Goal: Task Accomplishment & Management: Use online tool/utility

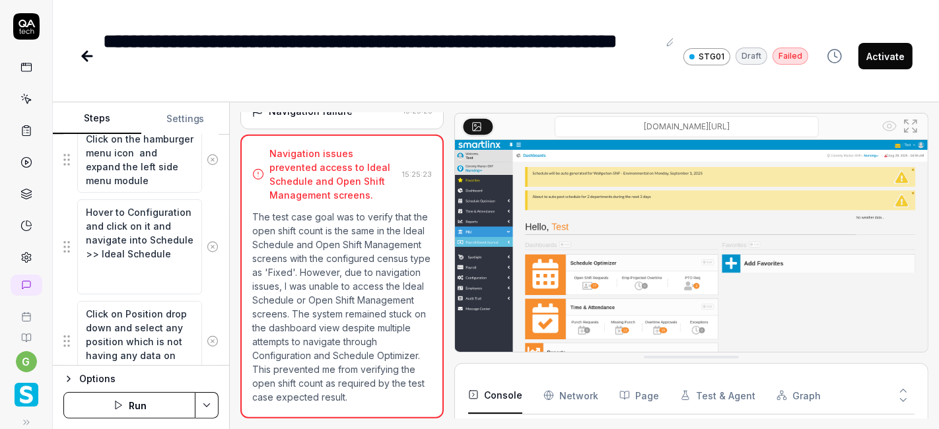
scroll to position [400, 0]
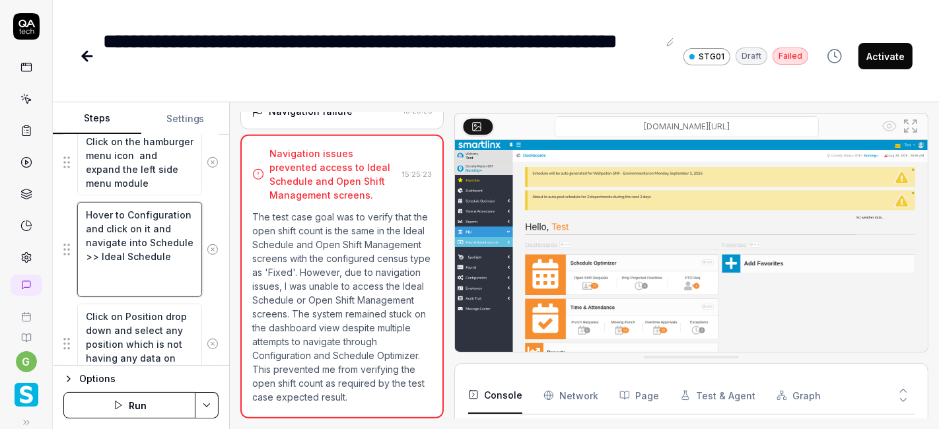
type textarea "*"
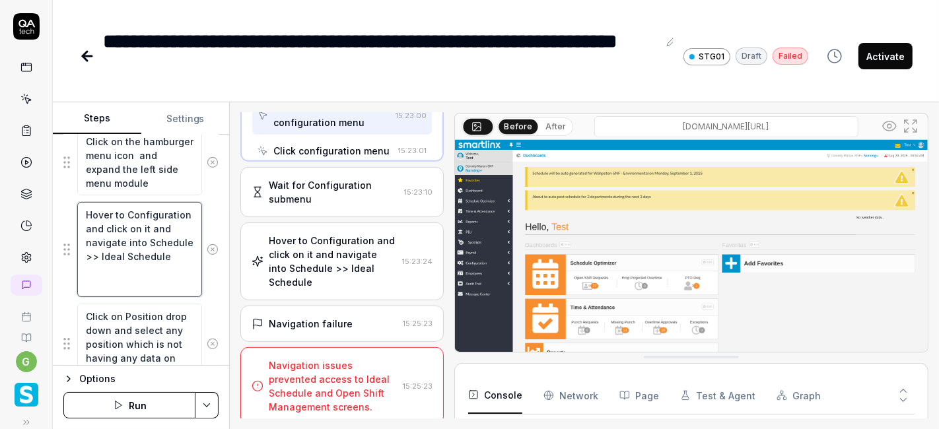
click at [100, 211] on textarea "Hover to Configuration and click on it and navigate into Schedule >> Ideal Sche…" at bounding box center [139, 249] width 125 height 94
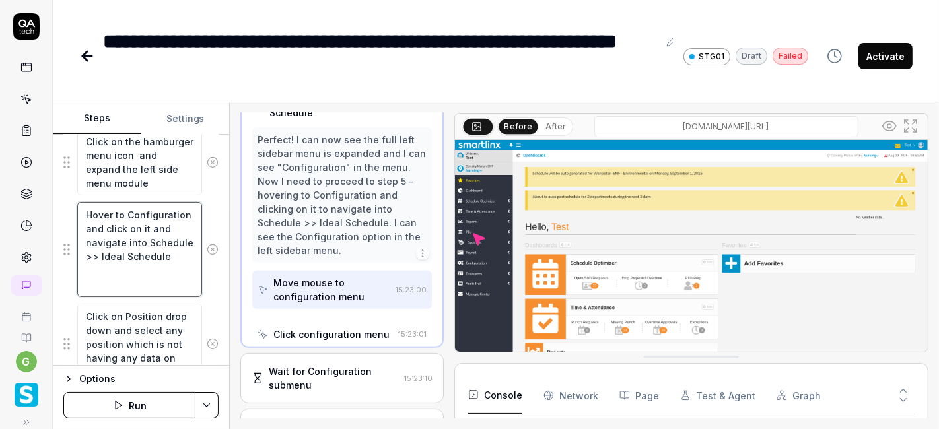
click at [100, 211] on textarea "Hover to Configuration and click on it and navigate into Schedule >> Ideal Sche…" at bounding box center [139, 249] width 125 height 94
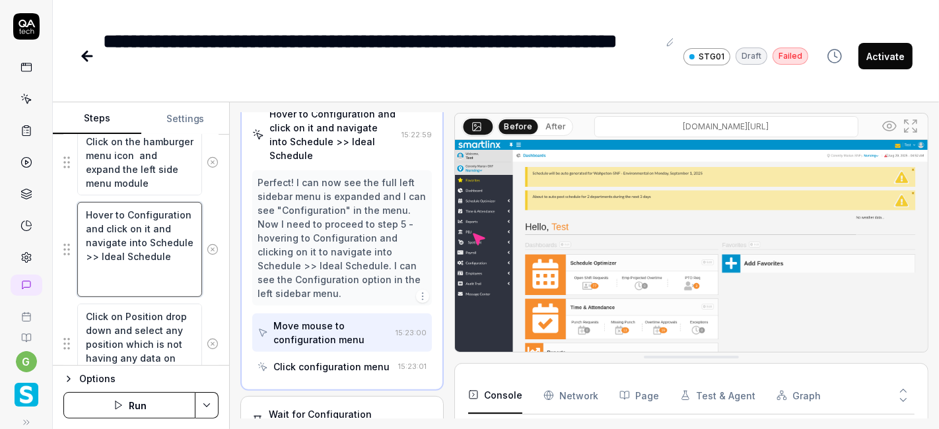
scroll to position [339, 0]
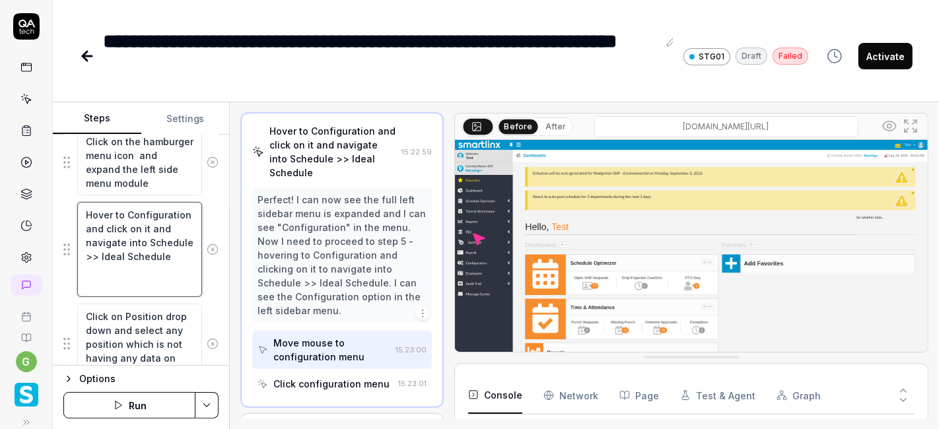
type textarea "to Configuration and click on it and navigate into Schedule >> Ideal Schedule"
type textarea "*"
type textarea "C to Configuration and click on it and navigate into Schedule >> Ideal Schedule"
type textarea "*"
type textarea "Cl to Configuration and click on it and navigate into Schedule >> Ideal Schedule"
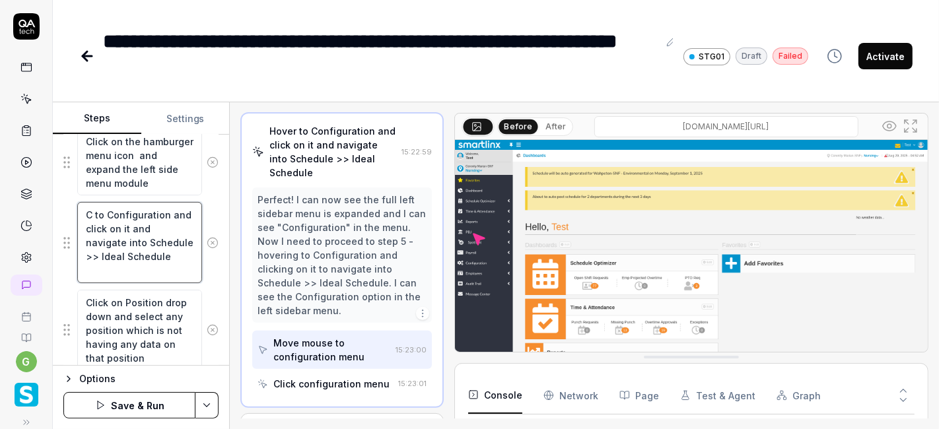
type textarea "*"
type textarea "Cli to Configuration and click on it and navigate into Schedule >> Ideal Schedu…"
type textarea "*"
type textarea "Clic to Configuration and click on it and navigate into Schedule >> Ideal Sched…"
type textarea "*"
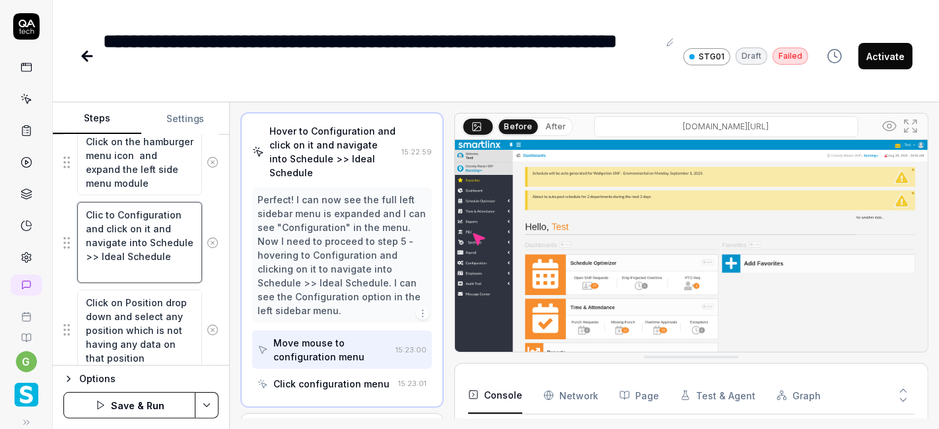
type textarea "Click to Configuration and click on it and navigate into Schedule >> Ideal Sche…"
type textarea "*"
type textarea "Clickto Configuration and click on it and navigate into Schedule >> Ideal Sched…"
type textarea "*"
type textarea "Clicko Configuration and click on it and navigate into Schedule >> Ideal Schedu…"
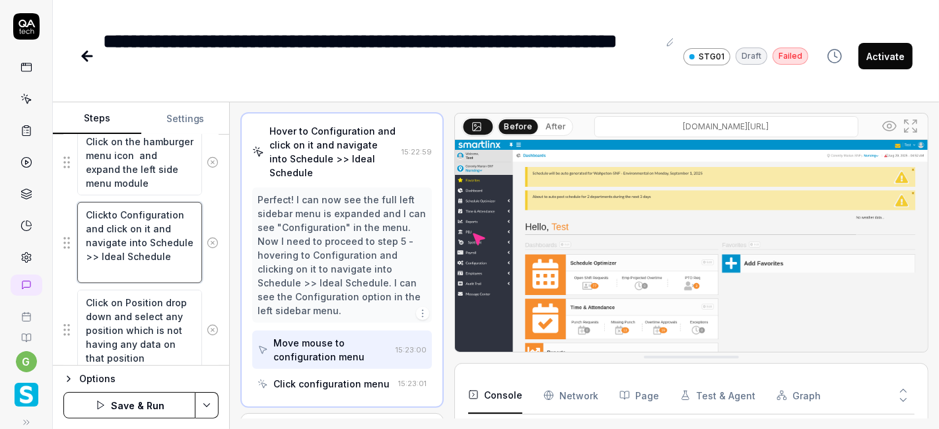
type textarea "*"
type textarea "Click o Configuration and click on it and navigate into Schedule >> Ideal Sched…"
type textarea "*"
type textarea "Click on Configuration and click on it and navigate into Schedule >> Ideal Sche…"
type textarea "*"
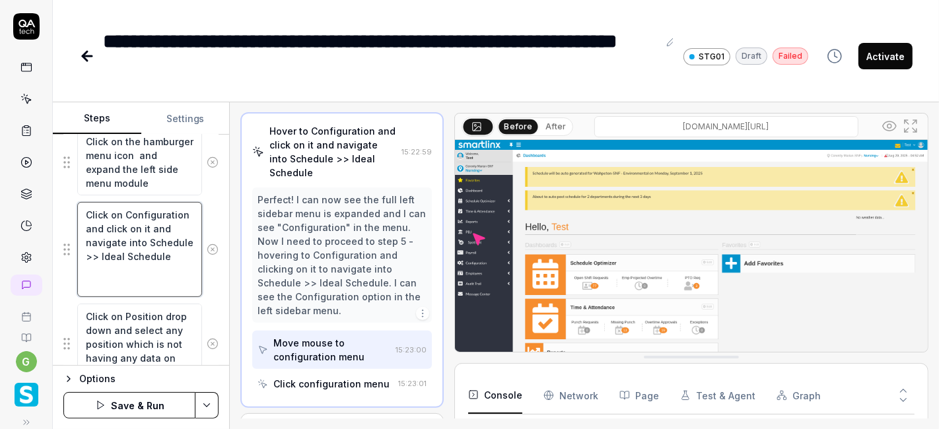
type textarea "Click on Configuration and click on it and navigate into Schedule >> Ideal Sche…"
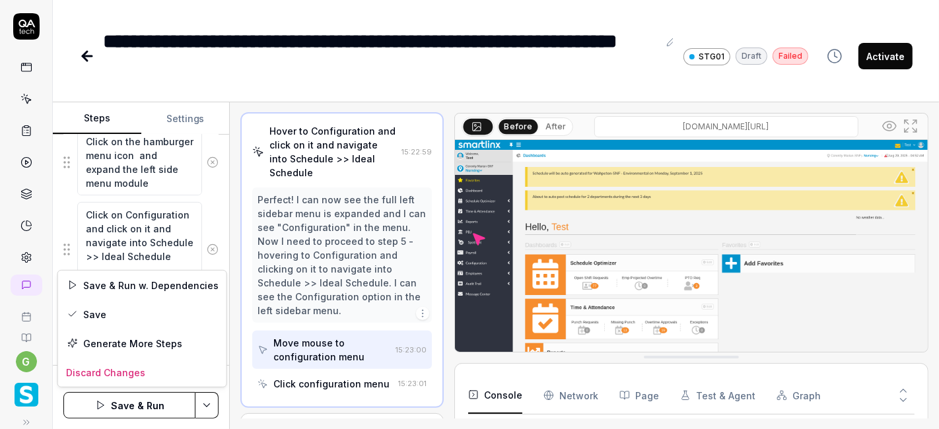
click at [198, 398] on html "**********" at bounding box center [469, 214] width 939 height 429
click at [118, 315] on div "Save" at bounding box center [142, 314] width 168 height 29
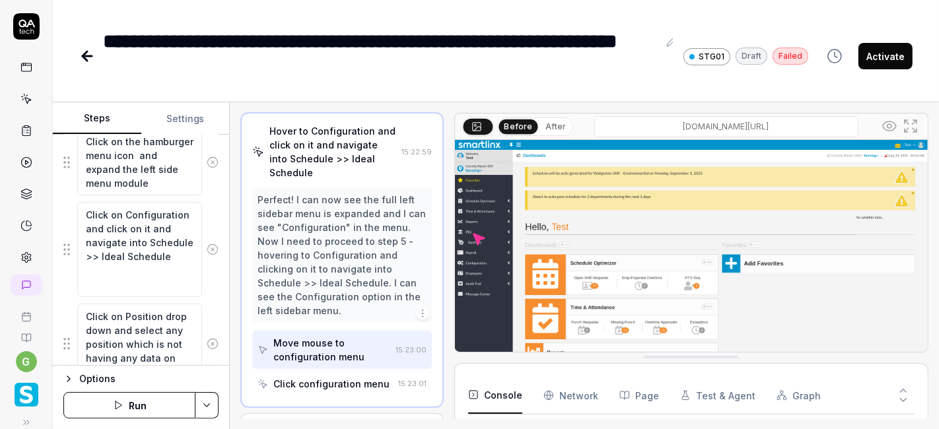
type textarea "*"
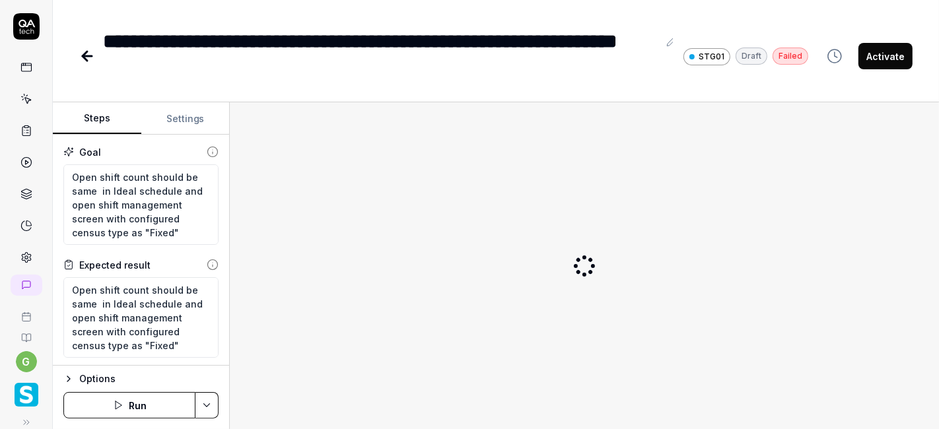
click at [145, 404] on button "Run" at bounding box center [129, 405] width 132 height 26
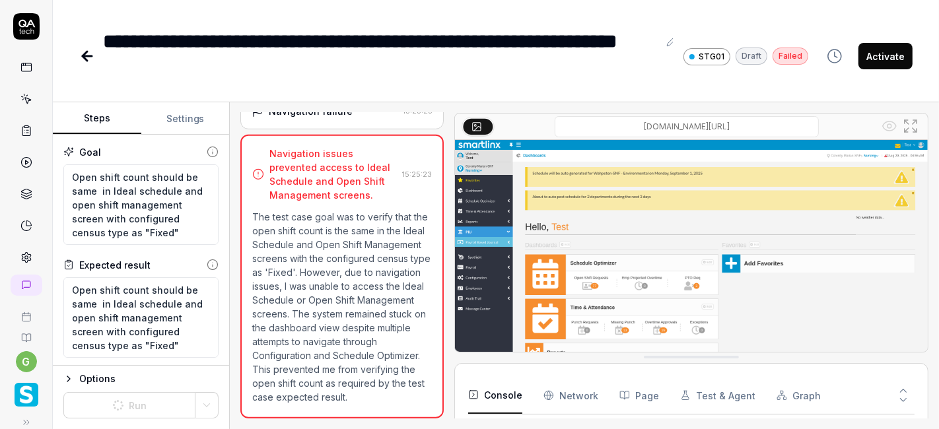
scroll to position [166, 0]
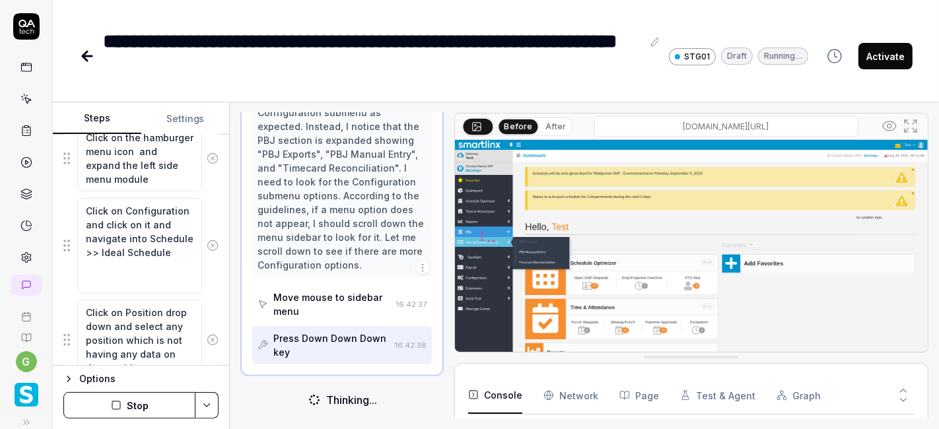
scroll to position [405, 0]
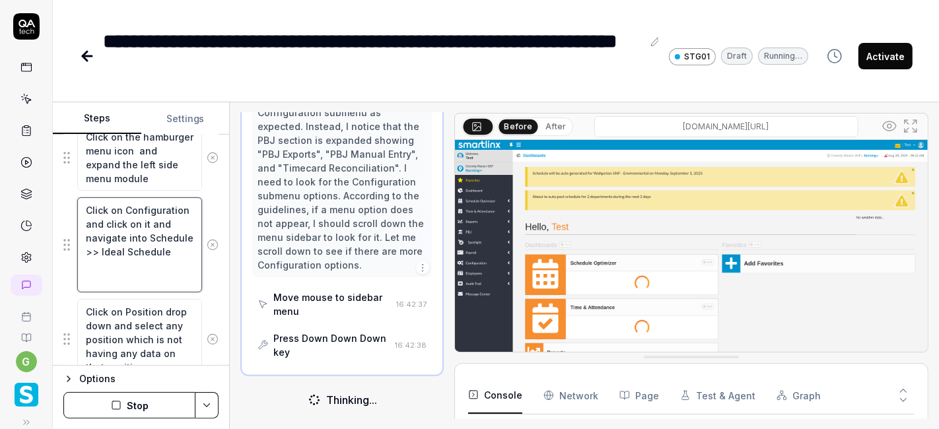
click at [115, 222] on textarea "Click on Configuration and click on it and navigate into Schedule >> Ideal Sche…" at bounding box center [139, 244] width 125 height 94
click at [87, 221] on textarea "Click on Configuration and click on it and navigate into Schedule >> Ideal Sche…" at bounding box center [139, 244] width 125 height 94
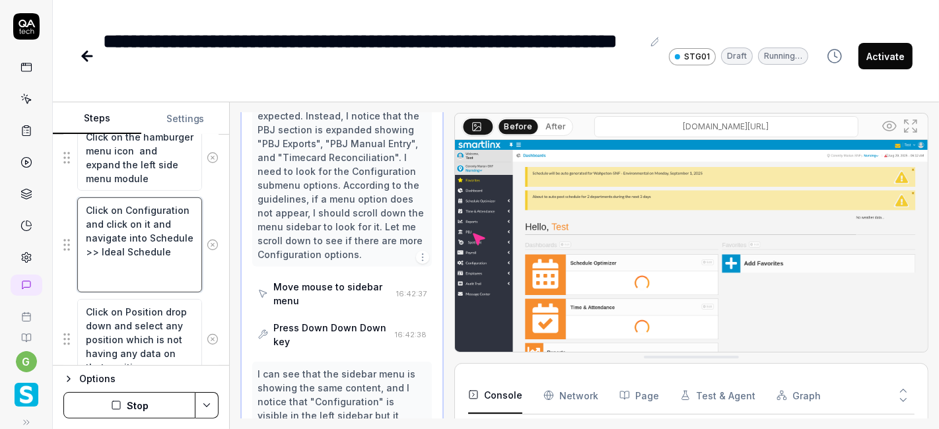
type textarea "*"
type textarea "Click on "Configuration and click on it and navigate into Schedule >> Ideal Sch…"
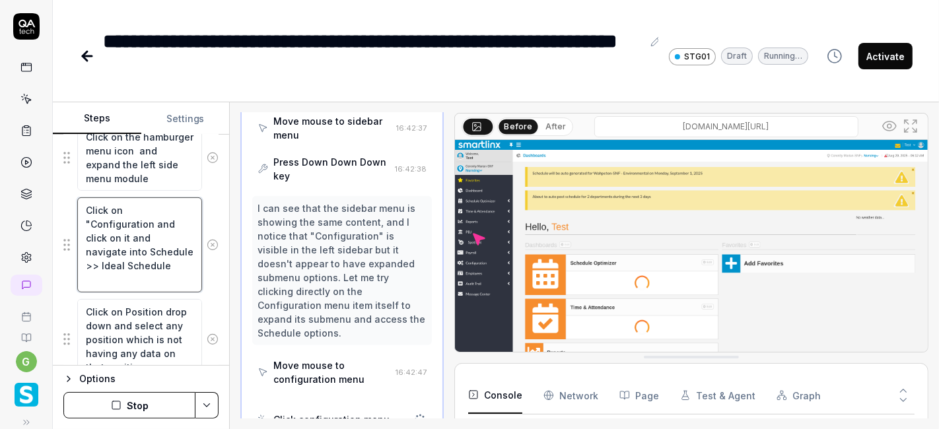
scroll to position [1086, 0]
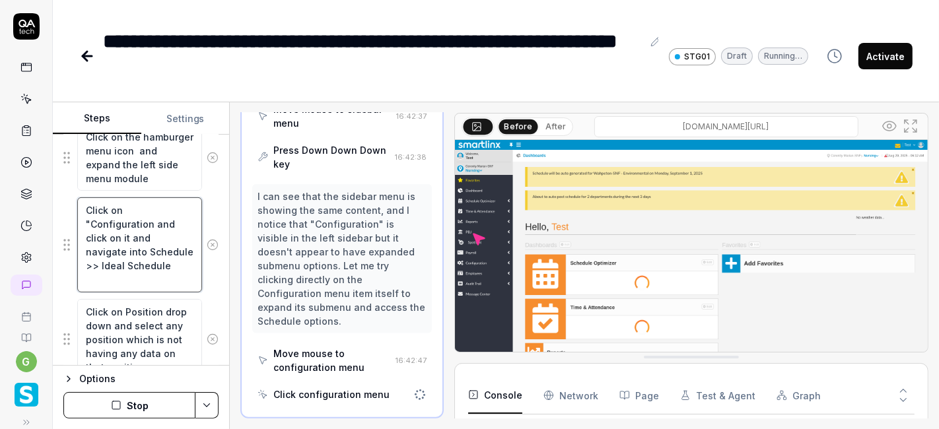
click at [151, 222] on textarea "Click on "Configuration and click on it and navigate into Schedule >> Ideal Sch…" at bounding box center [139, 244] width 125 height 94
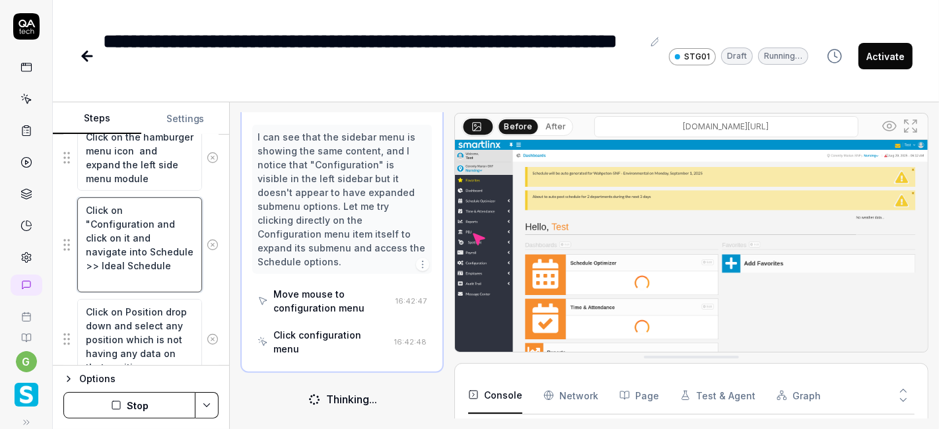
scroll to position [1143, 0]
type textarea "*"
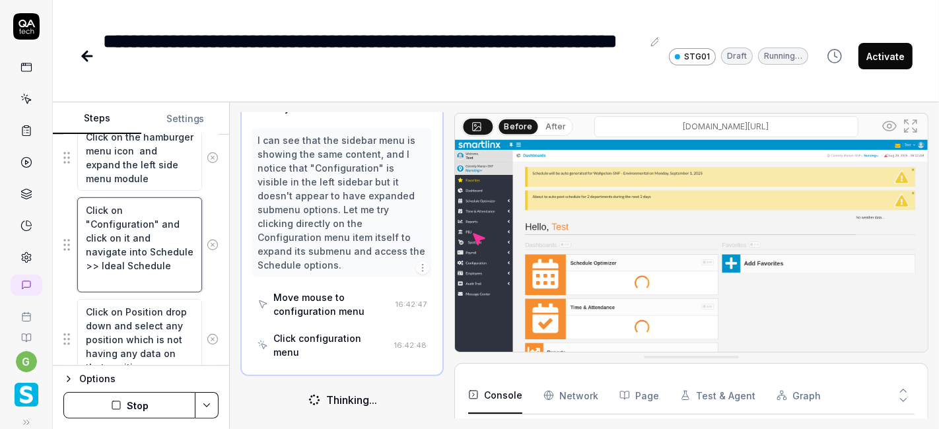
type textarea "Click on "Configuration" and click on it and navigate into Schedule >> Ideal Sc…"
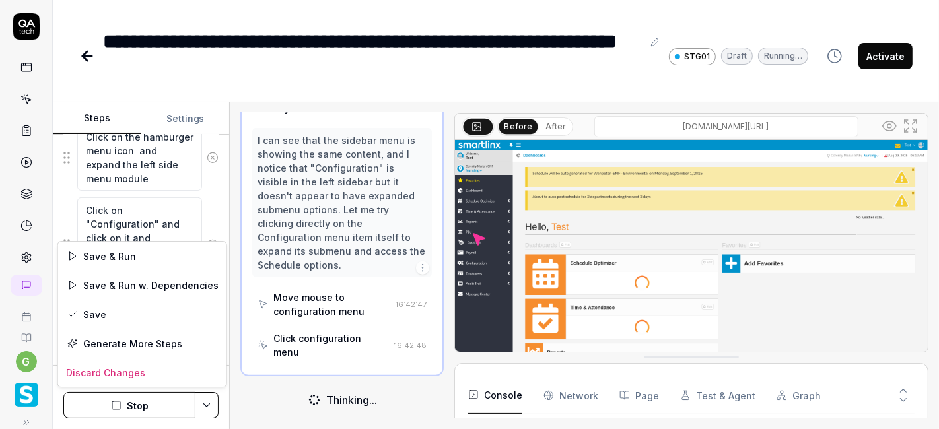
click at [206, 404] on html "**********" at bounding box center [469, 214] width 939 height 429
click at [141, 310] on div "Save" at bounding box center [142, 314] width 168 height 29
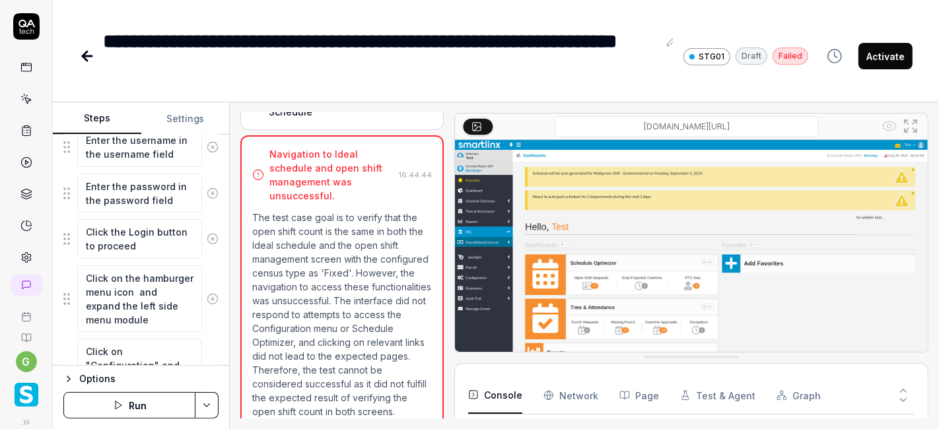
scroll to position [13, 0]
click at [147, 401] on button "Run" at bounding box center [129, 405] width 132 height 26
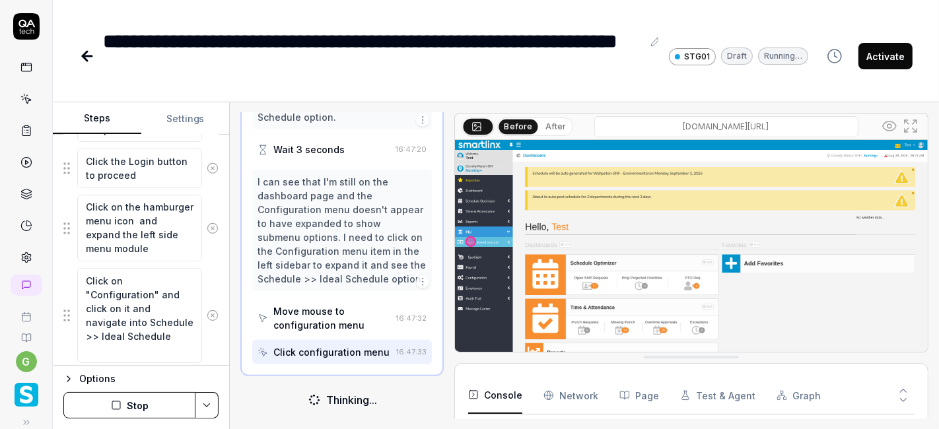
scroll to position [335, 0]
click at [120, 287] on textarea "Click on "Configuration" and click on it and navigate into Schedule >> Ideal Sc…" at bounding box center [139, 314] width 125 height 94
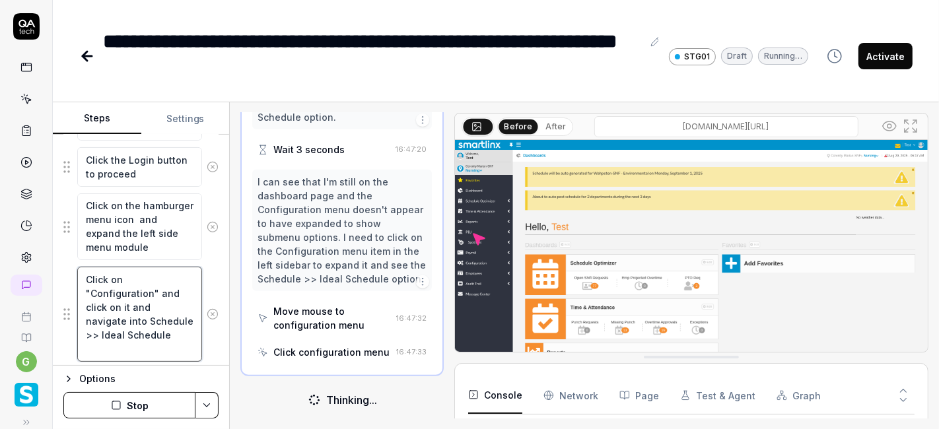
click at [120, 287] on textarea "Click on "Configuration" and click on it and navigate into Schedule >> Ideal Sc…" at bounding box center [139, 314] width 125 height 94
type textarea "*"
type textarea "Click on "M" and click on it and navigate into Schedule >> Ideal Schedule"
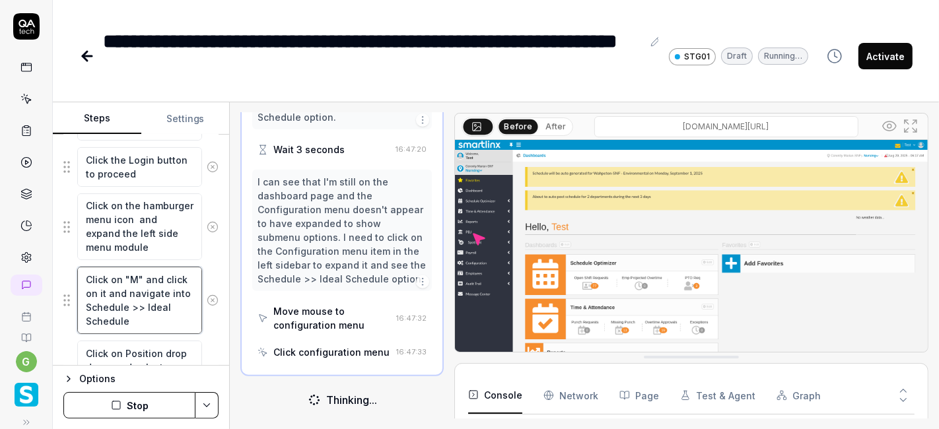
type textarea "*"
type textarea "Click on "Me" and click on it and navigate into Schedule >> Ideal Schedule"
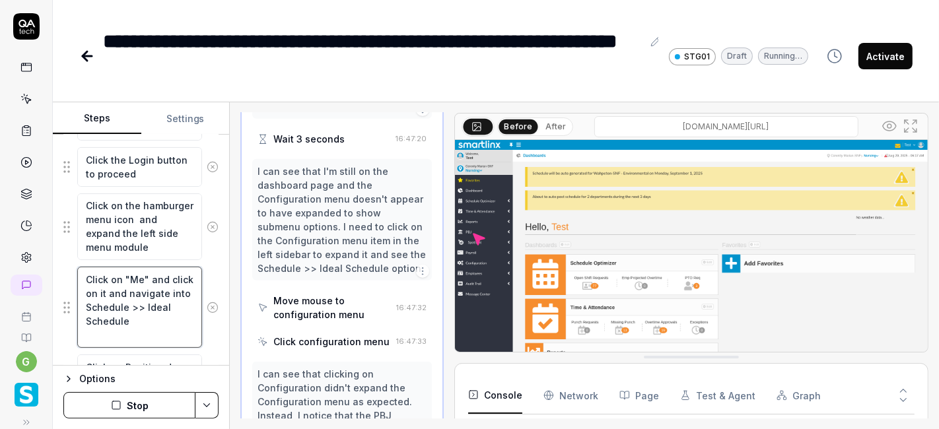
scroll to position [732, 0]
type textarea "*"
type textarea "Click on "Mea" and click on it and navigate into Schedule >> Ideal Schedule"
type textarea "*"
type textarea "Click on "Me" and click on it and navigate into Schedule >> Ideal Schedule"
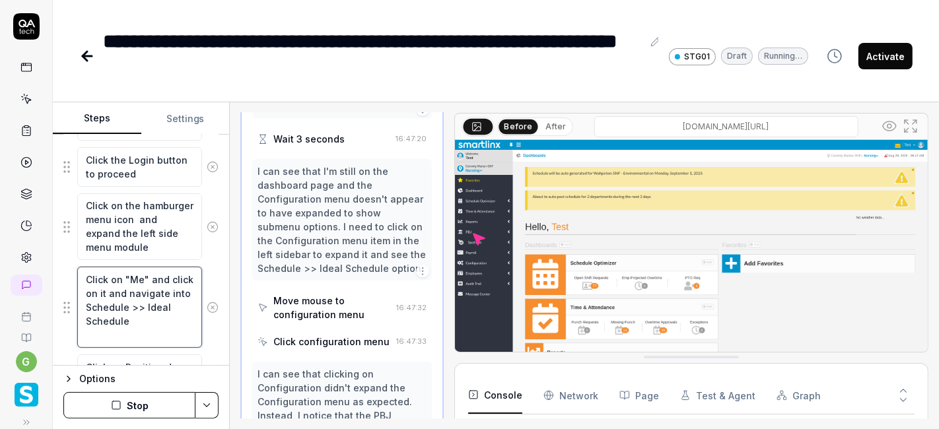
type textarea "*"
type textarea "Click on "Mes" and click on it and navigate into Schedule >> Ideal Schedule"
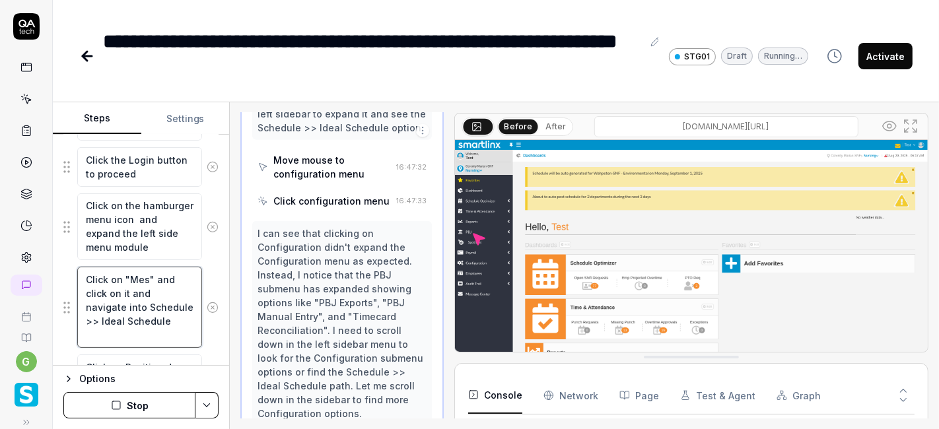
type textarea "*"
type textarea "Click on "Mess" and click on it and navigate into Schedule >> Ideal Schedule"
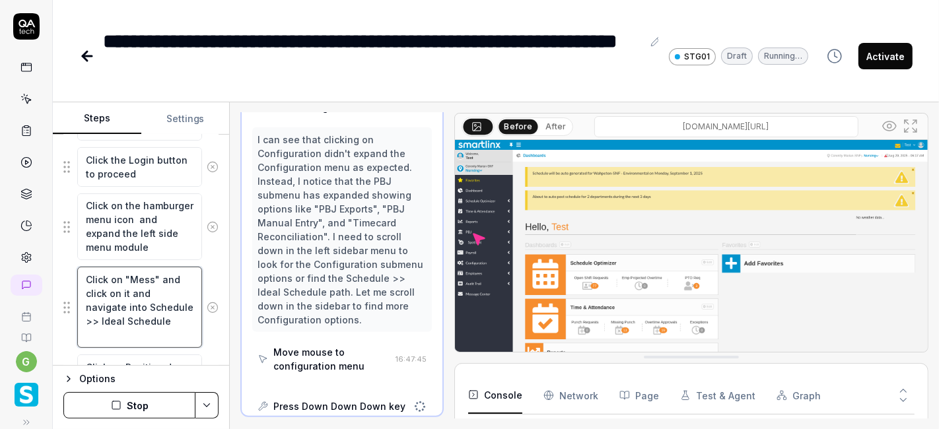
type textarea "*"
type textarea "Click on "Messa" and click on it and navigate into Schedule >> Ideal Schedule"
type textarea "*"
type textarea "Click on "Message" and click on it and navigate into Schedule >> Ideal Schedule"
type textarea "*"
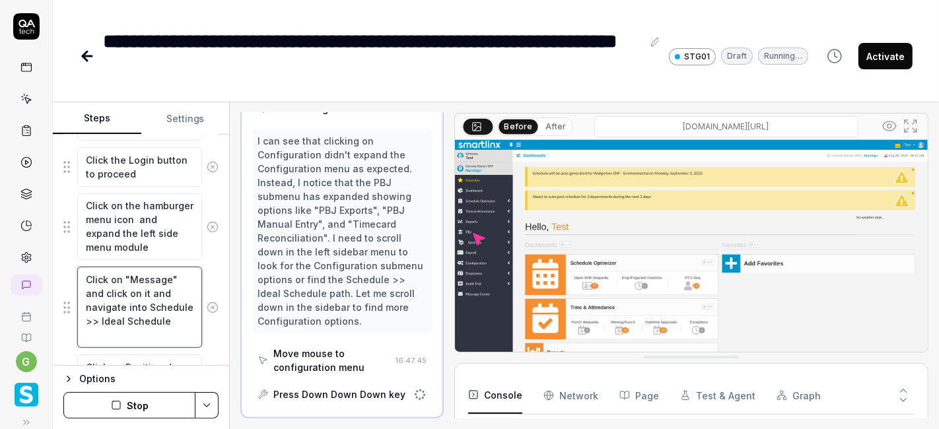
type textarea "Click on "Message " and click on it and navigate into Schedule >> Ideal Schedule"
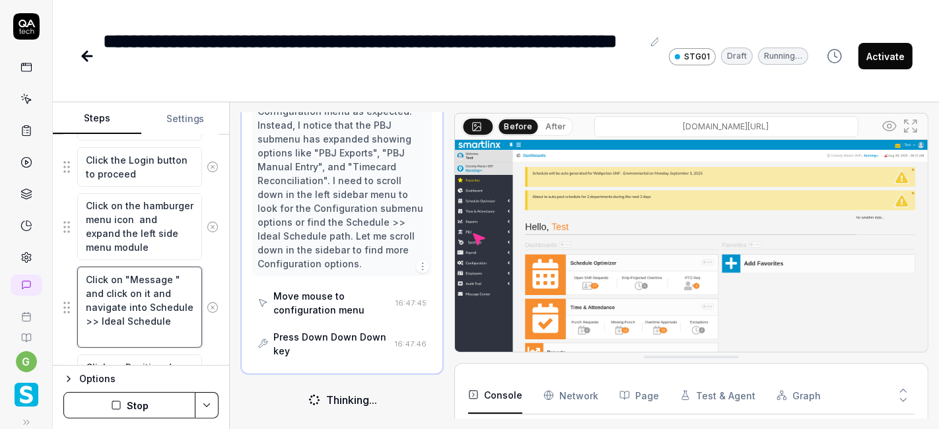
scroll to position [1032, 0]
type textarea "*"
type textarea "Click on "Message C" and click on it and navigate into Schedule >> Ideal Schedu…"
type textarea "*"
type textarea "Click on "Message Ce" and click on it and navigate into Schedule >> Ideal Sched…"
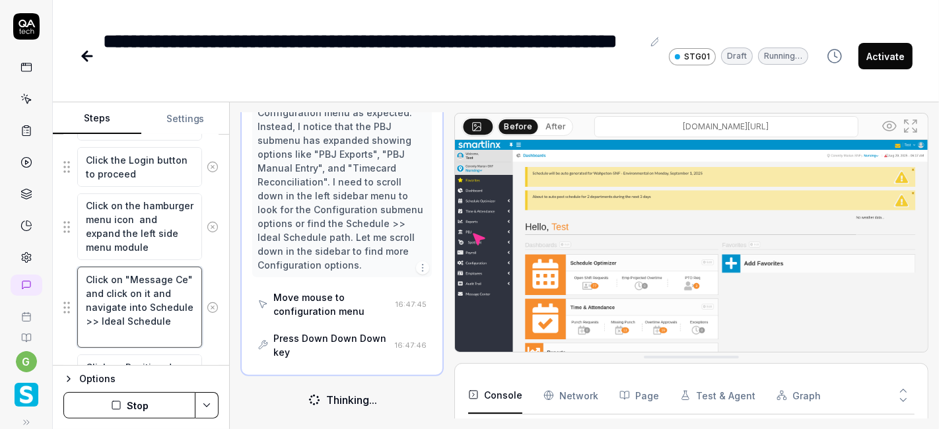
type textarea "*"
type textarea "Click on "Message Cen" and click on it and navigate into Schedule >> Ideal Sche…"
type textarea "*"
type textarea "Click on "Message Cent" and click on it and navigate into Schedule >> Ideal Sch…"
type textarea "*"
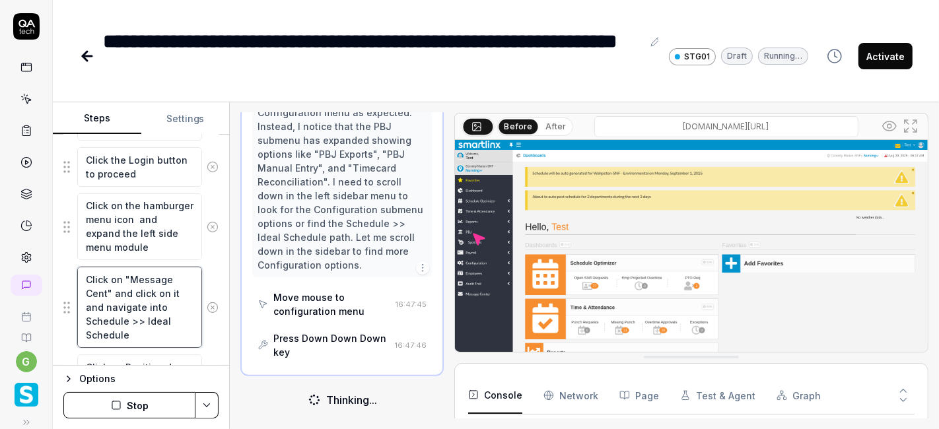
type textarea "Click on "Message Cente" and click on it and navigate into Schedule >> Ideal Sc…"
type textarea "*"
type textarea "Click on "Message Center" and click on it and navigate into Schedule >> Ideal S…"
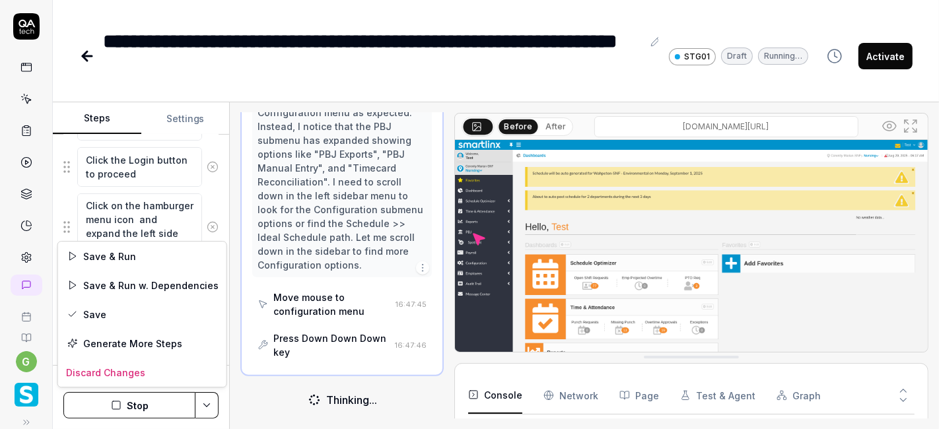
click at [205, 394] on html "**********" at bounding box center [469, 214] width 939 height 429
click at [140, 320] on div "Save" at bounding box center [142, 314] width 168 height 29
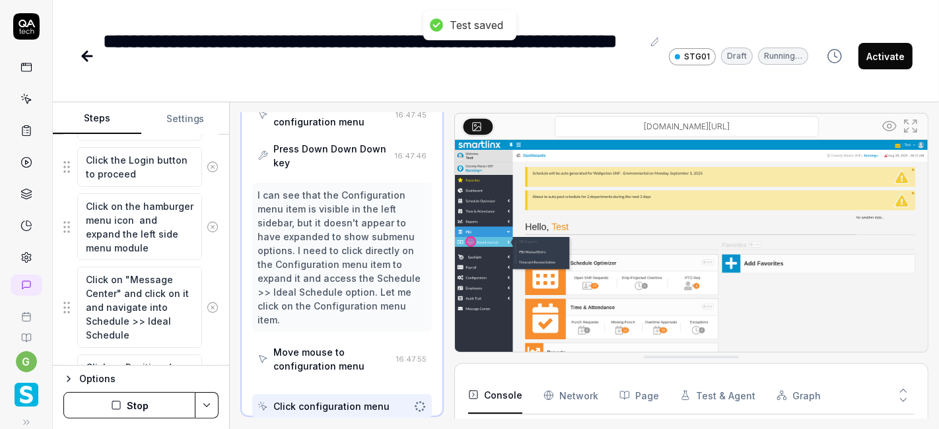
scroll to position [1220, 0]
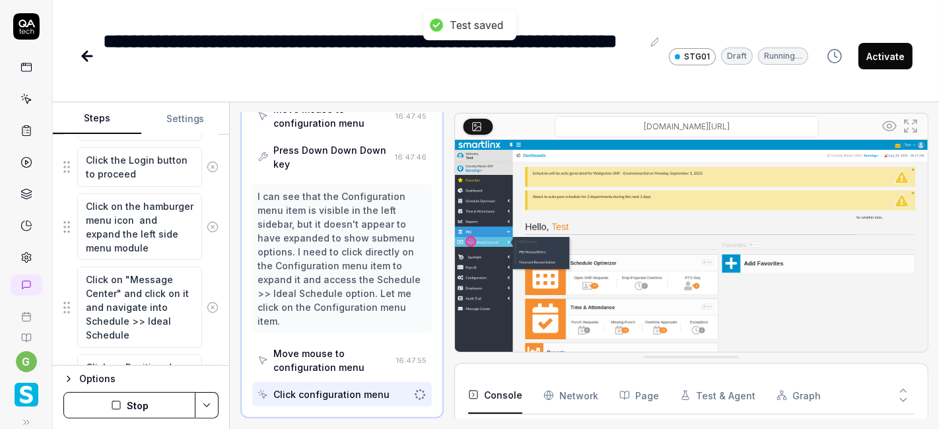
click at [149, 403] on button "Stop" at bounding box center [129, 405] width 132 height 26
type textarea "*"
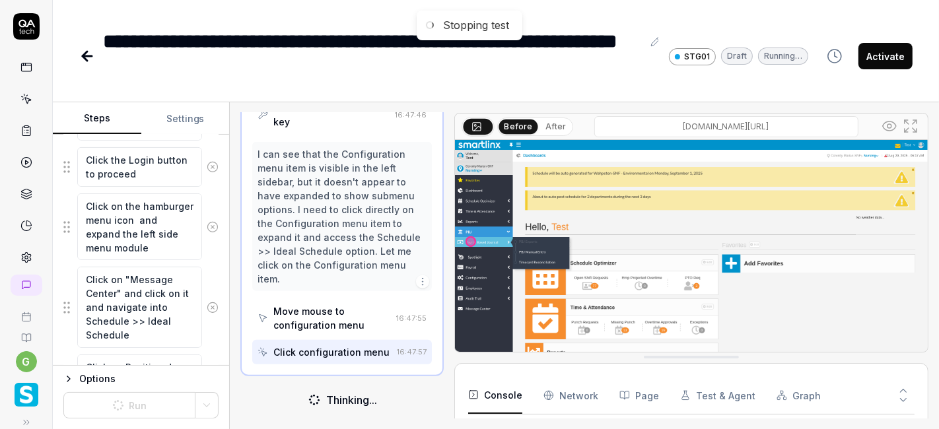
scroll to position [1277, 0]
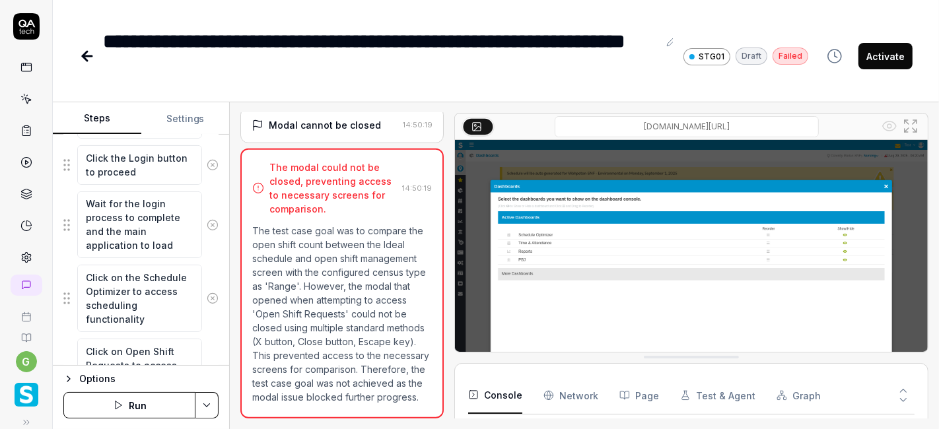
scroll to position [338, 0]
type textarea "*"
click at [128, 291] on textarea "Click on the Schedule Optimizer to access scheduling functionality" at bounding box center [139, 297] width 125 height 67
type textarea "C"
type textarea "*"
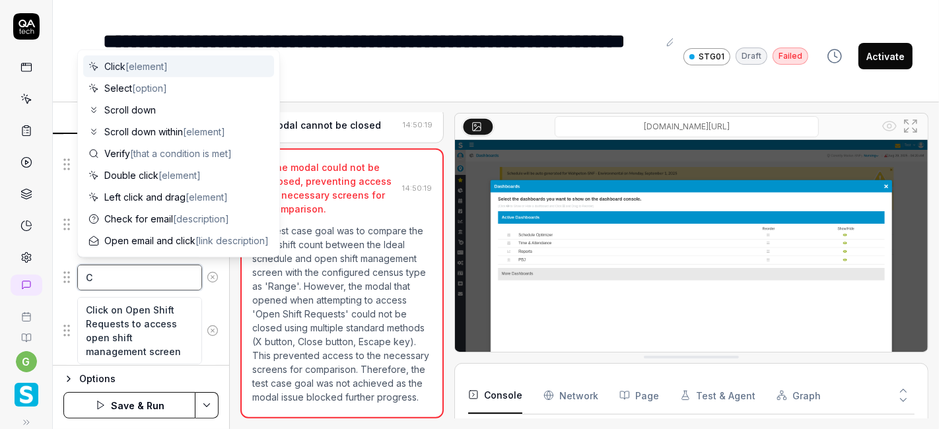
type textarea "Cl"
type textarea "*"
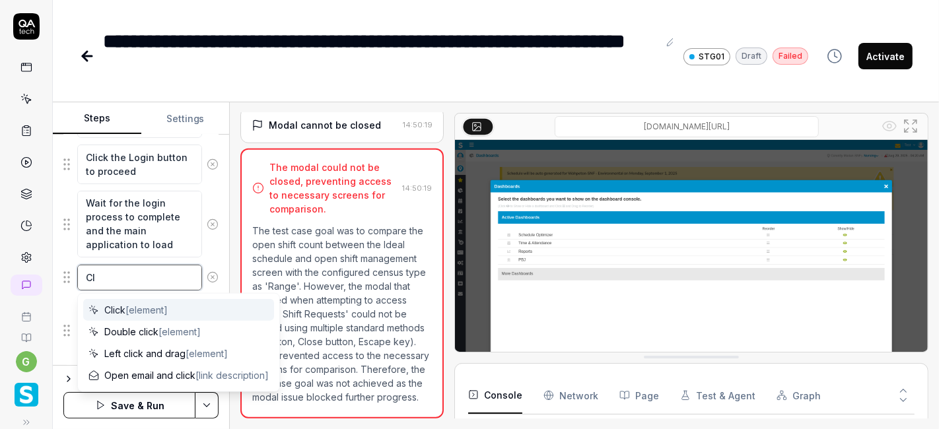
type textarea "Cli"
type textarea "*"
type textarea "Clic"
type textarea "*"
type textarea "Click"
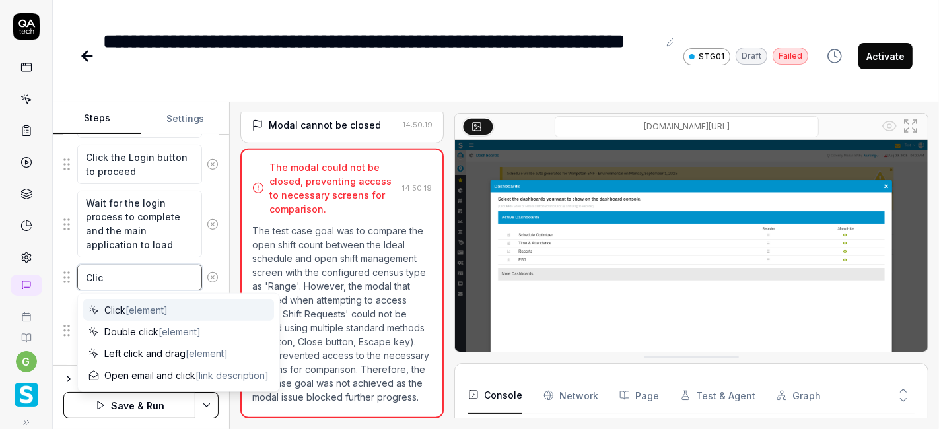
type textarea "*"
type textarea "Click"
type textarea "*"
type textarea "Click o"
type textarea "*"
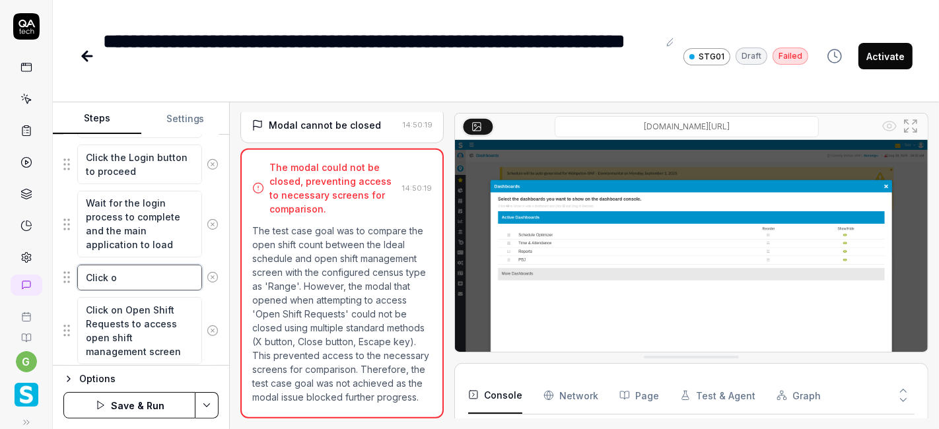
type textarea "Click on"
type textarea "*"
type textarea "Click on"
type textarea "*"
type textarea "Click on t"
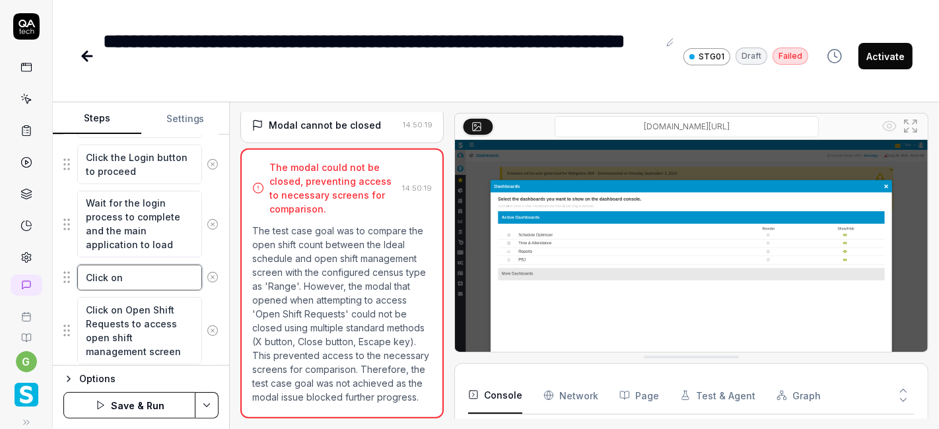
type textarea "*"
type textarea "Click on th"
type textarea "*"
type textarea "Click on the"
type textarea "*"
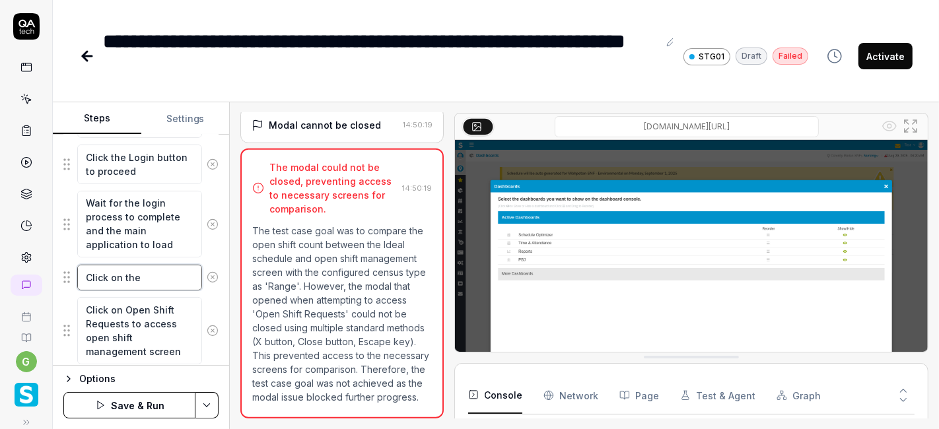
type textarea "Click on the"
type textarea "*"
type textarea "Click on the H"
type textarea "*"
type textarea "Click on the Ha"
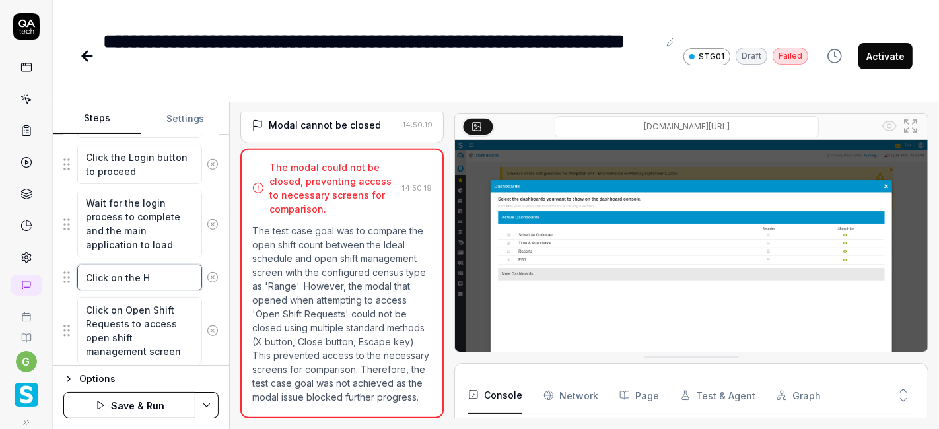
type textarea "*"
type textarea "Click on the Ham"
type textarea "*"
type textarea "Click on the Hamb"
type textarea "*"
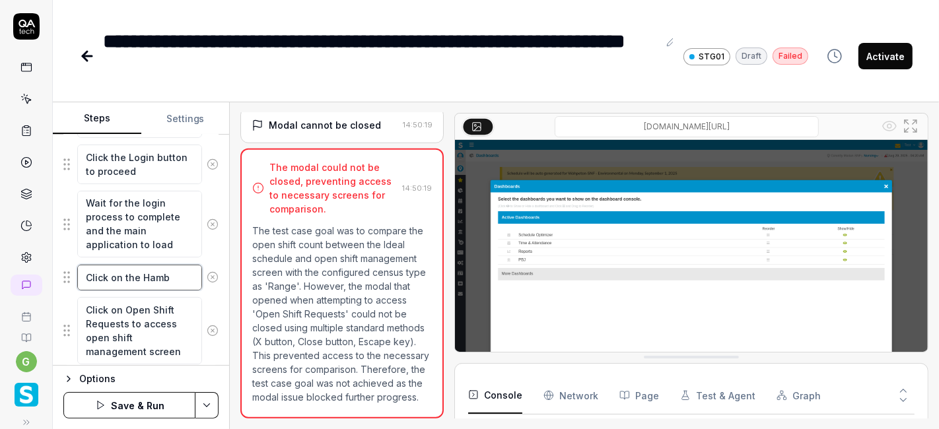
type textarea "Click on the Hambu"
type textarea "*"
type textarea "Click on the Hambur"
type textarea "*"
type textarea "Click on the Hamburg"
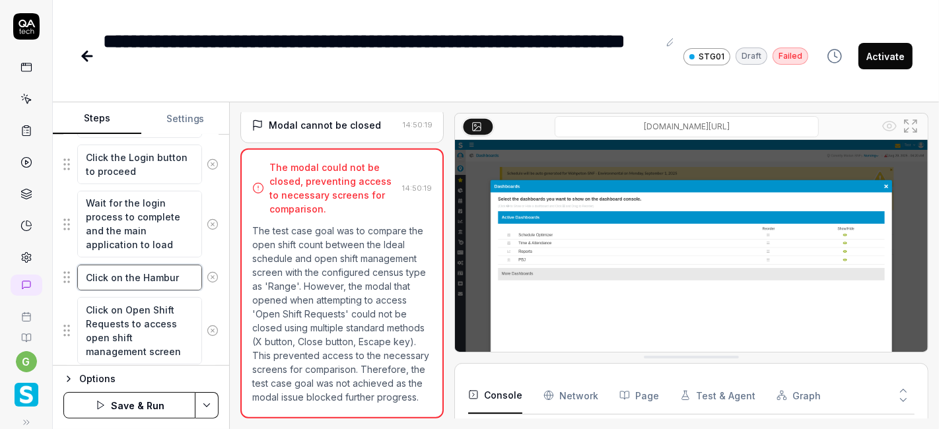
type textarea "*"
type textarea "Click on the Hamburgre"
type textarea "*"
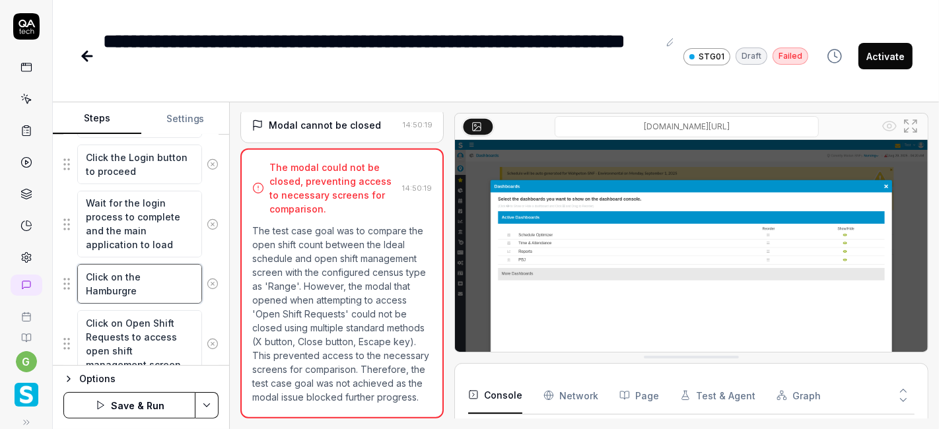
type textarea "Click on the Hamburgre"
type textarea "*"
type textarea "Click on the Hamburgre"
type textarea "*"
type textarea "Click on the Hamburgr"
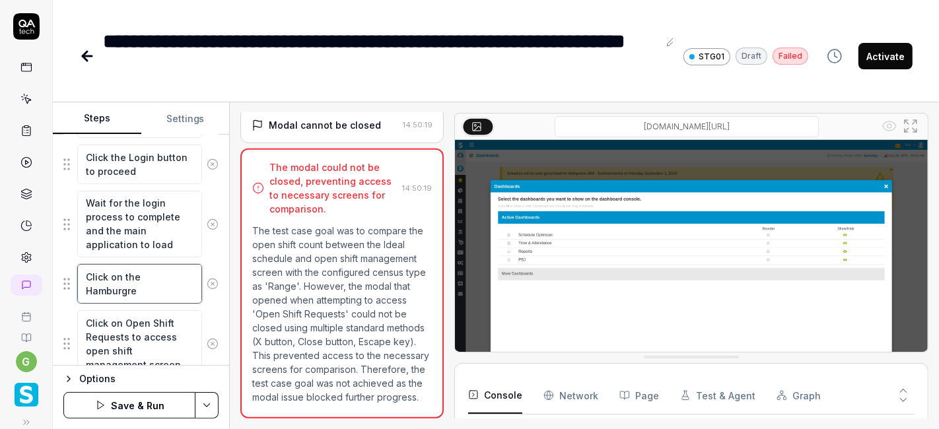
type textarea "*"
type textarea "Click on the Hamburg"
type textarea "*"
type textarea "Click on the Hambur"
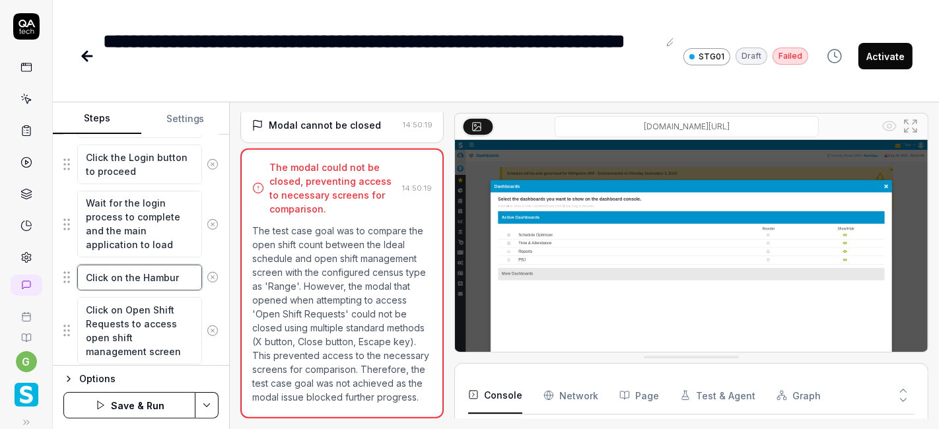
type textarea "*"
type textarea "Click on the Hambu"
type textarea "*"
type textarea "Click on the Hamb"
type textarea "*"
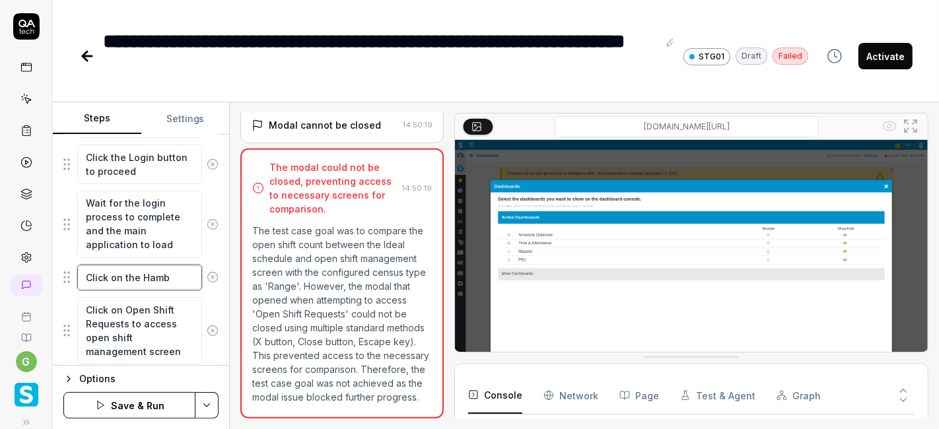
type textarea "Click on the Ham"
type textarea "*"
type textarea "Click on the Ha"
type textarea "*"
type textarea "Click on the H"
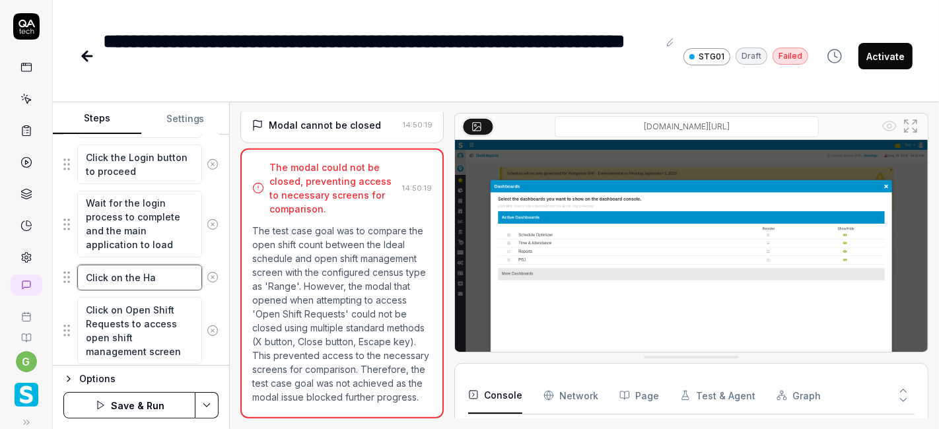
type textarea "*"
type textarea "Click on the"
type textarea "*"
type textarea "Click on the"
type textarea "*"
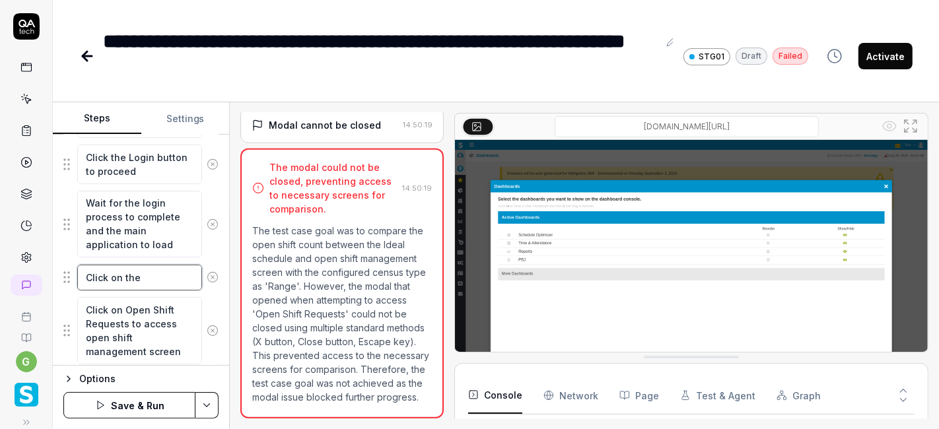
type textarea "Click on the H"
type textarea "*"
type textarea "Click on the Ha"
type textarea "*"
type textarea "Click on the Han"
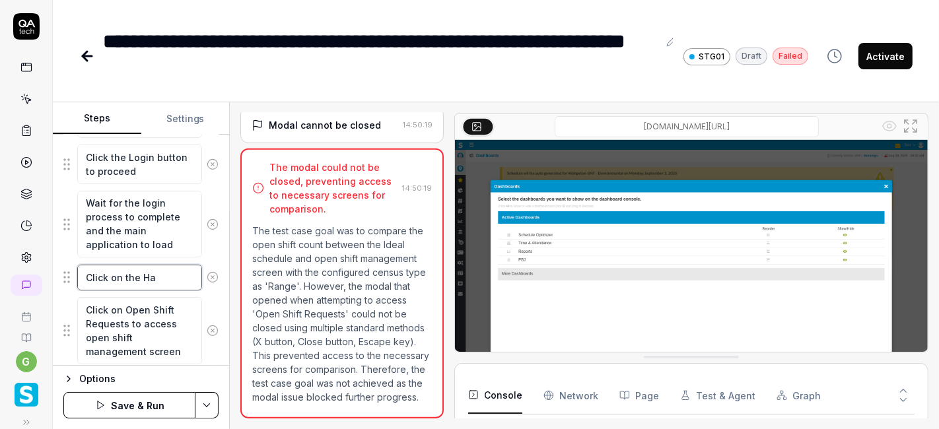
type textarea "*"
type textarea "Click on the Hanb"
type textarea "*"
type textarea "Click on the Hanbu"
type textarea "*"
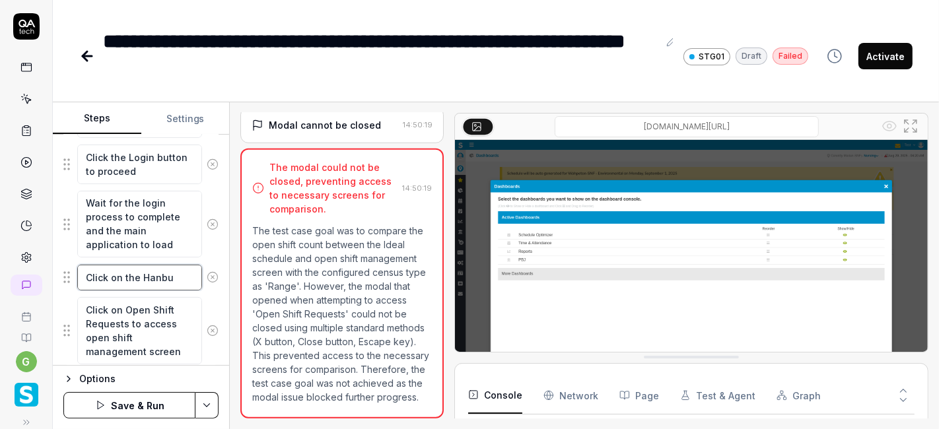
type textarea "Click on the Hanbur"
type textarea "*"
type textarea "Click on the Hanburg"
type textarea "*"
type textarea "Click on the Hanburge"
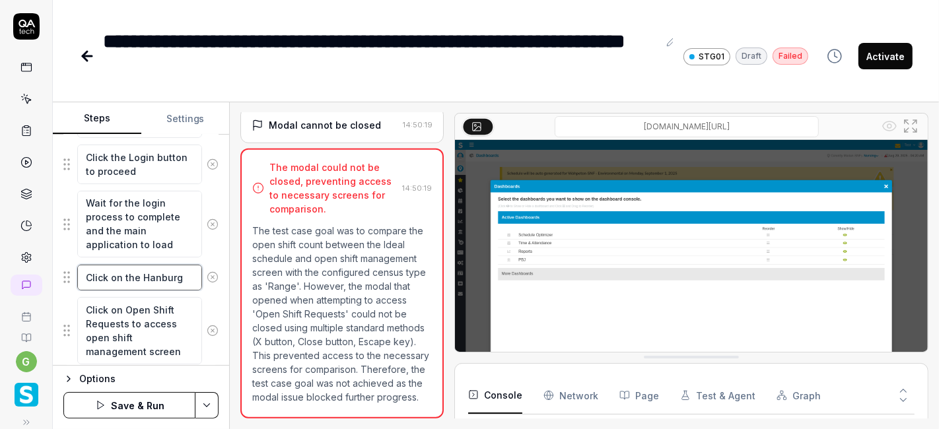
type textarea "*"
type textarea "Click on the Hanburger"
type textarea "*"
type textarea "Click on the Hanburger"
type textarea "*"
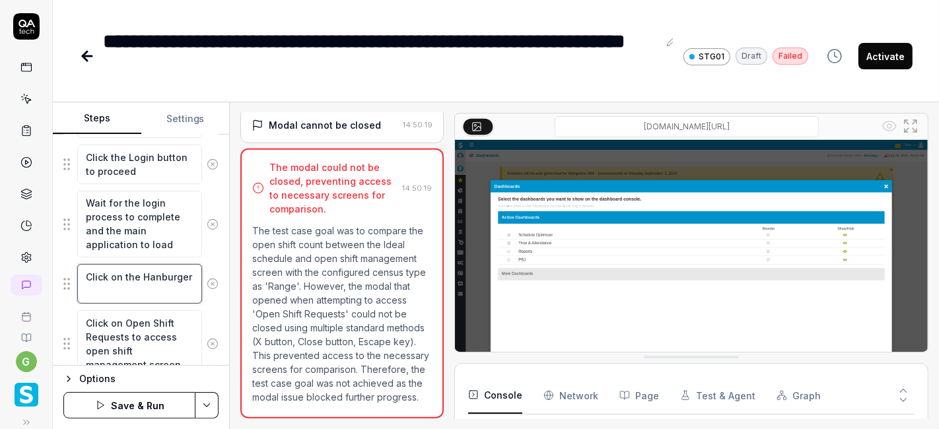
type textarea "Click on the Hanburger m"
type textarea "*"
type textarea "Click on the Hanburger me"
type textarea "*"
type textarea "Click on the Hanburger men"
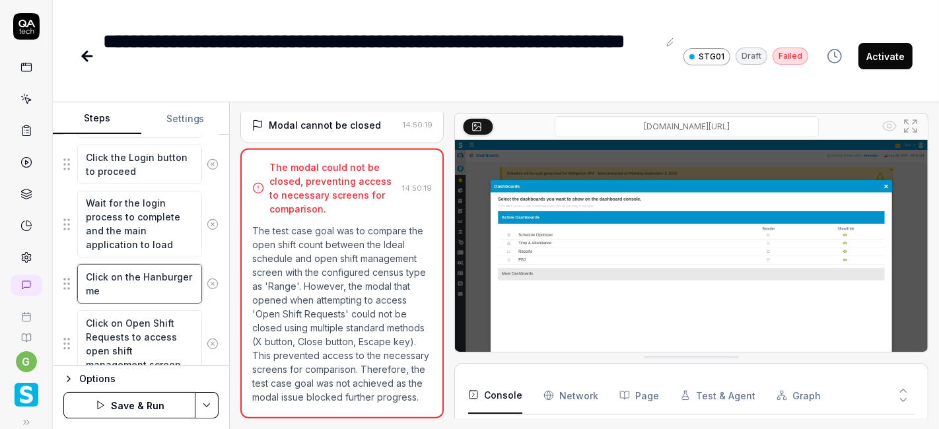
type textarea "*"
type textarea "Click on the Hanburger menu"
type textarea "*"
type textarea "Click on the Hanburger menu"
type textarea "*"
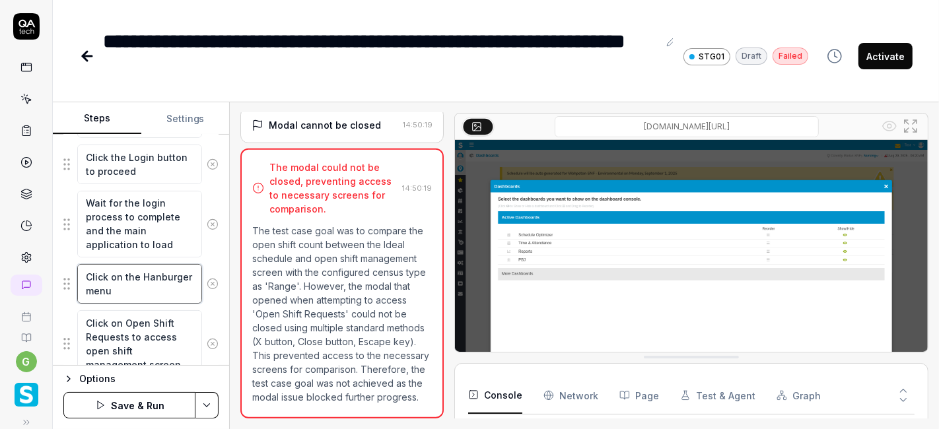
type textarea "Click on the Hanburger menu a"
type textarea "*"
type textarea "Click on the Hanburger menu an"
type textarea "*"
type textarea "Click on the Hanburger menu and"
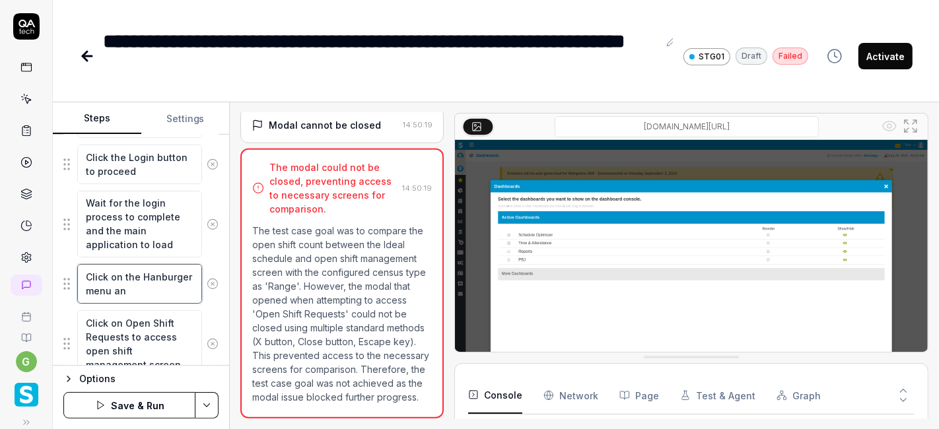
type textarea "*"
type textarea "Click on the Hanburger menu and"
type textarea "*"
type textarea "Click on the Hanburger menu and e"
type textarea "*"
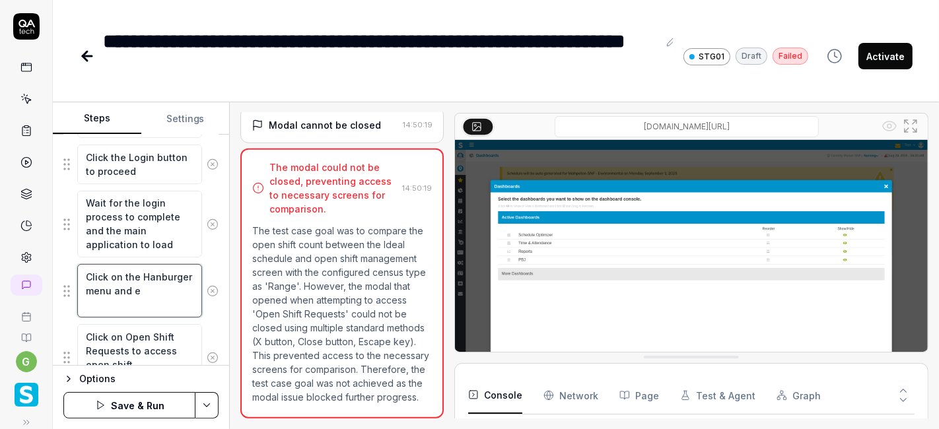
type textarea "Click on the Hanburger menu and ex"
type textarea "*"
type textarea "Click on the Hanburger menu and exp"
type textarea "*"
type textarea "Click on the Hanburger menu and expn"
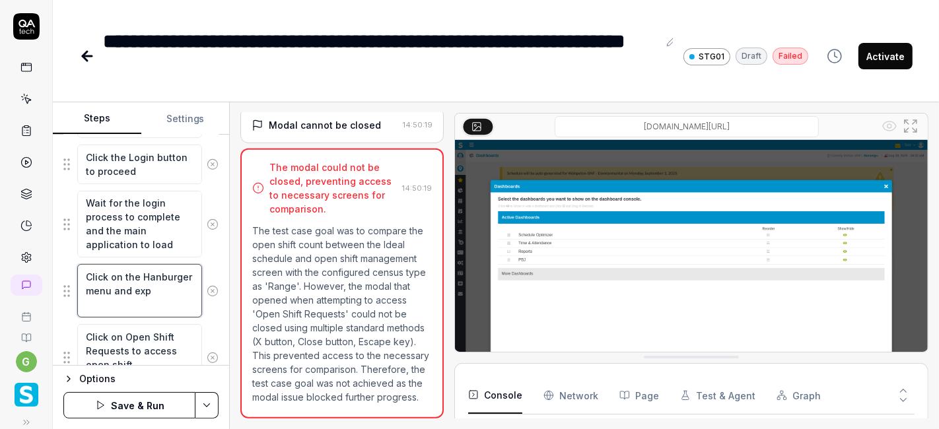
type textarea "*"
type textarea "Click on the Hanburger menu and expna"
type textarea "*"
type textarea "Click on the Hanburger menu and expnad"
type textarea "*"
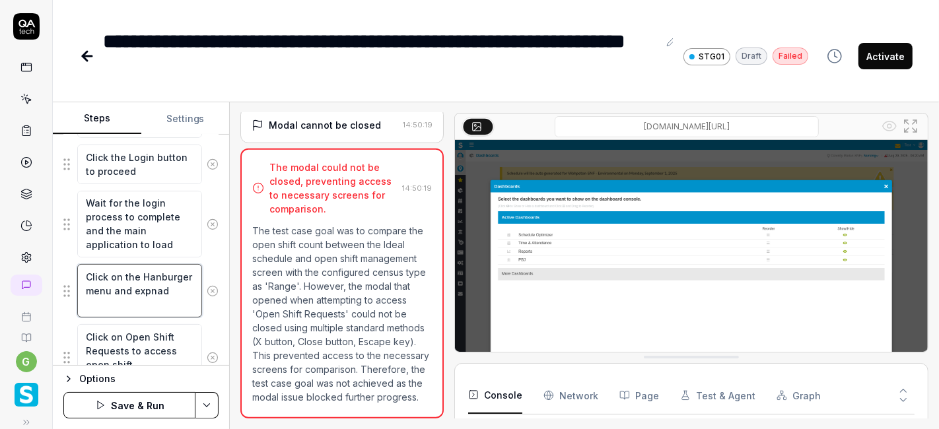
type textarea "Click on the Hanburger menu and expnad"
type textarea "*"
type textarea "Click on the Hanburger menu and expnad t"
type textarea "*"
type textarea "Click on the Hanburger menu and expnad th"
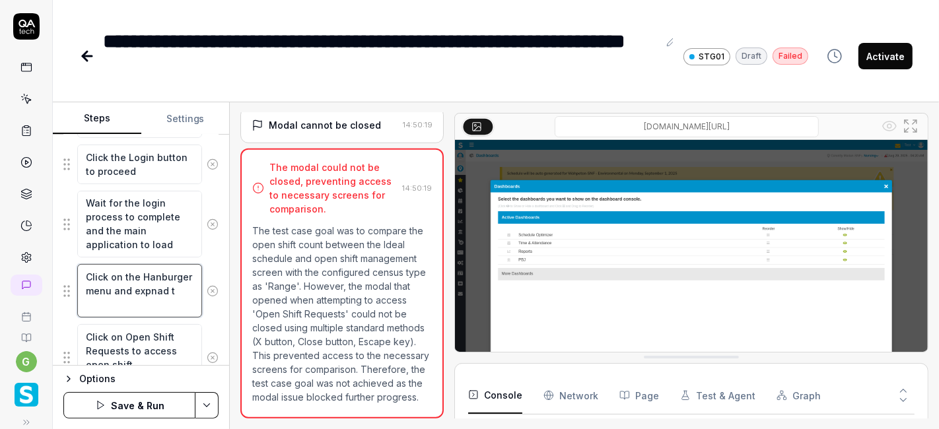
type textarea "*"
type textarea "Click on the Hanburger menu and expnad the"
type textarea "*"
type textarea "Click on the Hanburger menu and expnad the"
type textarea "*"
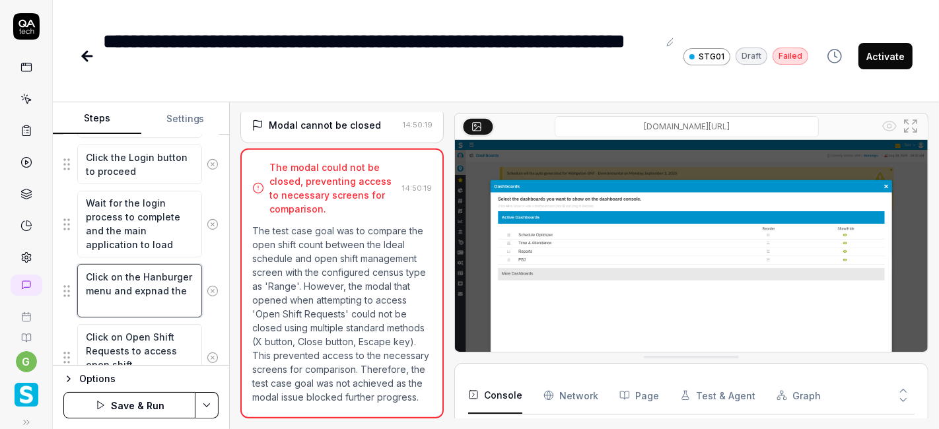
type textarea "Click on the Hanburger menu and expnad the C"
type textarea "*"
type textarea "Click on the Hanburger menu and expnad the Co"
type textarea "*"
type textarea "Click on the Hanburger menu and expnad the Con"
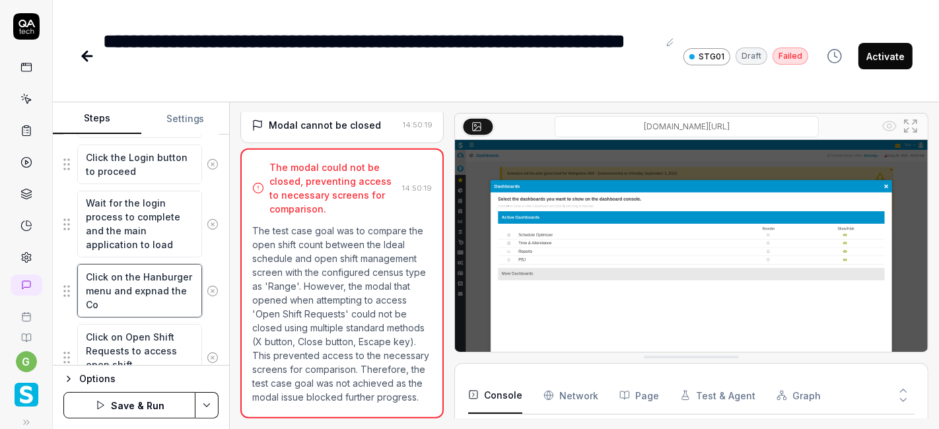
type textarea "*"
type textarea "Click on the Hanburger menu and expnad the Conf"
type textarea "*"
type textarea "Click on the Hanburger menu and expnad the Confi"
type textarea "*"
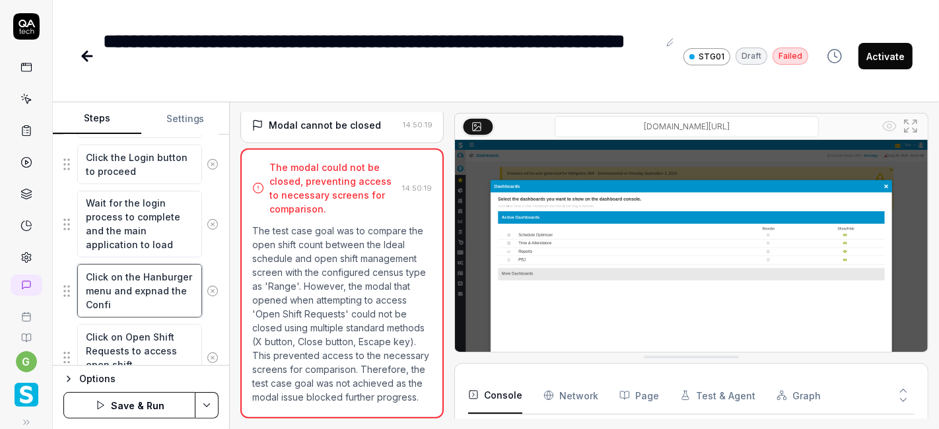
type textarea "Click on the Hanburger menu and expnad the Config"
type textarea "*"
type textarea "Click on the Hanburger menu and expnad the Configu"
type textarea "*"
type textarea "Click on the Hanburger menu and expnad the Configur"
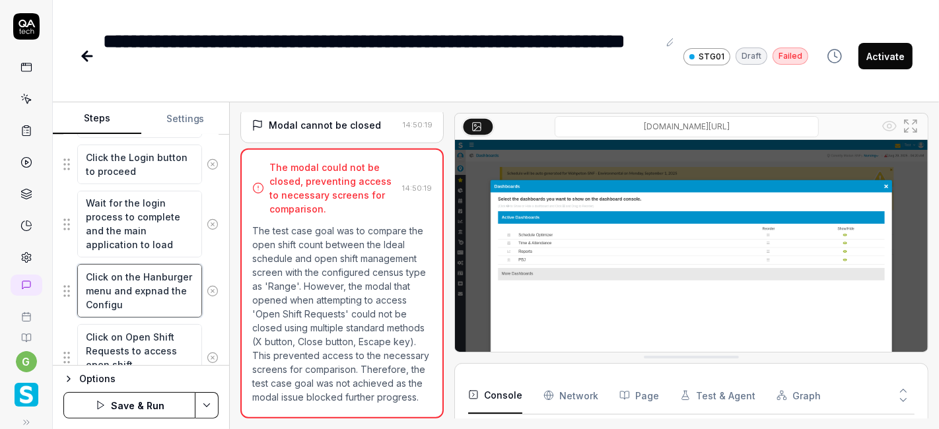
type textarea "*"
type textarea "Click on the Hanburger menu and expnad the Configura"
type textarea "*"
type textarea "Click on the Hanburger menu and expnad the Configurat"
type textarea "*"
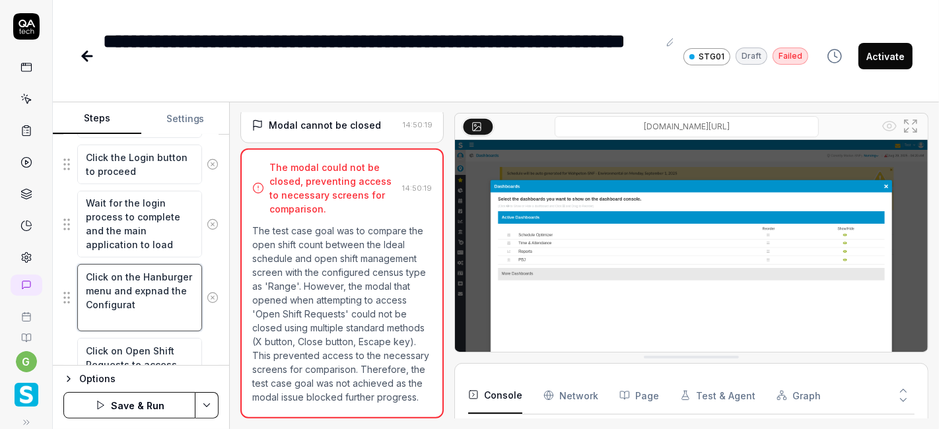
type textarea "Click on the Hanburger menu and expnad the Configurati"
type textarea "*"
type textarea "Click on the Hanburger menu and expnad the Configuratio"
type textarea "*"
type textarea "Click on the Hanburger menu and expnad the Configuration"
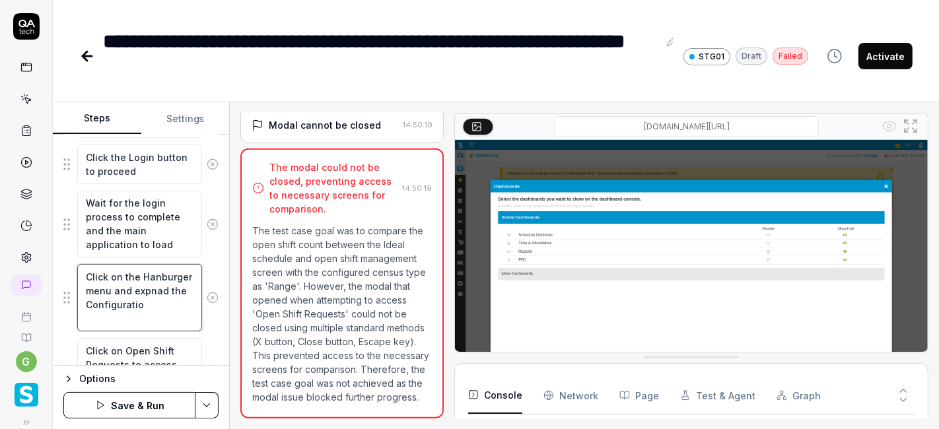
type textarea "*"
type textarea "Click on the Hanburger menu and expnad the Configuration"
type textarea "*"
type textarea "Click on the Hanburger menu and expnad the Configuration t"
type textarea "*"
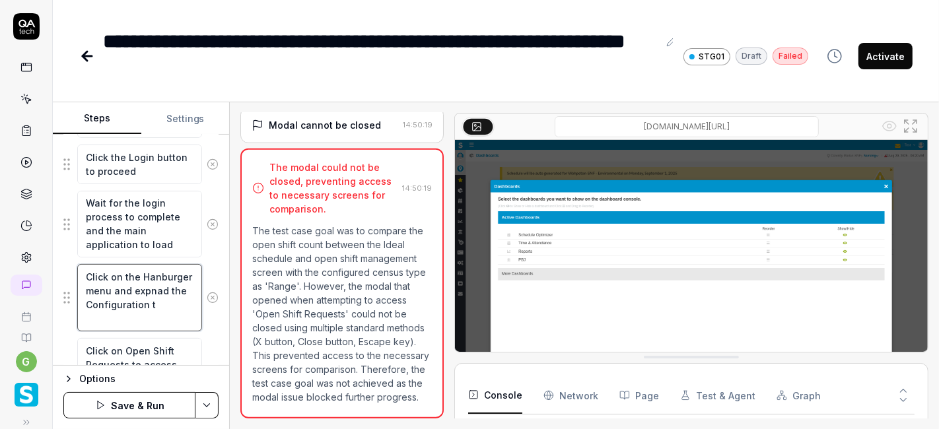
type textarea "Click on the Hanburger menu and expnad the Configuration ta"
type textarea "*"
type textarea "Click on the Hanburger menu and expnad the Configuration tab"
type textarea "*"
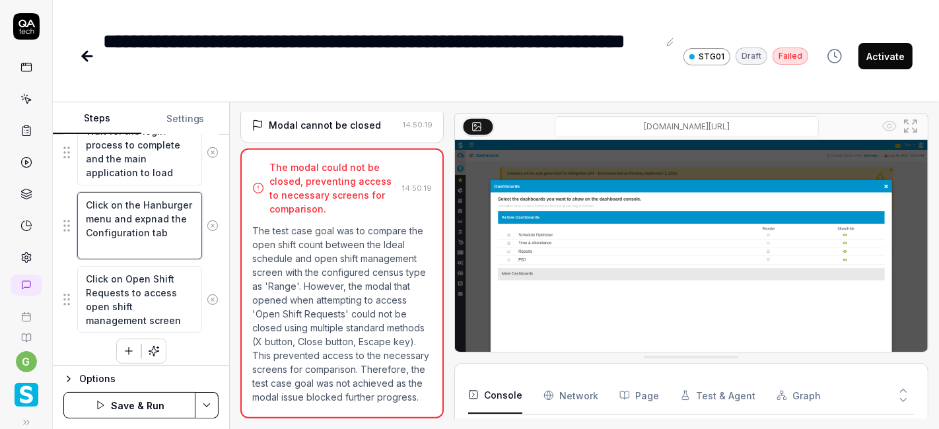
scroll to position [411, 0]
type textarea "Click on the Hanburger menu and expnad the Configuration tab"
type textarea "*"
click at [144, 284] on textarea "Click on Open Shift Requests to access open shift management screen" at bounding box center [139, 298] width 125 height 67
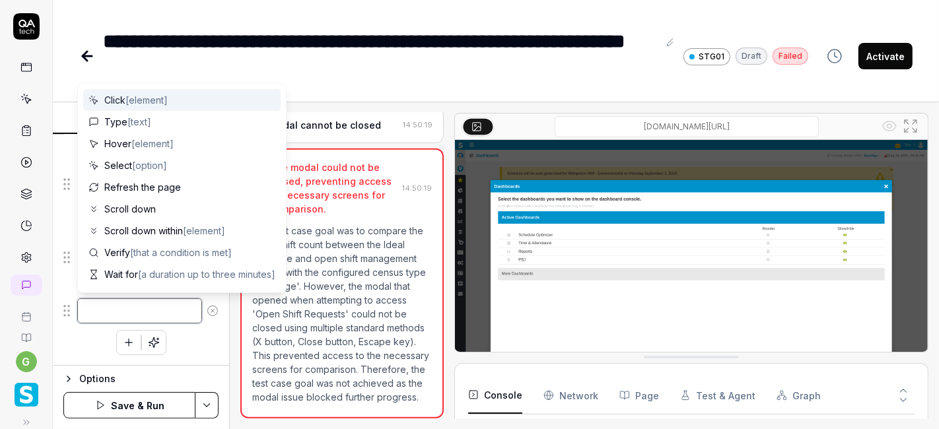
scroll to position [375, 0]
type textarea "C"
type textarea "*"
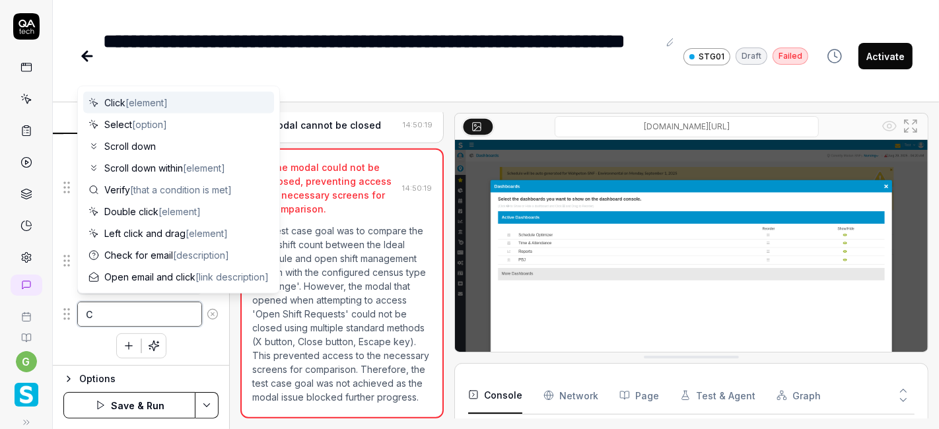
type textarea "Cl"
type textarea "*"
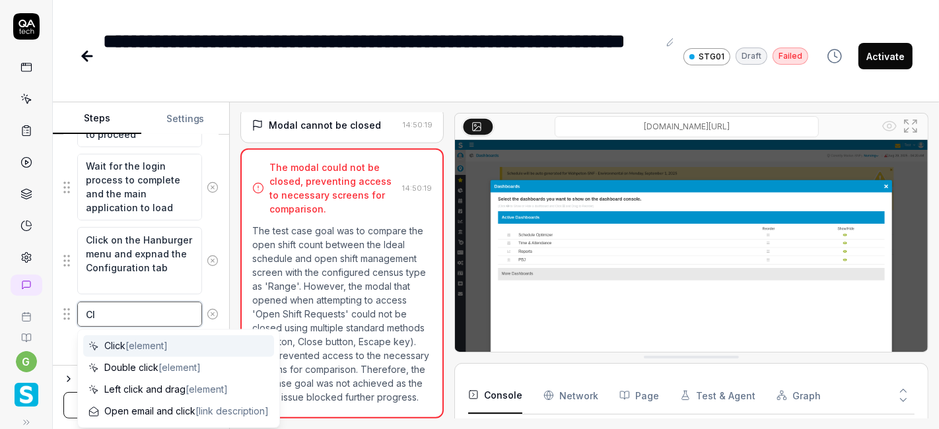
type textarea "Cli"
type textarea "*"
type textarea "Clic"
type textarea "*"
type textarea "Click"
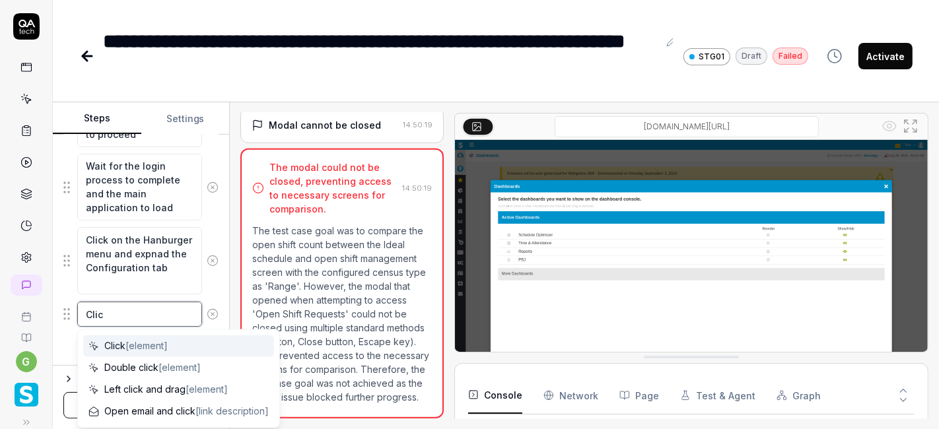
type textarea "*"
type textarea "Click"
type textarea "*"
type textarea "Click o"
type textarea "*"
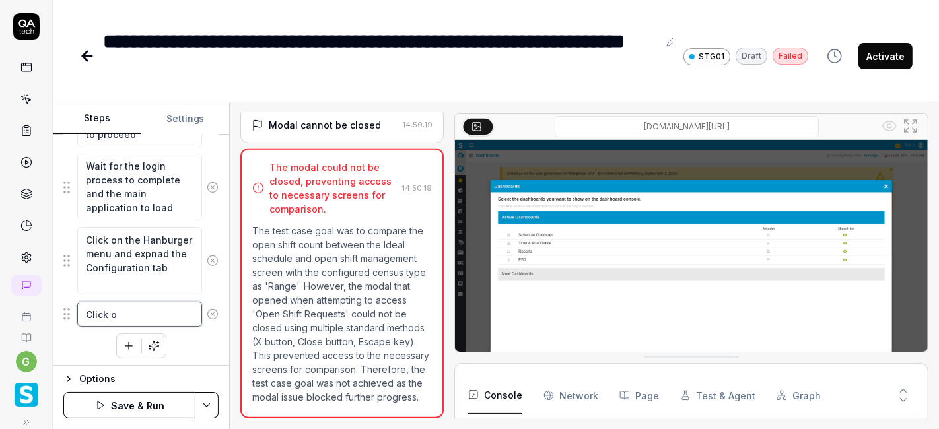
type textarea "Click on"
type textarea "*"
type textarea "Click on"
type textarea "*"
type textarea "Click on t"
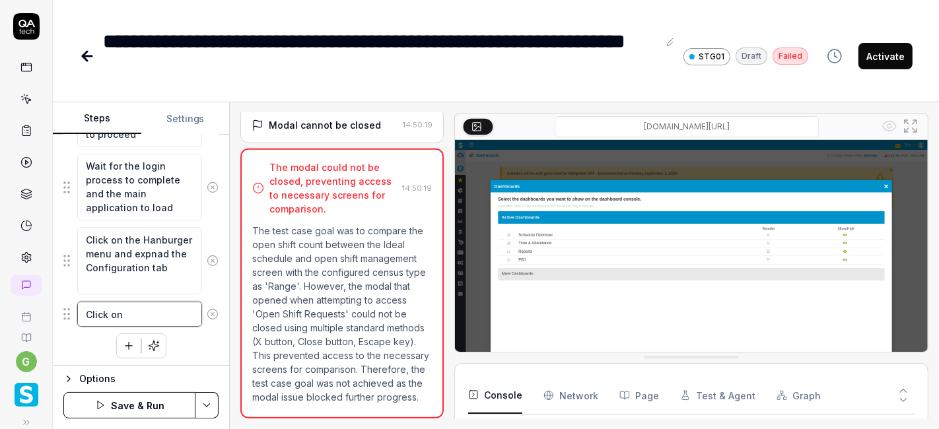
type textarea "*"
type textarea "Click on th"
type textarea "*"
type textarea "Click on the"
type textarea "*"
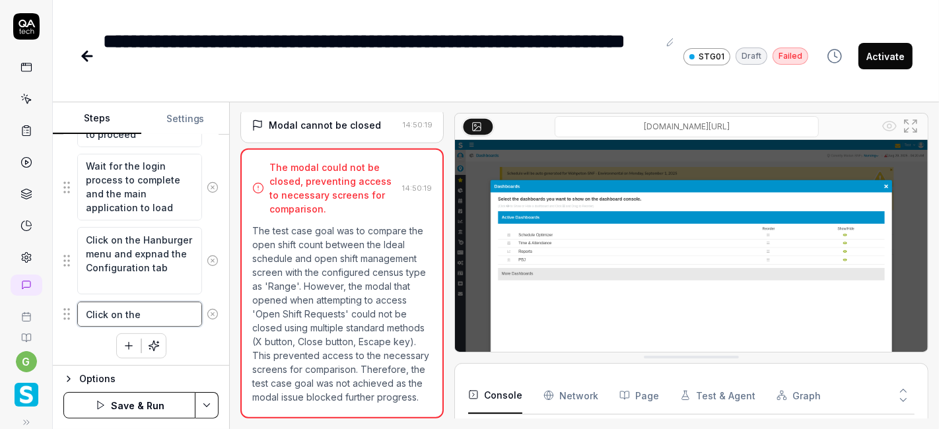
type textarea "Click on the"
type textarea "*"
type textarea "Click on the I"
type textarea "*"
type textarea "Click on the Id"
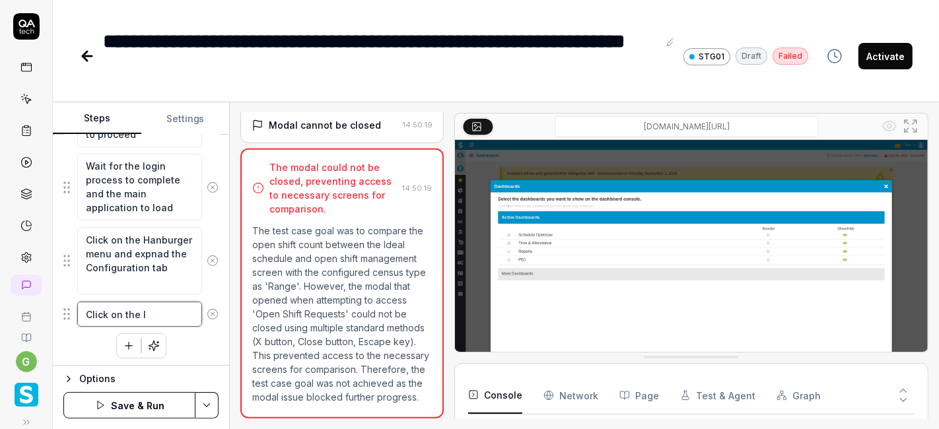
type textarea "*"
type textarea "Click on the Ide"
type textarea "*"
type textarea "Click on the Idea"
type textarea "*"
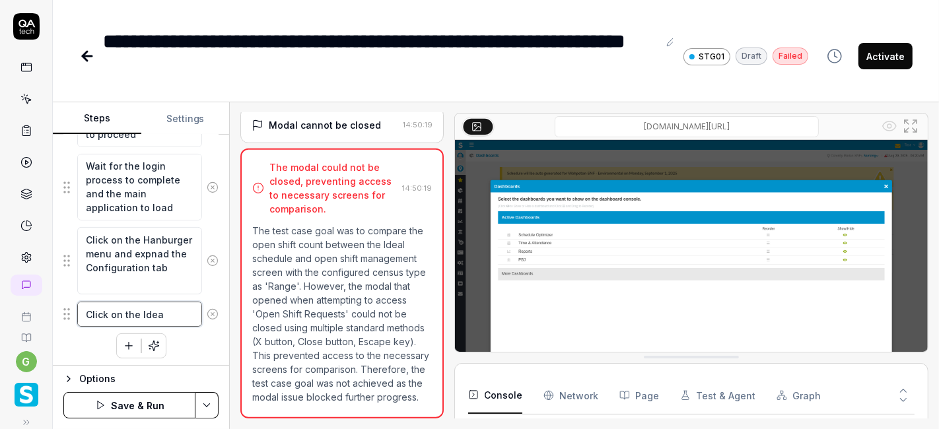
type textarea "Click on the Ideal"
type textarea "*"
type textarea "Click on the Ideal"
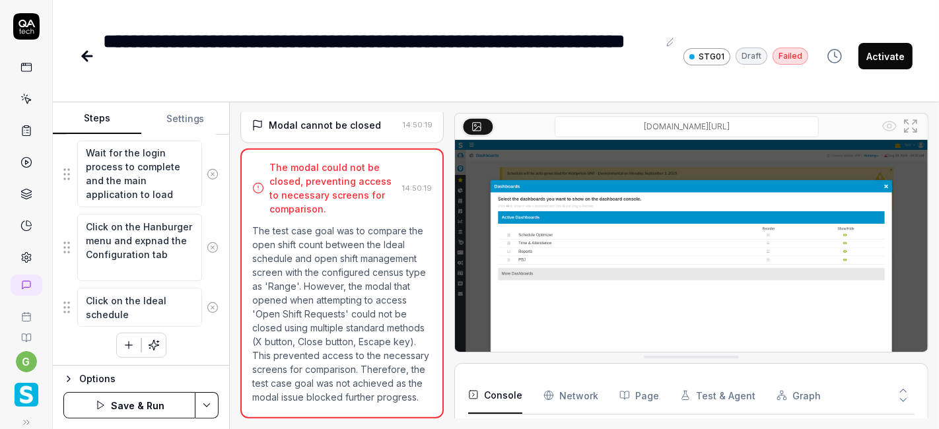
click at [199, 271] on div "Click on the Hanburger menu and expnad the Configuration tab" at bounding box center [140, 247] width 155 height 68
click at [205, 408] on html "**********" at bounding box center [469, 214] width 939 height 429
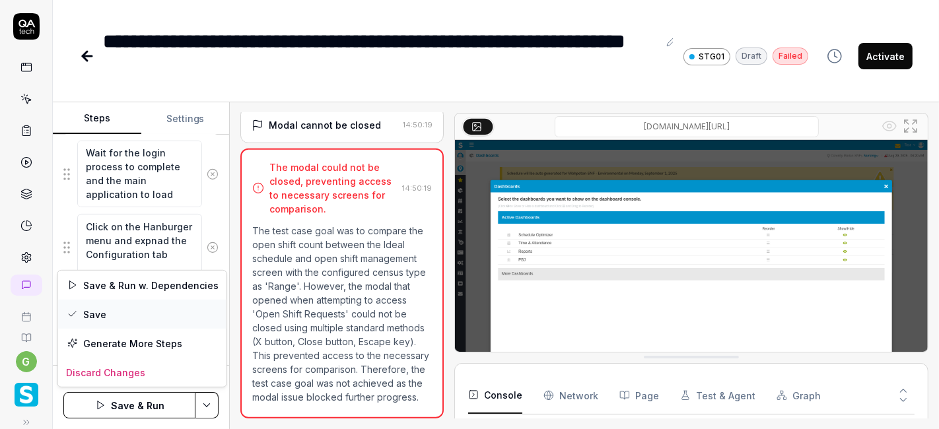
click at [142, 314] on div "Save" at bounding box center [142, 314] width 168 height 29
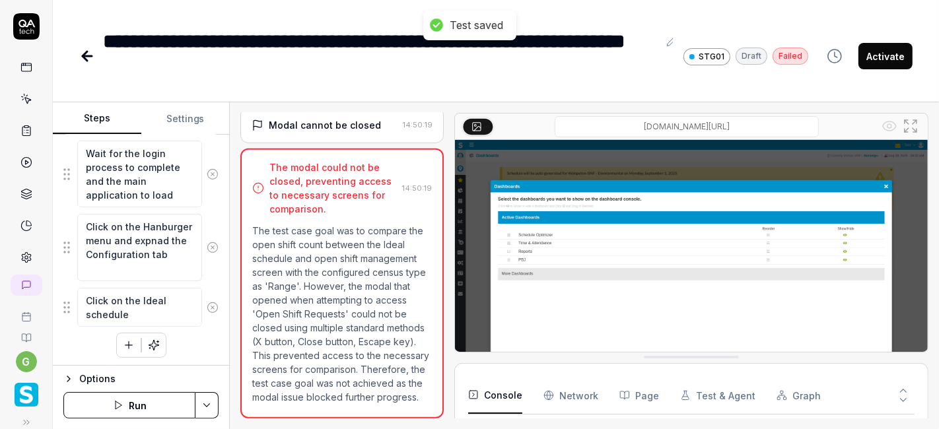
click at [137, 404] on button "Run" at bounding box center [129, 405] width 132 height 26
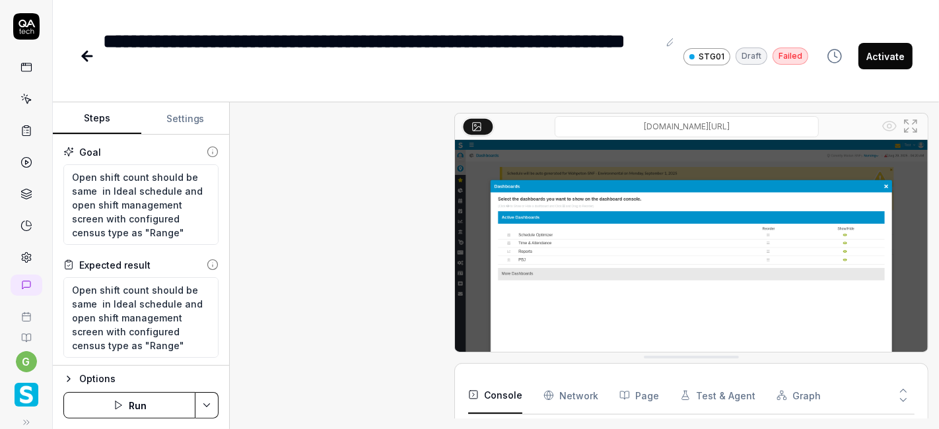
scroll to position [561, 0]
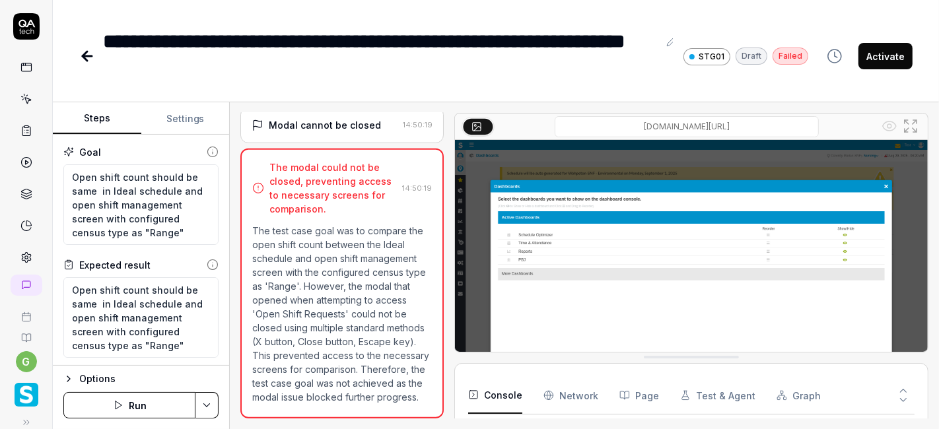
click at [118, 402] on icon "button" at bounding box center [118, 405] width 11 height 11
type textarea "*"
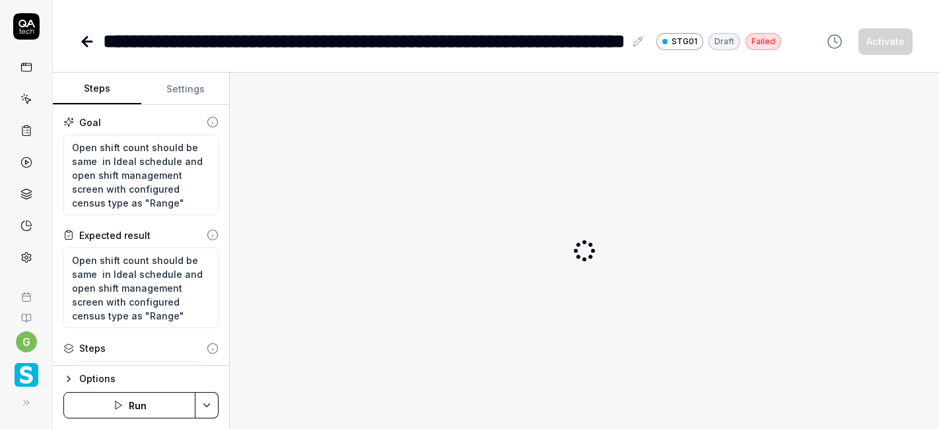
click at [149, 404] on button "Run" at bounding box center [129, 405] width 132 height 26
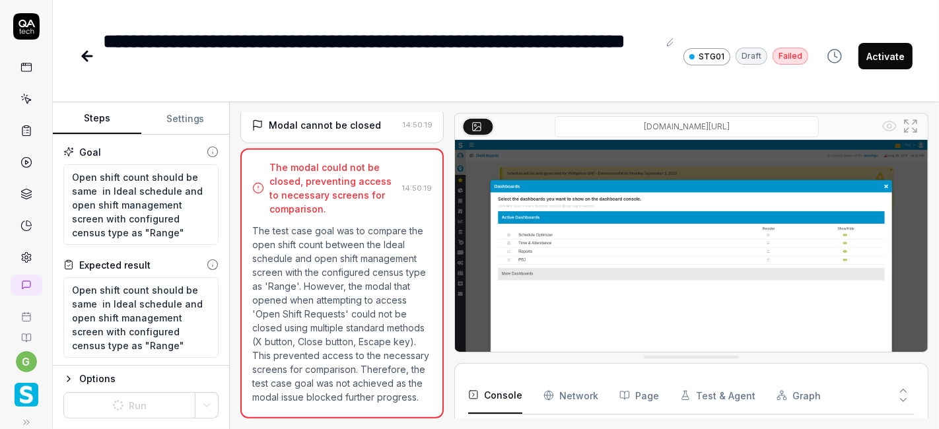
scroll to position [166, 0]
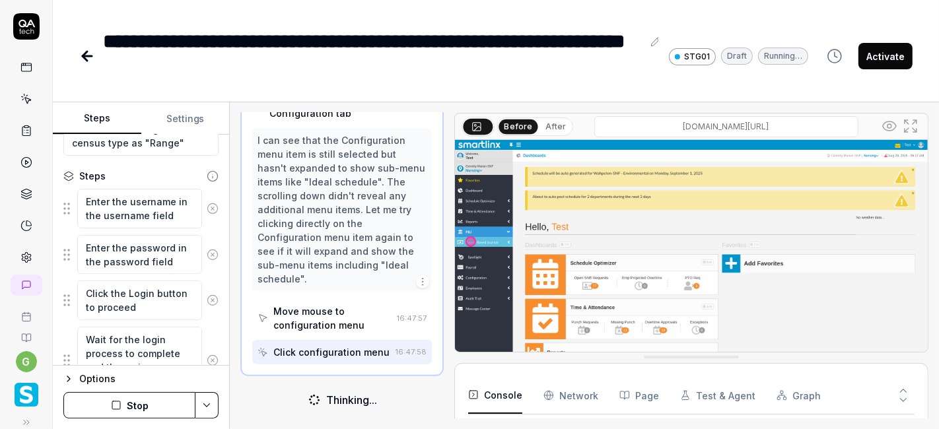
scroll to position [388, 0]
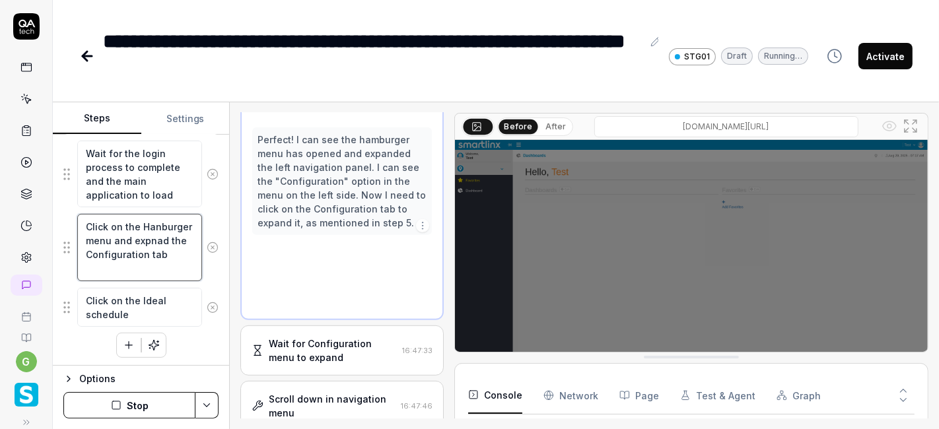
click at [115, 270] on textarea "Click on the Hanburger menu and expnad the Configuration tab" at bounding box center [139, 247] width 125 height 67
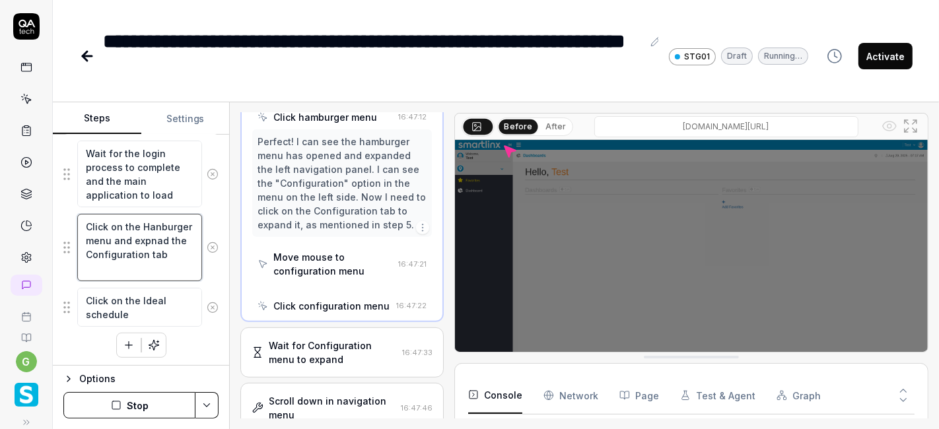
click at [115, 270] on textarea "Click on the Hanburger menu and expnad the Configuration tab" at bounding box center [139, 247] width 125 height 67
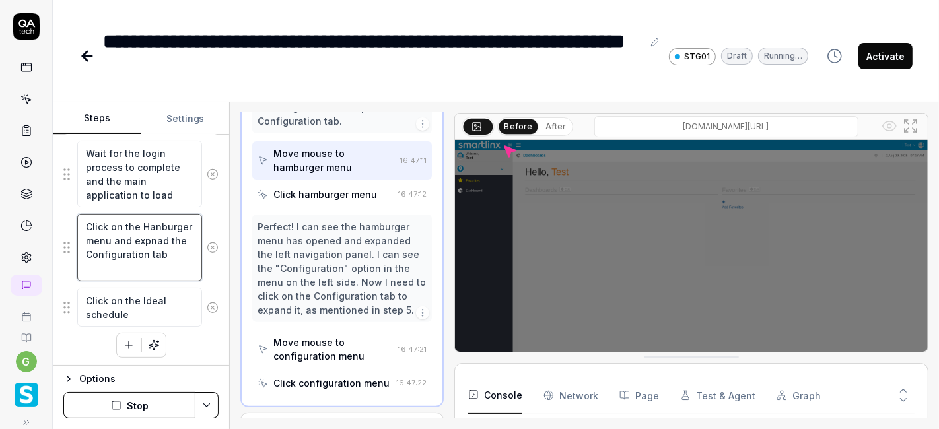
type textarea "*"
type textarea "Click on the Hanburger menu and expnad the M tab"
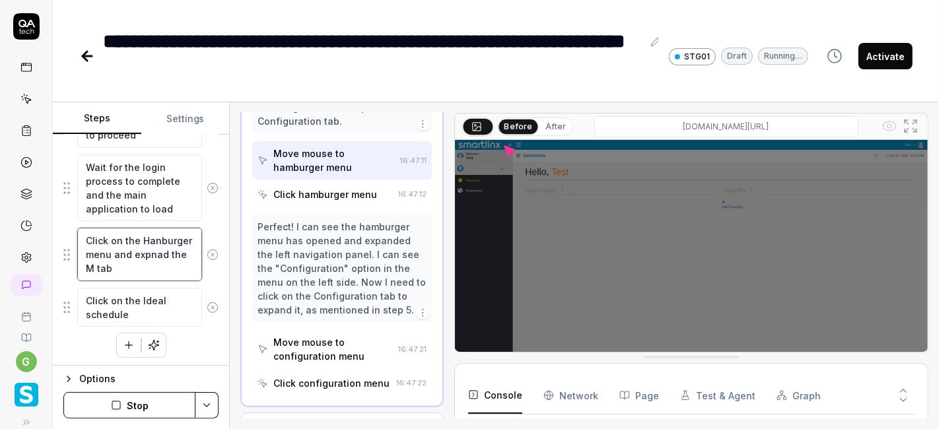
type textarea "*"
type textarea "Click on the Hanburger menu and expnad the Me tab"
type textarea "*"
type textarea "Click on the Hanburger menu and expnad the Mes tab"
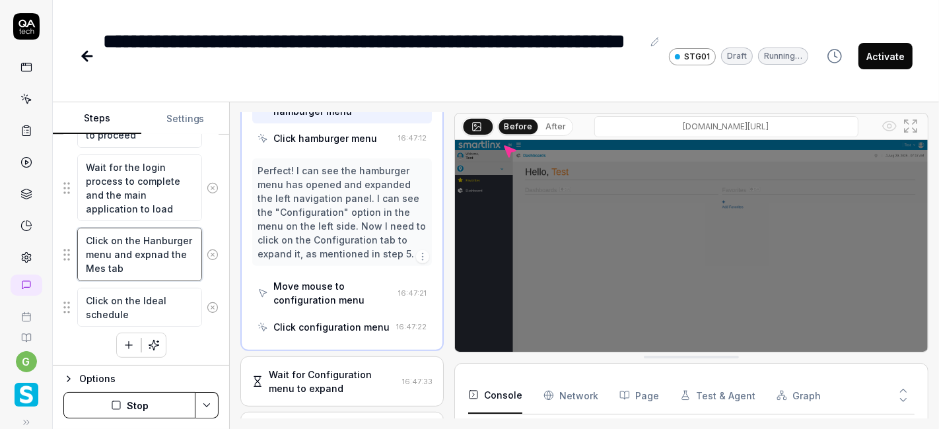
type textarea "*"
type textarea "Click on the Hanburger menu and expnad the Mess tab"
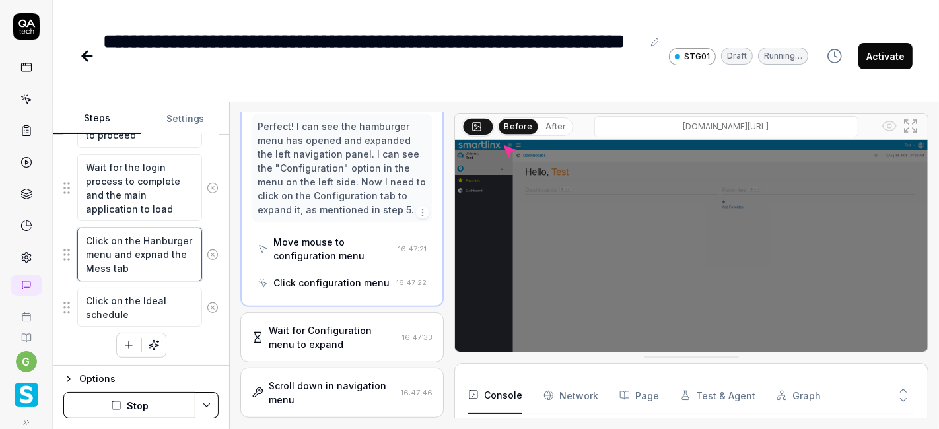
type textarea "*"
type textarea "Click on the Hanburger menu and expnad the Messa tab"
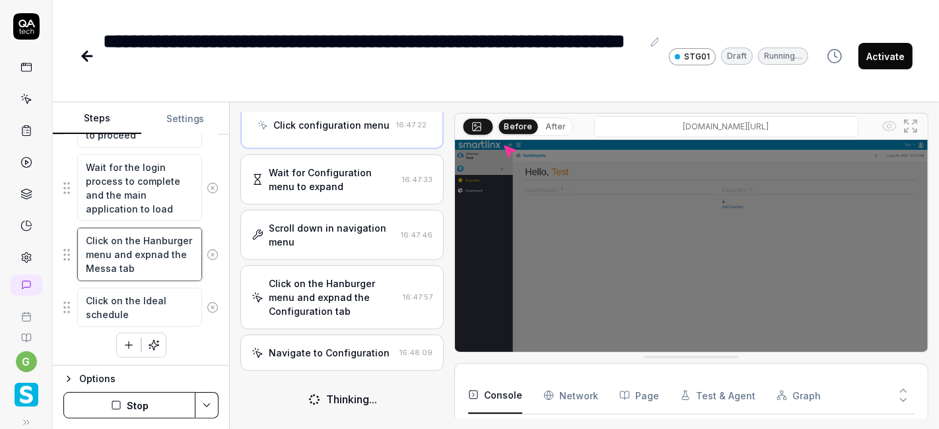
type textarea "*"
type textarea "Click on the Hanburger menu and expnad the Messag tab"
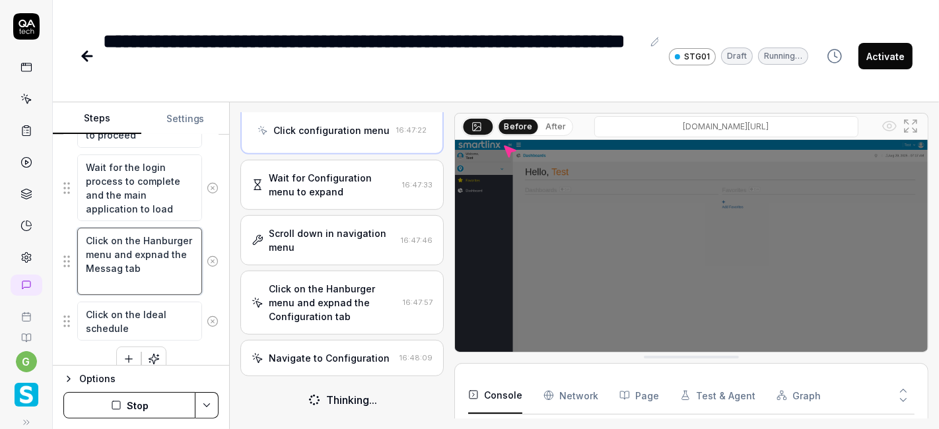
type textarea "*"
type textarea "Click on the Hanburger menu and expnad the Message tab"
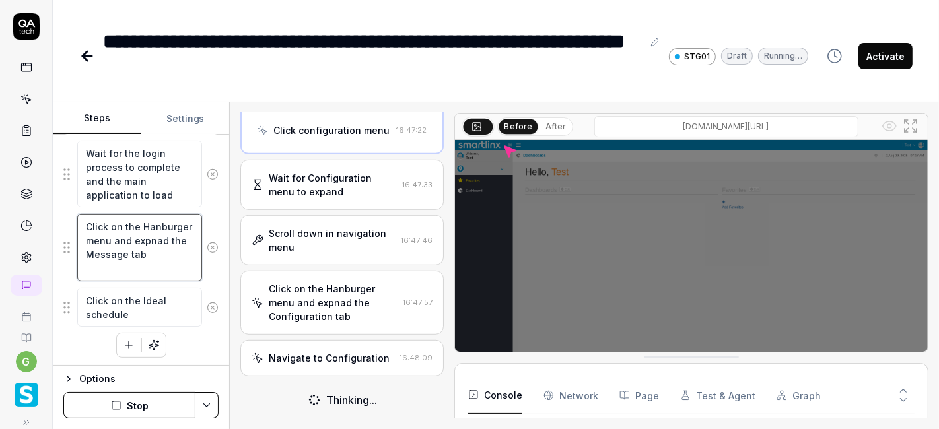
type textarea "*"
type textarea "Click on the Hanburger menu and expnad the Message tab"
type textarea "*"
type textarea "Click on the Hanburger menu and expnad the Message c tab"
type textarea "*"
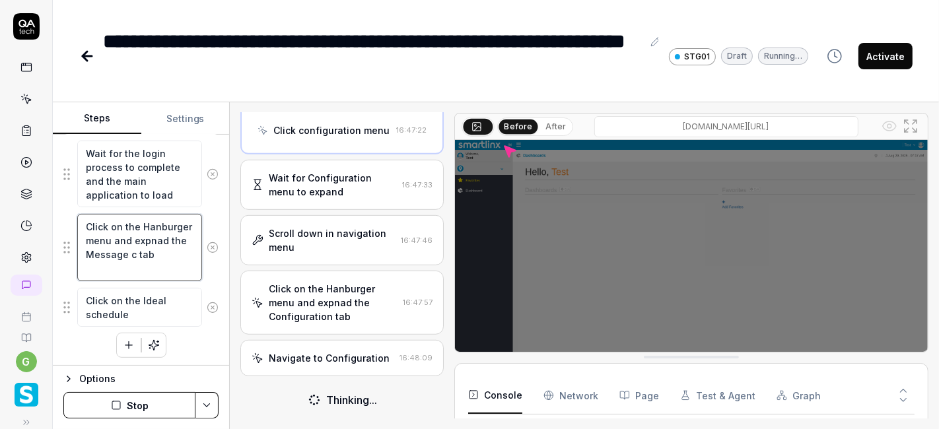
type textarea "Click on the Hanburger menu and expnad the Message ce tab"
type textarea "*"
type textarea "Click on the Hanburger menu and expnad the Message cen tab"
type textarea "*"
type textarea "Click on the Hanburger menu and expnad the Message cent tab"
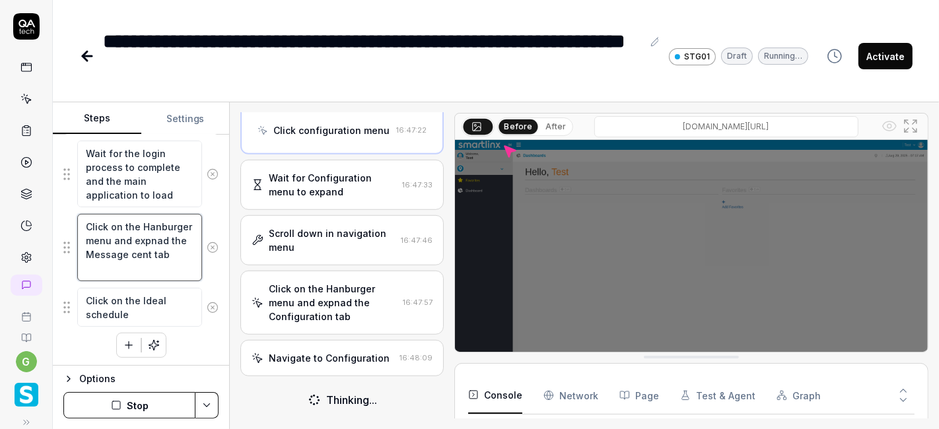
type textarea "*"
type textarea "Click on the Hanburger menu and expnad the Message cente tab"
type textarea "*"
type textarea "Click on the Hanburger menu and expnad the Message center tab"
click at [147, 402] on button "Stop" at bounding box center [129, 405] width 132 height 26
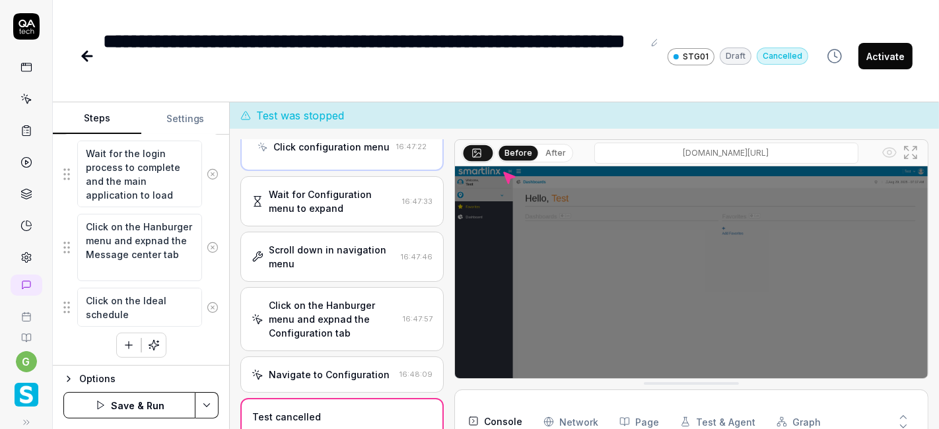
click at [143, 404] on button "Save & Run" at bounding box center [129, 405] width 132 height 26
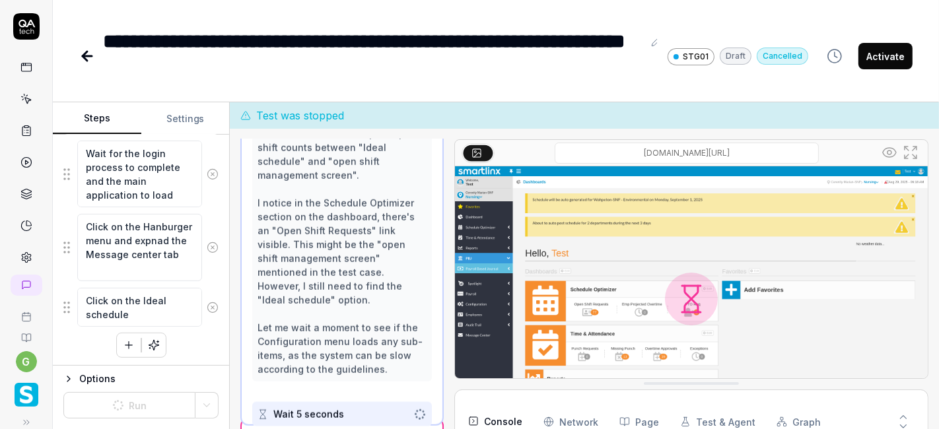
scroll to position [657, 0]
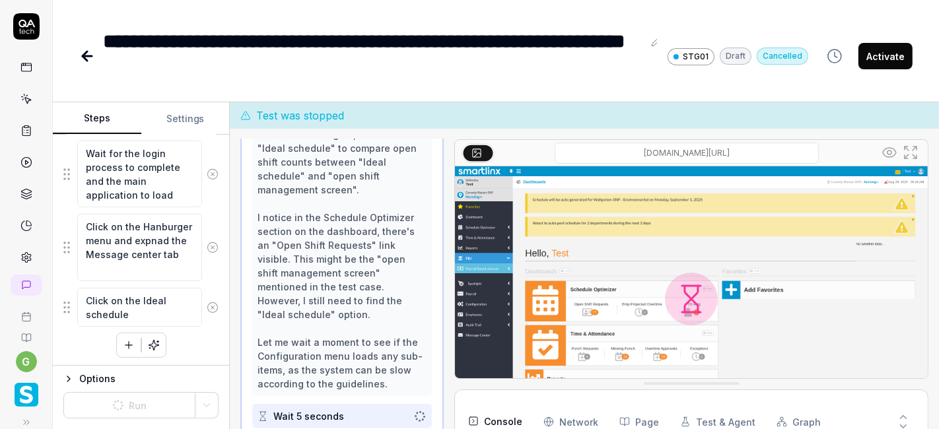
type textarea "*"
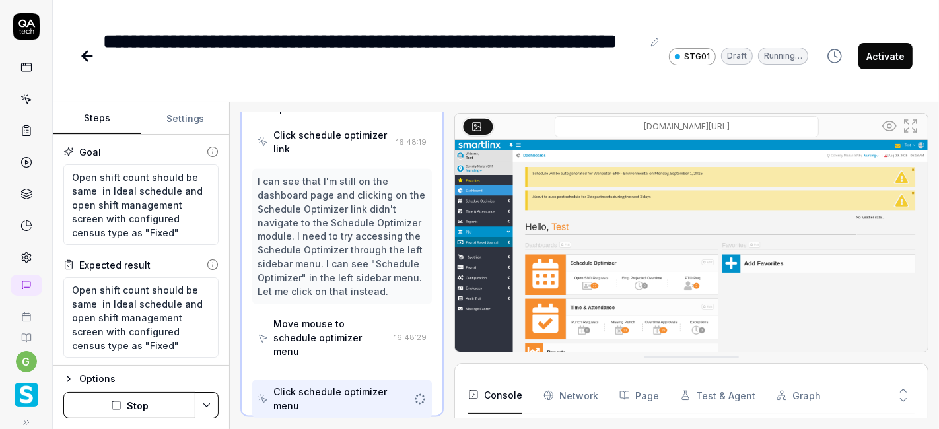
scroll to position [2037, 0]
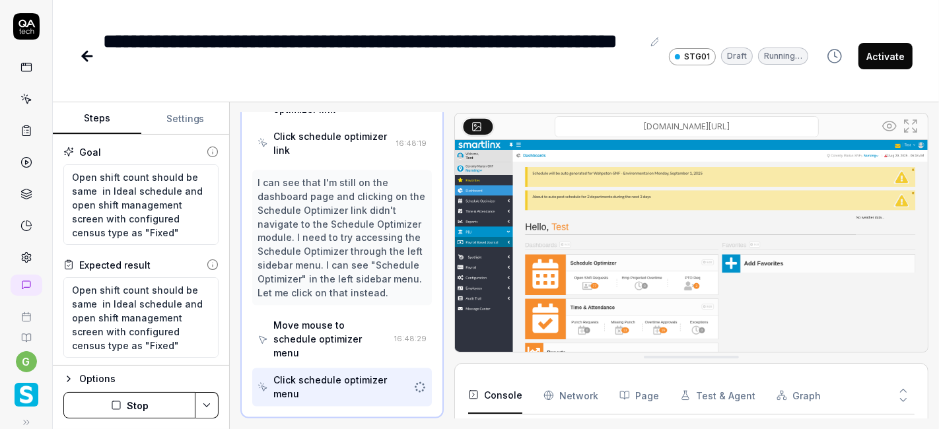
click at [147, 398] on button "Stop" at bounding box center [129, 405] width 132 height 26
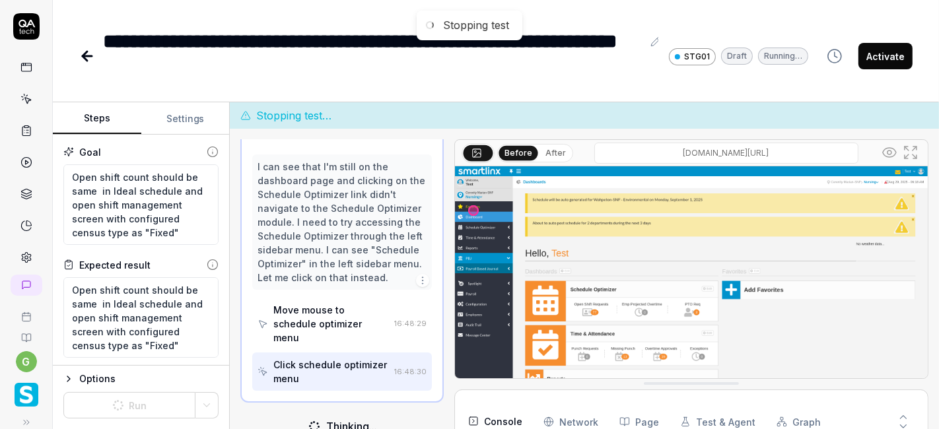
scroll to position [2121, 0]
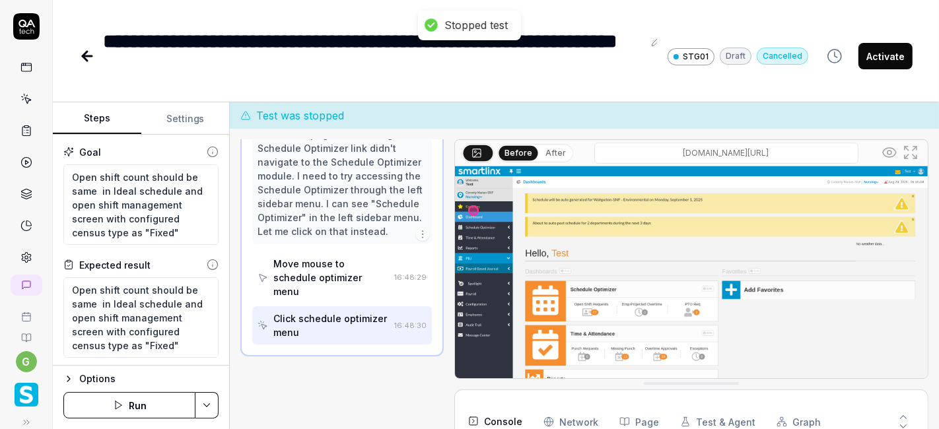
type textarea "*"
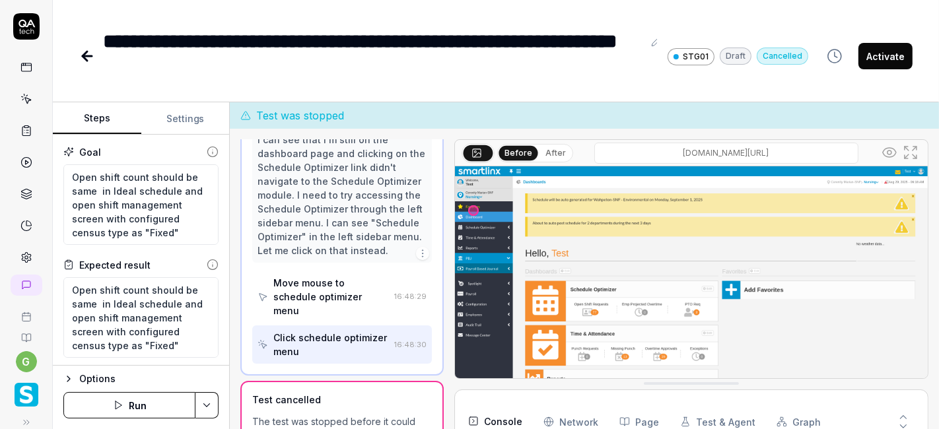
scroll to position [2105, 0]
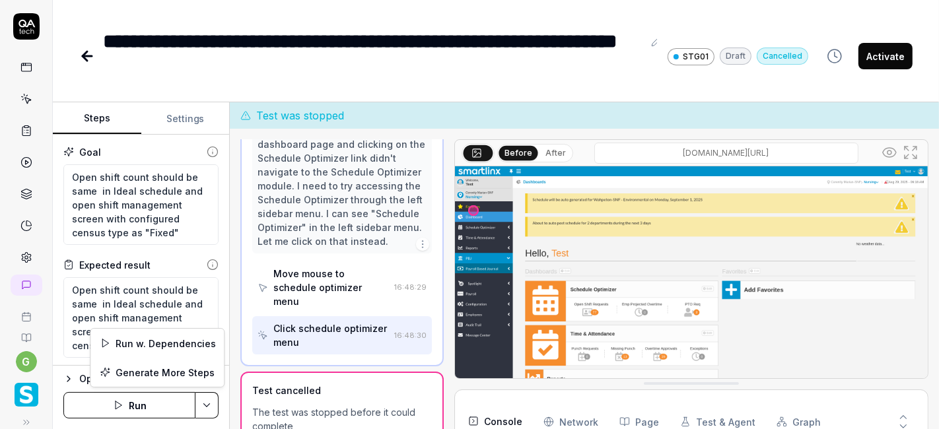
click at [206, 402] on html "**********" at bounding box center [469, 214] width 939 height 429
click at [153, 342] on div "Run w. Dependencies" at bounding box center [156, 343] width 133 height 29
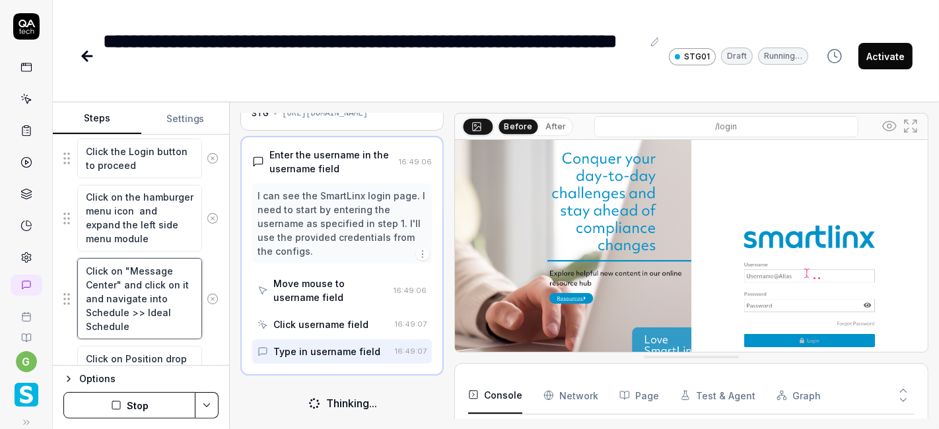
scroll to position [36, 0]
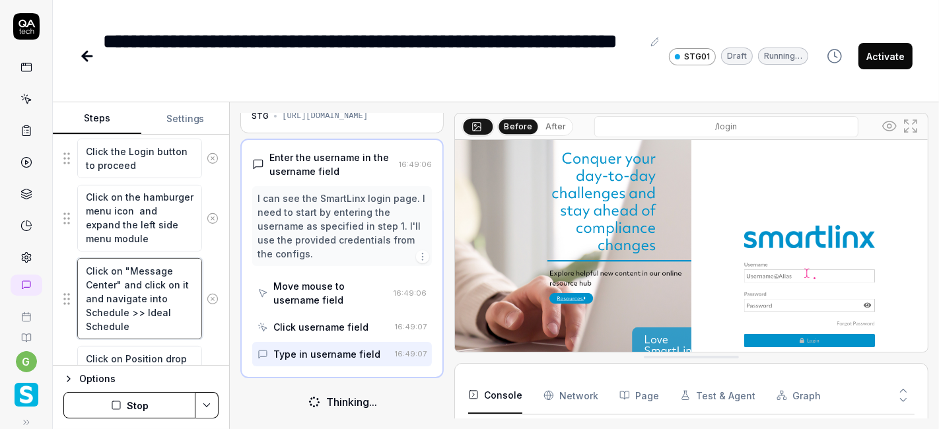
drag, startPoint x: 130, startPoint y: 269, endPoint x: 116, endPoint y: 281, distance: 18.4
click at [116, 281] on textarea "Click on "Message Center" and click on it and navigate into Schedule >> Ideal S…" at bounding box center [139, 298] width 125 height 81
type textarea "*"
type textarea "Click on "C" and click on it and navigate into Schedule >> Ideal Schedule"
type textarea "*"
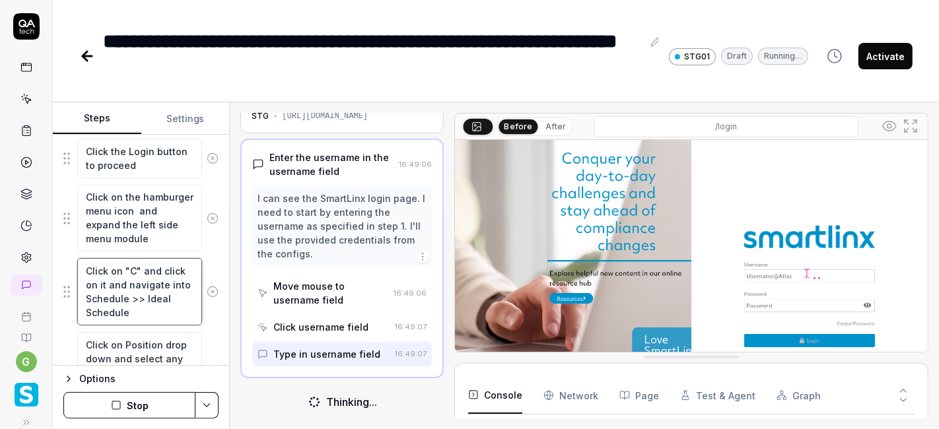
type textarea "Click on "Co" and click on it and navigate into Schedule >> Ideal Schedule"
type textarea "*"
type textarea "Click on "Con" and click on it and navigate into Schedule >> Ideal Schedule"
type textarea "*"
type textarea "Click on "Conf" and click on it and navigate into Schedule >> Ideal Schedule"
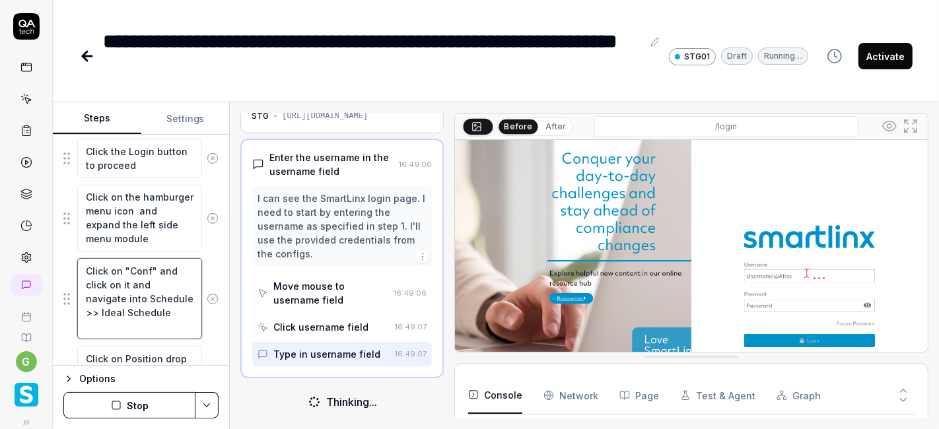
type textarea "*"
type textarea "Click on "Confi" and click on it and navigate into Schedule >> Ideal Schedule"
type textarea "*"
type textarea "Click on "Config" and click on it and navigate into Schedule >> Ideal Schedule"
type textarea "*"
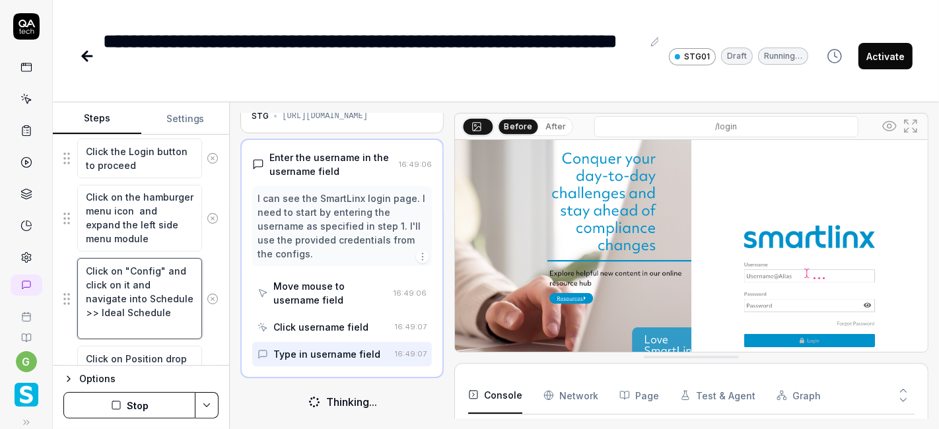
type textarea "Click on "Configu" and click on it and navigate into Schedule >> Ideal Schedule"
type textarea "*"
type textarea "Click on "Configur" and click on it and navigate into Schedule >> Ideal Schedule"
type textarea "*"
type textarea "Click on "Configura" and click on it and navigate into Schedule >> Ideal Schedu…"
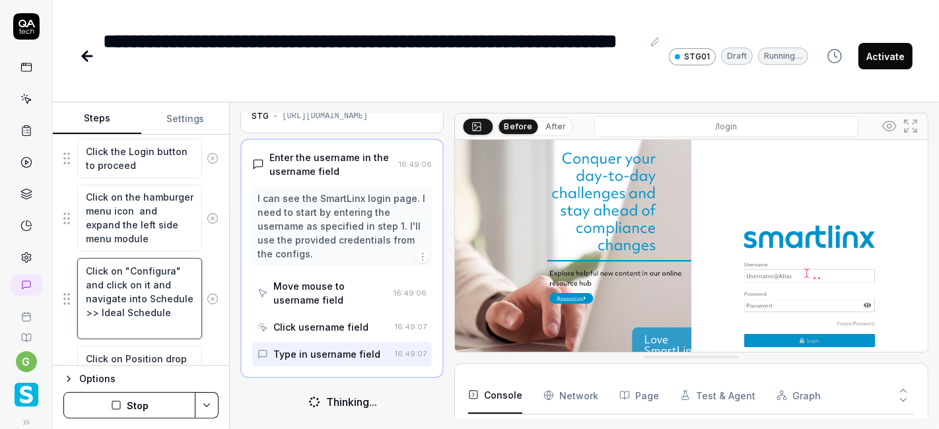
type textarea "*"
type textarea "Click on "Configurat" and click on it and navigate into Schedule >> Ideal Sched…"
type textarea "*"
type textarea "Click on "Configurati" and click on it and navigate into Schedule >> Ideal Sche…"
type textarea "*"
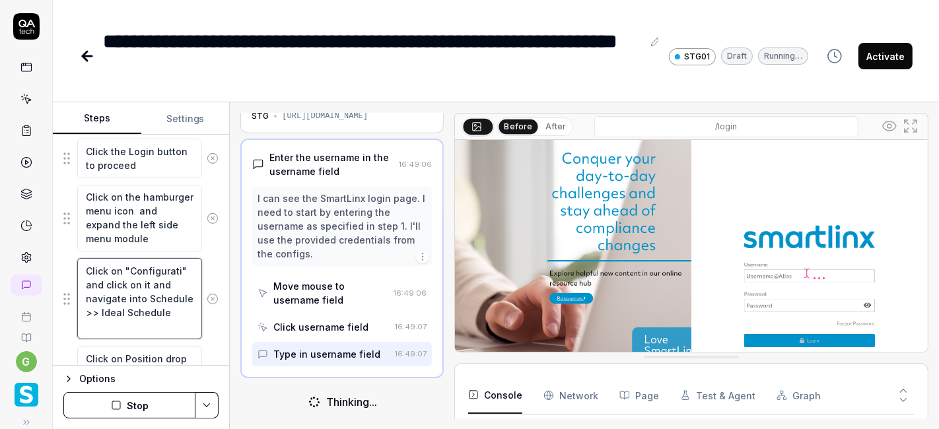
type textarea "Click on "Configuratio" and click on it and navigate into Schedule >> Ideal Sch…"
type textarea "*"
type textarea "Click on "Configuration" and click on it and navigate into Schedule >> Ideal Sc…"
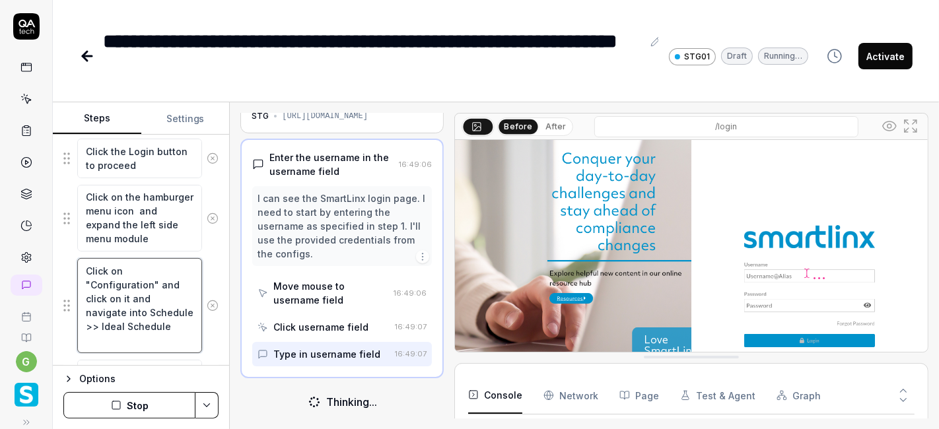
scroll to position [0, 0]
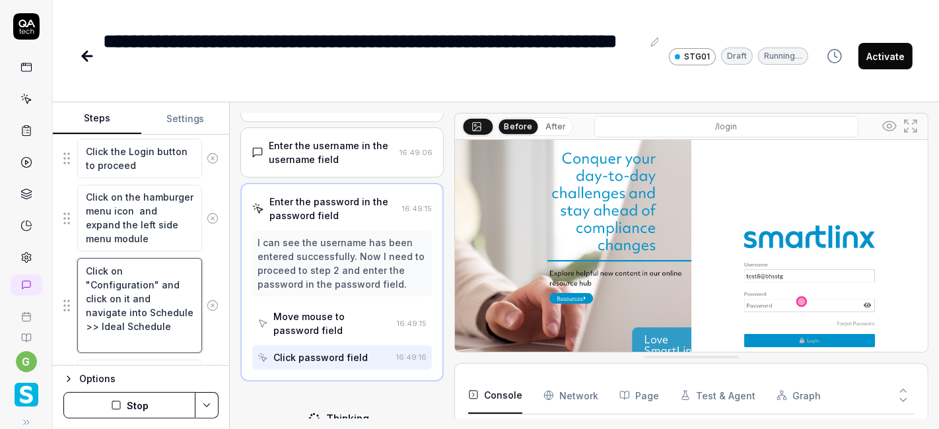
type textarea "*"
type textarea "Click on "Configuration" tand click on it and navigate into Schedule >> Ideal S…"
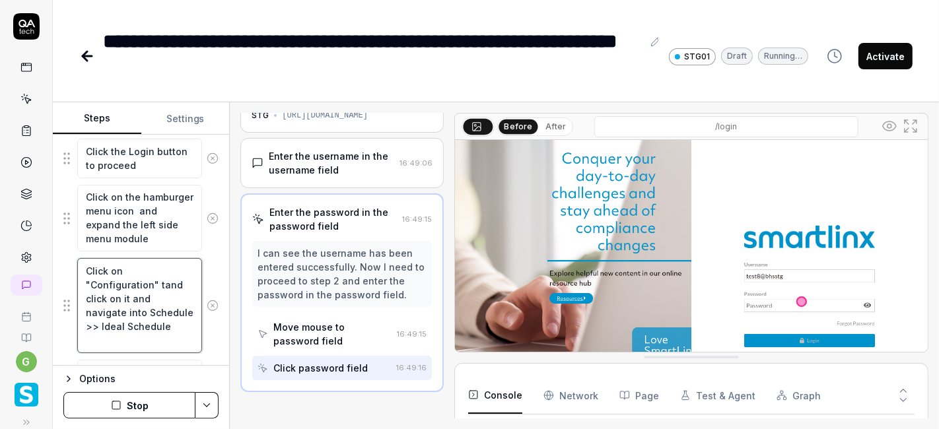
type textarea "*"
type textarea "Click on "Configuration" teand click on it and navigate into Schedule >> Ideal …"
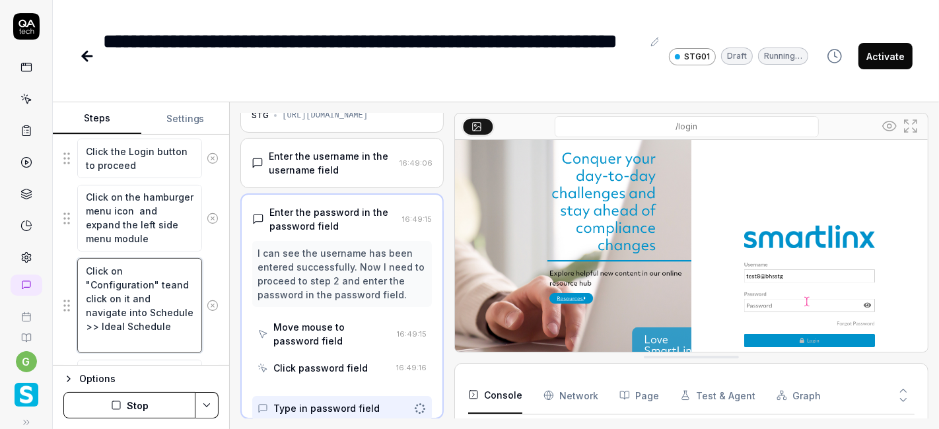
type textarea "*"
type textarea "Click on "Configuration" tesand click on it and navigate into Schedule >> Ideal…"
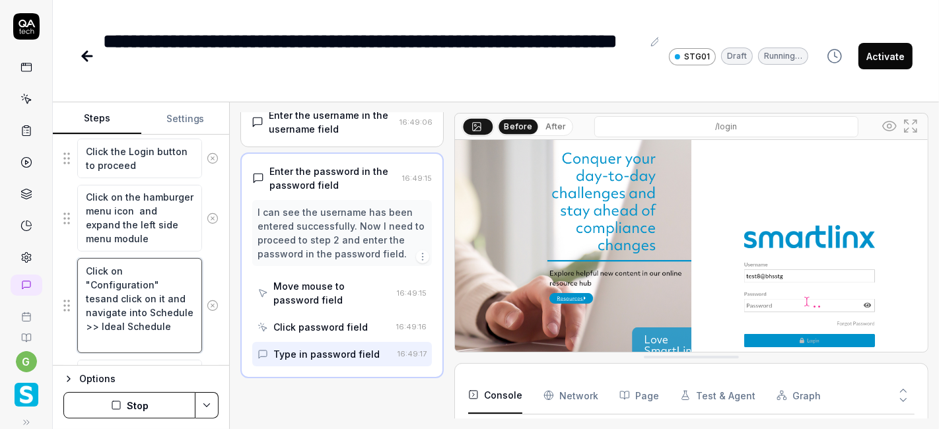
scroll to position [77, 0]
type textarea "*"
type textarea "Click on "Configuration" teand click on it and navigate into Schedule >> Ideal …"
type textarea "*"
type textarea "Click on "Configuration" texand click on it and navigate into Schedule >> Ideal…"
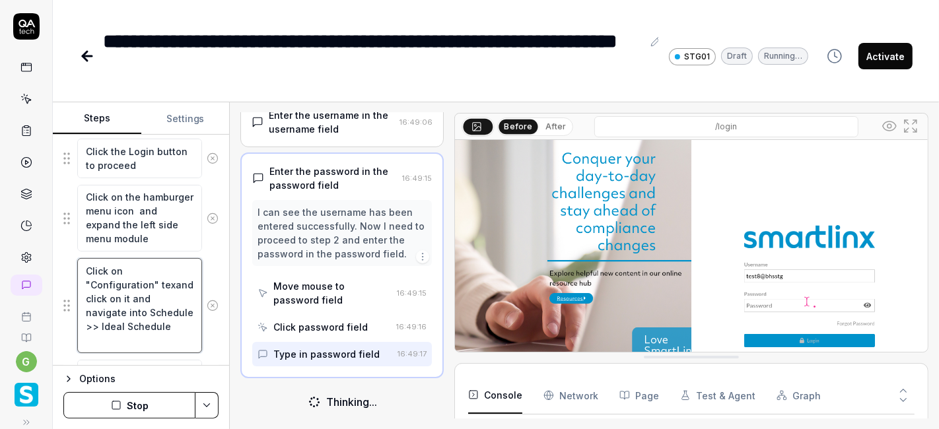
type textarea "*"
type textarea "Click on "Configuration" textand click on it and navigate into Schedule >> Idea…"
type textarea "*"
type textarea "Click on "Configuration" text and click on it and navigate into Schedule >> Ide…"
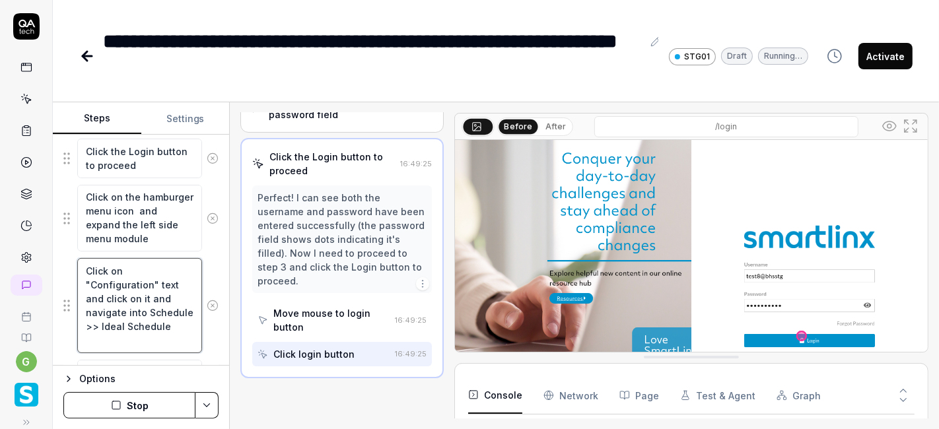
scroll to position [147, 0]
drag, startPoint x: 101, startPoint y: 295, endPoint x: 164, endPoint y: 295, distance: 62.7
click at [164, 295] on textarea "Click on "Configuration" text and click on it and navigate into Schedule >> Ide…" at bounding box center [139, 305] width 125 height 94
type textarea "*"
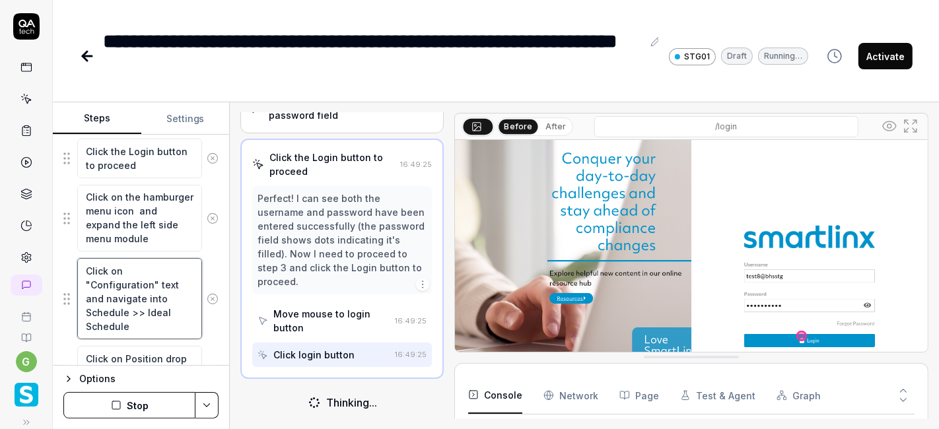
type textarea "Click on "Configuration" text and navigate into Schedule >> Ideal Schedule"
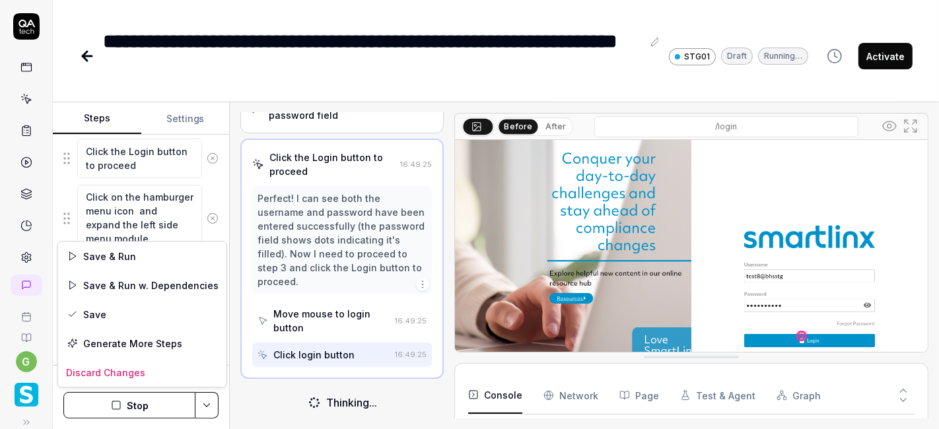
click at [207, 401] on html "**********" at bounding box center [469, 214] width 939 height 429
click at [144, 317] on div "Save" at bounding box center [142, 314] width 168 height 29
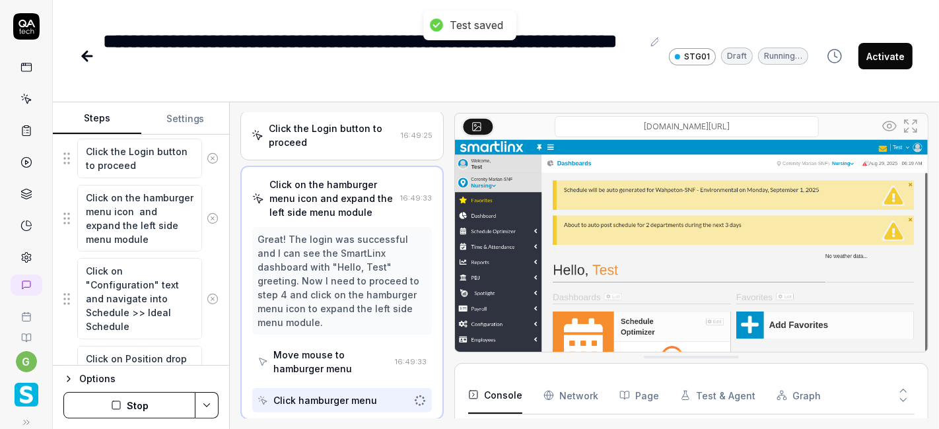
scroll to position [173, 0]
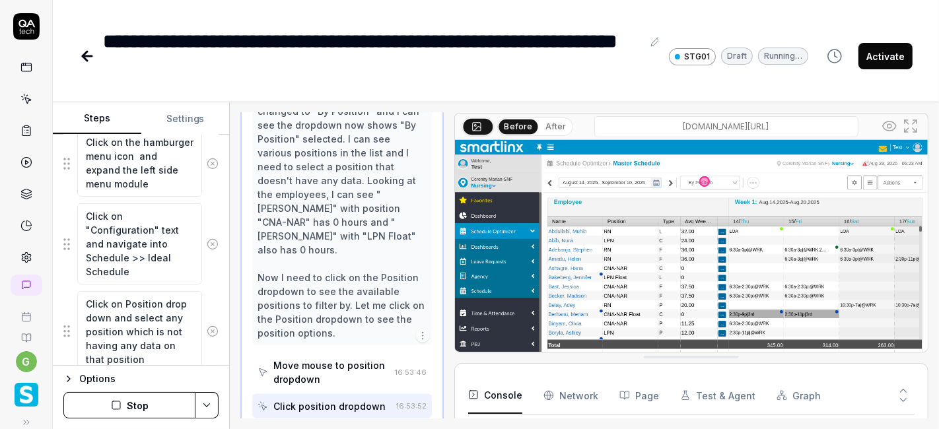
scroll to position [1594, 0]
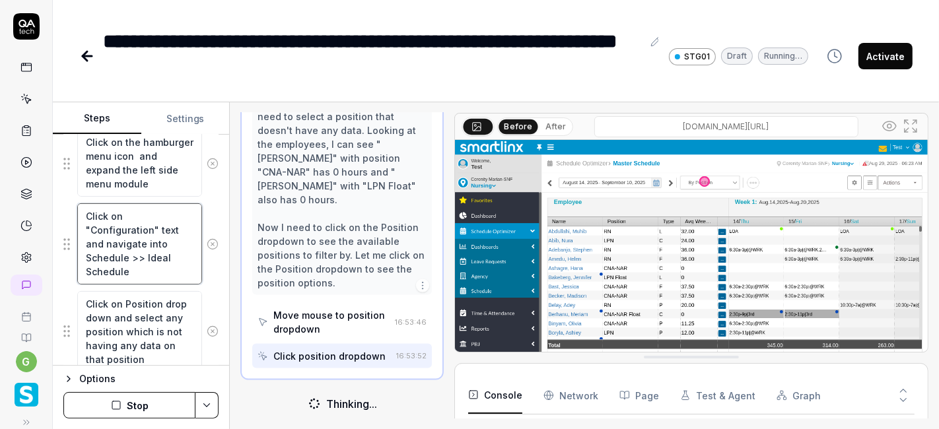
click at [145, 252] on textarea "Click on "Configuration" text and navigate into Schedule >> Ideal Schedule" at bounding box center [139, 243] width 125 height 81
paste textarea "the Hanburger menu and expnad the configuration tab"
type textarea "*"
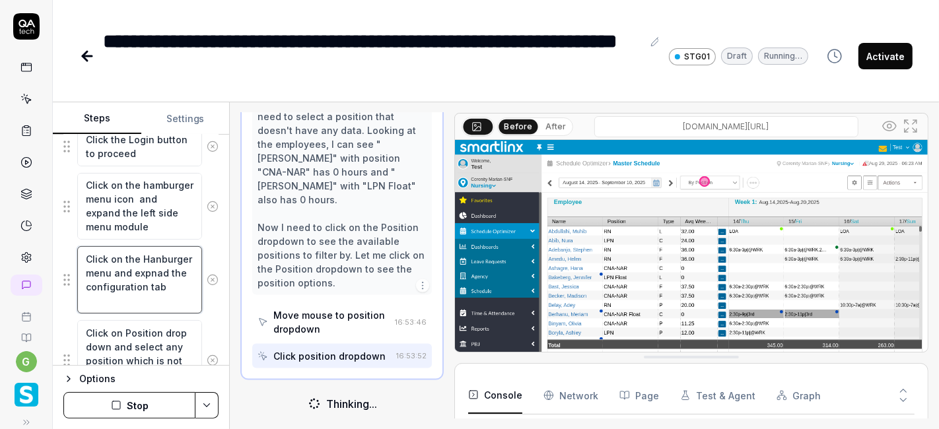
scroll to position [355, 0]
type textarea "Click on the Hanburger menu and expnad the configuration tab"
type textarea "*"
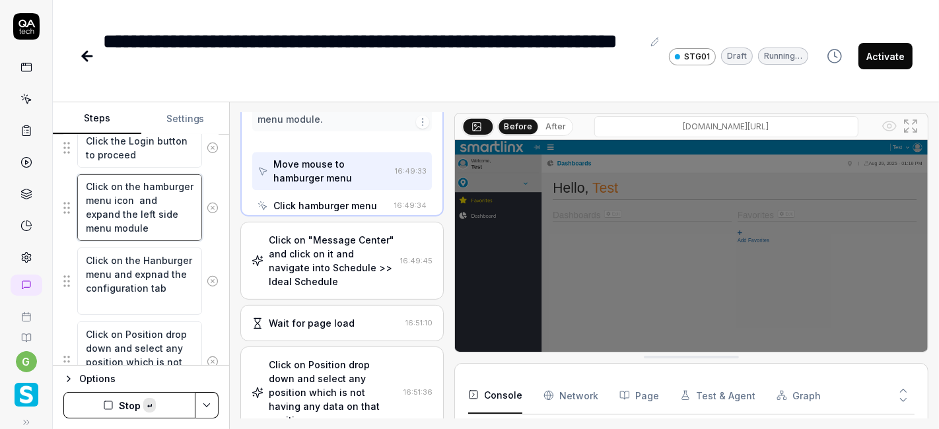
click at [145, 209] on textarea "Click on the hamburger menu icon and expand the left side menu module" at bounding box center [139, 207] width 125 height 67
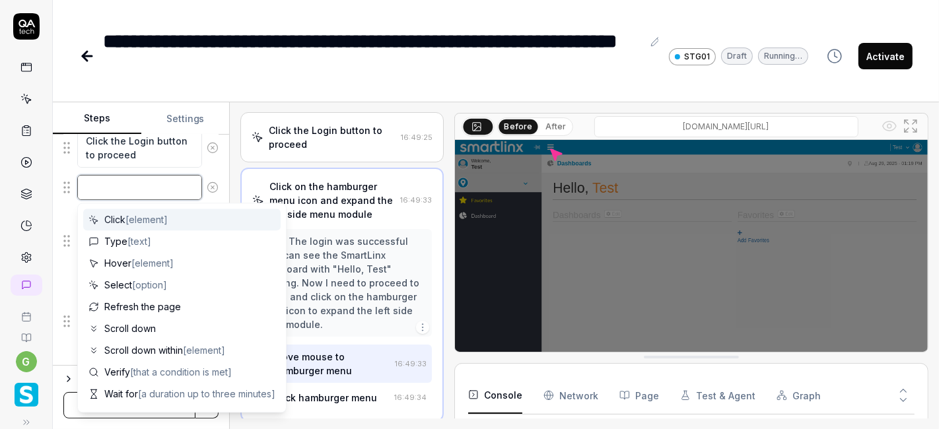
scroll to position [0, 0]
click at [207, 187] on icon at bounding box center [213, 188] width 12 height 12
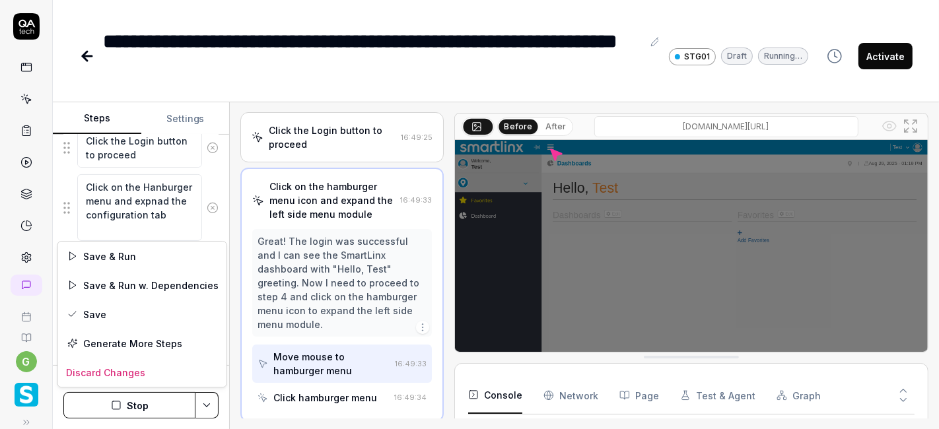
click at [205, 401] on html "**********" at bounding box center [469, 214] width 939 height 429
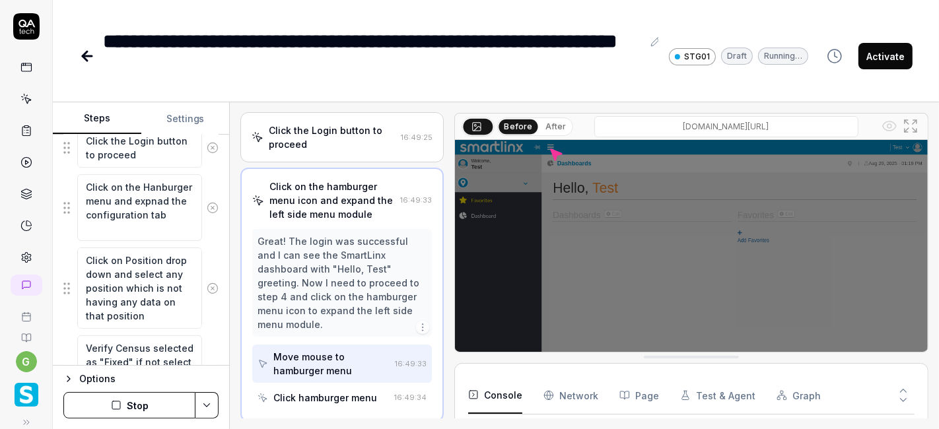
click at [129, 394] on html "**********" at bounding box center [469, 214] width 939 height 429
click at [132, 403] on button "Stop" at bounding box center [129, 405] width 132 height 26
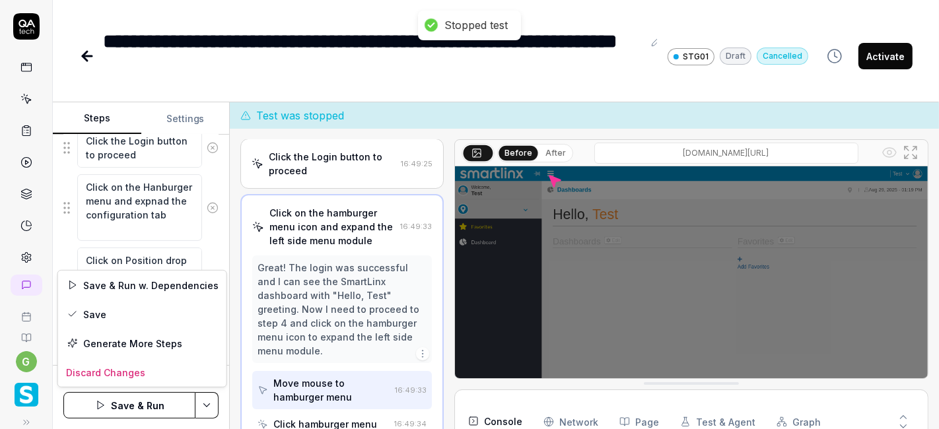
click at [209, 404] on html "**********" at bounding box center [469, 214] width 939 height 429
click at [125, 318] on div "Save" at bounding box center [142, 314] width 168 height 29
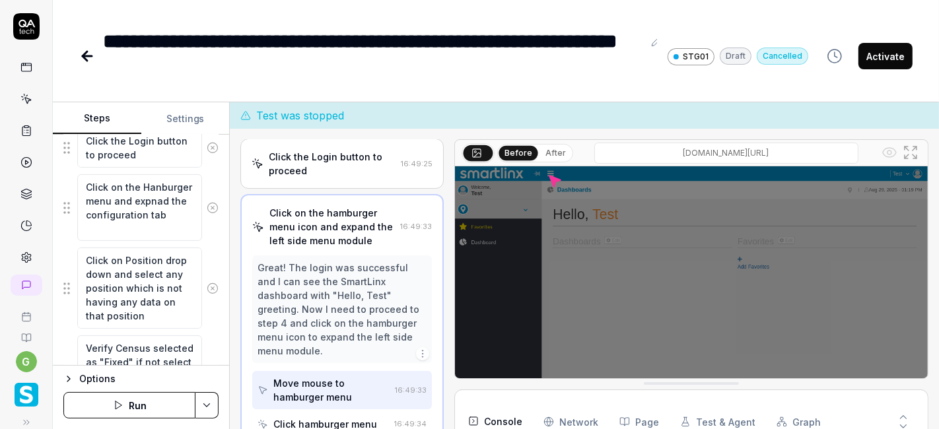
type textarea "*"
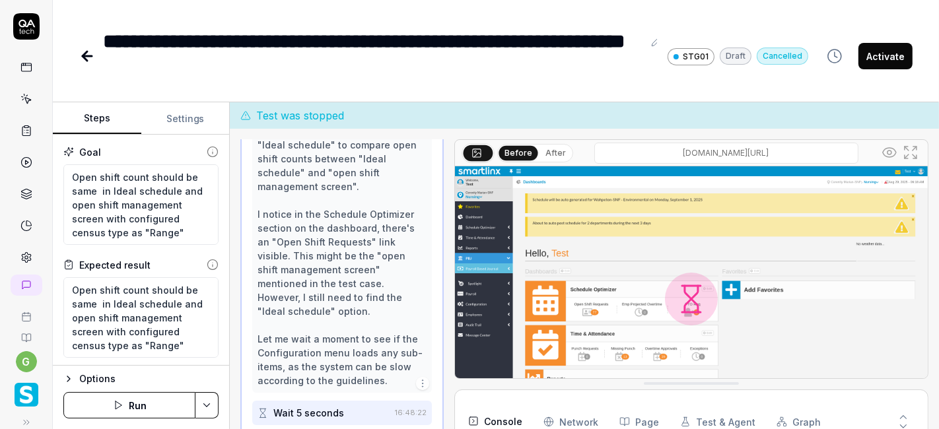
scroll to position [657, 0]
click at [143, 401] on button "Run" at bounding box center [129, 405] width 132 height 26
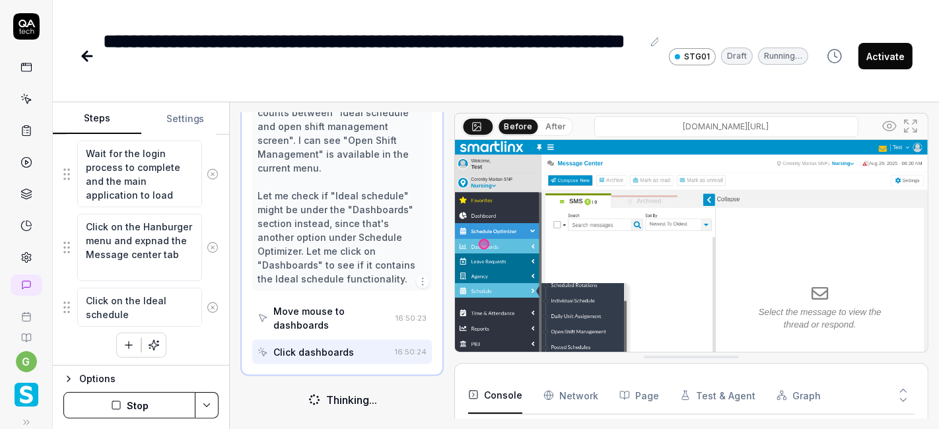
scroll to position [13, 0]
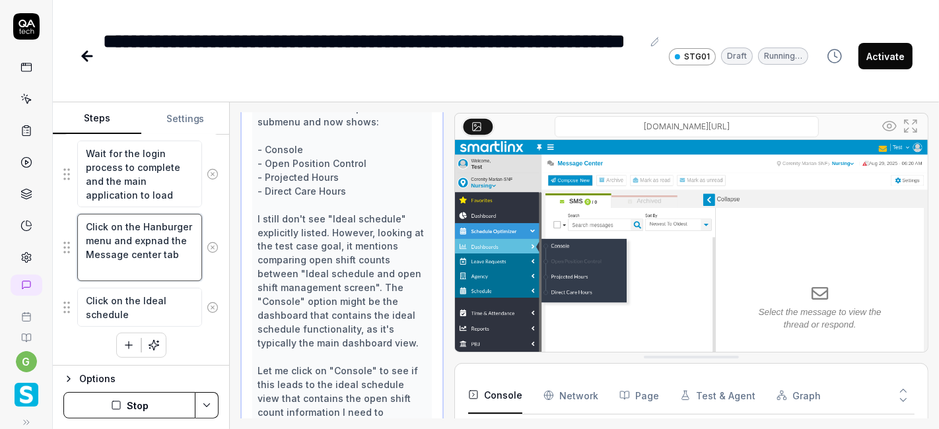
type textarea "*"
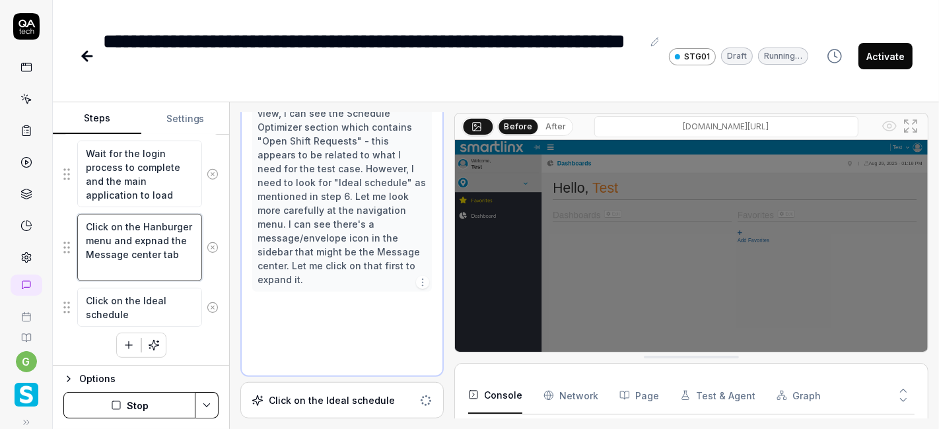
scroll to position [843, 0]
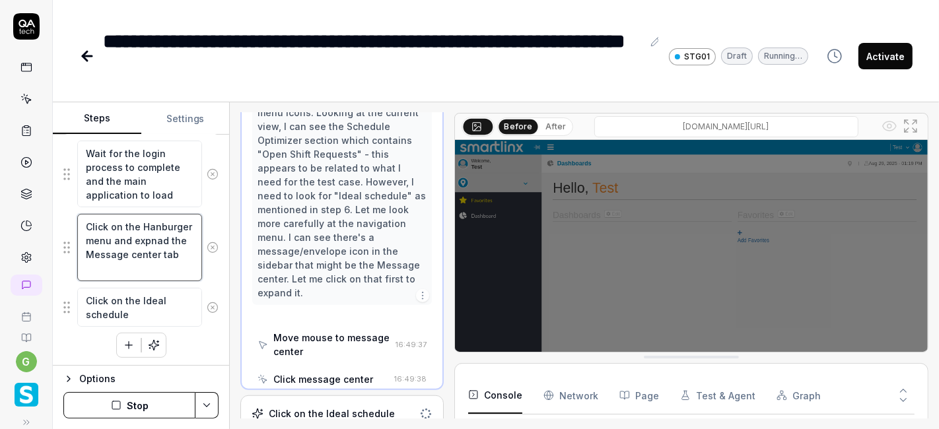
click at [109, 248] on textarea "Click on the Hanburger menu and expnad the Message center tab" at bounding box center [139, 247] width 125 height 67
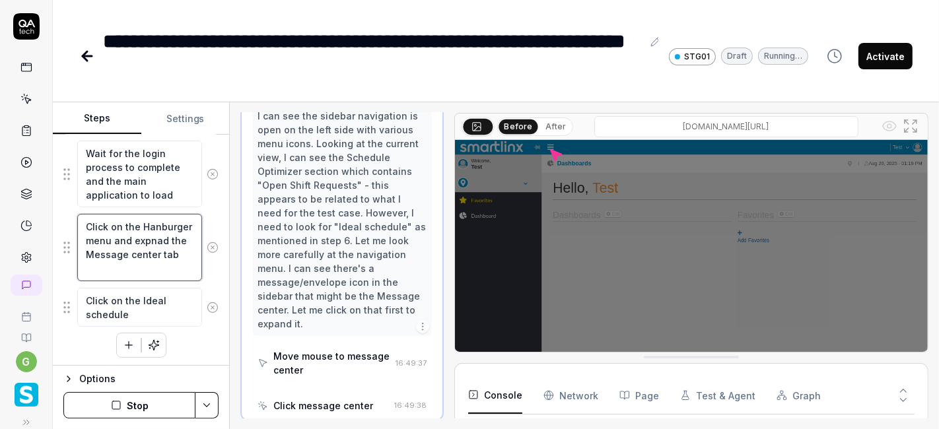
click at [109, 248] on textarea "Click on the Hanburger menu and expnad the Message center tab" at bounding box center [139, 247] width 125 height 67
type textarea "Click on the Hanburger menu and expnad the center tab"
type textarea "*"
type textarea "Click on the Hanburger menu and expnad the C center tab"
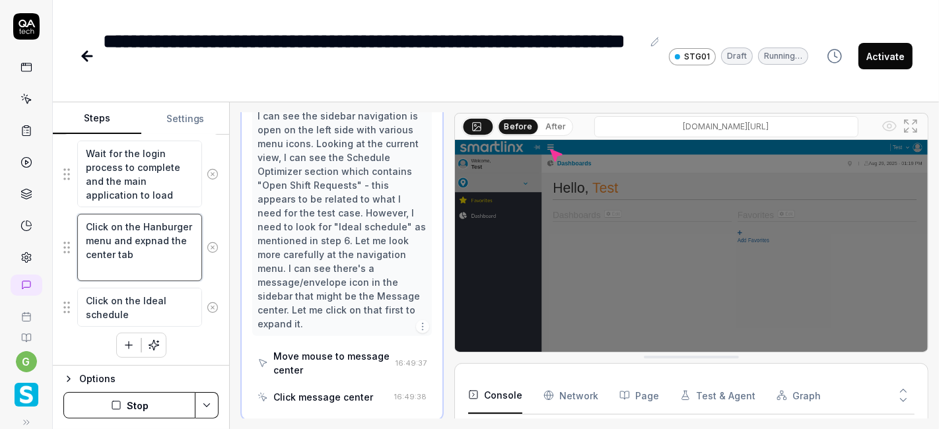
type textarea "*"
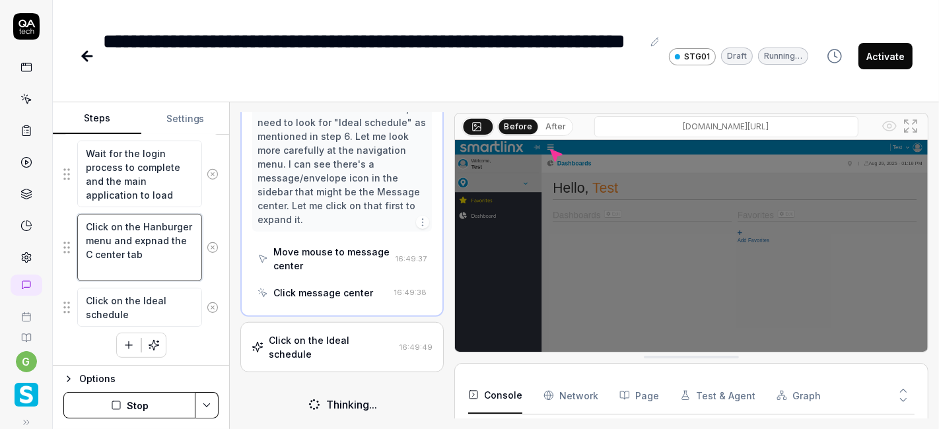
type textarea "Click on the Hanburger menu and expnad the Co center tab"
type textarea "*"
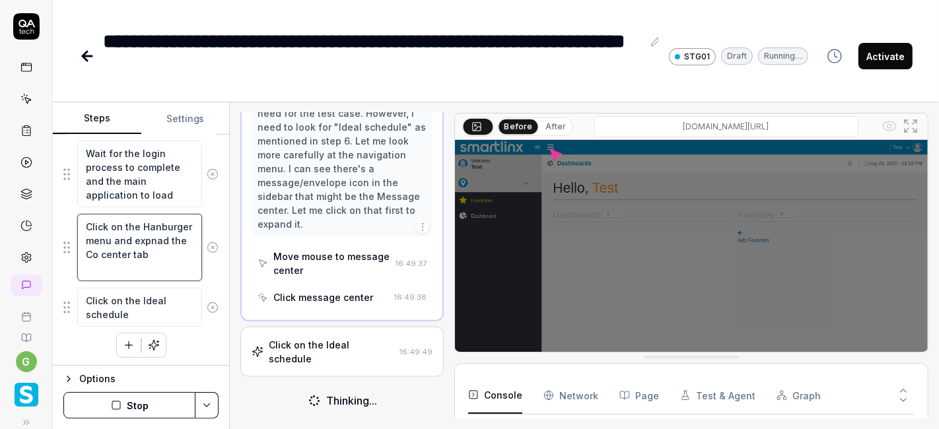
scroll to position [941, 0]
type textarea "Click on the Hanburger menu and expnad the Con center tab"
type textarea "*"
type textarea "Click on the Hanburger menu and expnad the Co center tab"
type textarea "*"
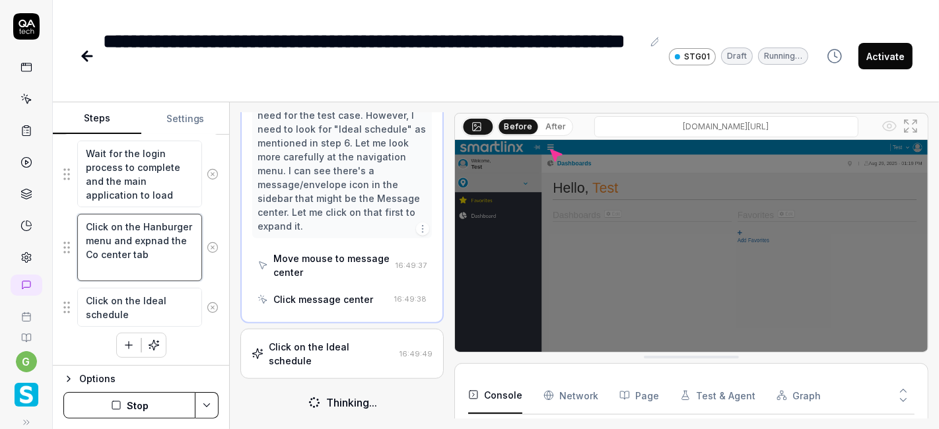
type textarea "Click on the Hanburger menu and expnad the C center tab"
type textarea "*"
type textarea "Click on the Hanburger menu and expnad the center tab"
type textarea "*"
type textarea "Click on the Hanburger menu and expnad the c center tab"
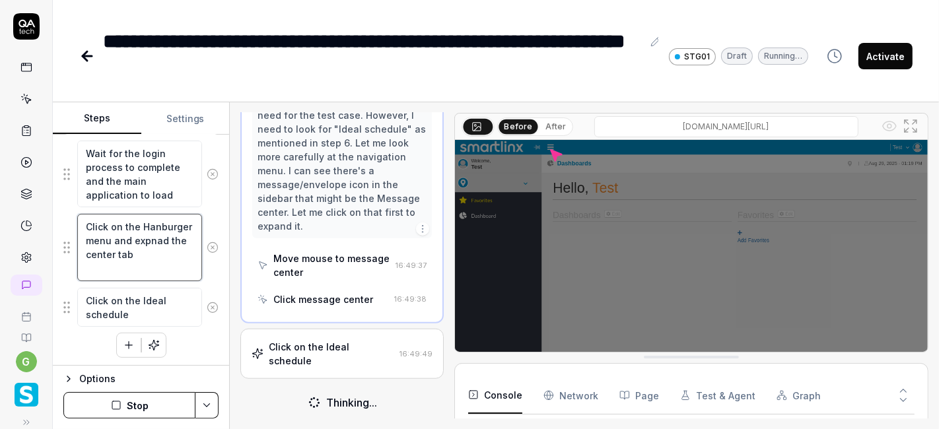
type textarea "*"
type textarea "Click on the Hanburger menu and expnad the co center tab"
type textarea "*"
type textarea "Click on the Hanburger menu and expnad the con center tab"
type textarea "*"
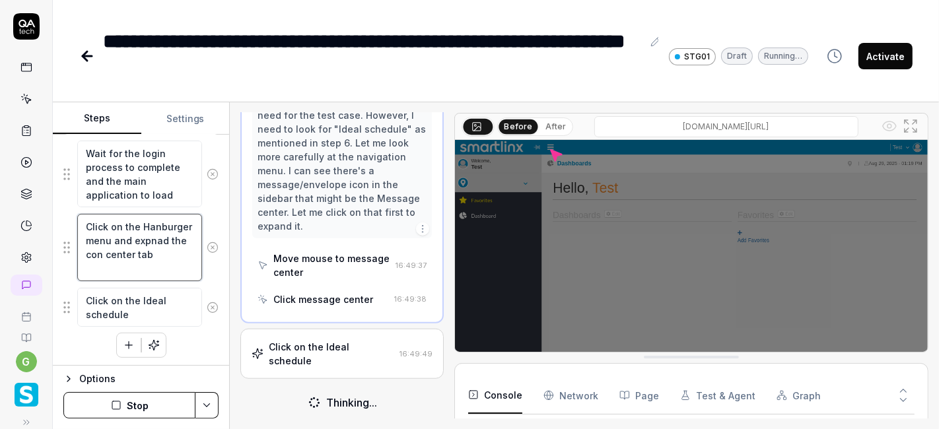
type textarea "Click on the Hanburger menu and expnad the conf center tab"
type textarea "*"
type textarea "Click on the Hanburger menu and expnad the confi center tab"
type textarea "*"
type textarea "Click on the Hanburger menu and expnad the config center tab"
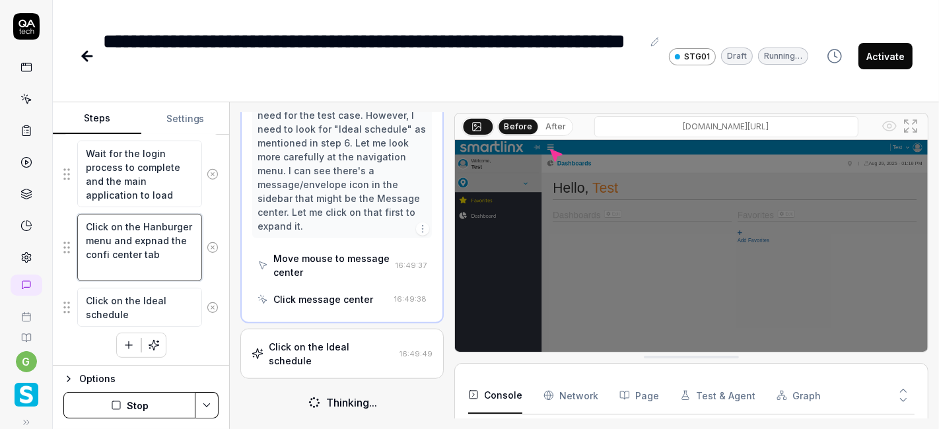
type textarea "*"
type textarea "Click on the Hanburger menu and expnad the configu center tab"
type textarea "*"
type textarea "Click on the Hanburger menu and expnad the configur center tab"
type textarea "*"
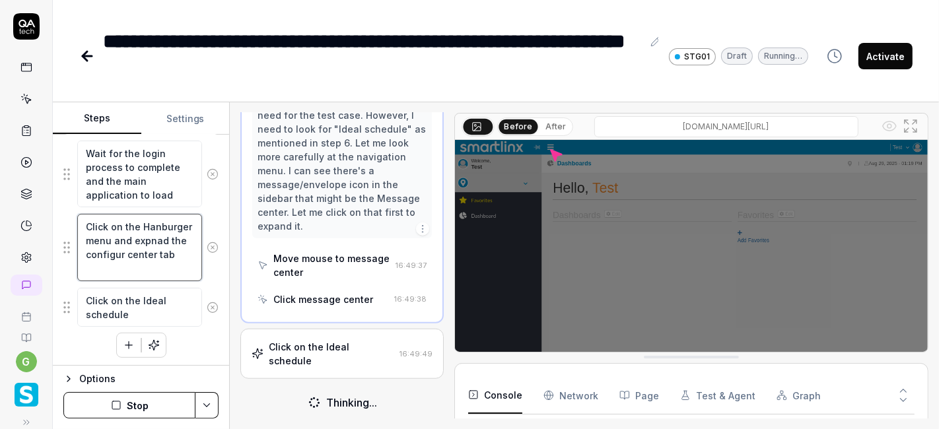
type textarea "Click on the Hanburger menu and expnad the configura center tab"
type textarea "*"
type textarea "Click on the Hanburger menu and expnad the configurat center tab"
type textarea "*"
type textarea "Click on the Hanburger menu and expnad the configurati center tab"
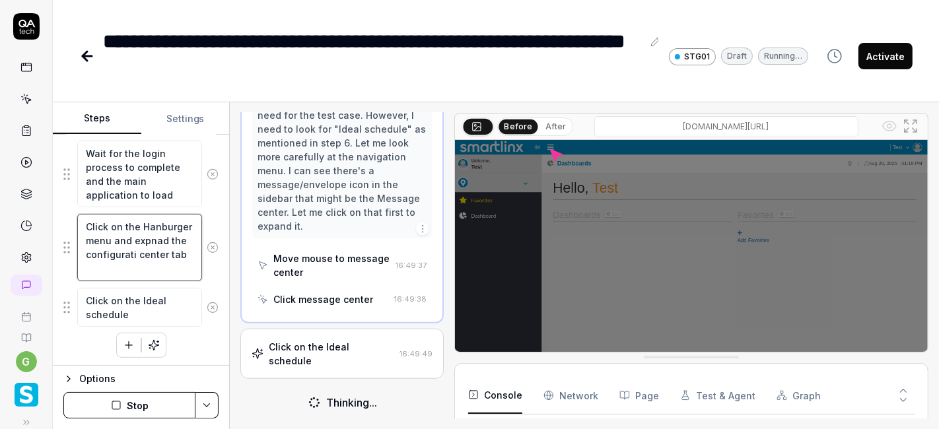
type textarea "*"
type textarea "Click on the Hanburger menu and expnad the configuratio center tab"
type textarea "*"
type textarea "Click on the Hanburger menu and expnad the configuration center tab"
type textarea "*"
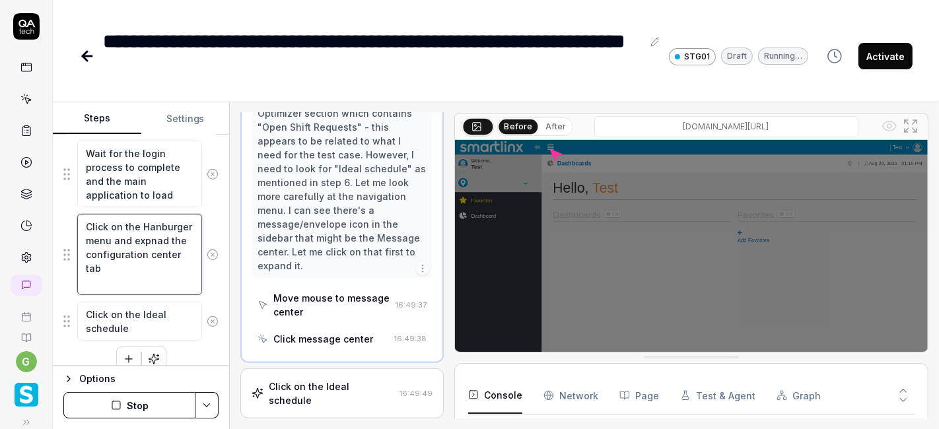
click at [164, 270] on textarea "Click on the Hanburger menu and expnad the configuration center tab" at bounding box center [139, 254] width 125 height 81
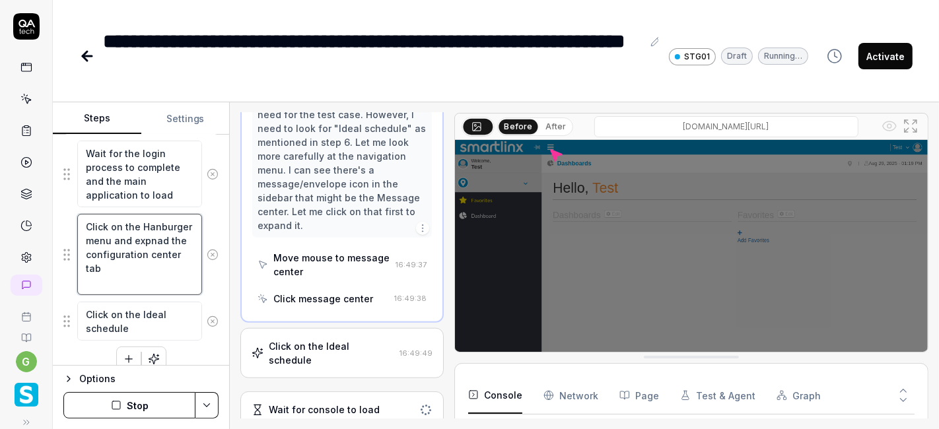
click at [164, 270] on textarea "Click on the Hanburger menu and expnad the configuration center tab" at bounding box center [139, 254] width 125 height 81
type textarea "Click on the Hanburger menu and expnad the configuration tab"
type textarea "*"
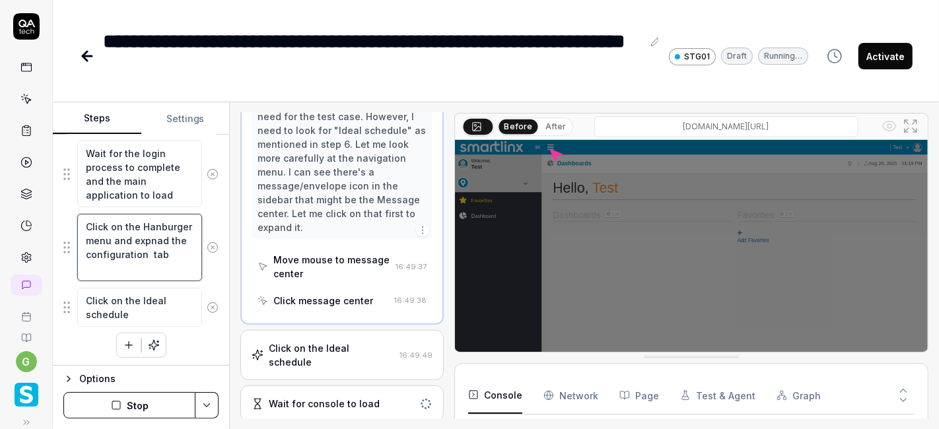
type textarea "Click on the Hanburger menu and expnad the configuration tab"
type textarea "*"
type textarea "Click on the Hanburger menu and expnad the configuration tab"
click at [137, 402] on button "Stop" at bounding box center [129, 405] width 132 height 26
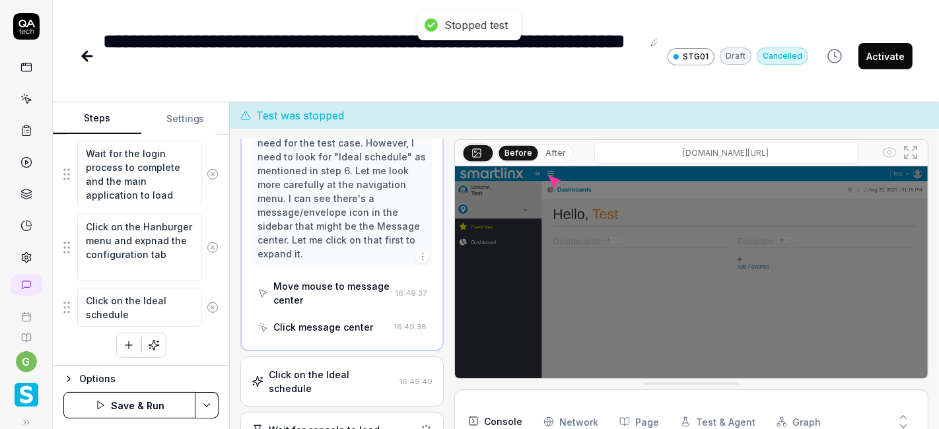
scroll to position [967, 0]
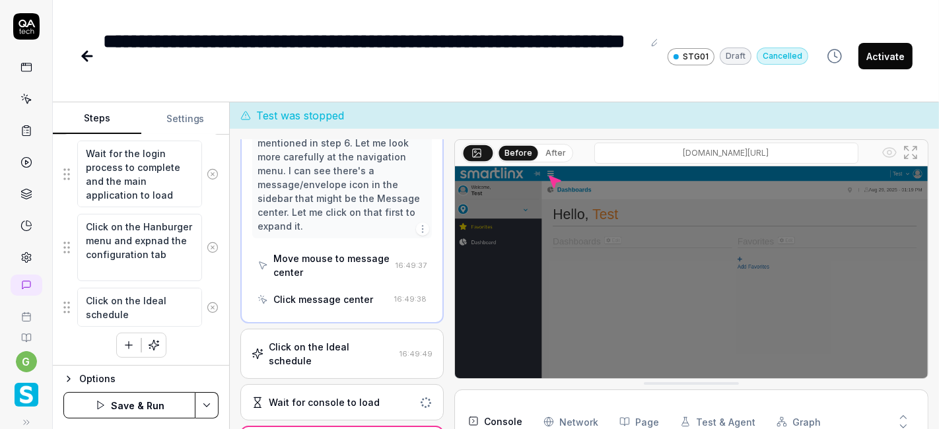
click at [201, 402] on html "**********" at bounding box center [469, 214] width 939 height 429
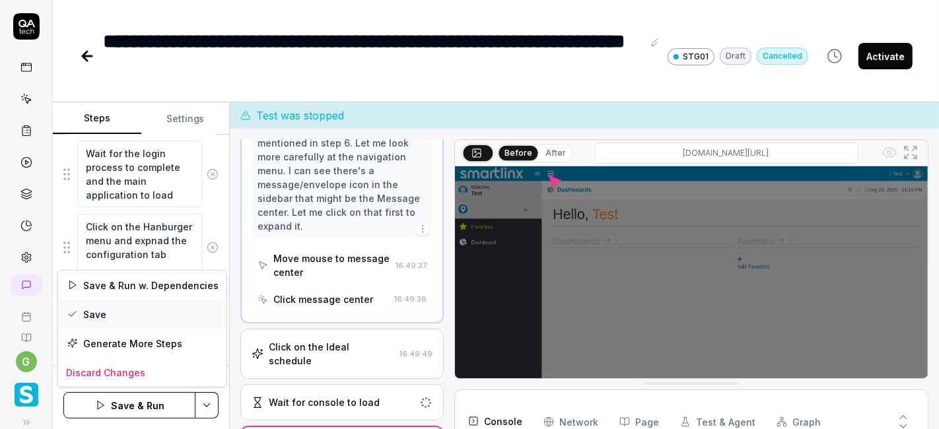
click at [143, 306] on div "Save" at bounding box center [142, 314] width 168 height 29
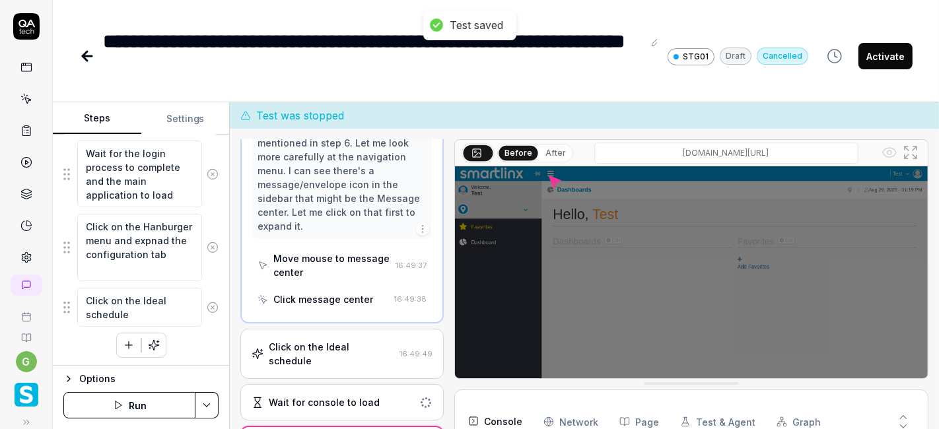
type textarea "*"
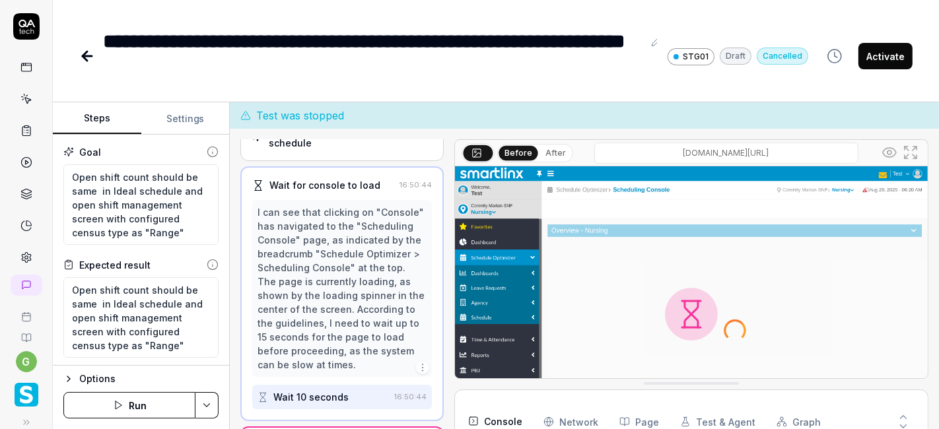
scroll to position [203, 0]
click at [155, 403] on button "Run" at bounding box center [129, 405] width 132 height 26
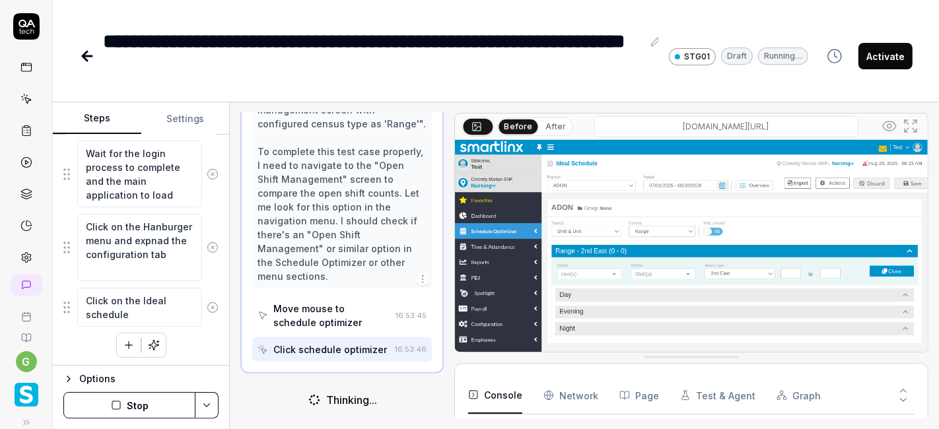
scroll to position [1017, 0]
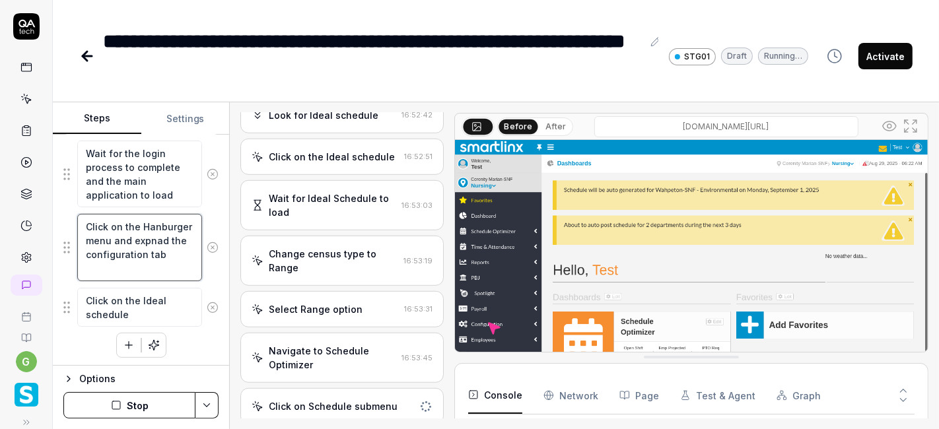
click at [155, 261] on textarea "Click on the Hanburger menu and expnad the configuration tab" at bounding box center [139, 247] width 125 height 67
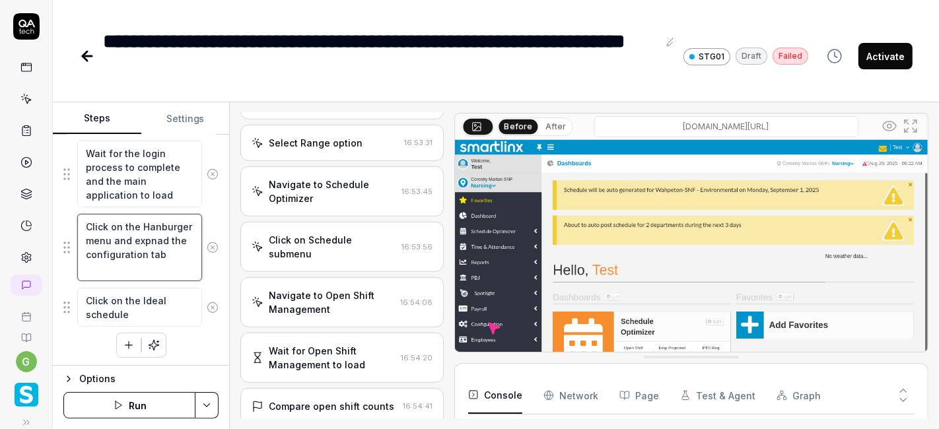
scroll to position [973, 0]
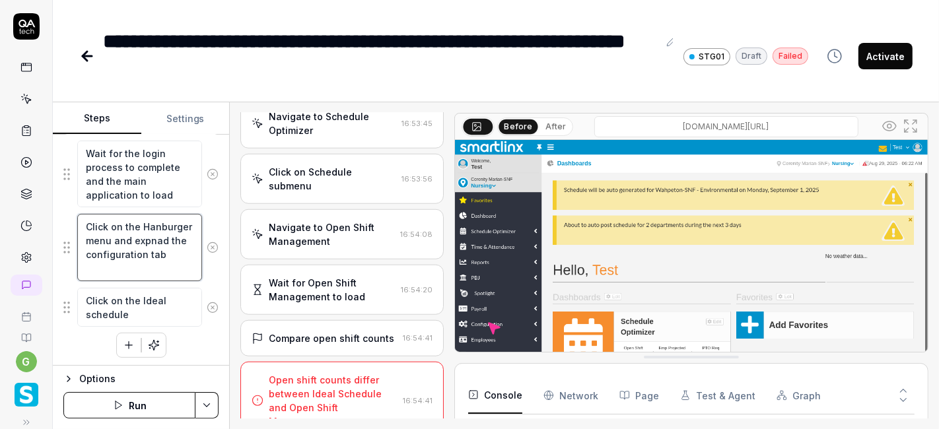
click at [176, 267] on textarea "Click on the Hanburger menu and expnad the configuration tab" at bounding box center [139, 247] width 125 height 67
type textarea "*"
type textarea "Click on the Hanburger menu and expnad the configuration tab"
type textarea "*"
type textarea "Click on the Hanburger menu and expnad the configuration tab b"
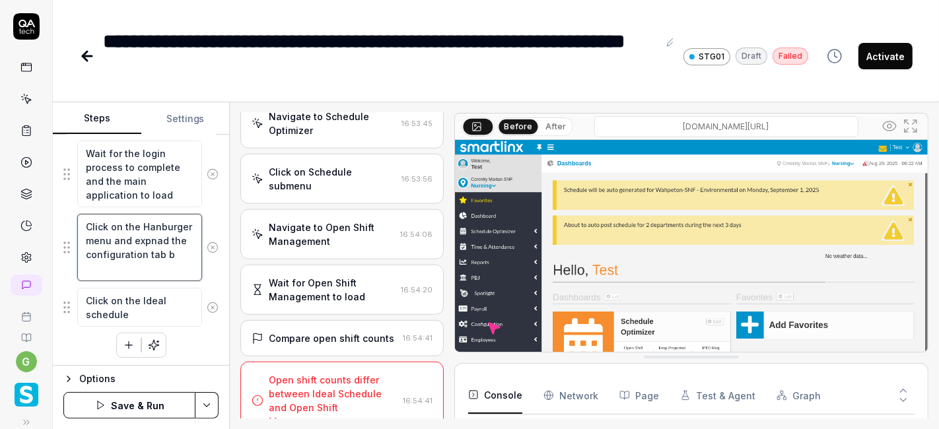
type textarea "*"
type textarea "Click on the Hanburger menu and expnad the configuration tab by"
type textarea "*"
type textarea "Click on the Hanburger menu and expnad the configuration tab by c"
type textarea "*"
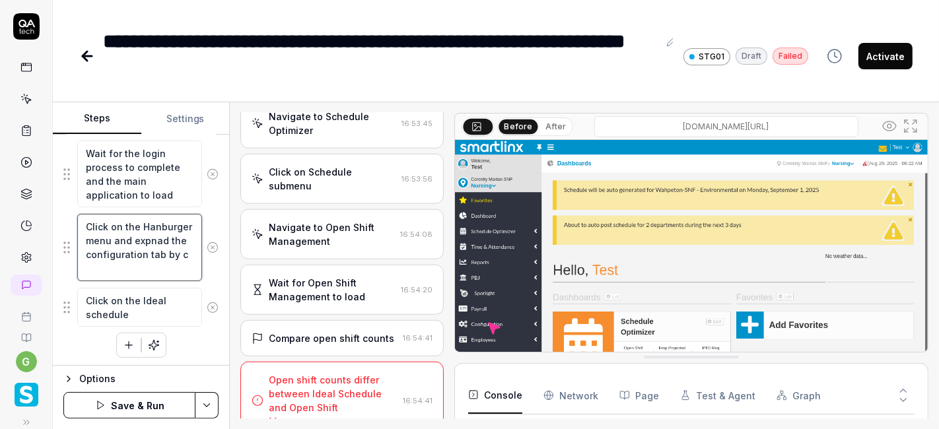
type textarea "Click on the Hanburger menu and expnad the configuration tab by cl"
type textarea "*"
type textarea "Click on the Hanburger menu and expnad the configuration tab by cli"
type textarea "*"
type textarea "Click on the Hanburger menu and expnad the configuration tab by clic"
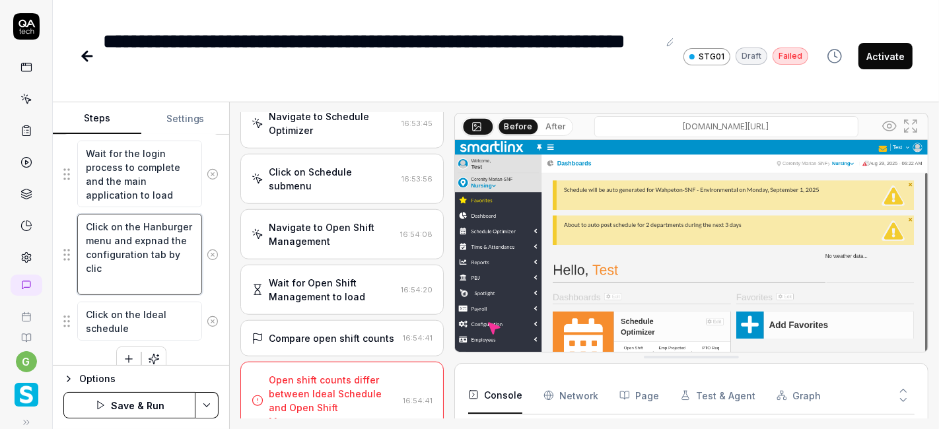
type textarea "*"
type textarea "Click on the Hanburger menu and expnad the configuration tab by click"
type textarea "*"
type textarea "Click on the Hanburger menu and expnad the configuration tab by clicki"
type textarea "*"
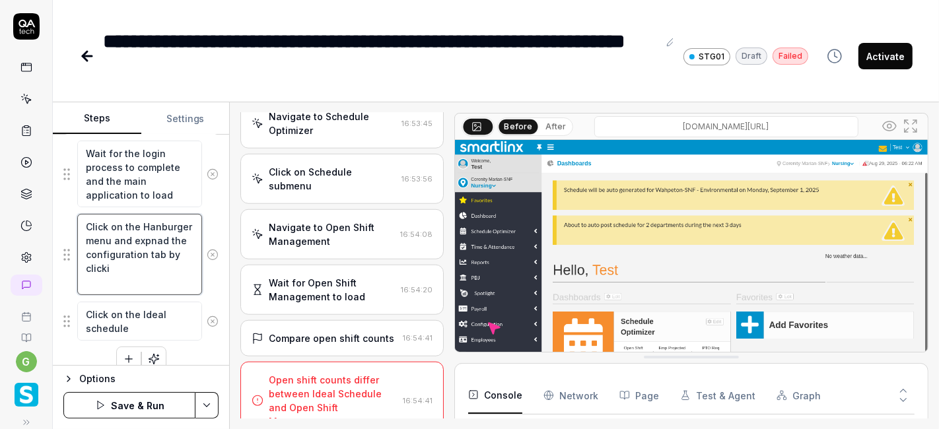
type textarea "Click on the Hanburger menu and expnad the configuration tab by clickin"
type textarea "*"
type textarea "Click on the Hanburger menu and expnad the configuration tab by clicking"
type textarea "*"
type textarea "Click on the Hanburger menu and expnad the configuration tab by clicking"
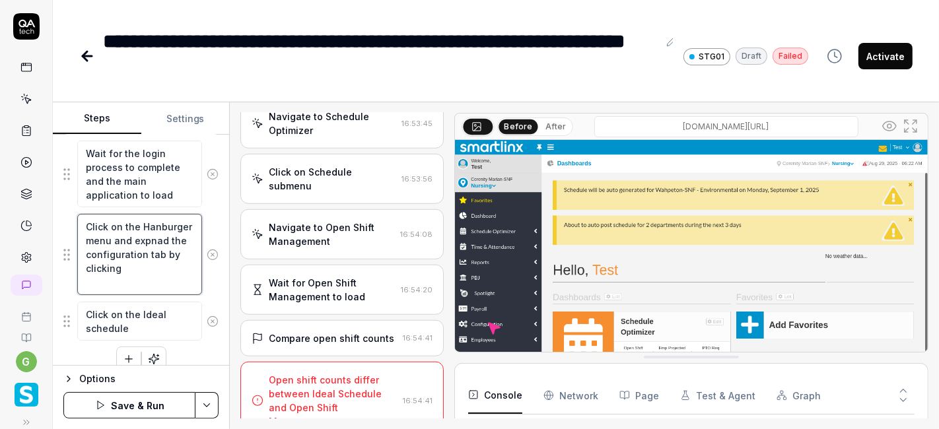
type textarea "*"
type textarea "Click on the Hanburger menu and expnad the configuration tab by clicking o"
type textarea "*"
type textarea "Click on the Hanburger menu and expnad the configuration tab by clicking on"
type textarea "*"
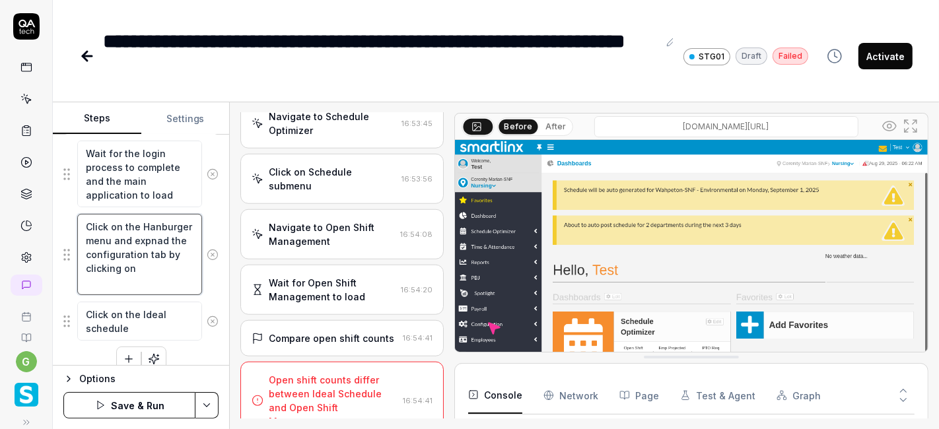
type textarea "Click on the Hanburger menu and expnad the configuration tab by clicking on"
type textarea "*"
type textarea "Click on the Hanburger menu and expnad the configuration tab by clicking on i"
type textarea "*"
type textarea "Click on the Hanburger menu and expnad the configuration tab by clicking on it"
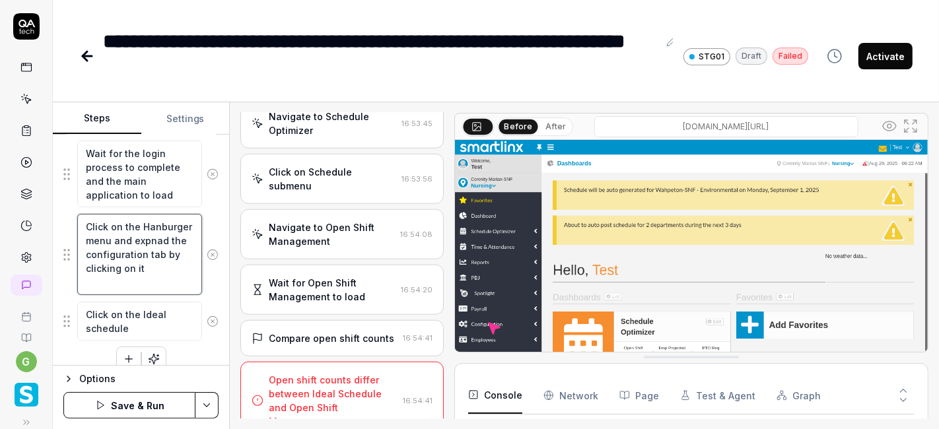
type textarea "*"
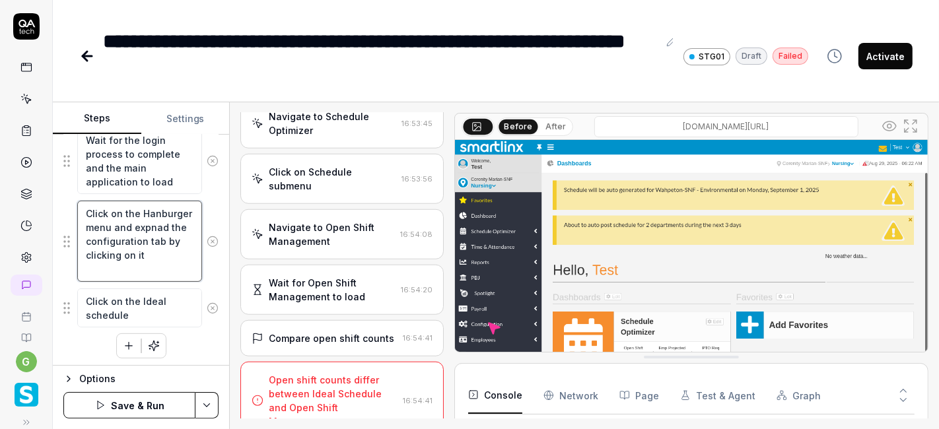
type textarea "Click on the Hanburger menu and expnad the configuration tab by clicking on it"
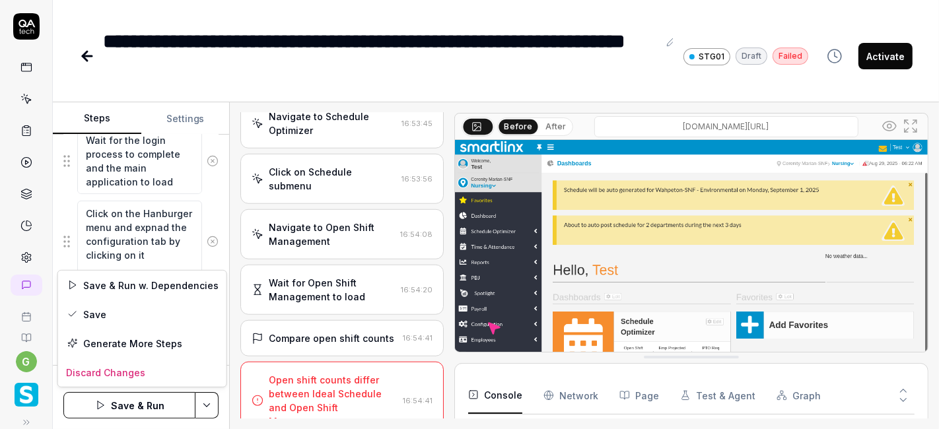
click at [199, 404] on html "**********" at bounding box center [469, 214] width 939 height 429
click at [132, 316] on div "Save" at bounding box center [142, 314] width 168 height 29
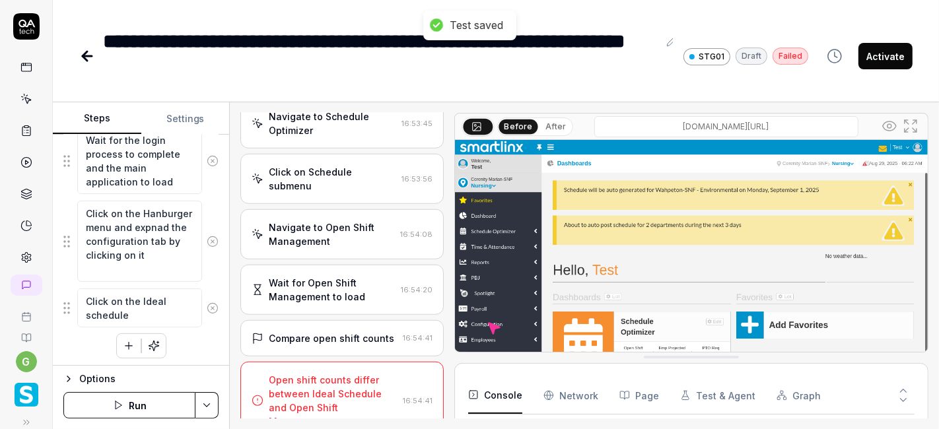
click at [137, 407] on button "Run" at bounding box center [129, 405] width 132 height 26
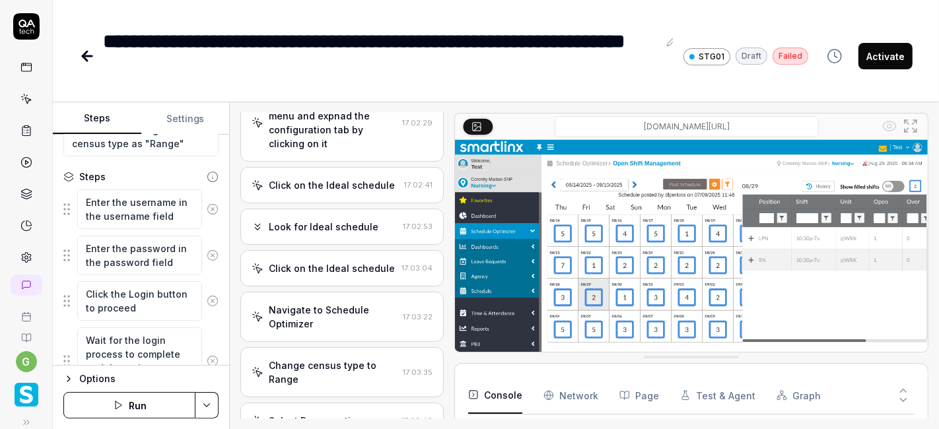
scroll to position [402, 0]
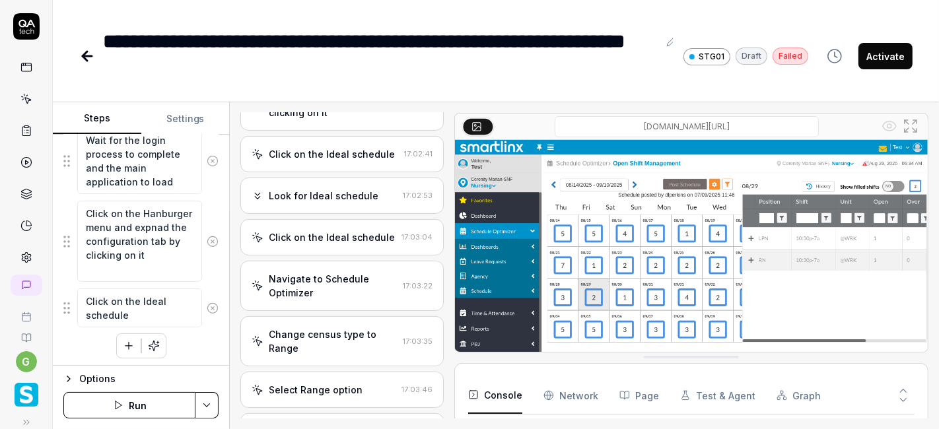
click at [334, 244] on div "Click on the Ideal schedule" at bounding box center [332, 237] width 126 height 14
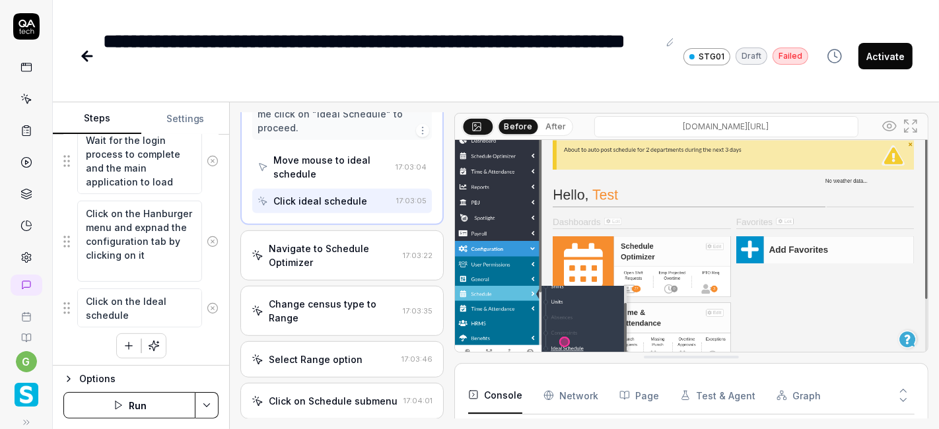
scroll to position [580, 0]
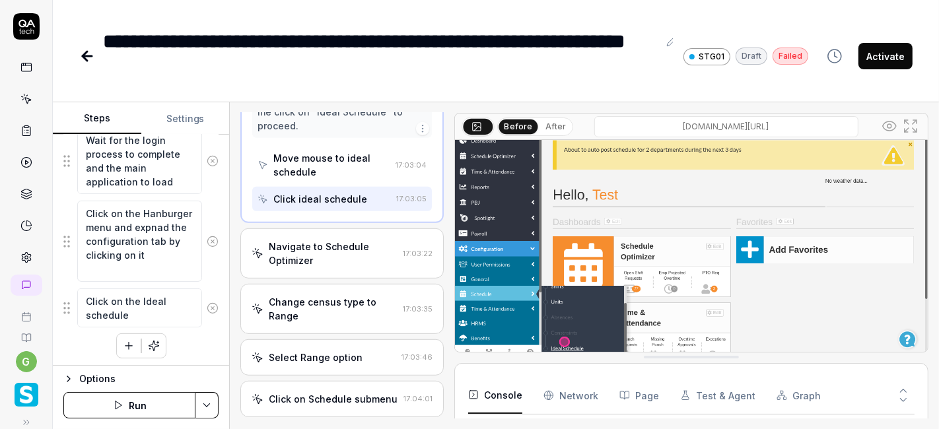
type textarea "*"
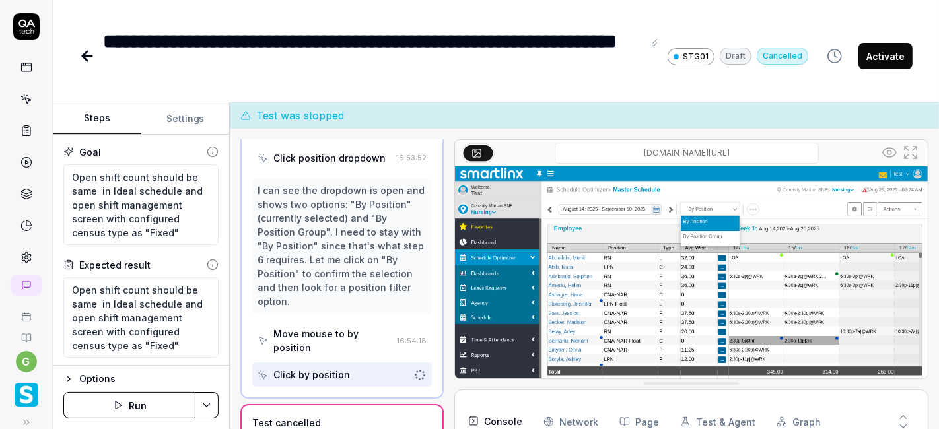
scroll to position [1837, 0]
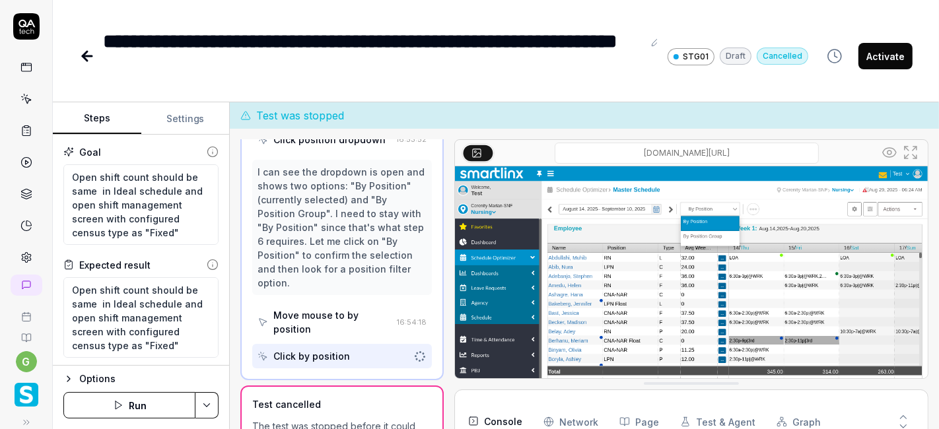
click at [151, 404] on button "Run" at bounding box center [129, 405] width 132 height 26
type textarea "*"
click at [129, 400] on button "Run" at bounding box center [129, 405] width 132 height 26
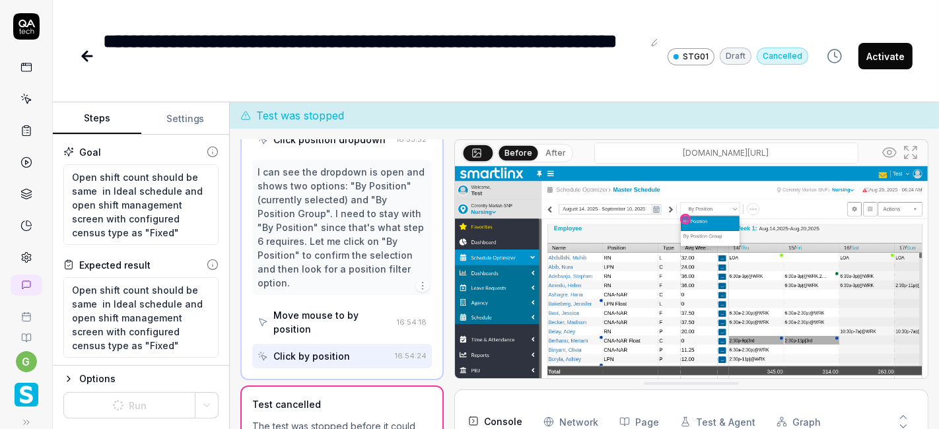
scroll to position [396, 0]
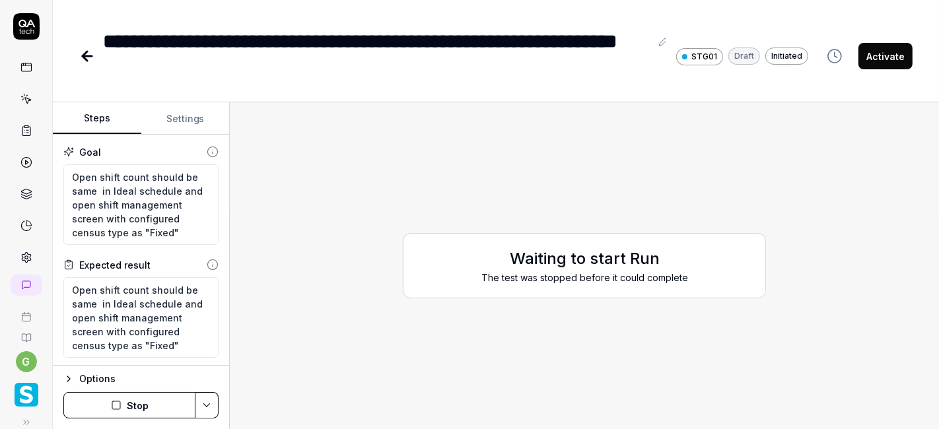
click at [140, 406] on button "Stop" at bounding box center [129, 405] width 132 height 26
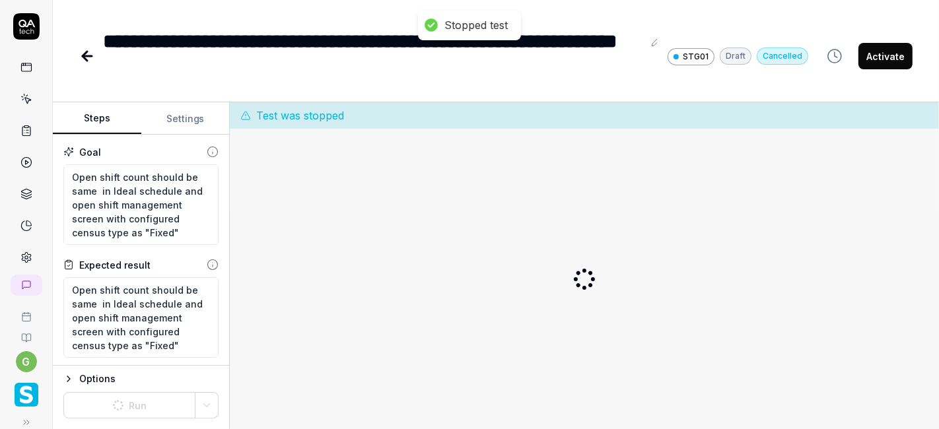
type textarea "*"
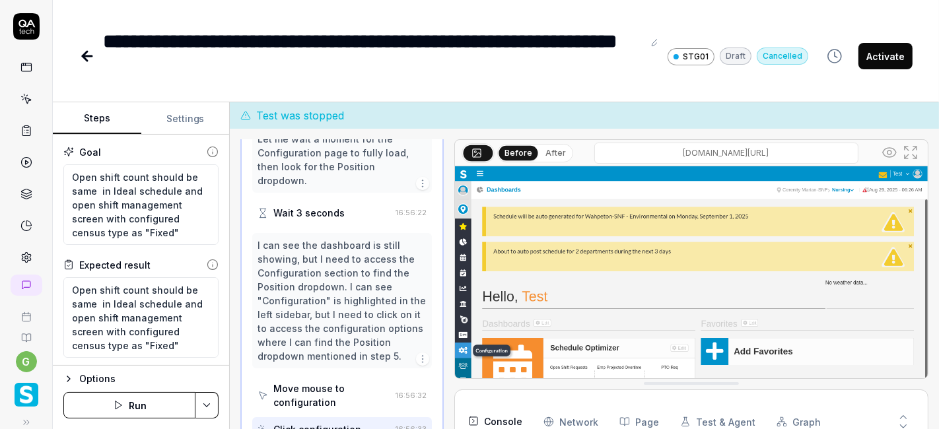
scroll to position [612, 0]
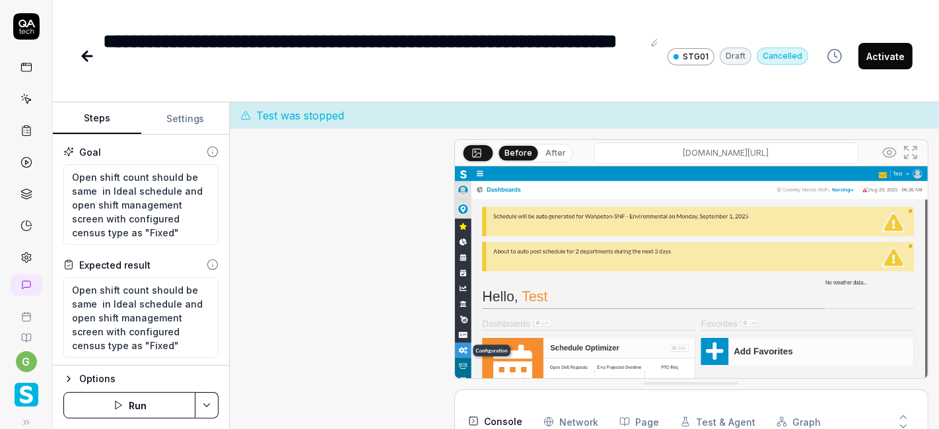
scroll to position [612, 0]
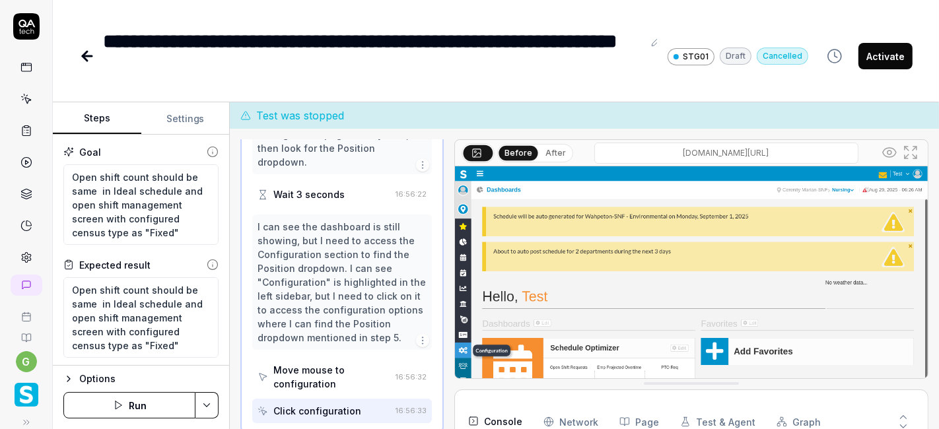
type textarea "*"
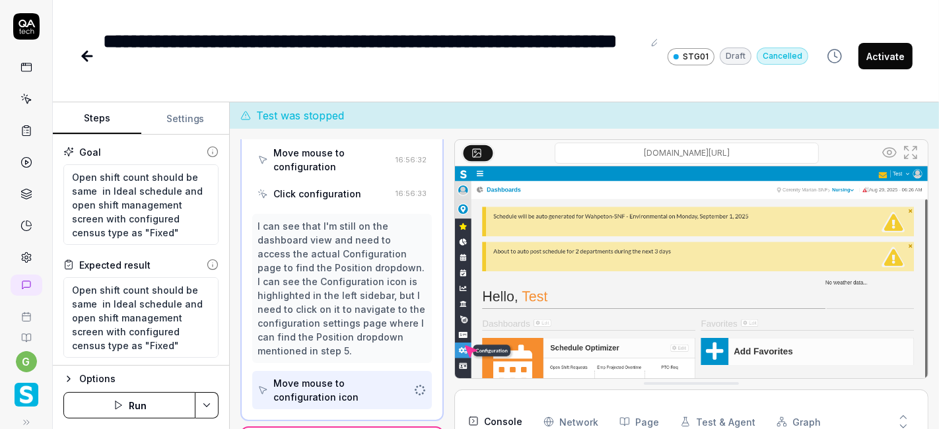
scroll to position [166, 0]
click at [135, 405] on button "Run" at bounding box center [129, 405] width 132 height 26
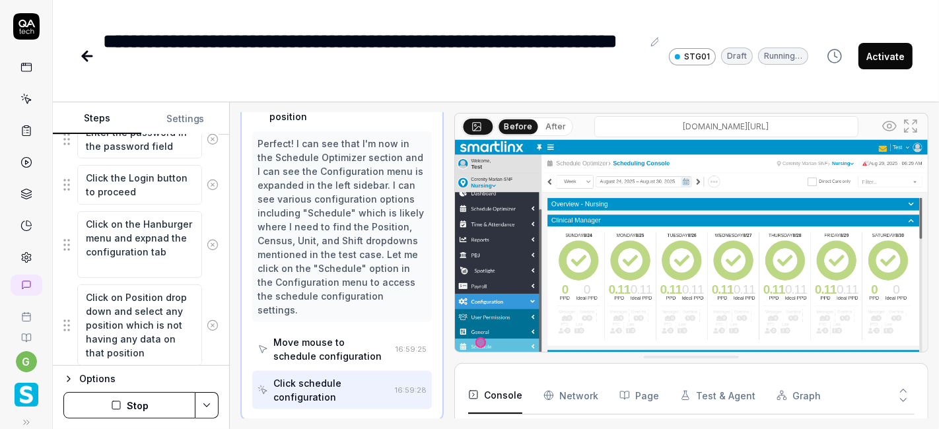
scroll to position [713, 0]
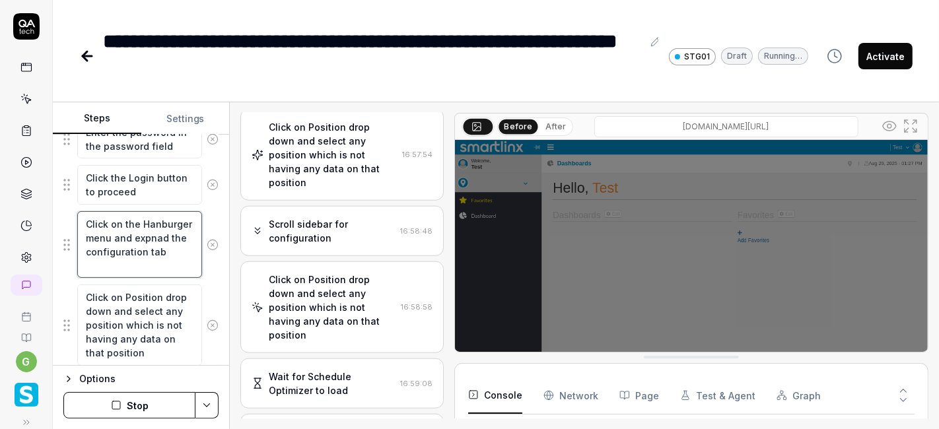
click at [166, 263] on textarea "Click on the Hanburger menu and expnad the configuration tab" at bounding box center [139, 244] width 125 height 67
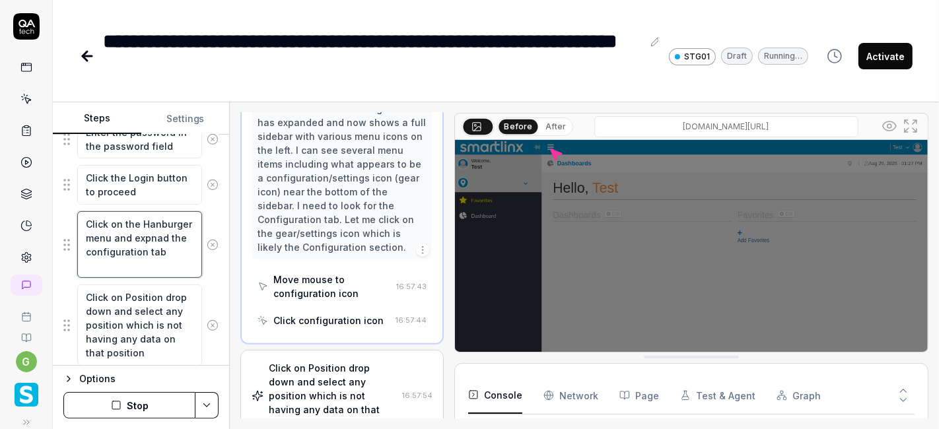
type textarea "*"
type textarea "Click on the Hanburger menu and expnad the configuration tab"
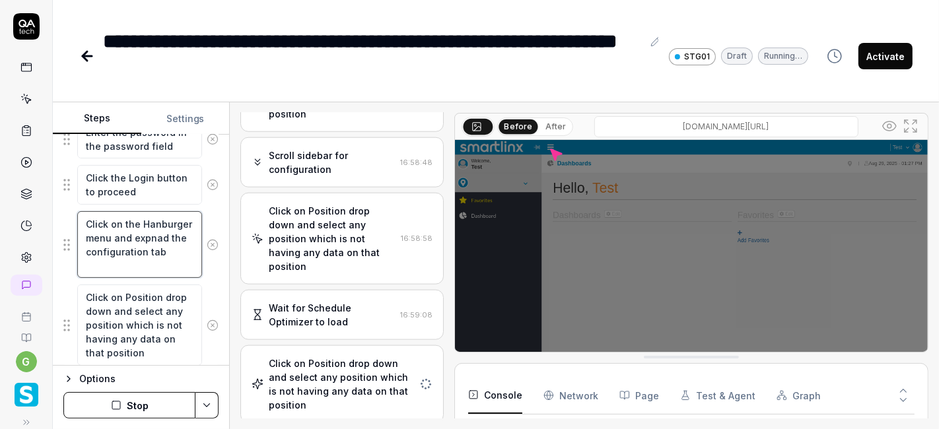
type textarea "*"
type textarea "Click on the Hanburger menu and expnad the configuration tab b"
type textarea "*"
type textarea "Click on the Hanburger menu and expnad the configuration tab by"
type textarea "*"
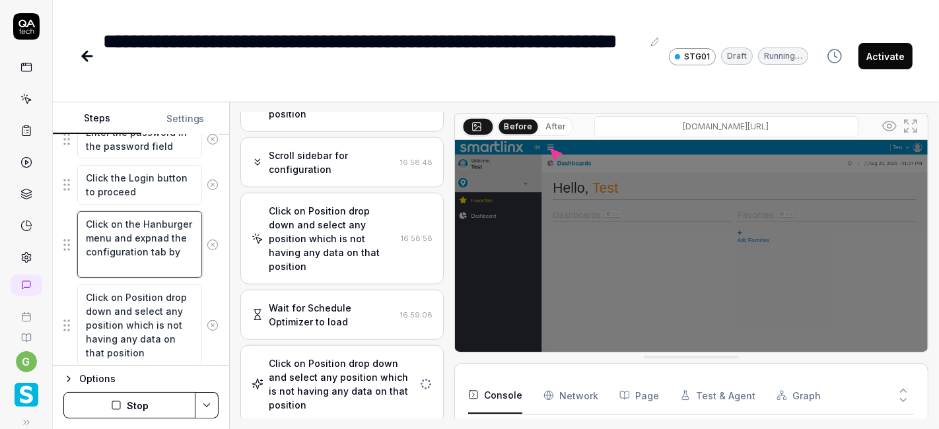
type textarea "Click on the Hanburger menu and expnad the configuration tab by"
type textarea "*"
type textarea "Click on the Hanburger menu and expnad the configuration tab by c"
type textarea "*"
type textarea "Click on the Hanburger menu and expnad the configuration tab by cl"
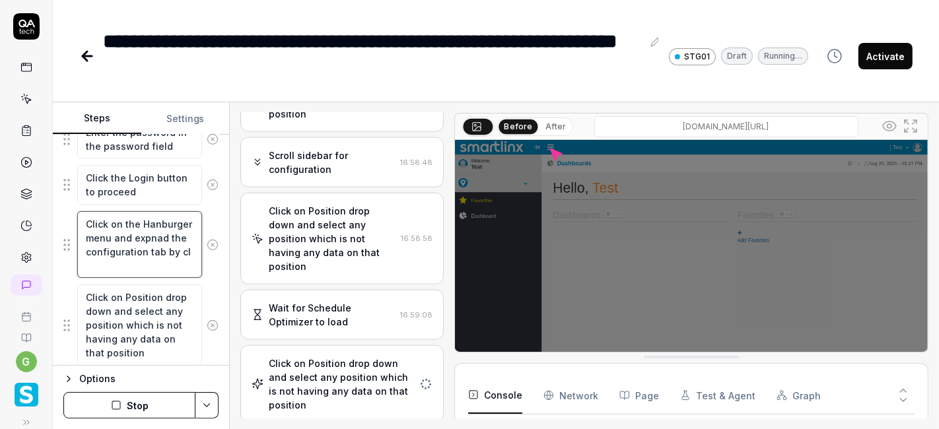
type textarea "*"
type textarea "Click on the Hanburger menu and expnad the configuration tab by cli"
type textarea "*"
type textarea "Click on the Hanburger menu and expnad the configuration tab by clic"
type textarea "*"
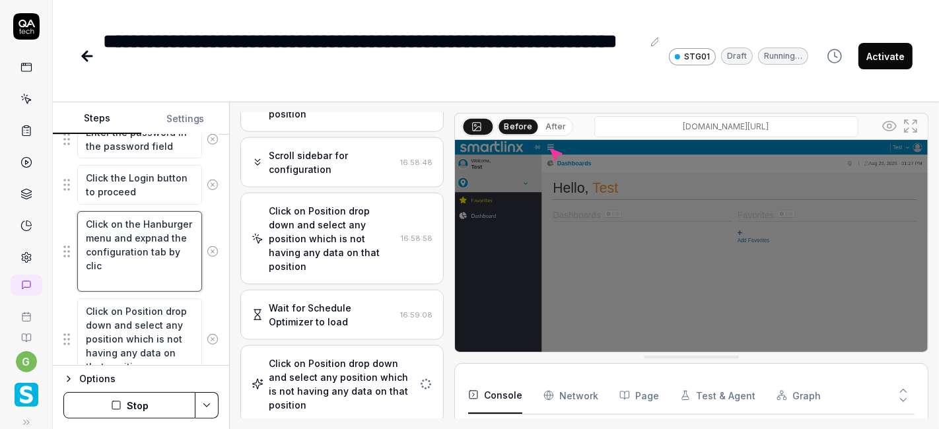
type textarea "Click on the Hanburger menu and expnad the configuration tab by click"
type textarea "*"
type textarea "Click on the Hanburger menu and expnad the configuration tab by clicki"
type textarea "*"
type textarea "Click on the Hanburger menu and expnad the configuration tab by clickin"
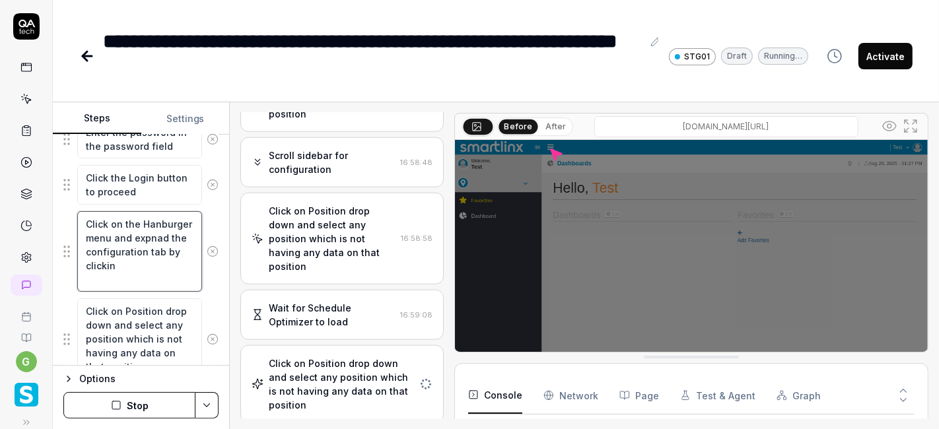
type textarea "*"
type textarea "Click on the Hanburger menu and expnad the configuration tab by clicking"
type textarea "*"
type textarea "Click on the Hanburger menu and expnad the configuration tab by clicking"
type textarea "*"
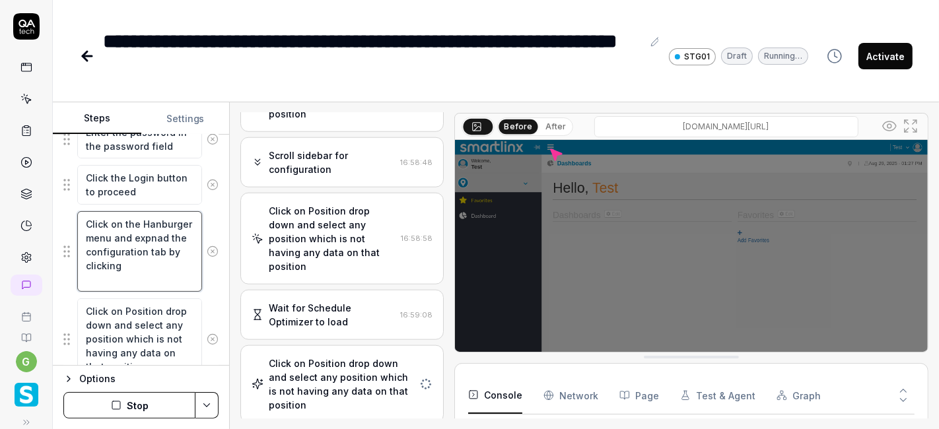
type textarea "Click on the Hanburger menu and expnad the configuration tab by clicking o"
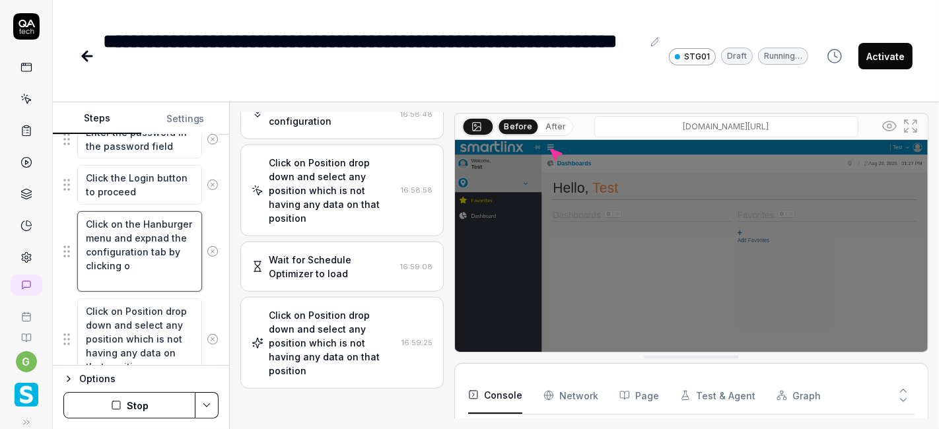
type textarea "*"
type textarea "Click on the Hanburger menu and expnad the configuration tab by clicking on"
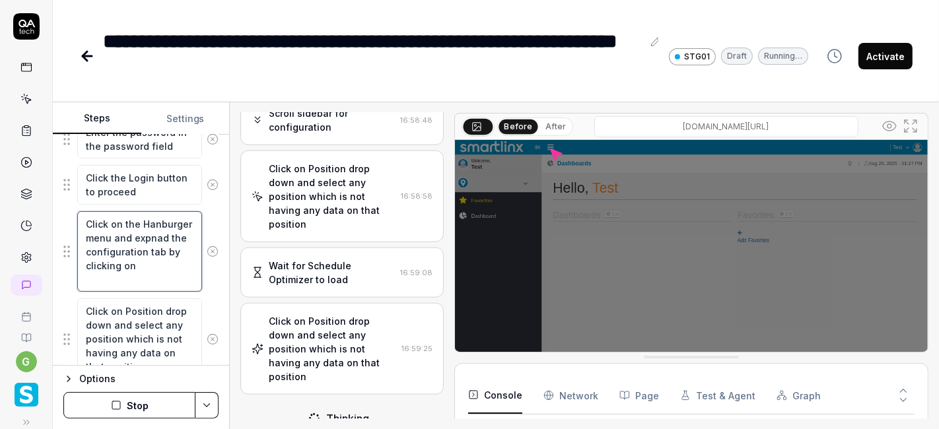
type textarea "*"
type textarea "Click on the Hanburger menu and expnad the configuration tab by clicking on"
type textarea "*"
type textarea "Click on the Hanburger menu and expnad the configuration tab by clicking on i"
type textarea "*"
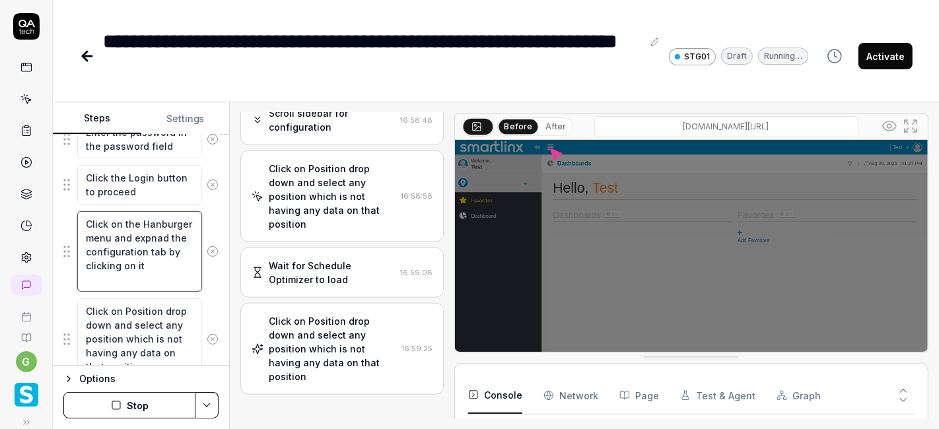
scroll to position [1225, 0]
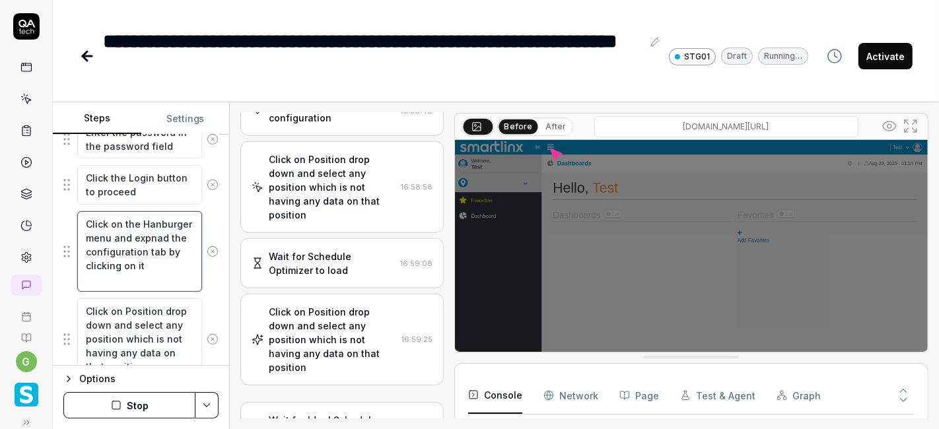
type textarea "Click on the Hanburger menu and expnad the configuration tab by clicking on it"
click at [170, 403] on button "Stop" at bounding box center [129, 405] width 132 height 26
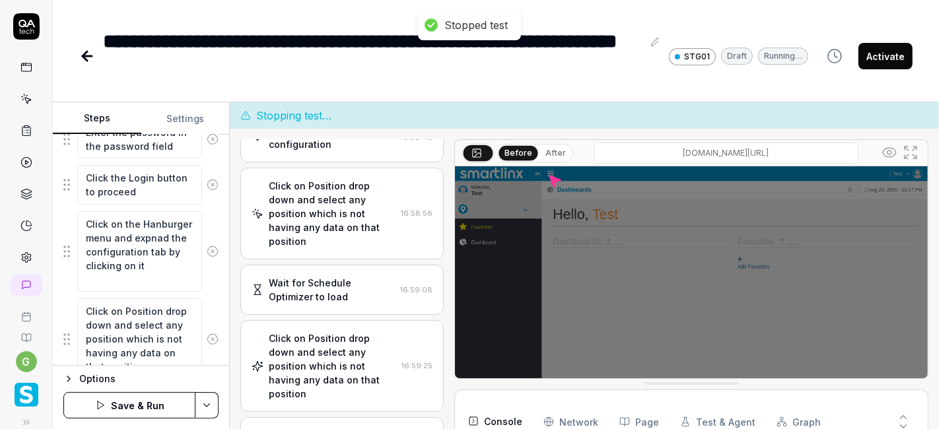
scroll to position [1253, 0]
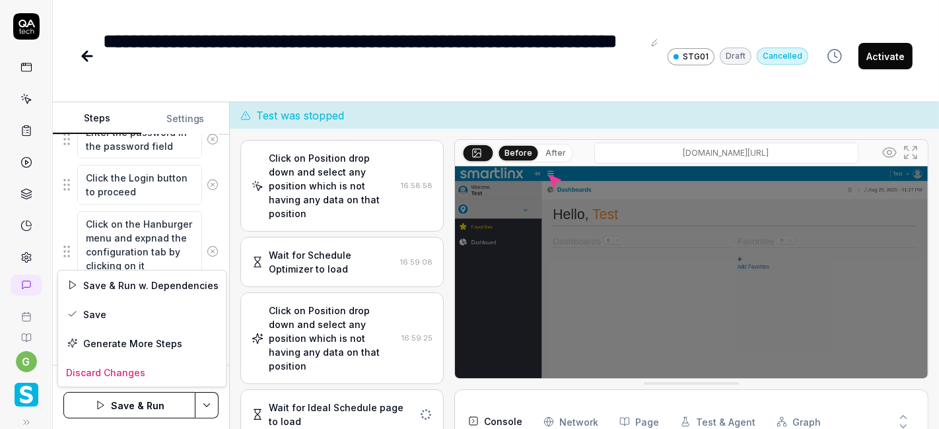
click at [209, 404] on html "**********" at bounding box center [469, 214] width 939 height 429
click at [125, 308] on div "Save" at bounding box center [142, 314] width 168 height 29
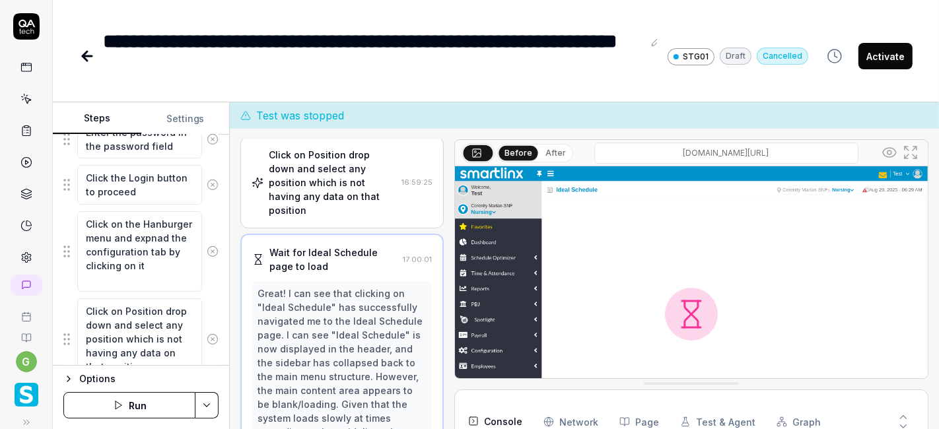
scroll to position [672, 0]
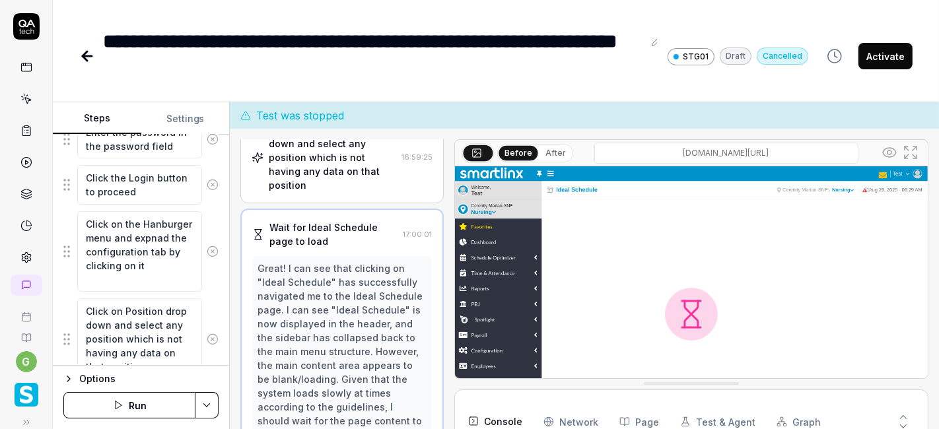
click at [142, 406] on button "Run" at bounding box center [129, 405] width 132 height 26
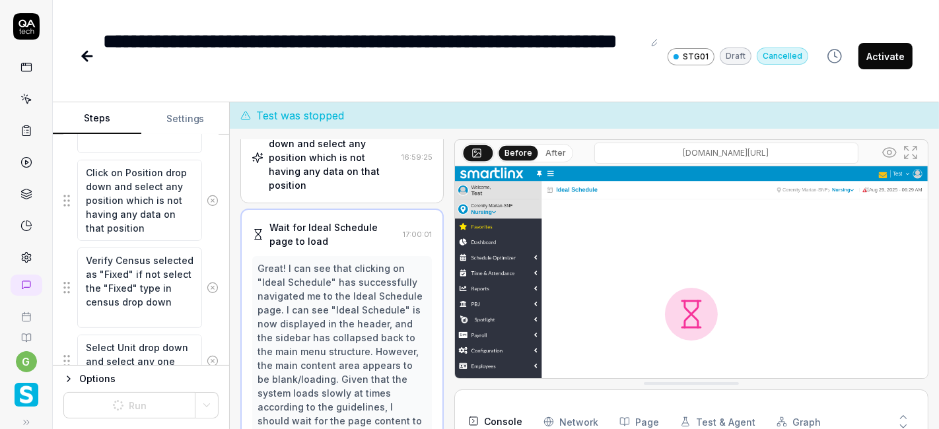
scroll to position [457, 0]
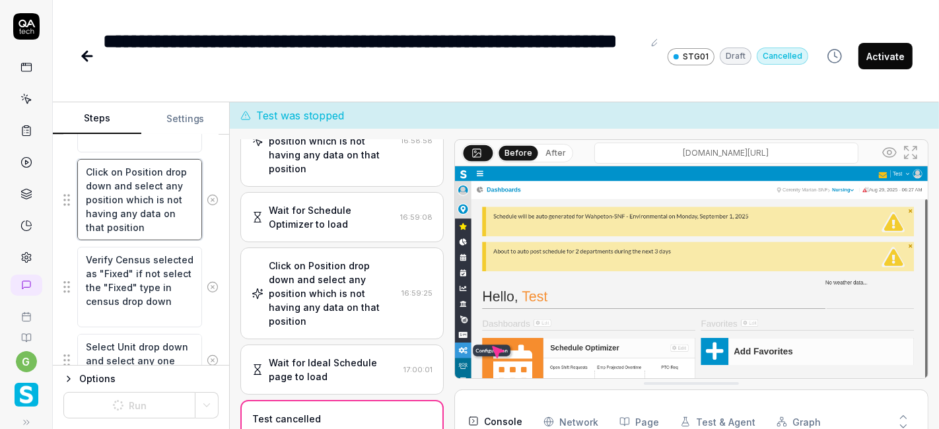
click at [142, 192] on textarea "Click on Position drop down and select any position which is not having any dat…" at bounding box center [139, 199] width 125 height 81
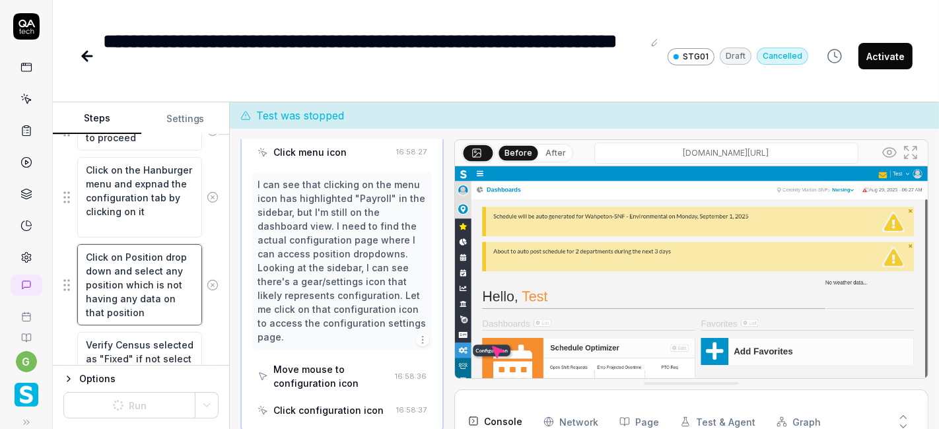
scroll to position [368, 0]
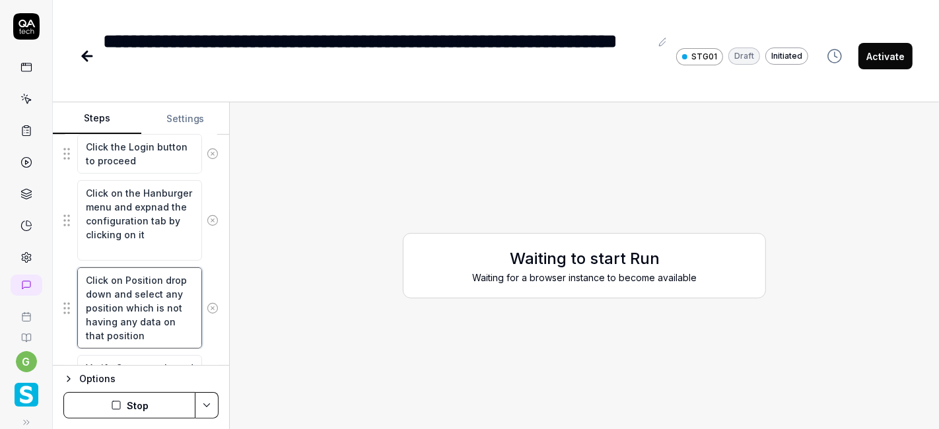
scroll to position [341, 0]
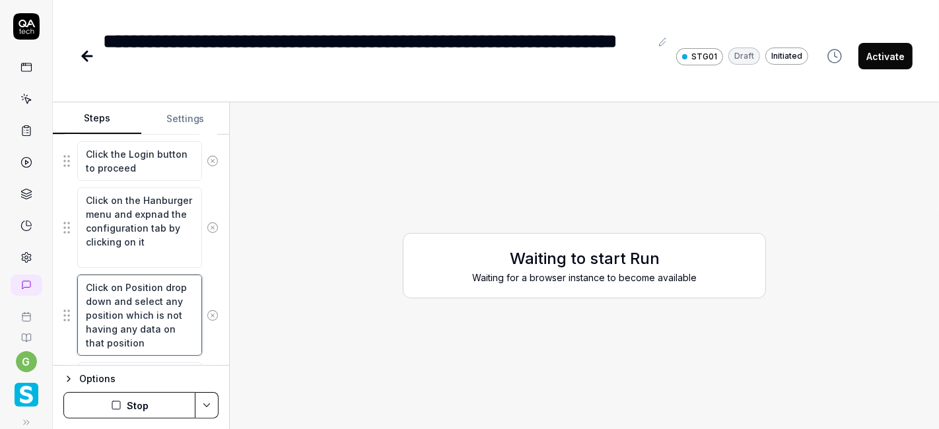
type textarea "*"
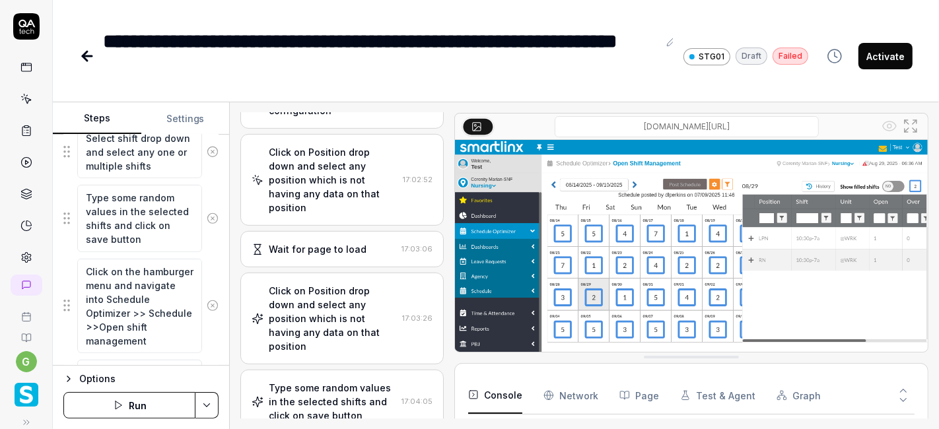
scroll to position [494, 0]
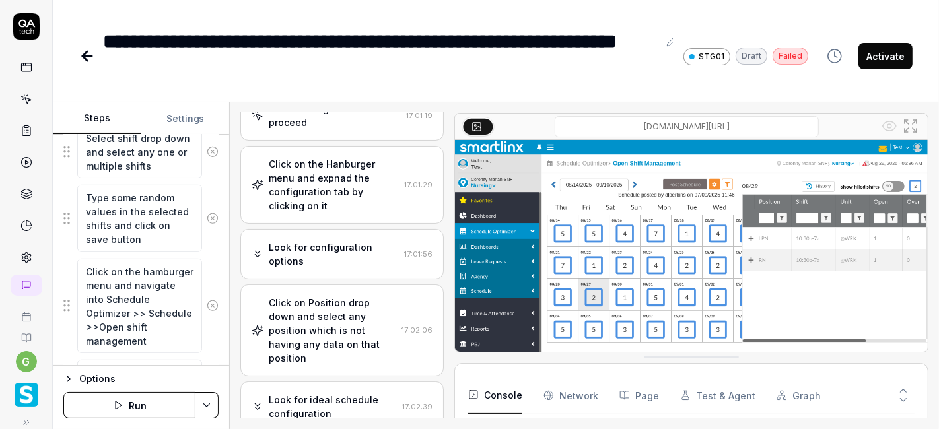
click at [323, 190] on div "Click on the Hanburger menu and expnad the configuration tab by clicking on it" at bounding box center [334, 184] width 130 height 55
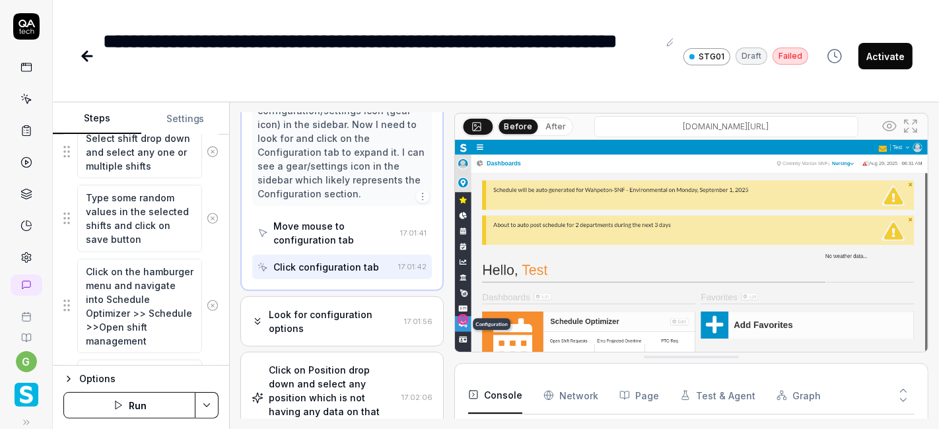
scroll to position [608, 0]
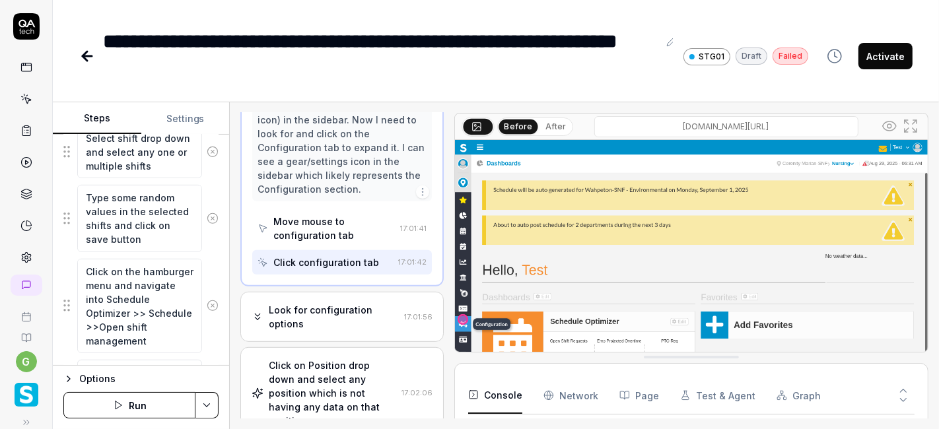
click at [320, 312] on div "Look for configuration options" at bounding box center [334, 317] width 130 height 28
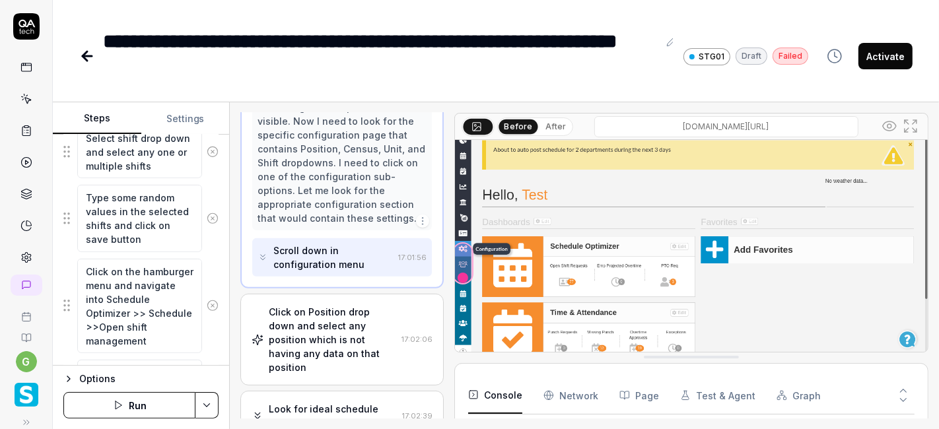
scroll to position [433, 0]
click at [334, 320] on div "Click on Position drop down and select any position which is not having any dat…" at bounding box center [332, 338] width 127 height 69
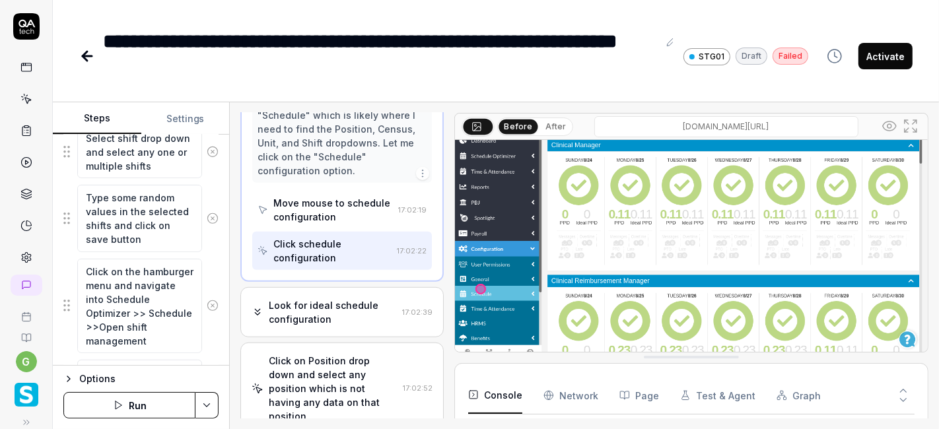
scroll to position [779, 0]
click at [349, 299] on div "Look for ideal schedule configuration" at bounding box center [333, 313] width 128 height 28
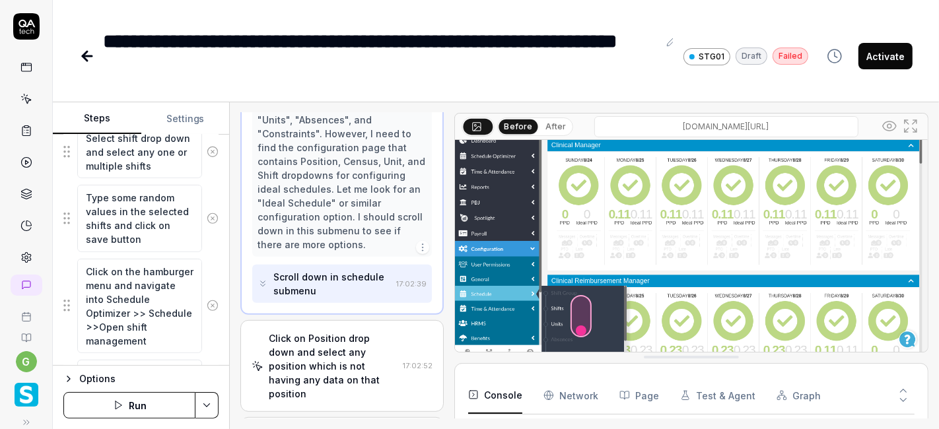
scroll to position [588, 0]
click at [348, 267] on div "Scroll down in schedule submenu" at bounding box center [332, 281] width 118 height 28
click at [330, 329] on div "Click on Position drop down and select any position which is not having any dat…" at bounding box center [333, 363] width 129 height 69
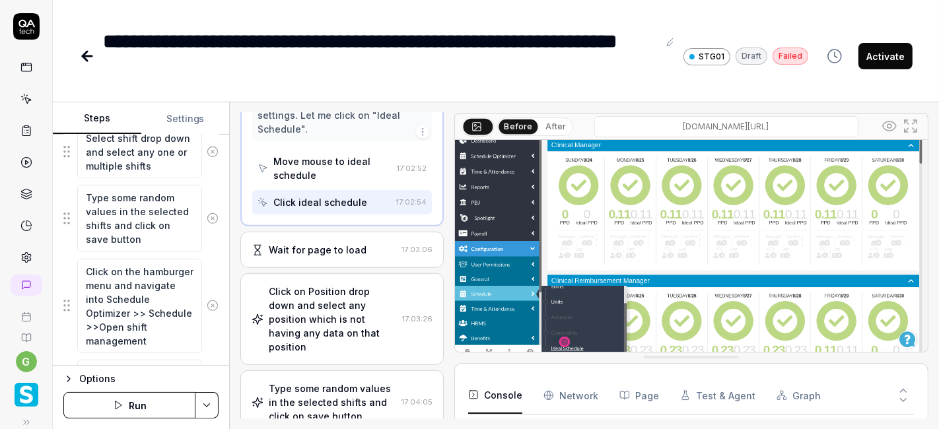
scroll to position [701, 0]
click at [345, 243] on div "Wait for page to load" at bounding box center [318, 250] width 98 height 14
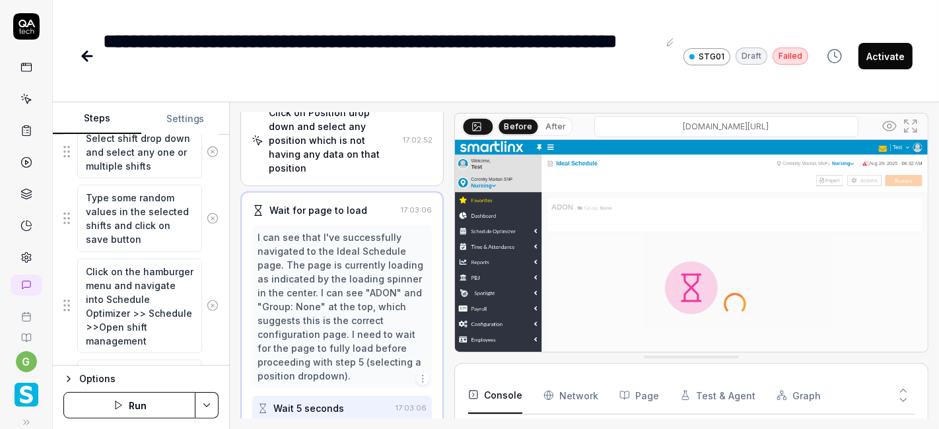
scroll to position [519, 0]
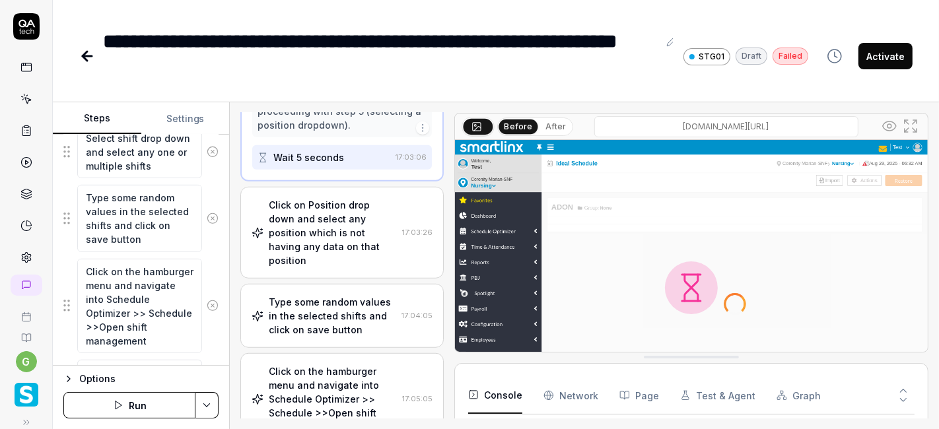
click at [343, 209] on div "Click on Position drop down and select any position which is not having any dat…" at bounding box center [333, 232] width 128 height 69
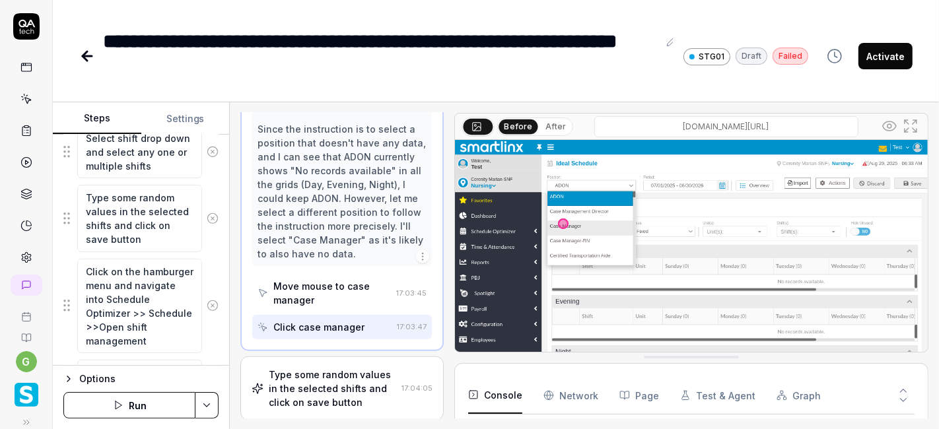
scroll to position [1372, 0]
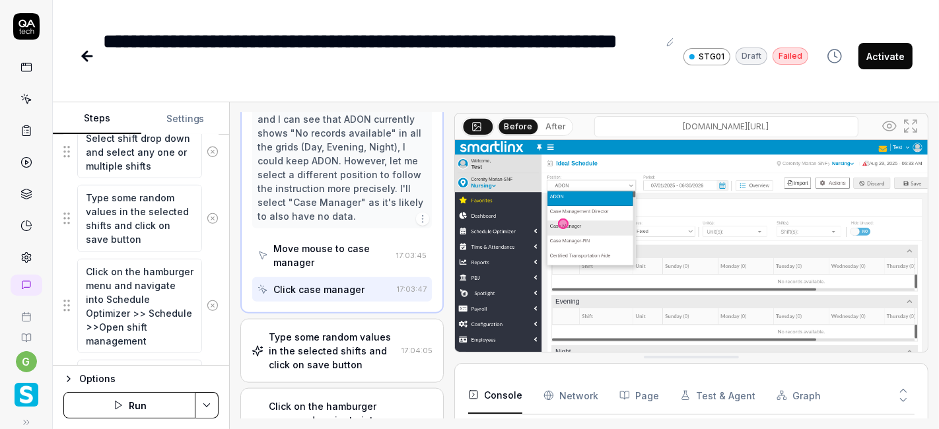
click at [338, 330] on div "Type some random values in the selected shifts and click on save button" at bounding box center [332, 351] width 127 height 42
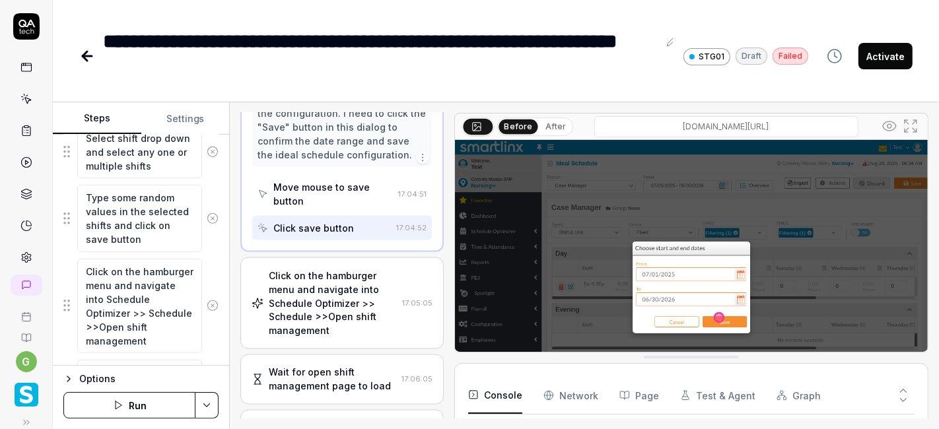
scroll to position [1909, 0]
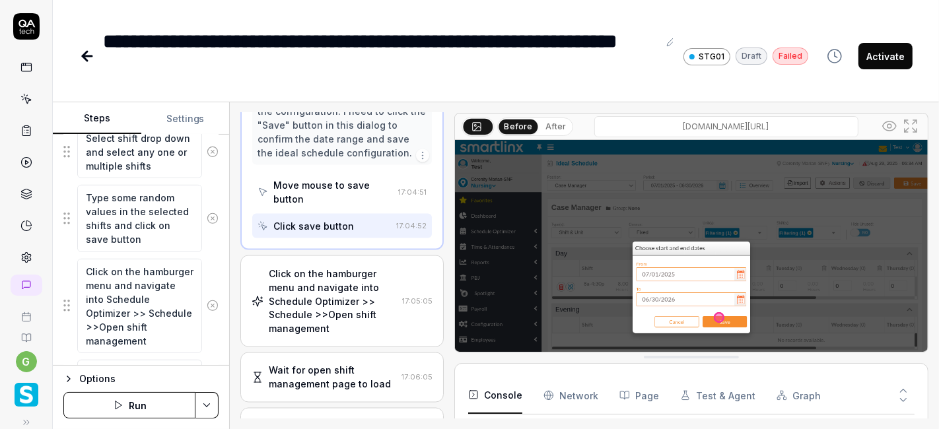
click at [332, 267] on div "Click on the hamburger menu and navigate into Schedule Optimizer >> Schedule >>…" at bounding box center [333, 301] width 128 height 69
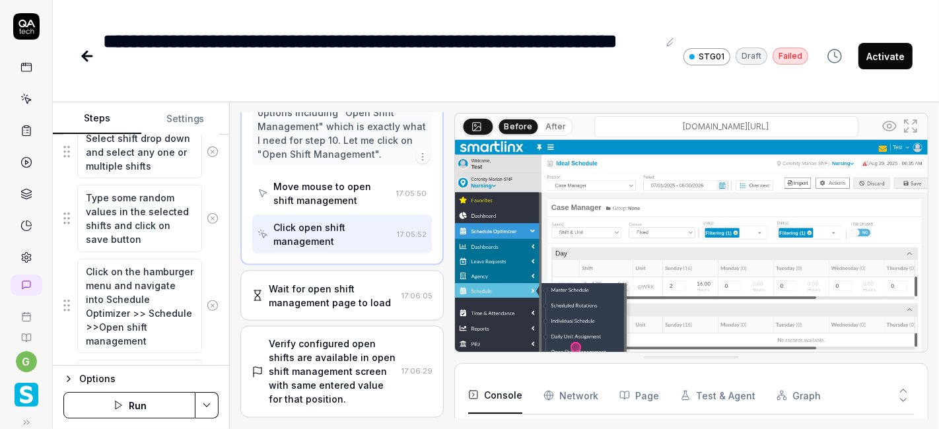
scroll to position [1943, 0]
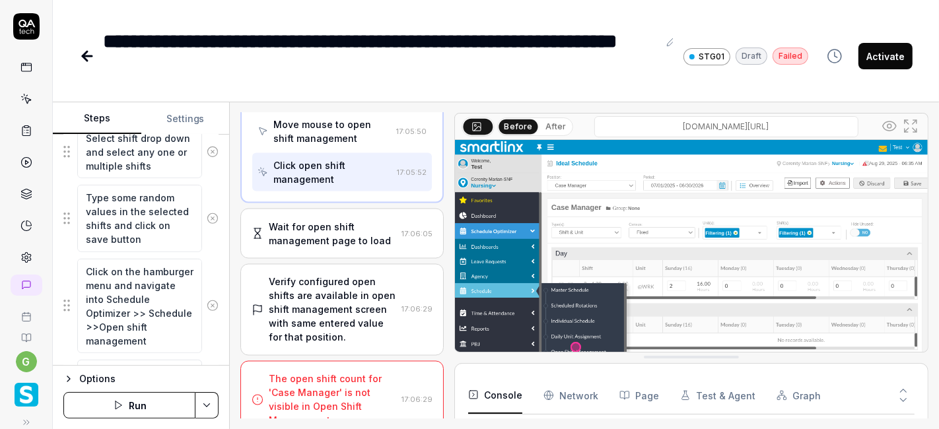
click at [334, 220] on div "Wait for open shift management page to load" at bounding box center [332, 234] width 127 height 28
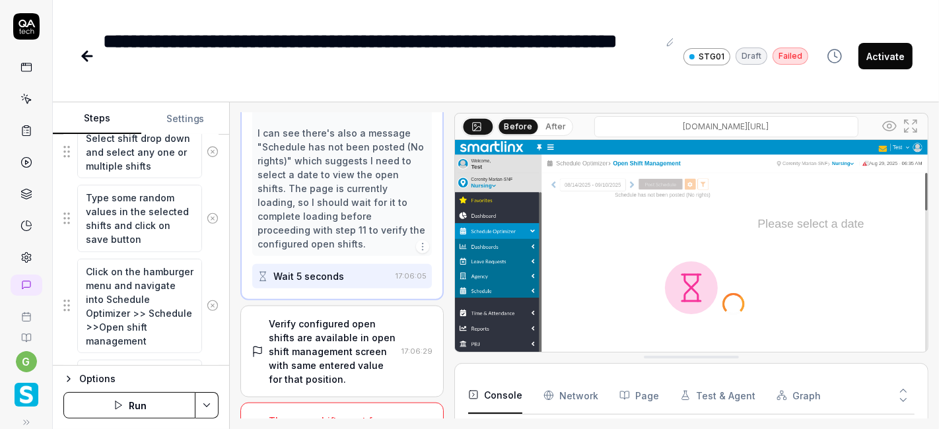
scroll to position [1183, 0]
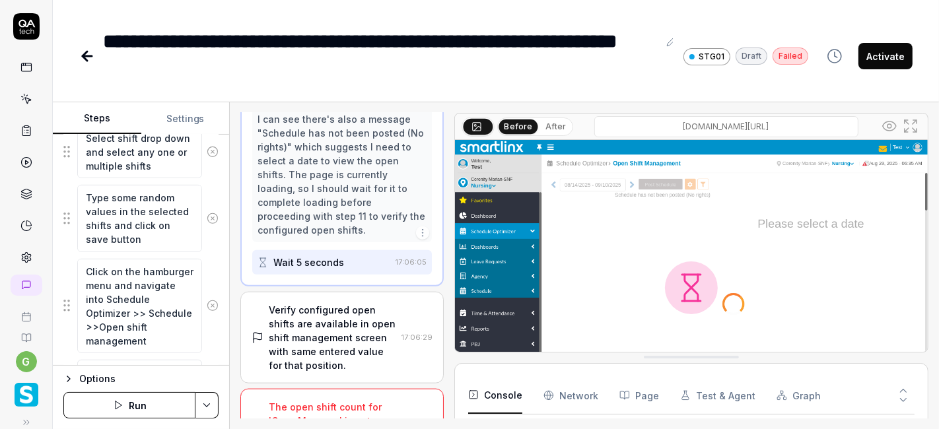
click at [334, 303] on div "Verify configured open shifts are available in open shift management screen wit…" at bounding box center [332, 337] width 127 height 69
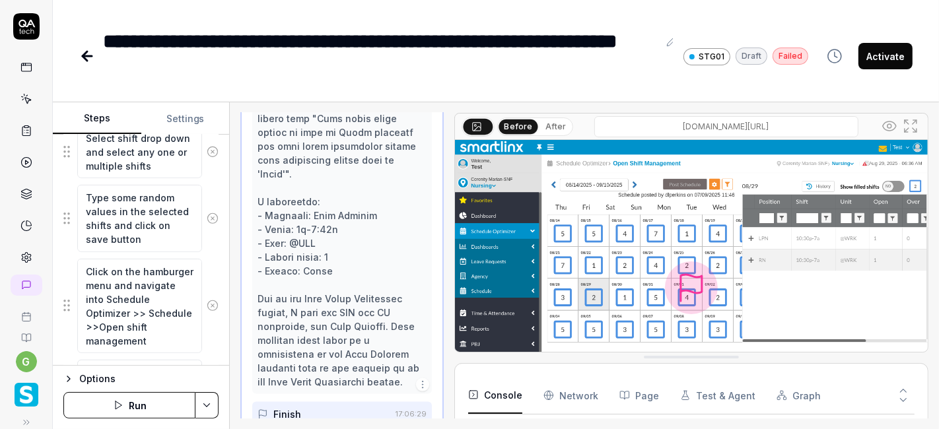
scroll to position [1518, 0]
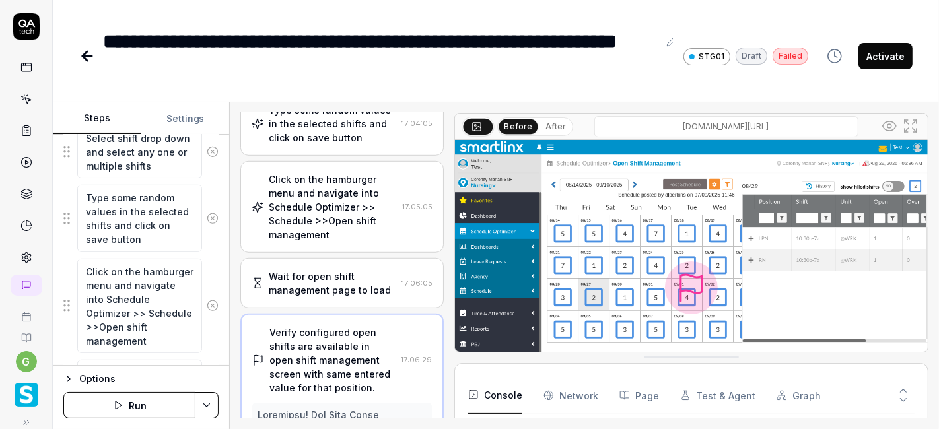
click at [334, 269] on div "Wait for open shift management page to load" at bounding box center [332, 283] width 127 height 28
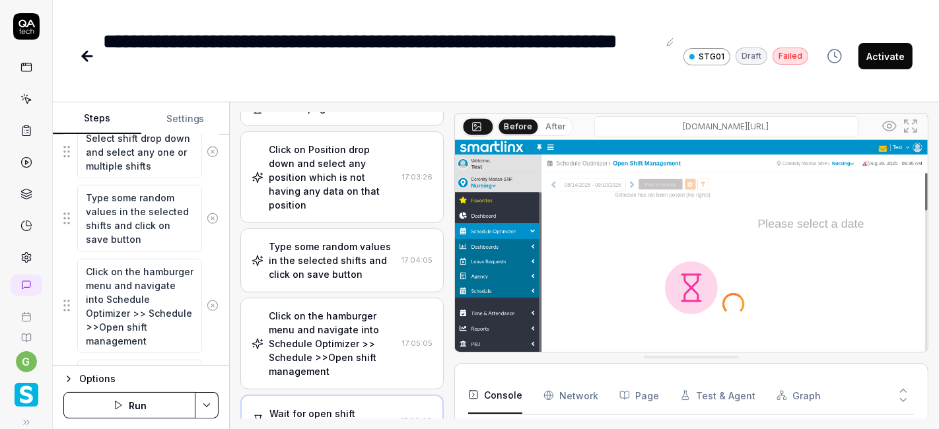
scroll to position [637, 0]
click at [324, 311] on div "Click on the hamburger menu and navigate into Schedule Optimizer >> Schedule >>…" at bounding box center [333, 345] width 128 height 69
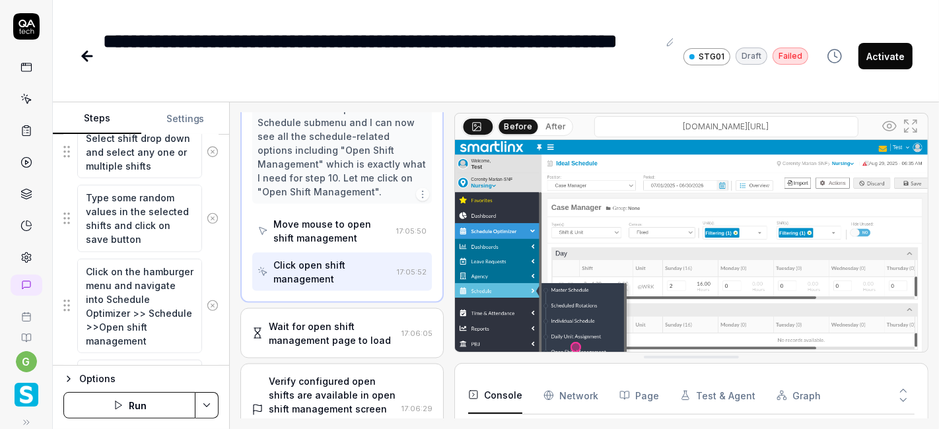
scroll to position [1845, 0]
click at [149, 398] on button "Run" at bounding box center [129, 405] width 132 height 26
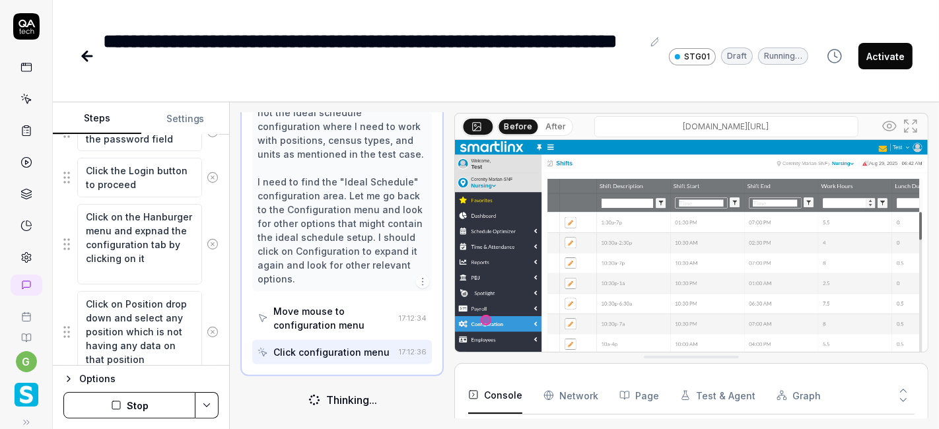
scroll to position [279, 0]
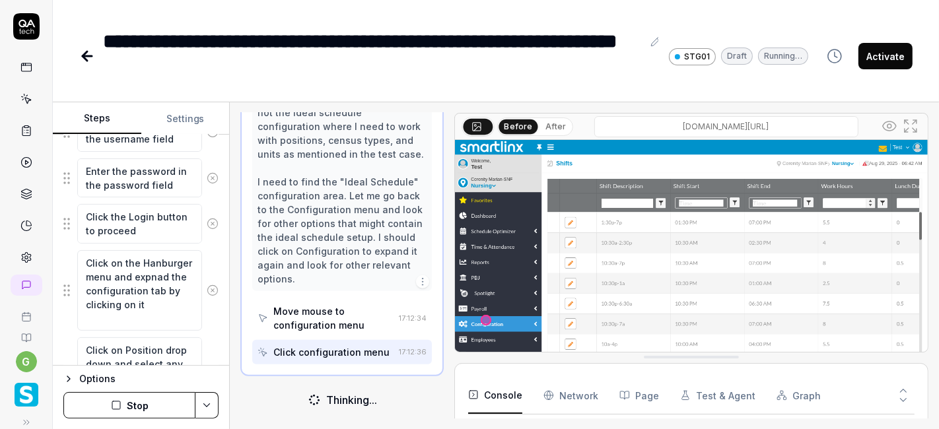
click at [153, 401] on button "Stop" at bounding box center [129, 405] width 132 height 26
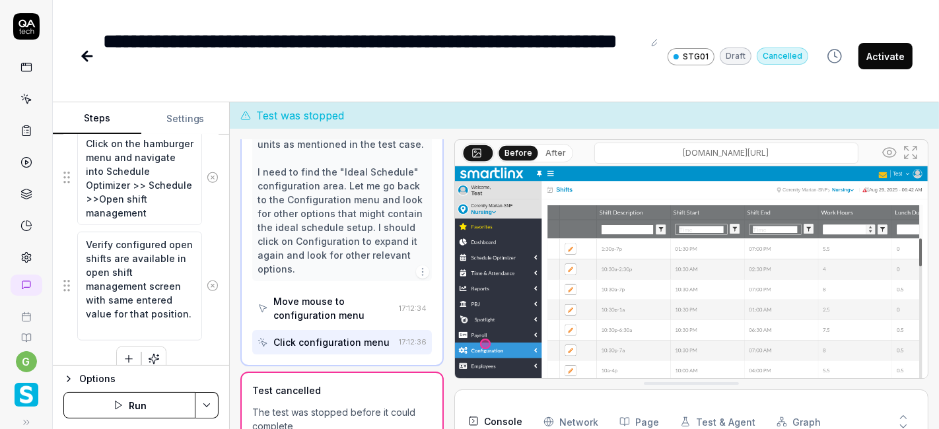
scroll to position [866, 0]
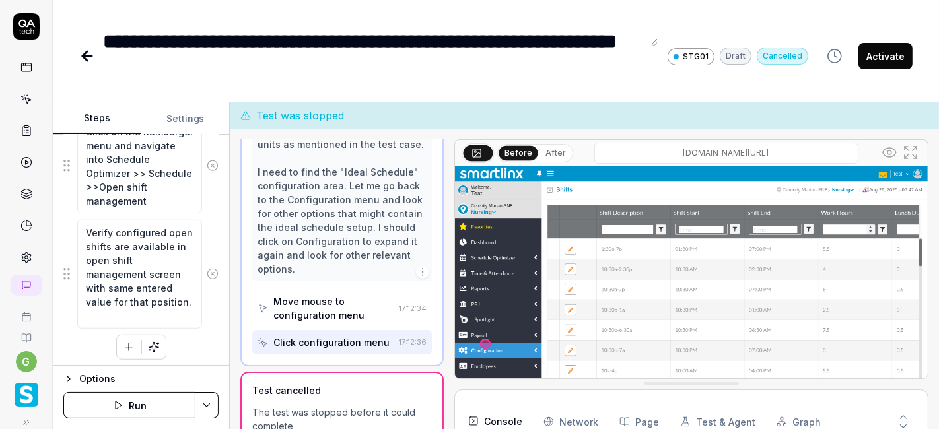
click at [124, 341] on icon "button" at bounding box center [129, 347] width 12 height 12
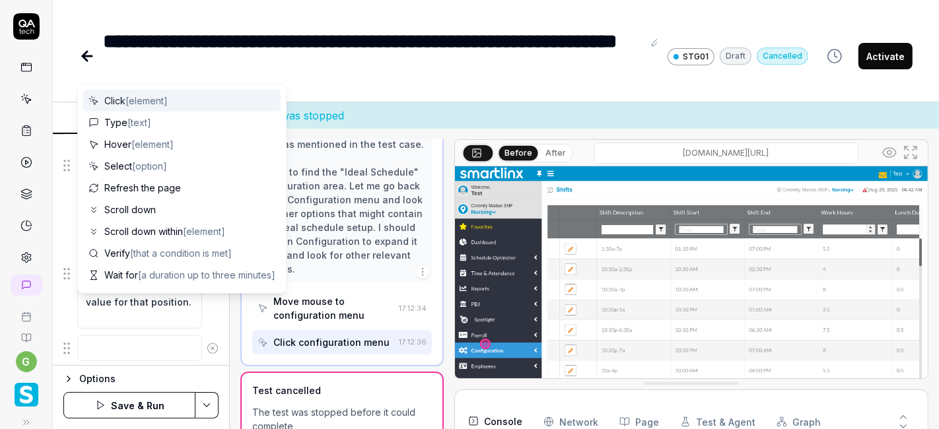
scroll to position [898, 0]
type textarea "*"
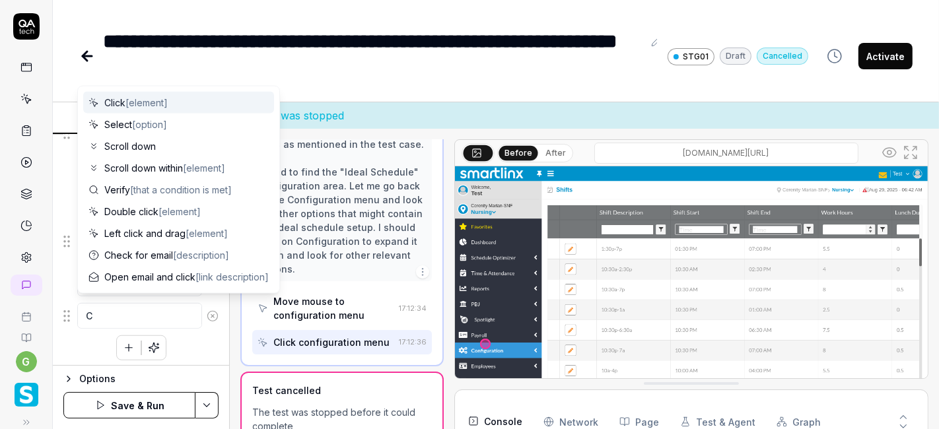
type textarea "Cl"
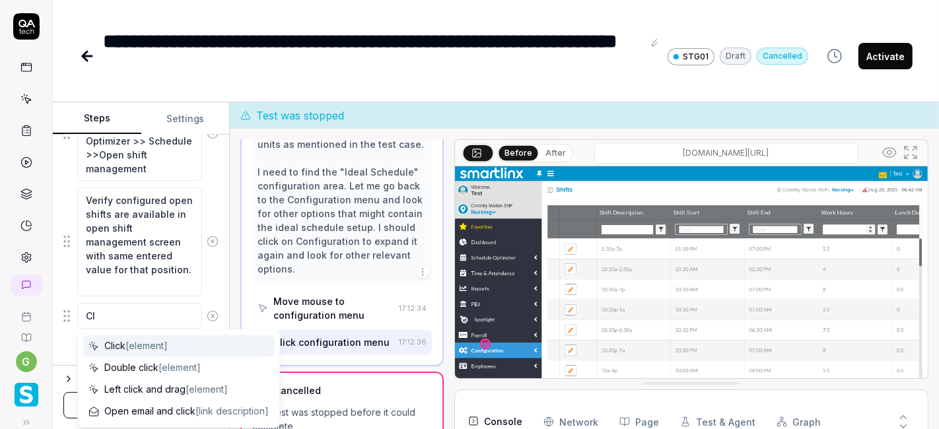
type textarea "*"
type textarea "Cli"
type textarea "*"
type textarea "Clic"
type textarea "*"
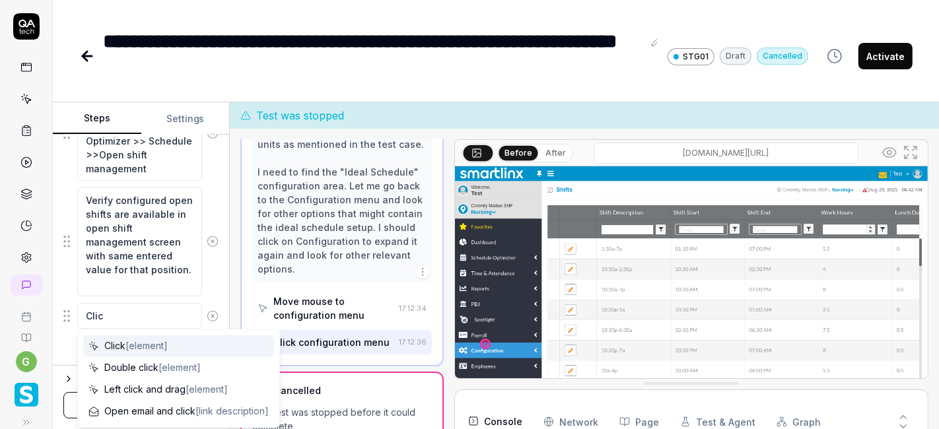
type textarea "Click"
type textarea "*"
type textarea "Click"
type textarea "*"
type textarea "Click o"
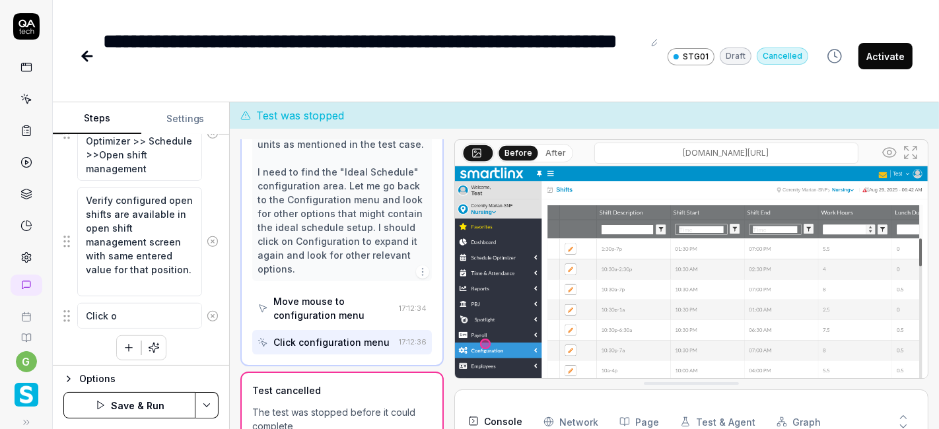
type textarea "*"
type textarea "Click on"
type textarea "*"
type textarea "Click on"
type textarea "*"
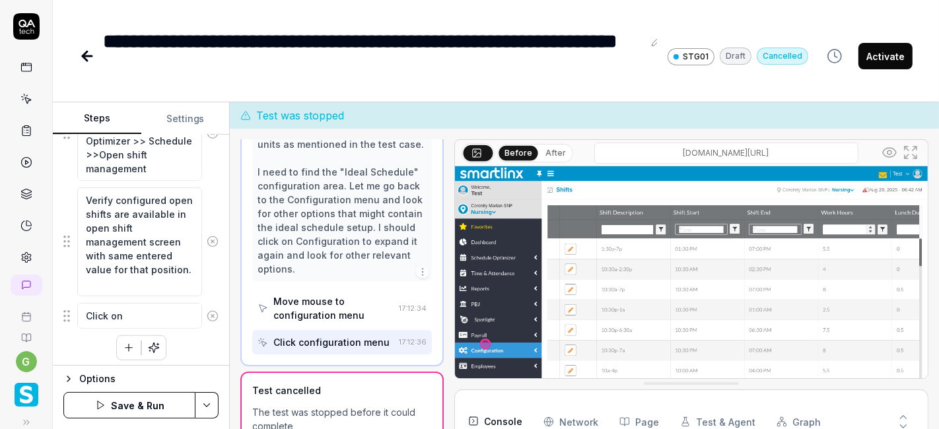
type textarea "Click on s"
type textarea "*"
type textarea "Click on sc"
type textarea "*"
type textarea "Click on sch"
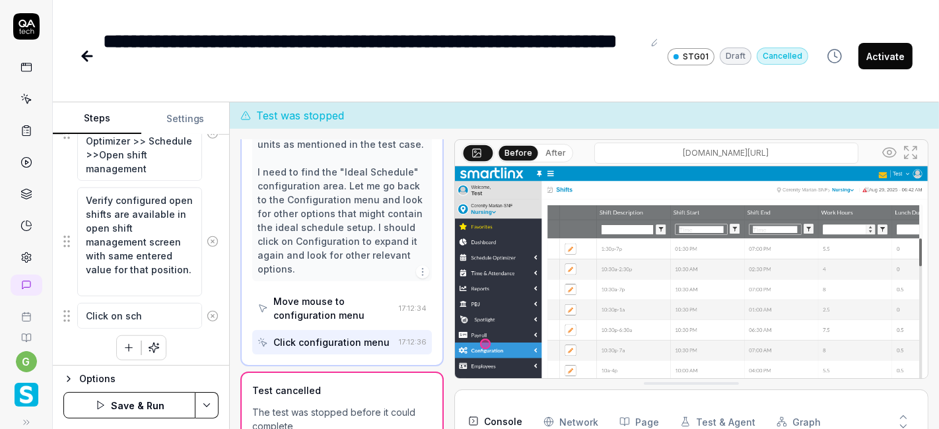
type textarea "*"
type textarea "Click on sche"
type textarea "*"
type textarea "Click on sched"
type textarea "*"
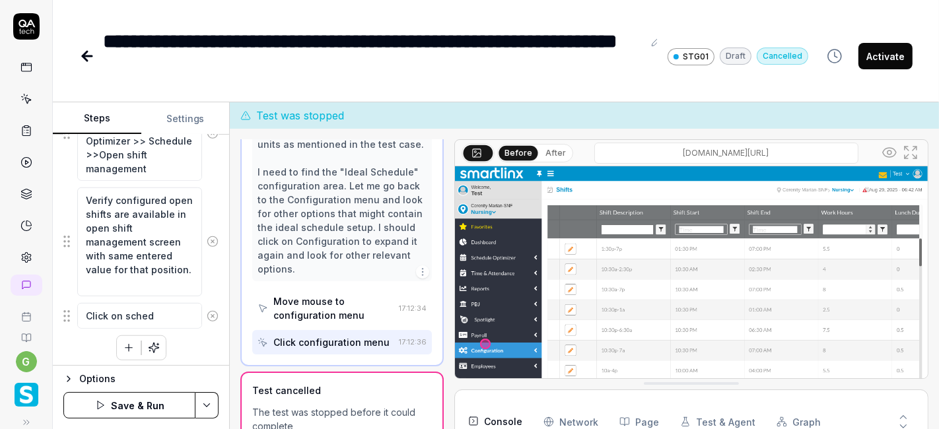
type textarea "Click on sche"
type textarea "*"
type textarea "Click on sched"
type textarea "*"
type textarea "Click on schedu"
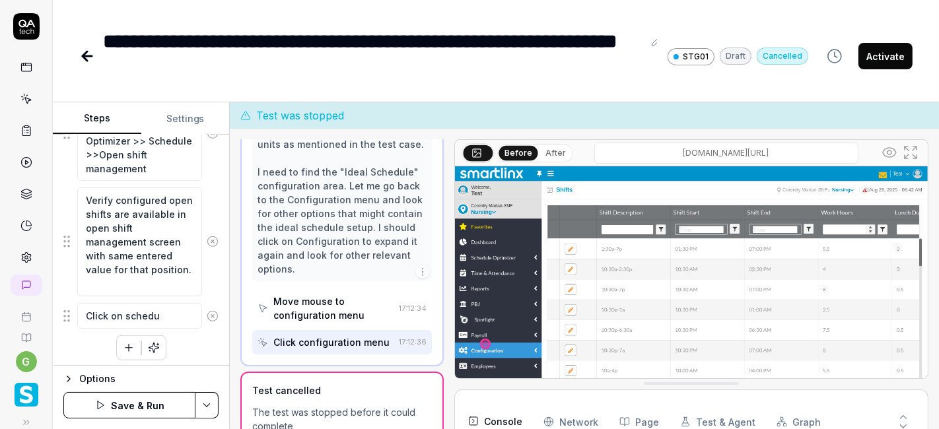
type textarea "*"
type textarea "Click on schedul"
type textarea "*"
type textarea "Click on schedule"
type textarea "*"
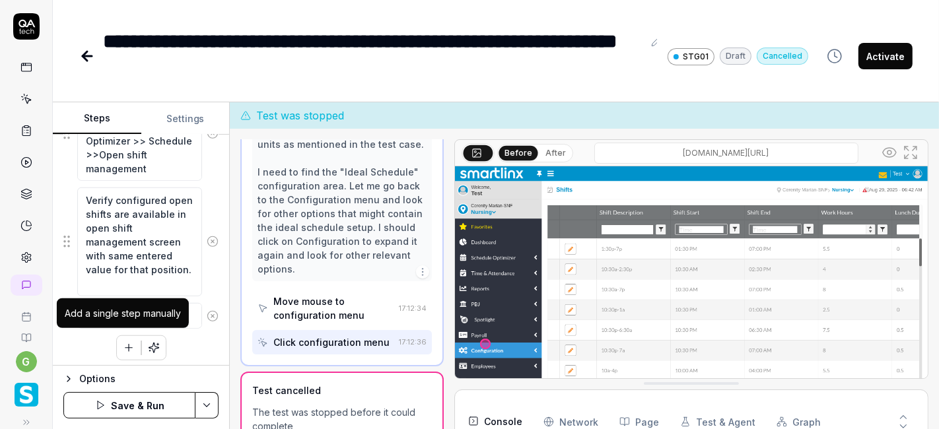
type textarea "Click on schedule"
click at [123, 348] on icon "button" at bounding box center [129, 348] width 12 height 12
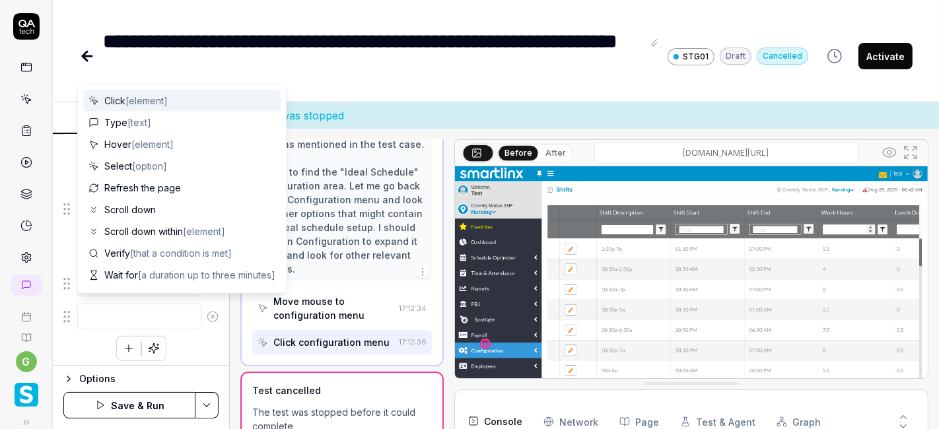
type textarea "*"
type textarea "C"
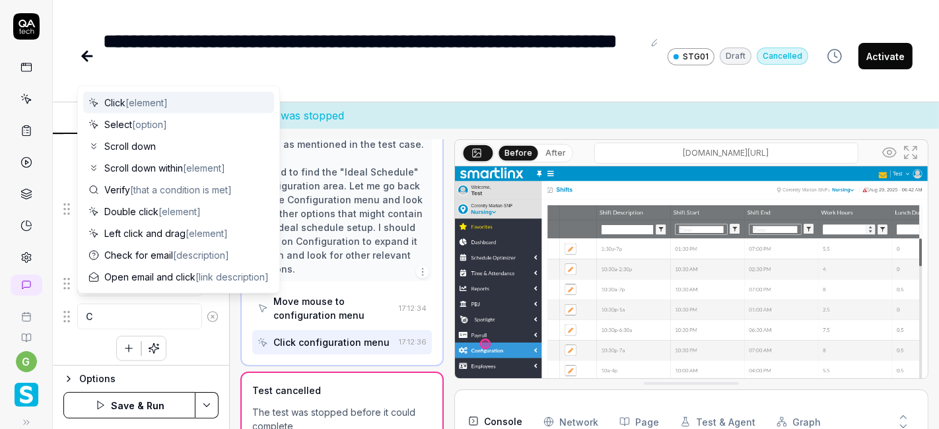
type textarea "*"
type textarea "Cl"
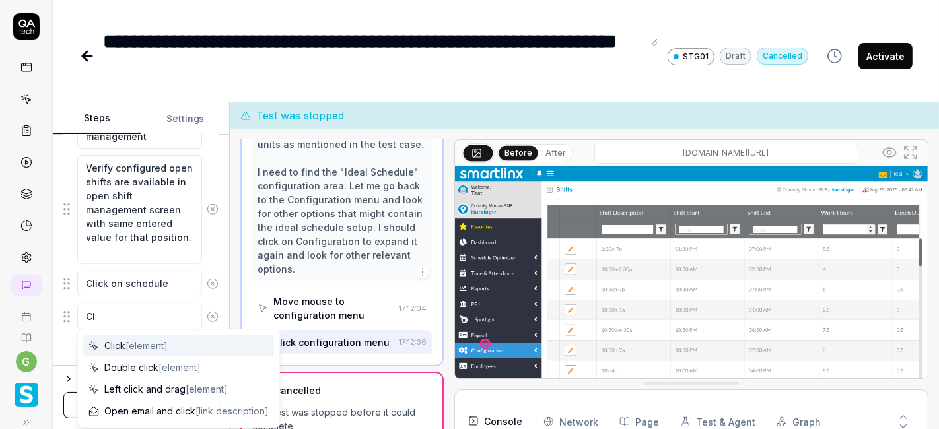
type textarea "*"
type textarea "Cli"
type textarea "*"
type textarea "Cl"
type textarea "*"
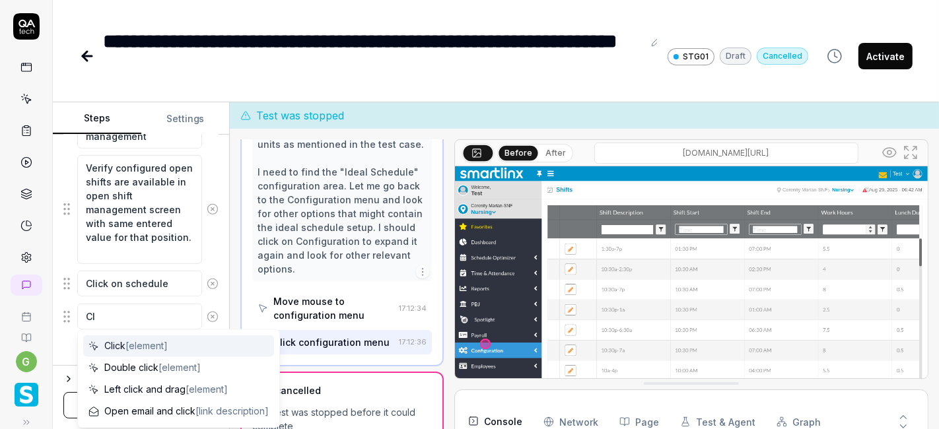
type textarea "C"
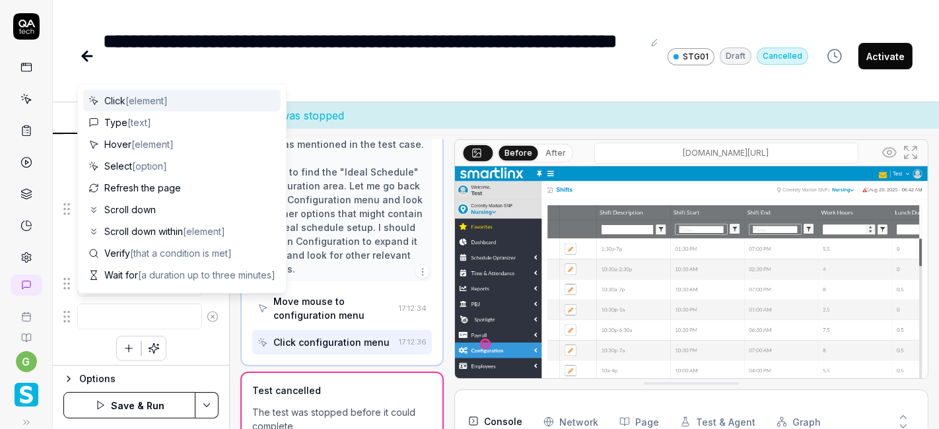
type textarea "*"
type textarea "S"
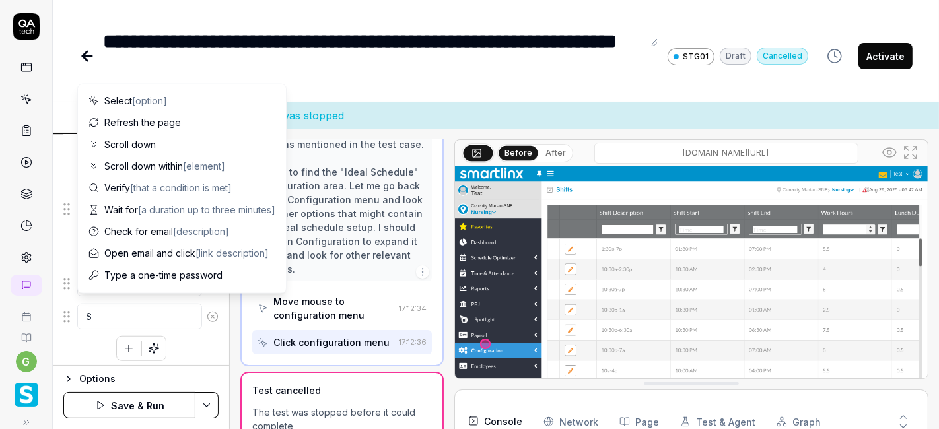
type textarea "*"
type textarea "Se"
type textarea "*"
type textarea "Sel"
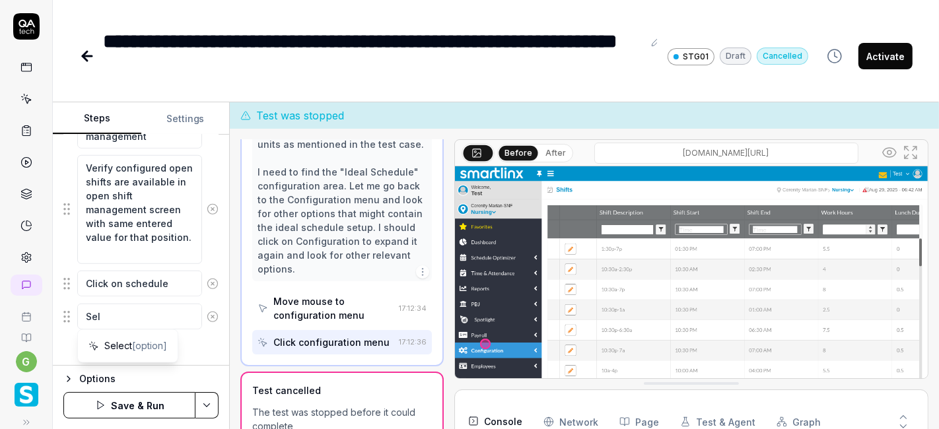
type textarea "*"
type textarea "Sele"
type textarea "*"
type textarea "Selec"
type textarea "*"
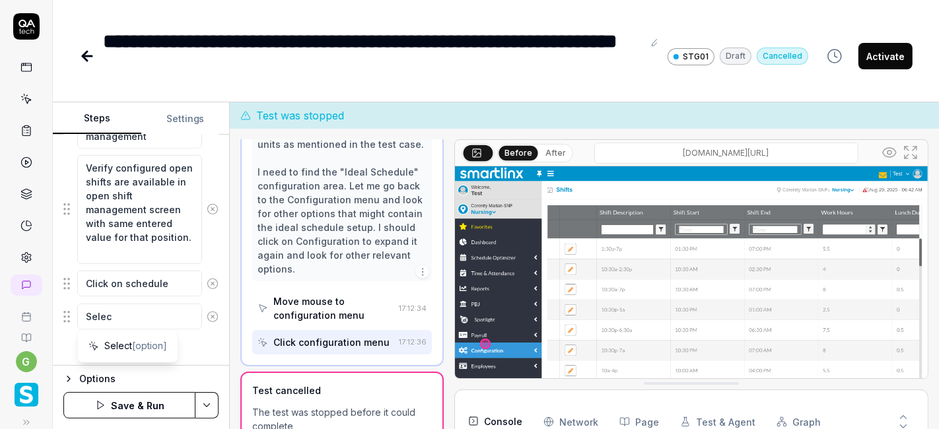
type textarea "Select"
type textarea "*"
type textarea "Select"
type textarea "*"
type textarea "Select I"
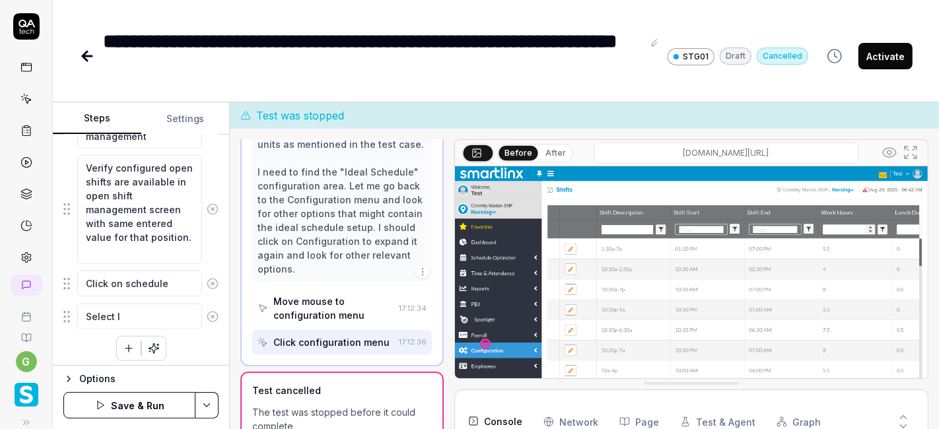
type textarea "*"
type textarea "Select Id"
type textarea "*"
type textarea "Select Ide"
type textarea "*"
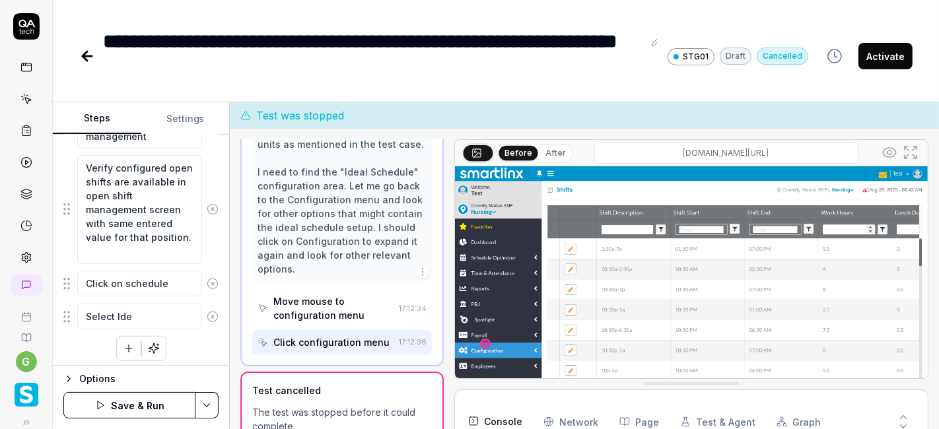
type textarea "Select Idea"
type textarea "*"
type textarea "Select Ideal"
type textarea "*"
type textarea "Select Ideal S"
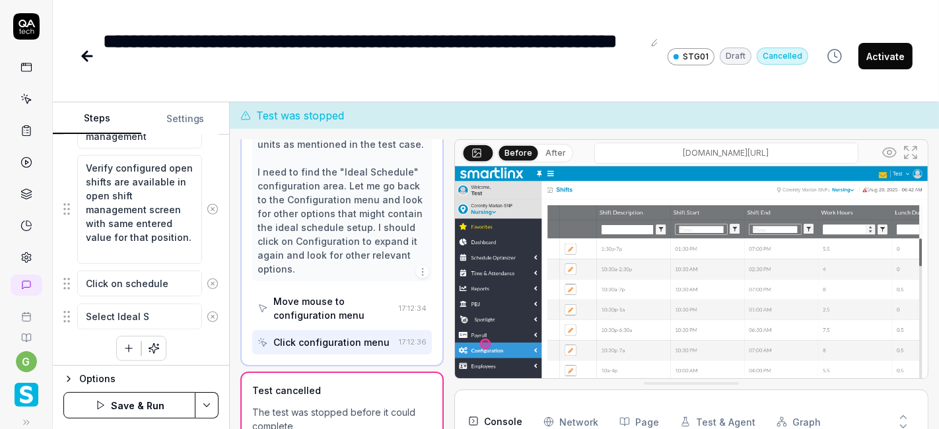
type textarea "*"
type textarea "Select Ideal Sc"
type textarea "*"
type textarea "Select Ideal Sch"
type textarea "*"
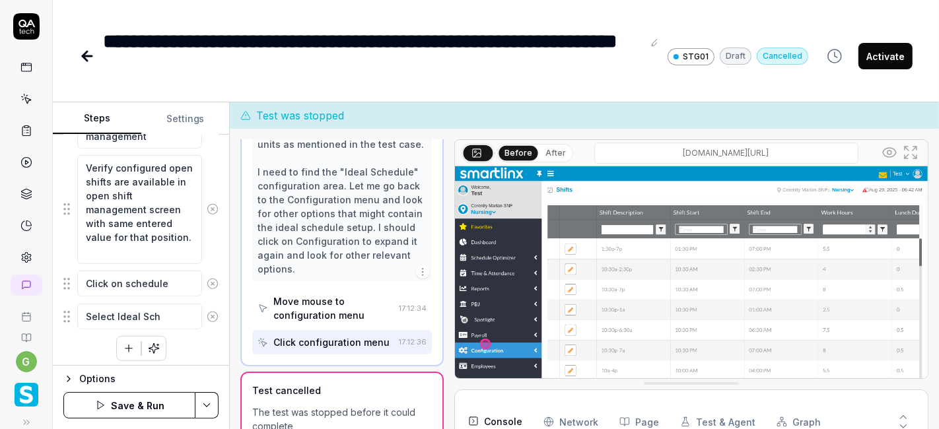
type textarea "Select Ideal Sche"
type textarea "*"
type textarea "Select Ideal Sched"
type textarea "*"
type textarea "Select Ideal Schedu"
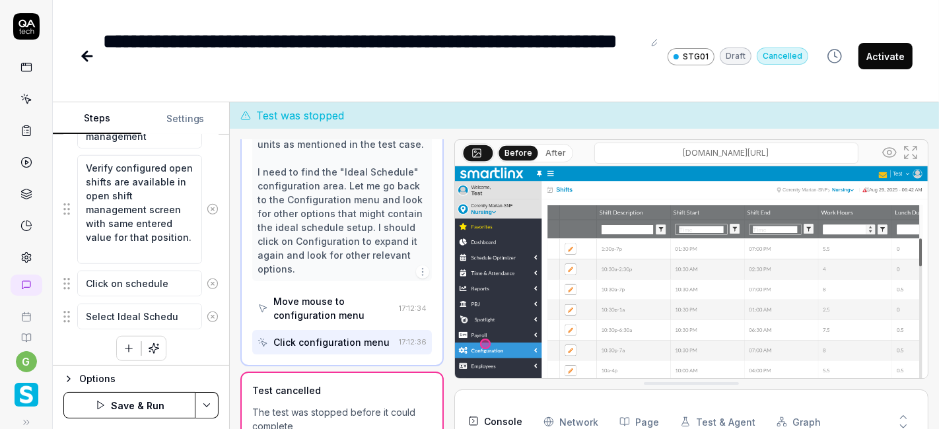
type textarea "*"
type textarea "Select Ideal Schedul"
type textarea "*"
type textarea "Select Ideal Schedule"
type textarea "*"
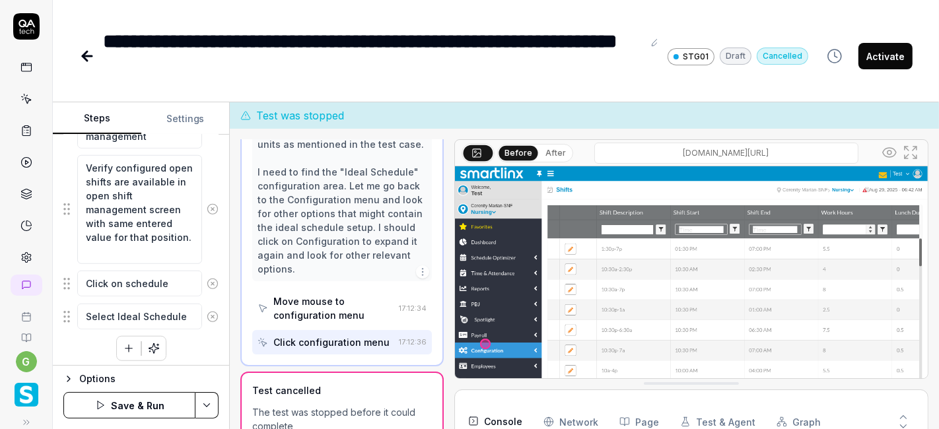
type textarea "Select Ideal Schedule"
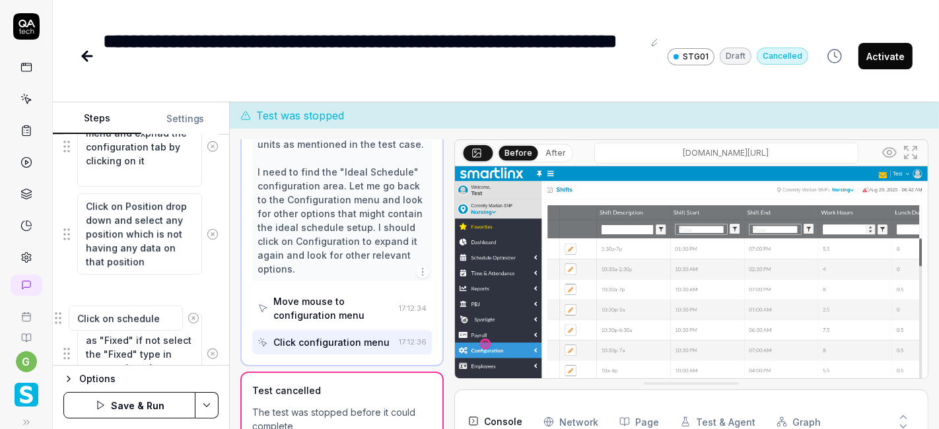
scroll to position [432, 0]
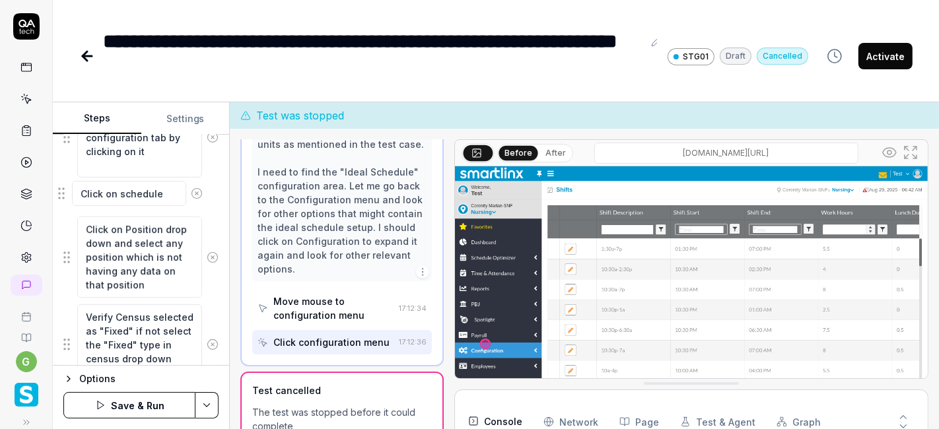
drag, startPoint x: 71, startPoint y: 279, endPoint x: 65, endPoint y: 194, distance: 85.4
click at [65, 194] on fieldset "Enter the username in the username field Enter the password in the password fie…" at bounding box center [140, 393] width 155 height 870
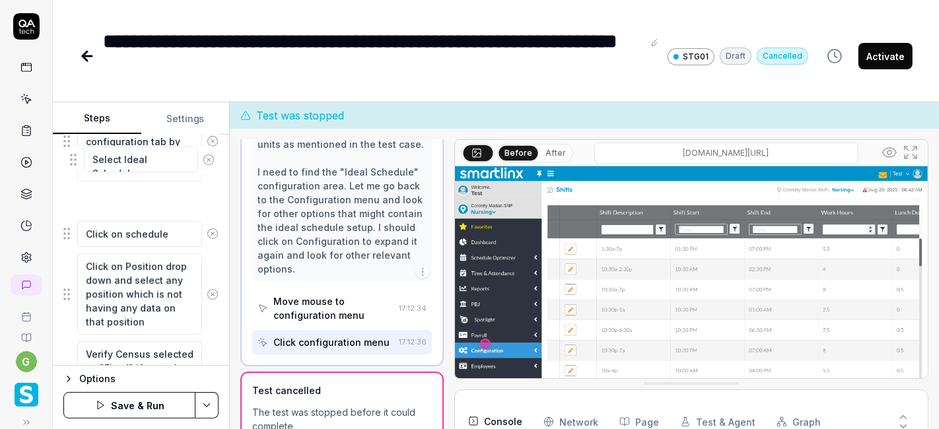
scroll to position [416, 0]
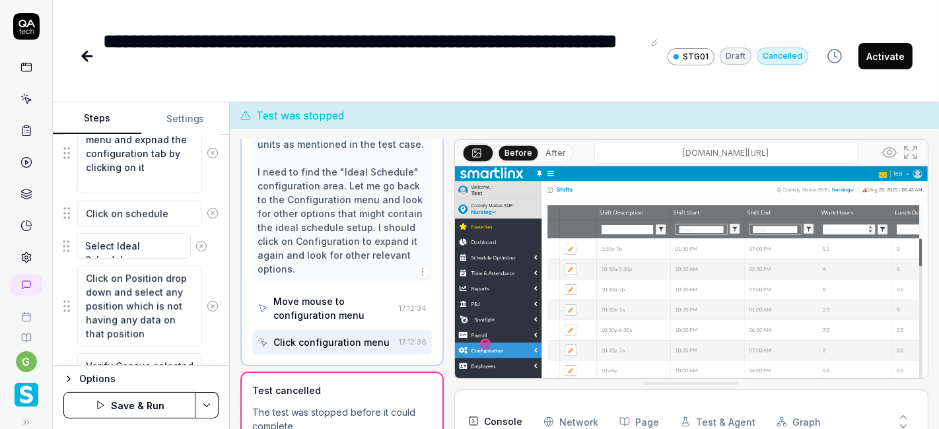
drag, startPoint x: 64, startPoint y: 314, endPoint x: 64, endPoint y: 248, distance: 65.4
click at [64, 248] on fieldset "Enter the username in the username field Enter the password in the password fie…" at bounding box center [140, 409] width 155 height 870
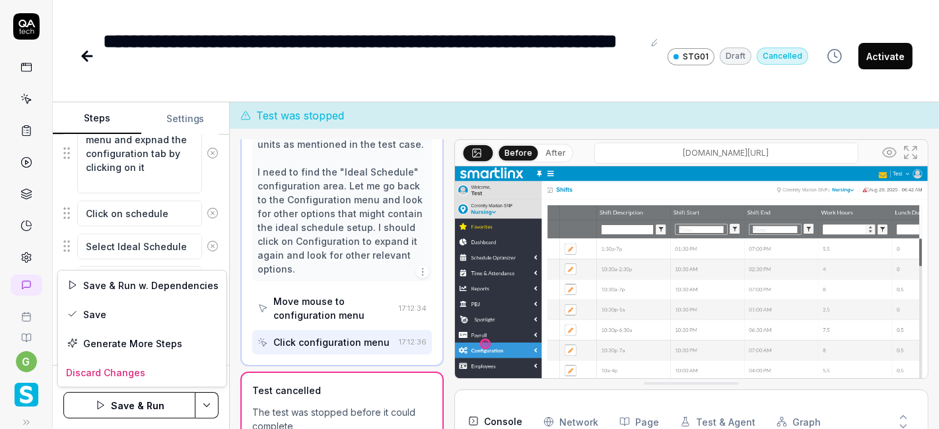
click at [209, 405] on html "**********" at bounding box center [469, 214] width 939 height 429
click at [116, 312] on div "Save" at bounding box center [142, 314] width 168 height 29
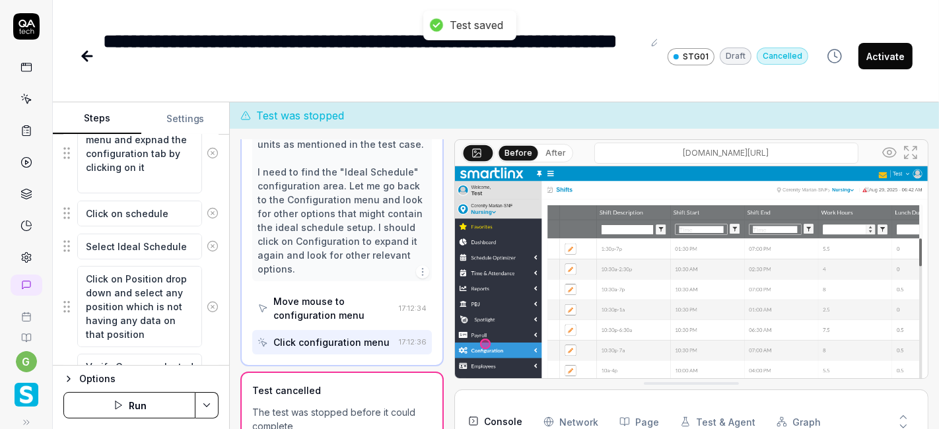
click at [133, 413] on button "Run" at bounding box center [129, 405] width 132 height 26
type textarea "*"
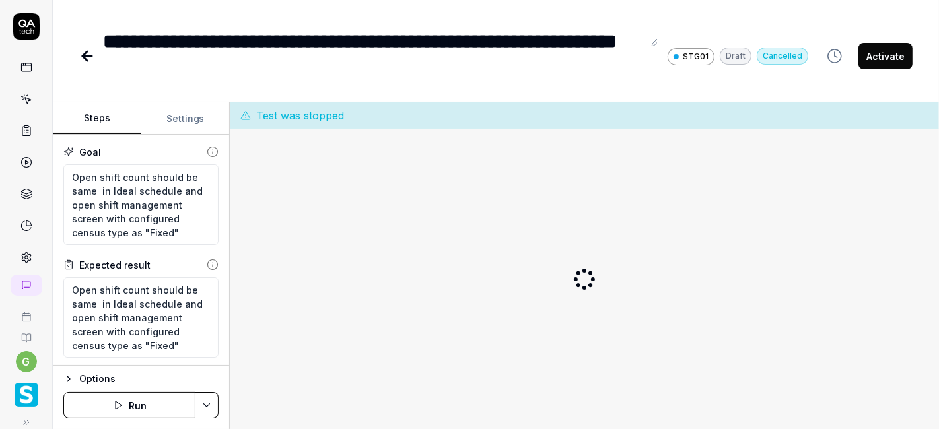
click at [135, 410] on button "Run" at bounding box center [129, 405] width 132 height 26
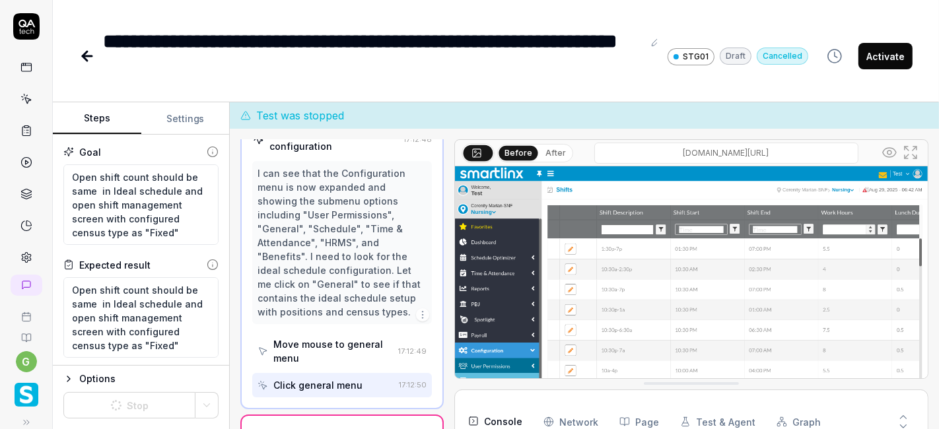
scroll to position [166, 0]
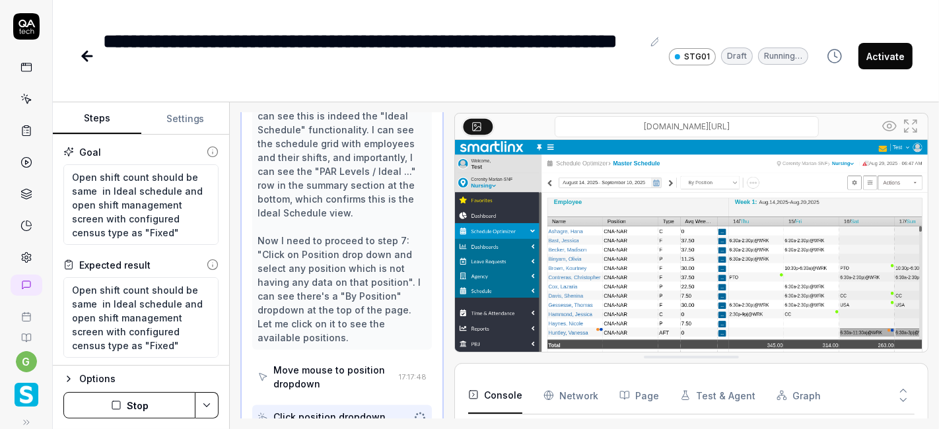
scroll to position [602, 0]
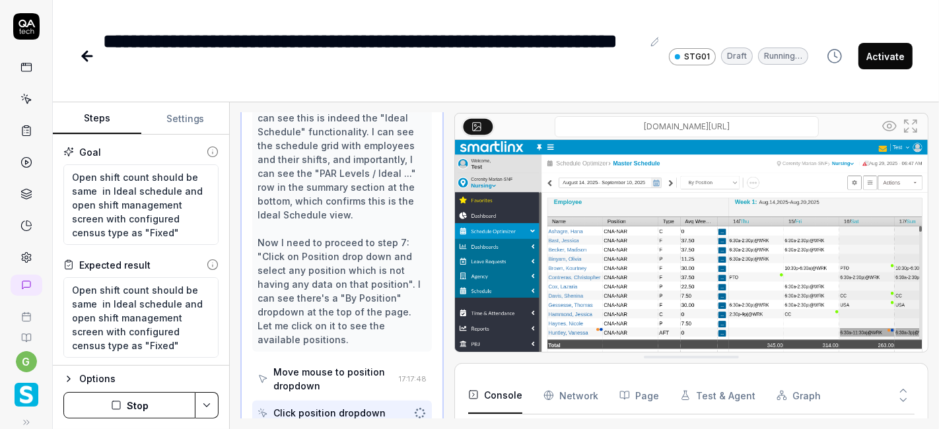
click at [135, 400] on button "Stop" at bounding box center [129, 405] width 132 height 26
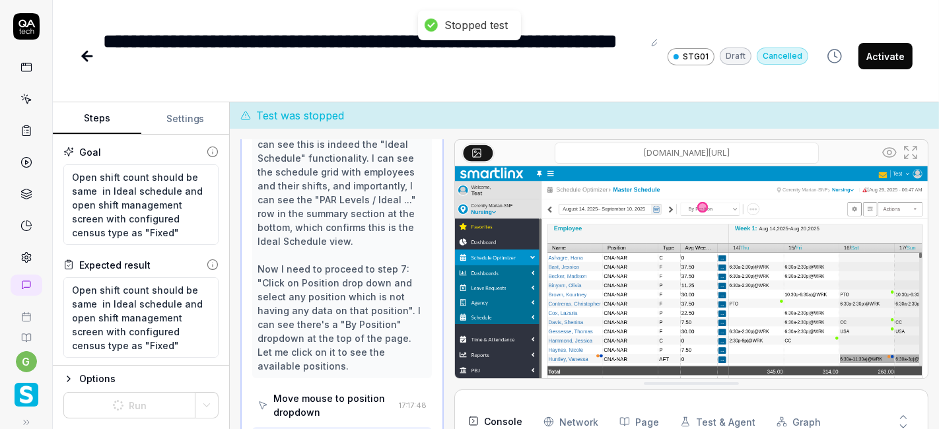
type textarea "*"
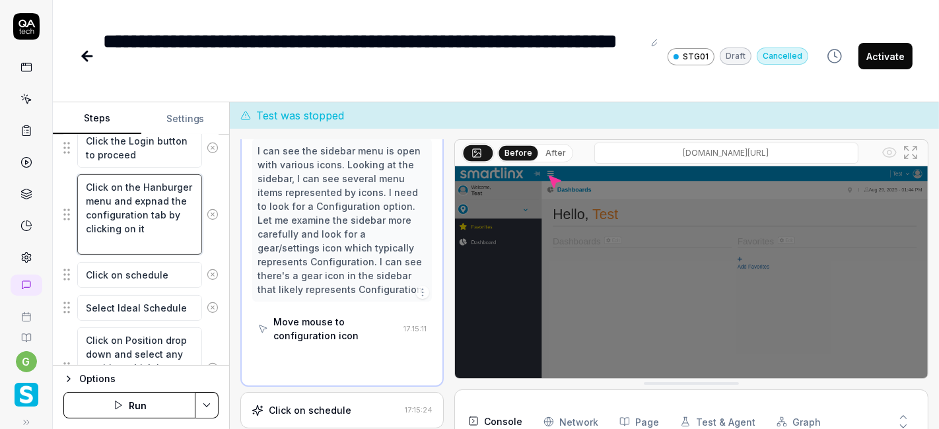
scroll to position [719, 0]
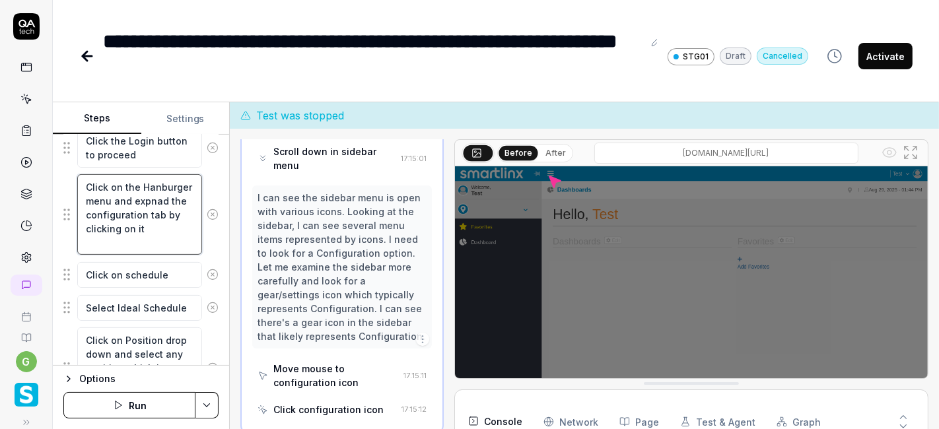
drag, startPoint x: 122, startPoint y: 210, endPoint x: 131, endPoint y: 240, distance: 31.3
click at [131, 240] on textarea "Click on the Hanburger menu and expnad the configuration tab by clicking on it" at bounding box center [139, 214] width 125 height 81
type textarea "*"
type textarea "Click on the Hanburger menu and expnad it"
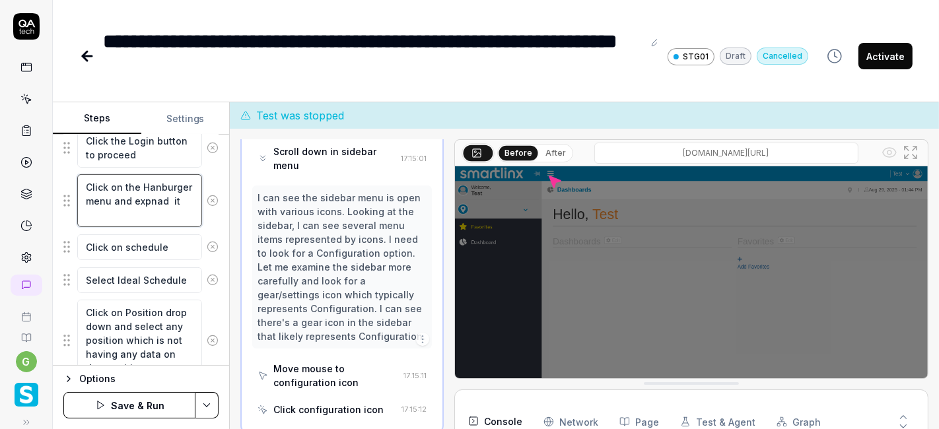
type textarea "*"
type textarea "Click on the Hanburger menu and expnad it"
click at [84, 244] on textarea "Click on schedule" at bounding box center [139, 246] width 125 height 25
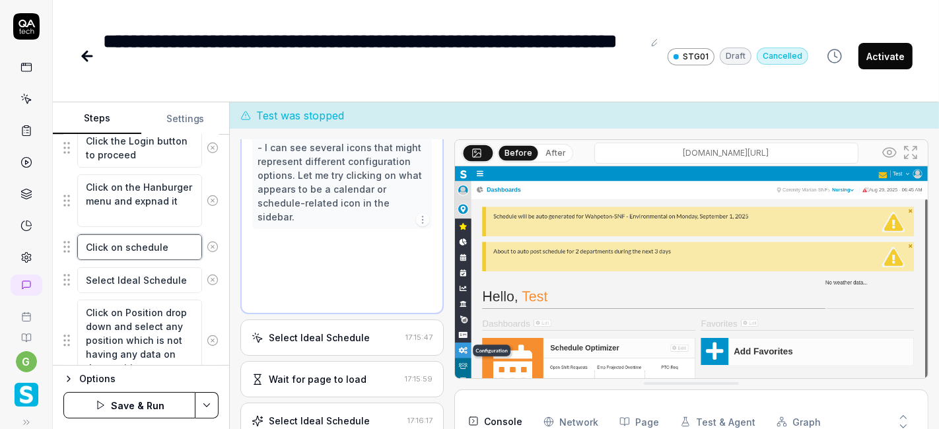
scroll to position [584, 0]
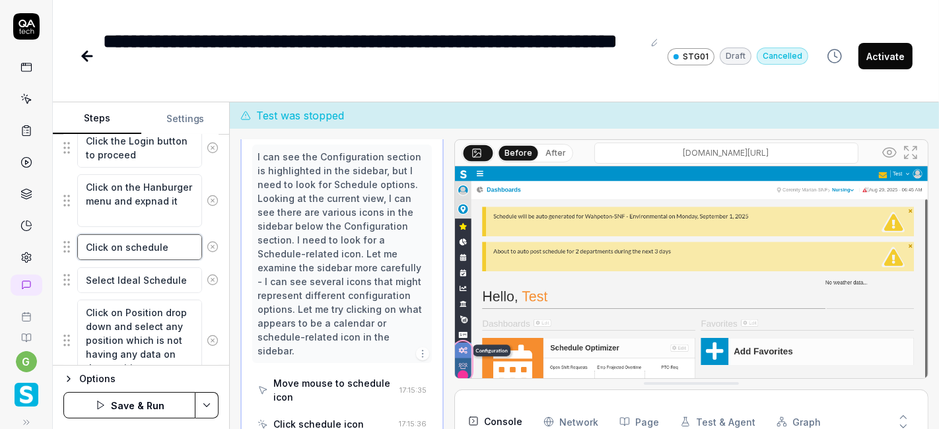
click at [119, 245] on textarea "Click on schedule" at bounding box center [139, 246] width 125 height 25
type textarea "*"
type textarea "Click on schedule"
paste textarea "the configuration tab by clicking on"
type textarea "*"
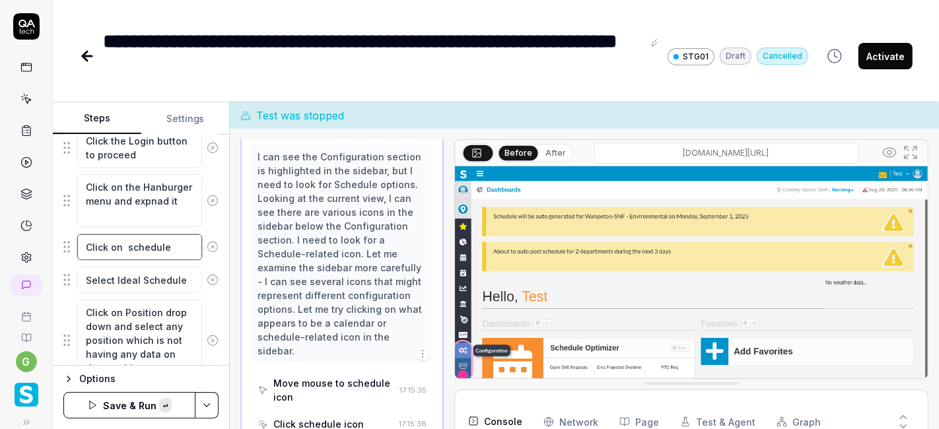
type textarea "Click on the configuration tab by clicking on schedule"
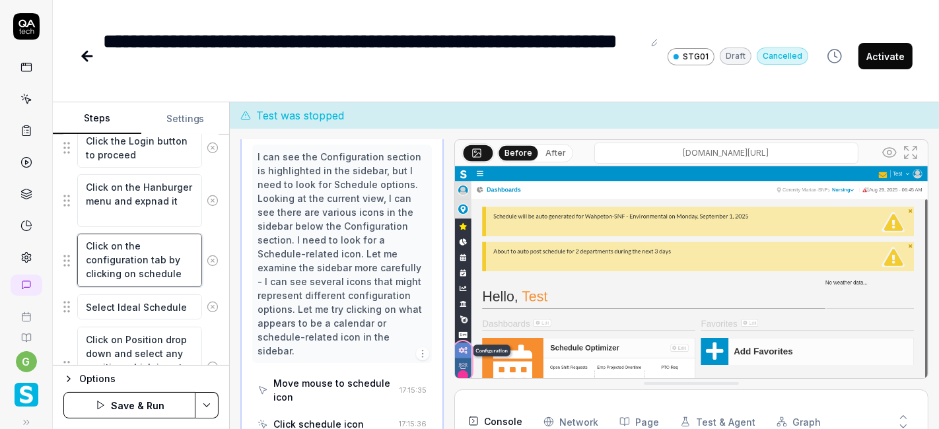
scroll to position [13, 0]
drag, startPoint x: 87, startPoint y: 257, endPoint x: 150, endPoint y: 258, distance: 63.4
click at [150, 258] on textarea "Click on the configuration tab by clicking on schedule" at bounding box center [139, 260] width 125 height 53
type textarea "*"
type textarea "Click on the configuration tab aschedule"
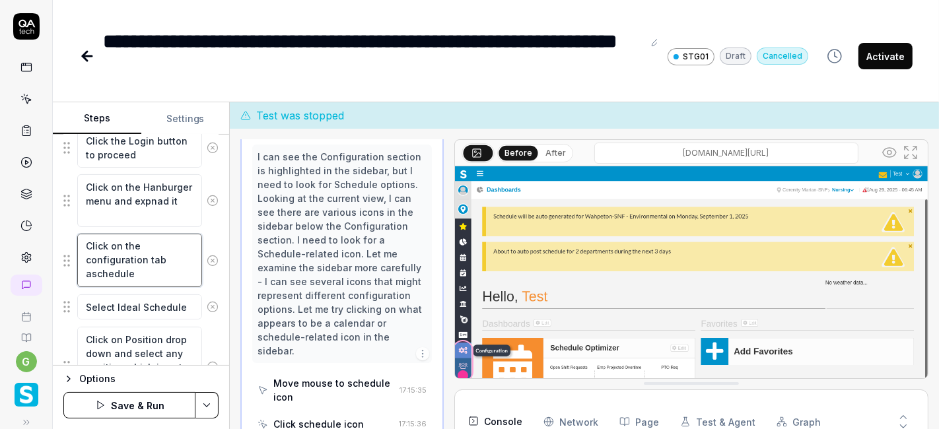
scroll to position [0, 0]
type textarea "*"
type textarea "Click on the configuration tab anschedule"
type textarea "*"
type textarea "Click on the configuration tab andschedule"
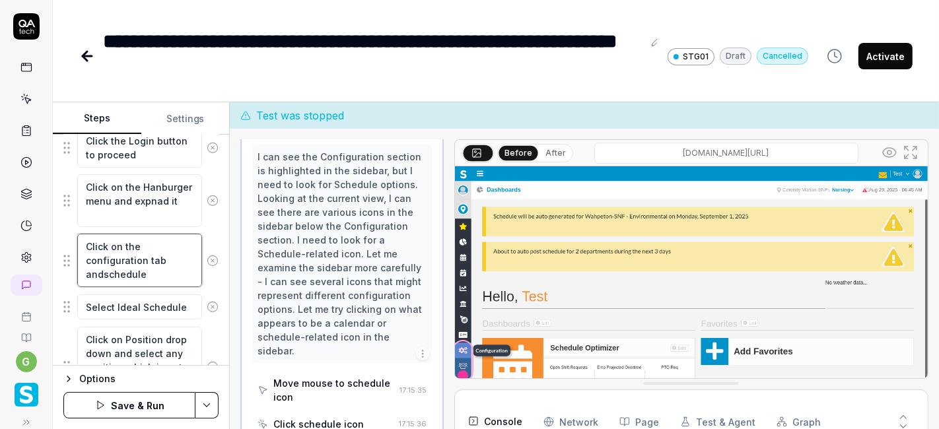
type textarea "*"
type textarea "Click on the configuration tab and schedule"
type textarea "*"
type textarea "Click on the configuration tab and cschedule"
type textarea "*"
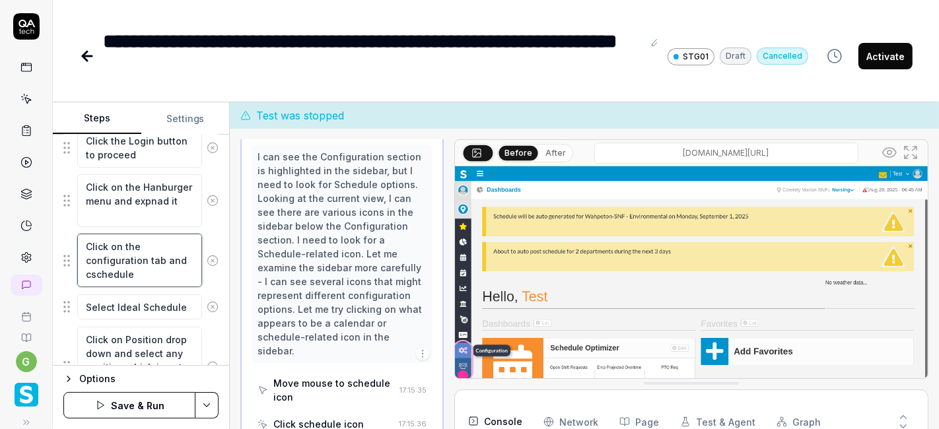
type textarea "Click on the configuration tab and clschedule"
type textarea "*"
type textarea "Click on the configuration tab and clischedule"
type textarea "*"
type textarea "Click on the configuration tab and clicschedule"
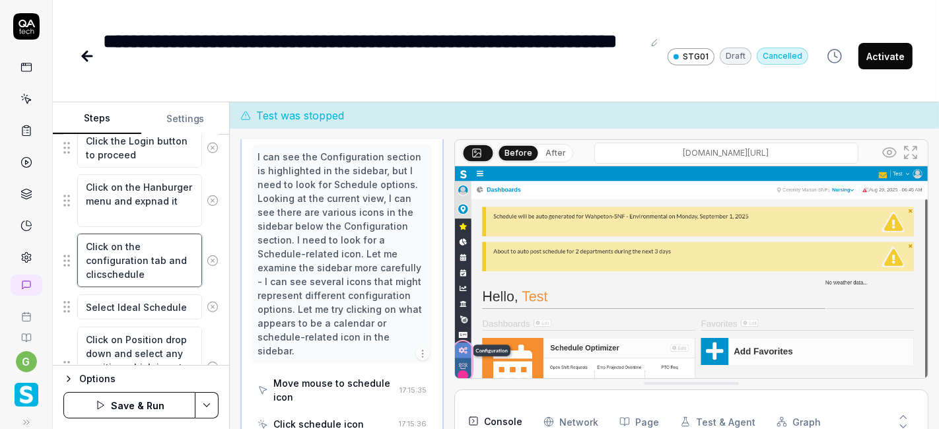
type textarea "*"
type textarea "Click on the configuration tab and clickschedule"
type textarea "*"
type textarea "Click on the configuration tab and click schedule"
type textarea "*"
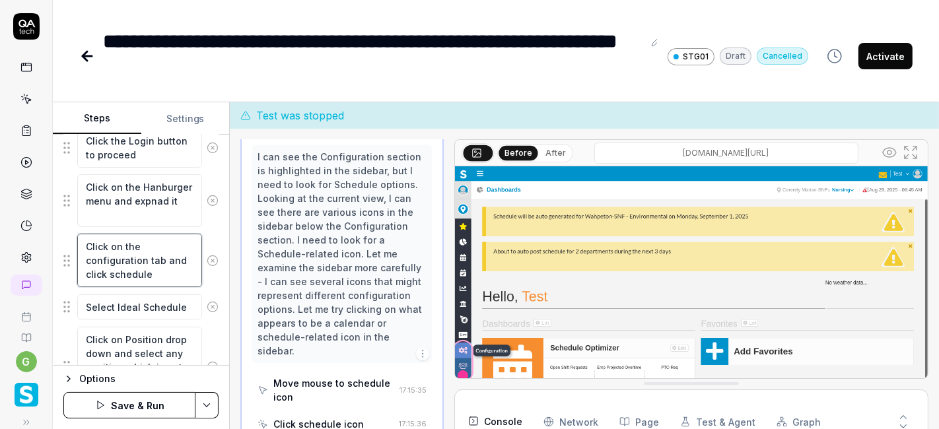
type textarea "Click on the configuration tab and click oschedule"
type textarea "*"
type textarea "Click on the configuration tab and click onschedule"
type textarea "*"
type textarea "Click on the configuration tab and click on schedule"
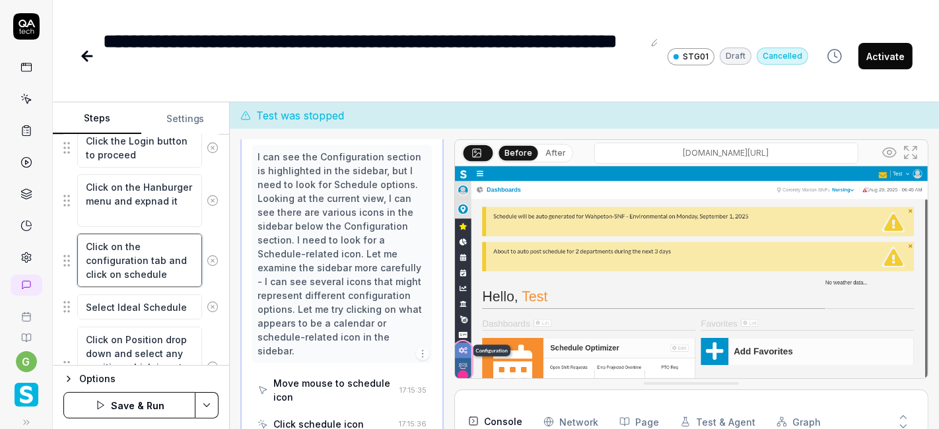
click at [163, 274] on textarea "Click on the configuration tab and click on schedule" at bounding box center [139, 260] width 125 height 53
type textarea "*"
type textarea "Click on the configuration tab and click on schedule"
type textarea "*"
type textarea "Click on the configuration tab and click on schedule s"
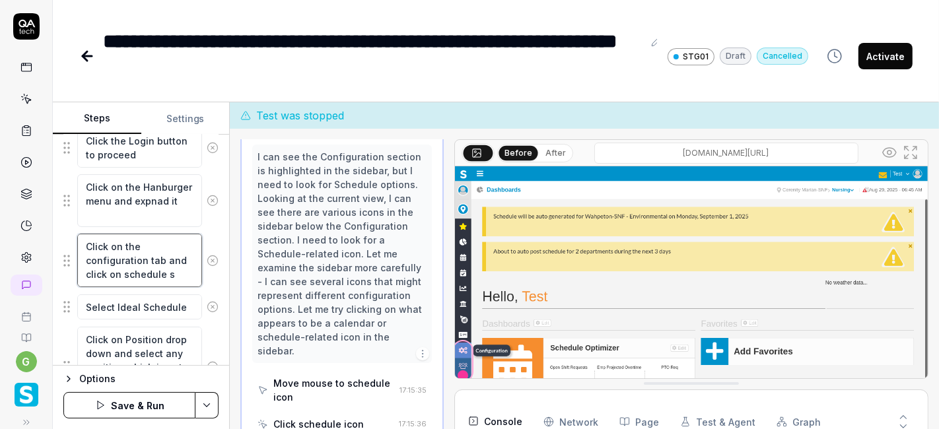
type textarea "*"
type textarea "Click on the configuration tab and click on schedule su"
type textarea "*"
type textarea "Click on the configuration tab and click on schedule sub"
type textarea "*"
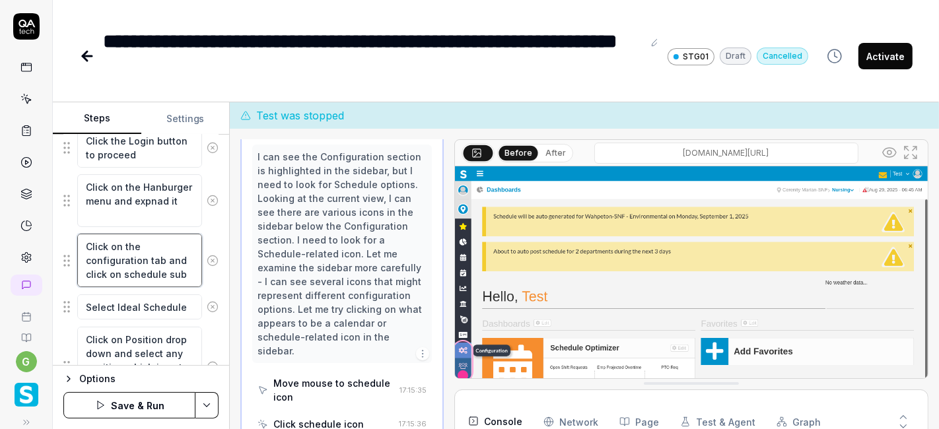
type textarea "Click on the configuration tab and click on schedule sub"
type textarea "*"
type textarea "Click on the configuration tab and click on schedule sub t"
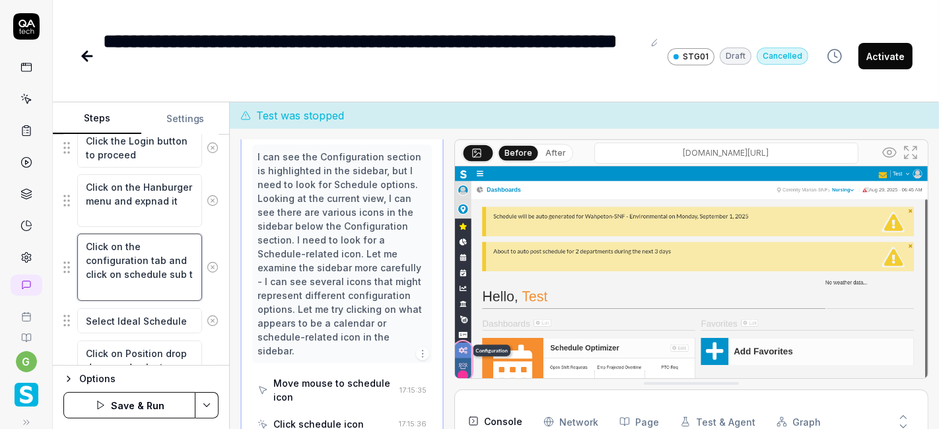
type textarea "*"
type textarea "Click on the configuration tab and click on schedule sub ta"
type textarea "*"
type textarea "Click on the configuration tab and click on schedule sub tab"
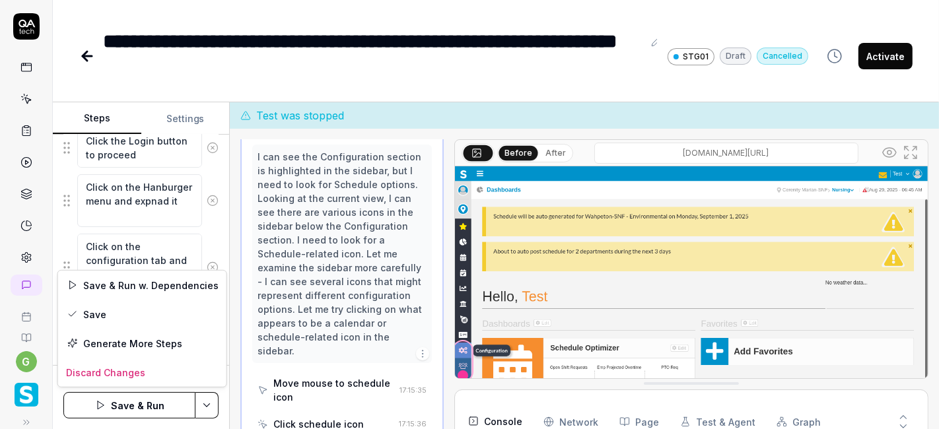
click at [205, 408] on html "**********" at bounding box center [469, 214] width 939 height 429
click at [120, 318] on div "Save" at bounding box center [142, 314] width 168 height 29
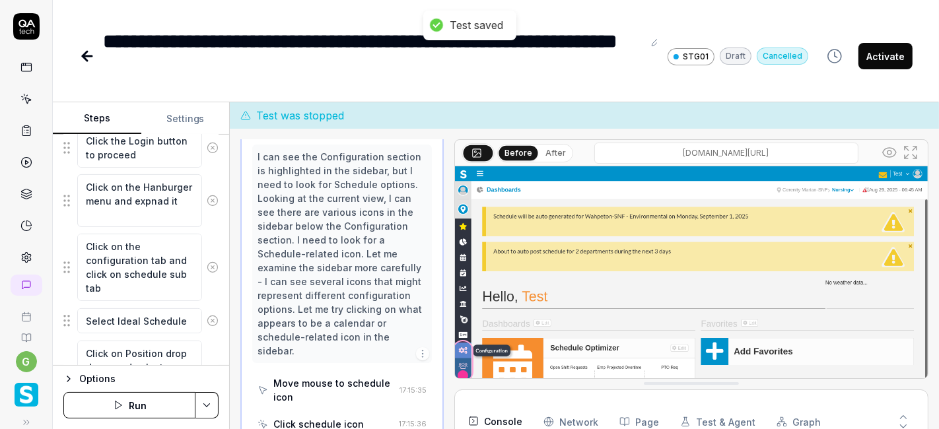
click at [125, 396] on button "Run" at bounding box center [129, 405] width 132 height 26
type textarea "*"
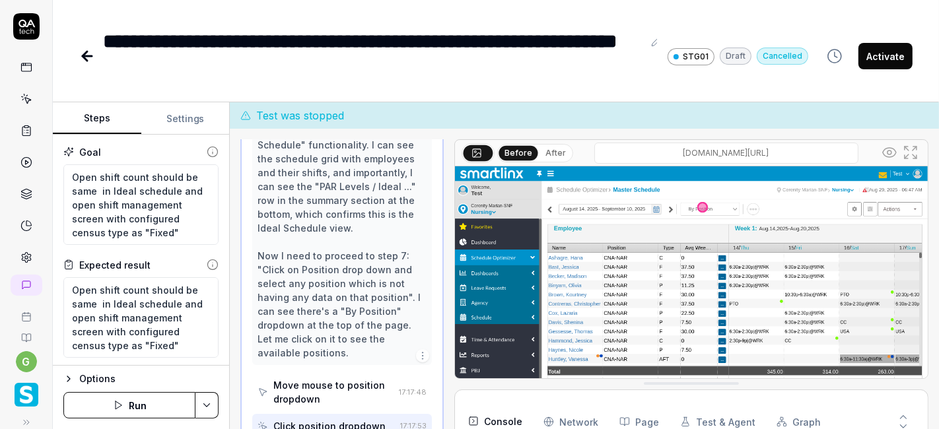
scroll to position [279, 0]
click at [135, 398] on button "Run" at bounding box center [129, 405] width 132 height 26
type textarea "*"
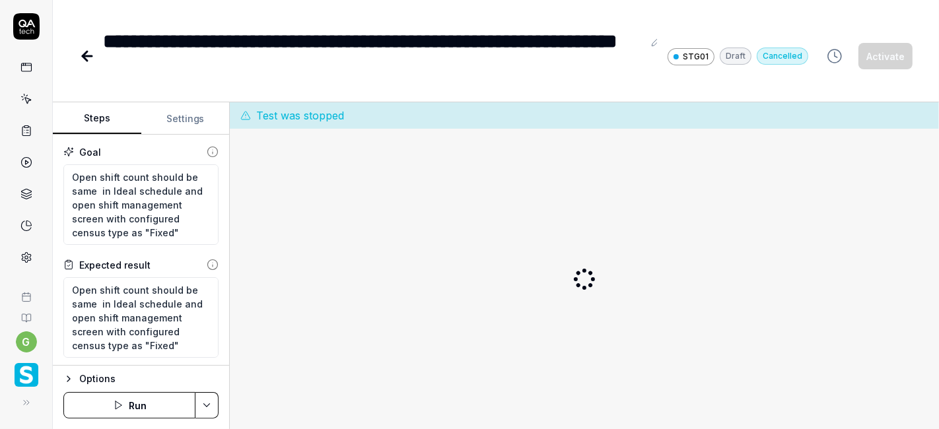
click at [143, 405] on button "Run" at bounding box center [129, 405] width 132 height 26
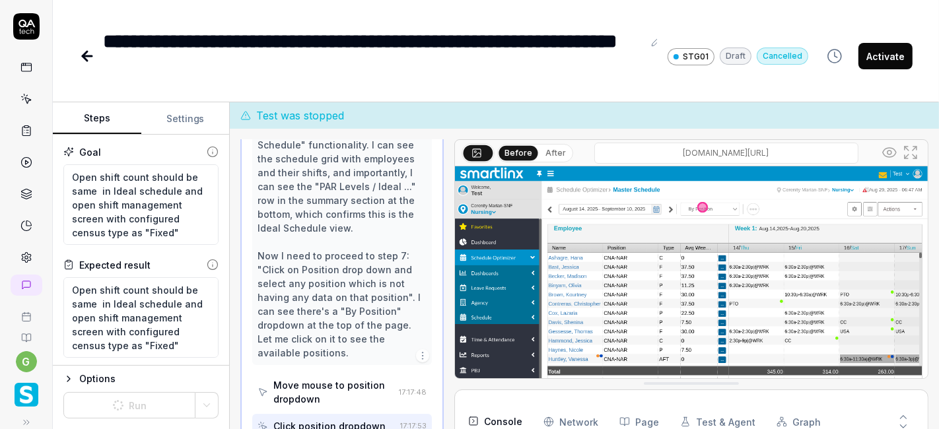
scroll to position [279, 0]
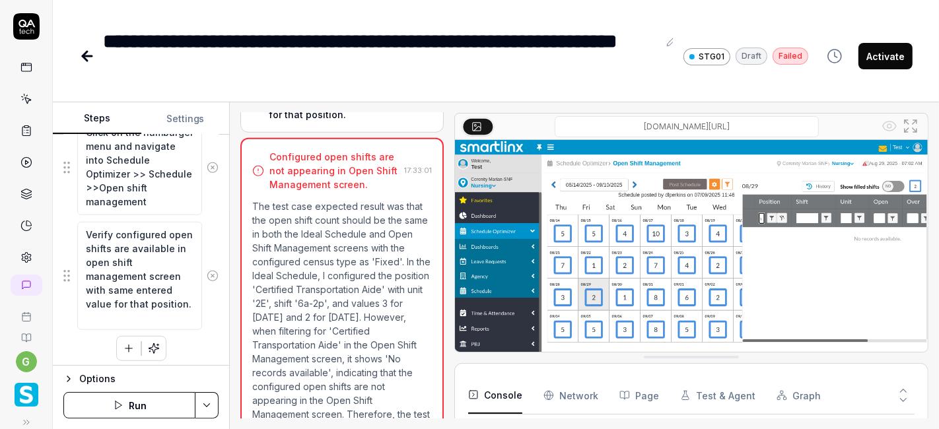
scroll to position [943, 0]
click at [126, 343] on icon "button" at bounding box center [129, 349] width 12 height 12
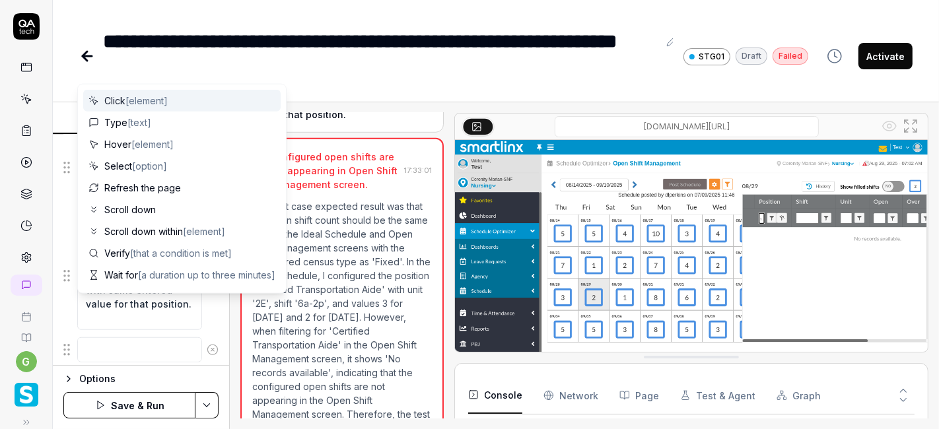
scroll to position [976, 0]
type textarea "*"
type textarea "S"
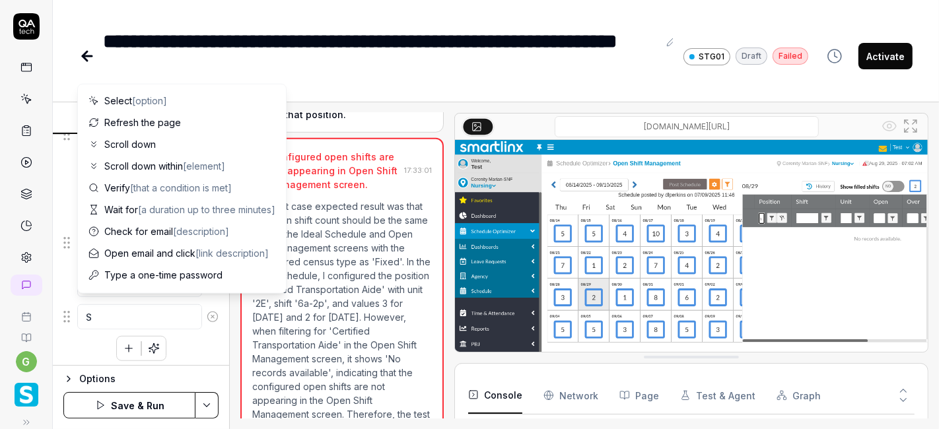
type textarea "*"
type textarea "Se"
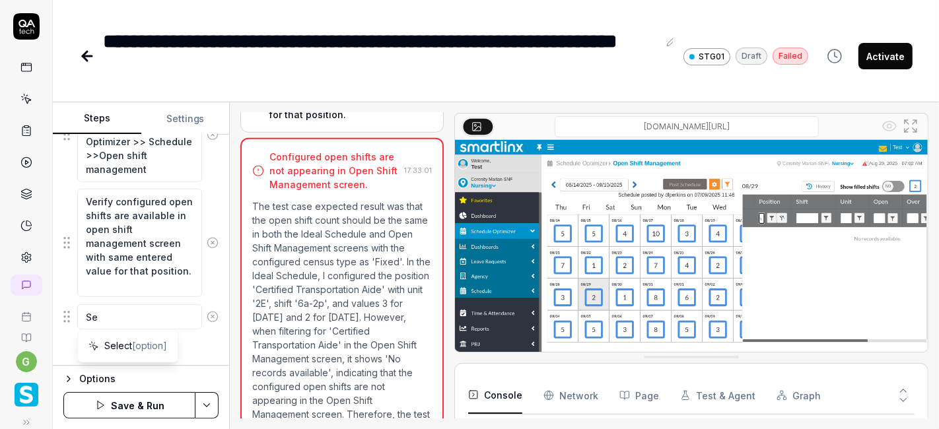
type textarea "*"
type textarea "Sel"
type textarea "*"
type textarea "Sele"
type textarea "*"
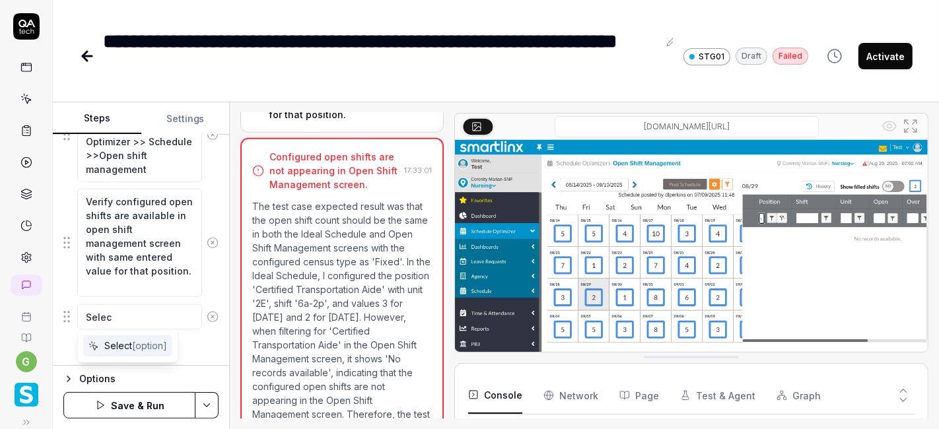
type textarea "Selec"
click at [122, 341] on span "Select [option]" at bounding box center [135, 346] width 63 height 14
type textarea "*"
type textarea "Select"
type textarea "*"
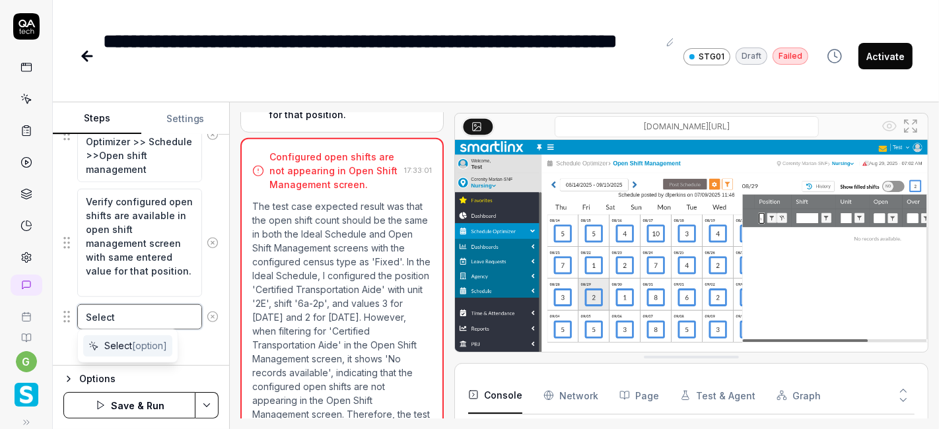
type textarea "Select c"
type textarea "*"
type textarea "Select co"
type textarea "*"
type textarea "Select con"
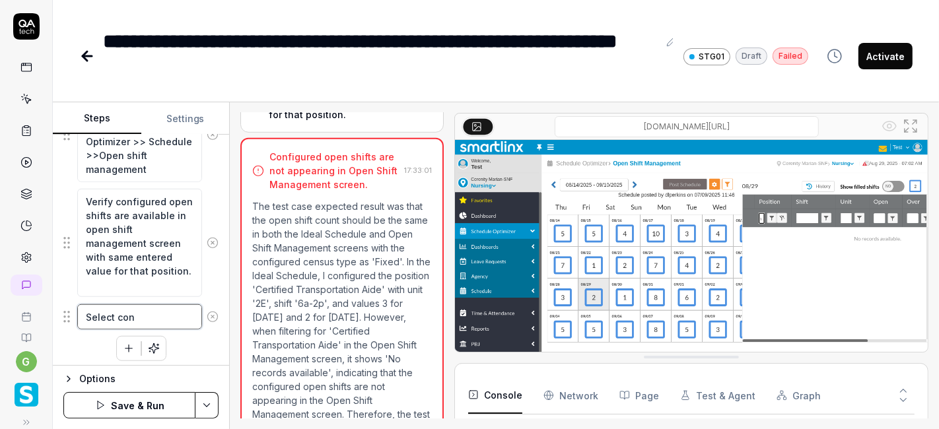
type textarea "*"
type textarea "Select conf"
type textarea "*"
type textarea "Select confi"
type textarea "*"
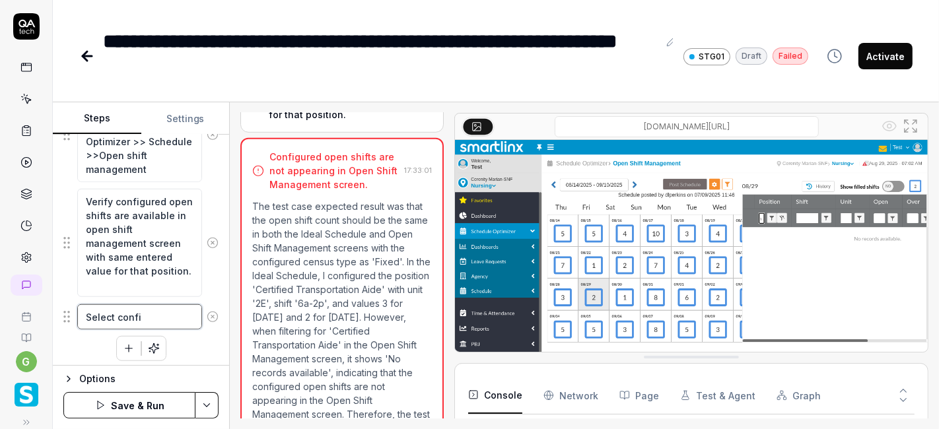
type textarea "Select config"
type textarea "*"
type textarea "Select configu"
type textarea "*"
type textarea "Select configur"
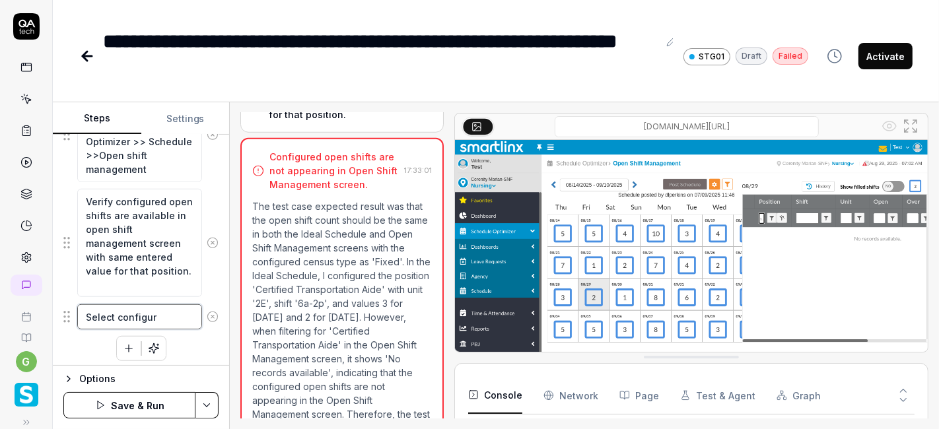
type textarea "*"
type textarea "Select configure"
type textarea "*"
type textarea "Select configured"
type textarea "*"
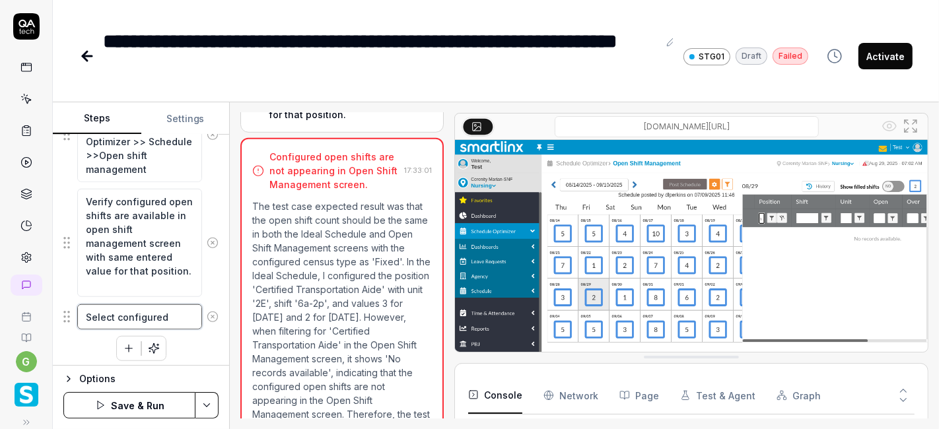
type textarea "Select configured"
type textarea "*"
type textarea "Select configured d"
type textarea "*"
type textarea "Select configured da"
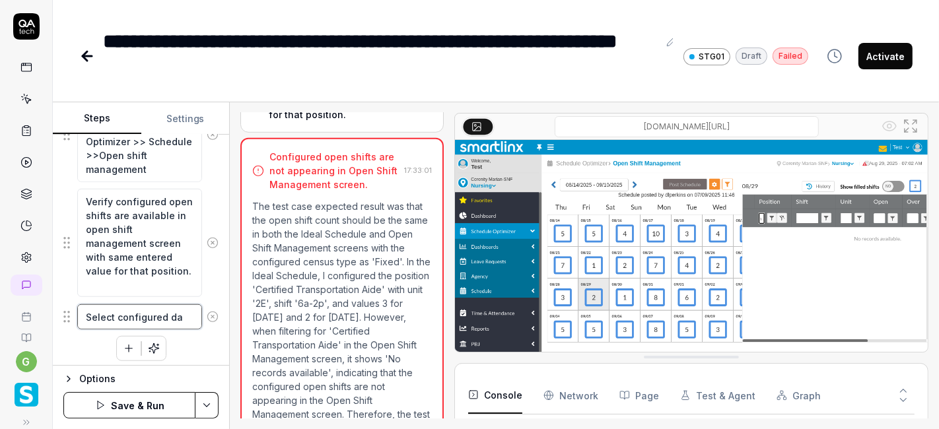
type textarea "*"
type textarea "Select configured day"
type textarea "*"
type textarea "Select configured day"
type textarea "*"
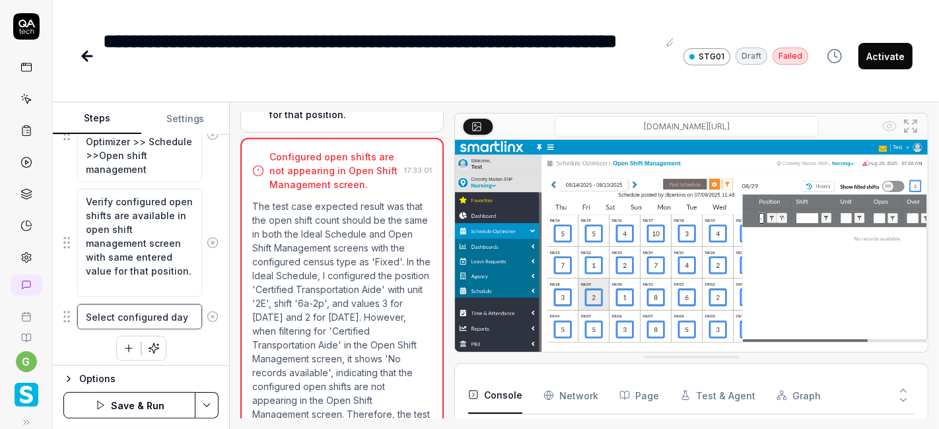
type textarea "Select configured day"
type textarea "*"
type textarea "Select configured day l"
type textarea "*"
type textarea "Select configured day li"
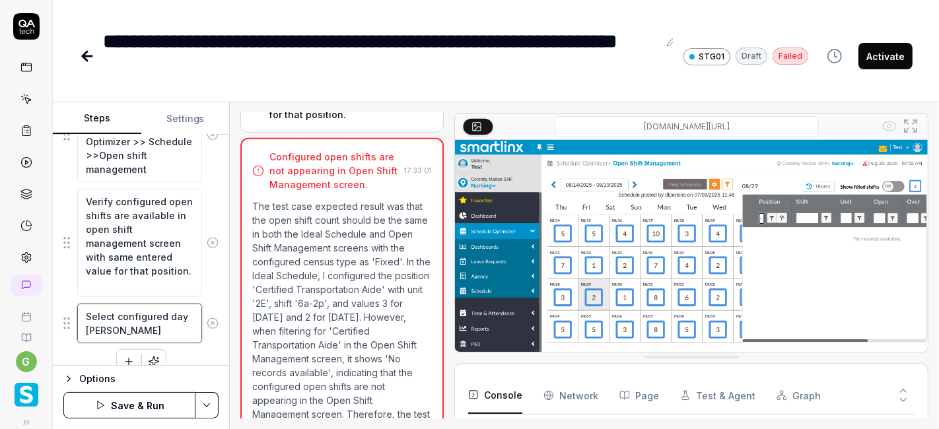
type textarea "*"
type textarea "Select configured day lik"
type textarea "*"
type textarea "Select configured day like"
type textarea "*"
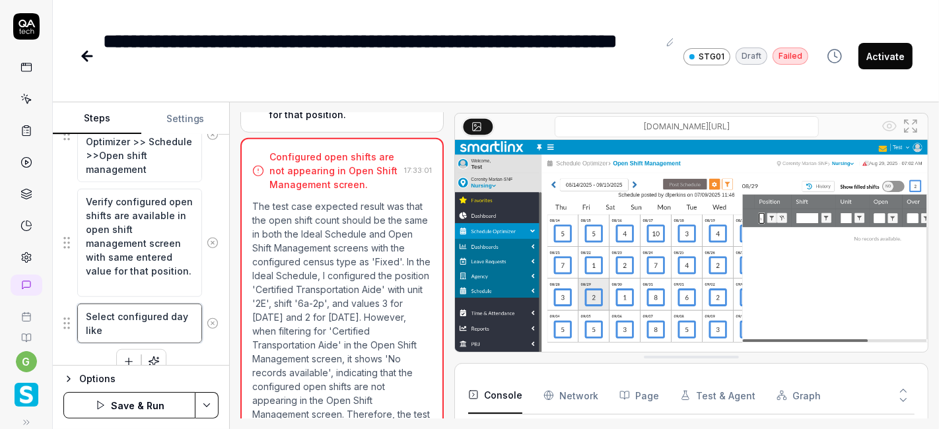
type textarea "Select configured day like"
type textarea "*"
type textarea "Select configured day like s"
type textarea "*"
type textarea "Select configured day like su"
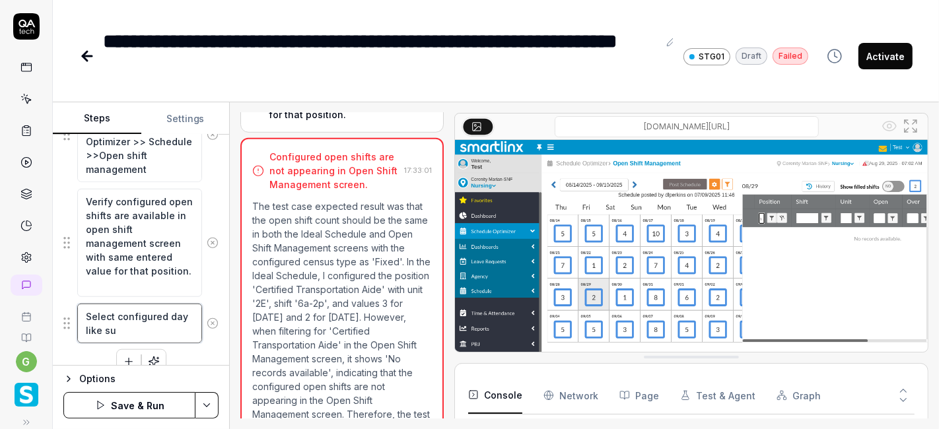
type textarea "*"
type textarea "Select configured day like sun"
type textarea "*"
type textarea "Select configured day like sund"
type textarea "*"
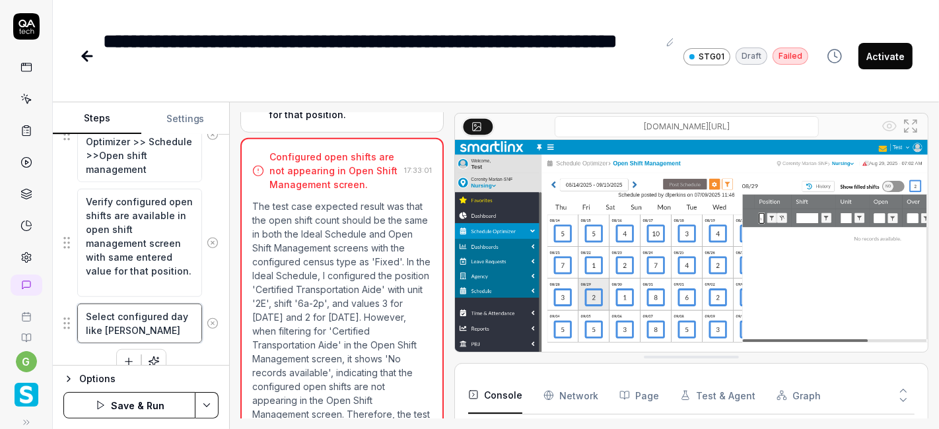
type textarea "Select configured day like sunda"
type textarea "*"
type textarea "Select configured day like sunday"
type textarea "*"
type textarea "Select configured day like sunday"
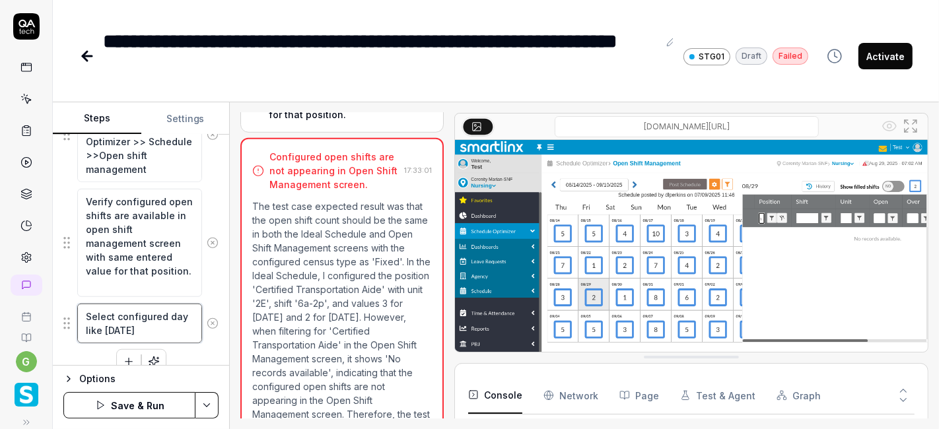
type textarea "*"
type textarea "Select configured day like sunday"
type textarea "*"
type textarea "Select configured day like sunday"
type textarea "*"
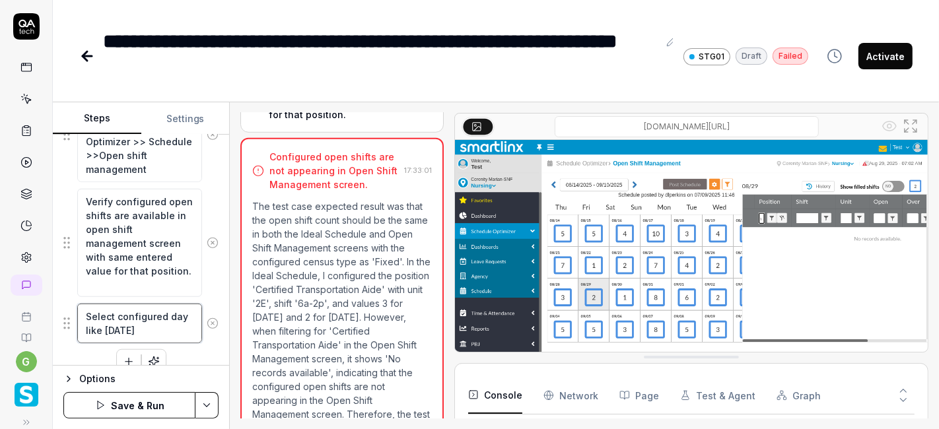
type textarea "Select configured day like sunday o"
type textarea "*"
type textarea "Select configured day like sunday or"
type textarea "*"
type textarea "Select configured day like sunday or"
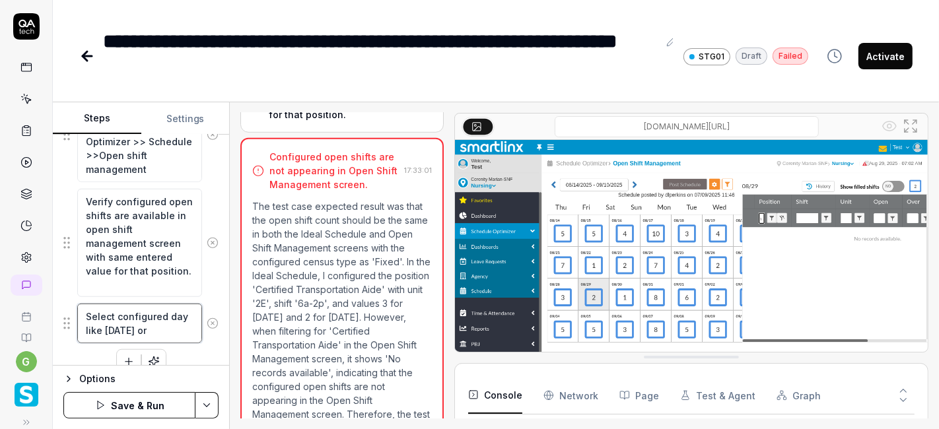
type textarea "*"
type textarea "Select configured day like sunday or m"
type textarea "*"
type textarea "Select configured day like sunday or mo"
type textarea "*"
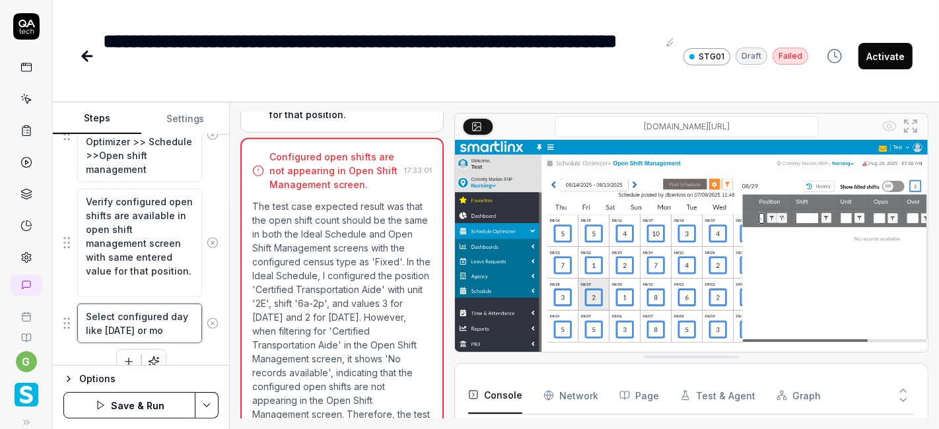
type textarea "Select configured day like sunday or mon"
type textarea "*"
type textarea "Select configured day like sunday or mond"
type textarea "*"
type textarea "Select configured day like sunday or monda"
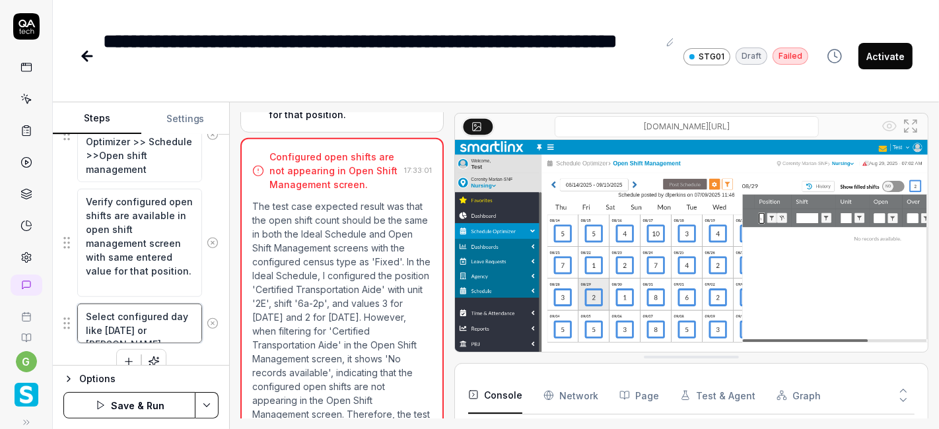
type textarea "*"
type textarea "Select configured day like sunday or monday"
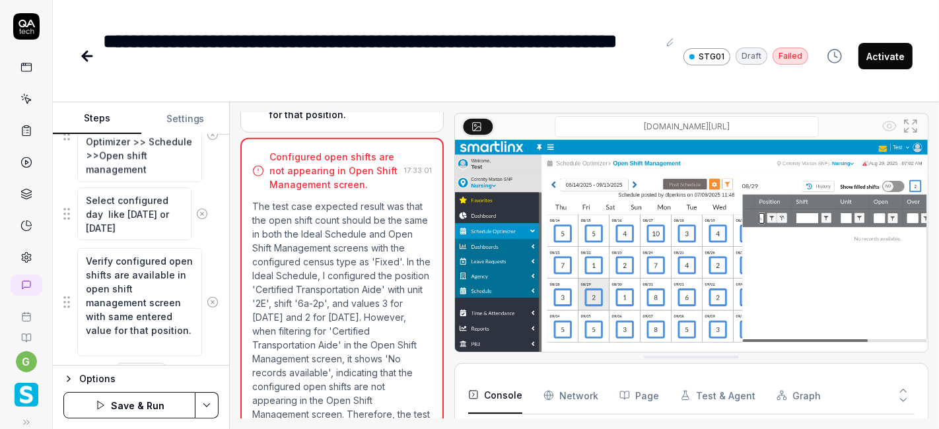
drag, startPoint x: 66, startPoint y: 322, endPoint x: 66, endPoint y: 211, distance: 110.9
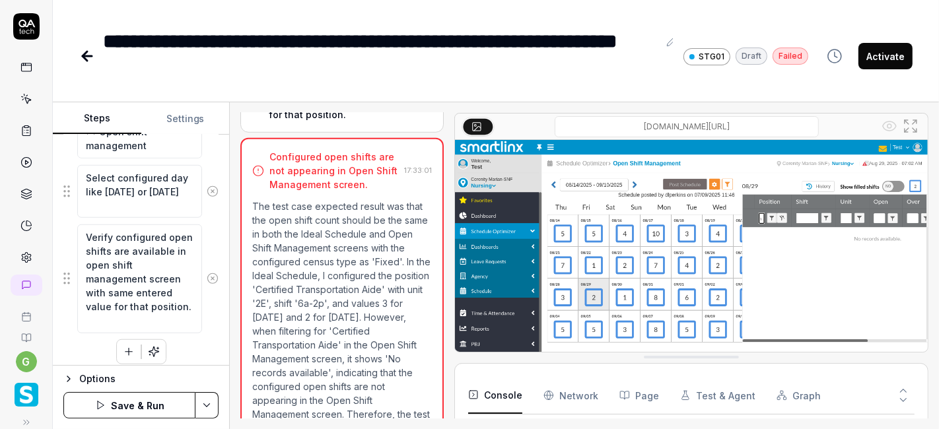
scroll to position [1003, 0]
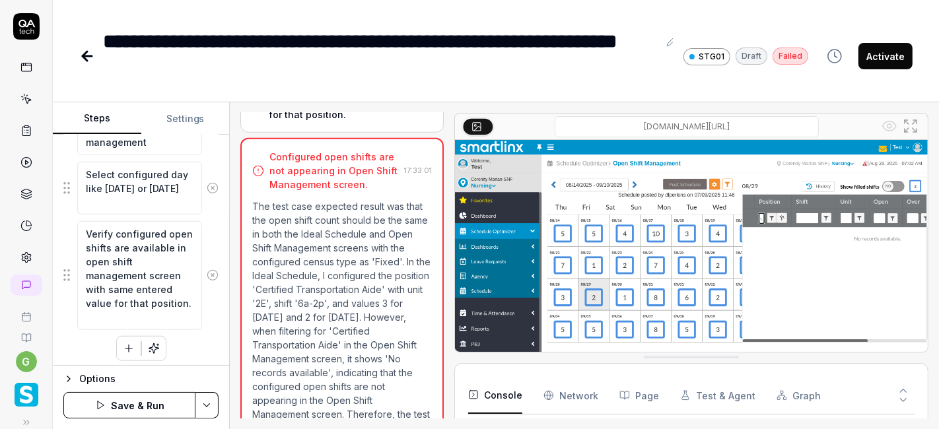
click at [123, 343] on icon "button" at bounding box center [129, 349] width 12 height 12
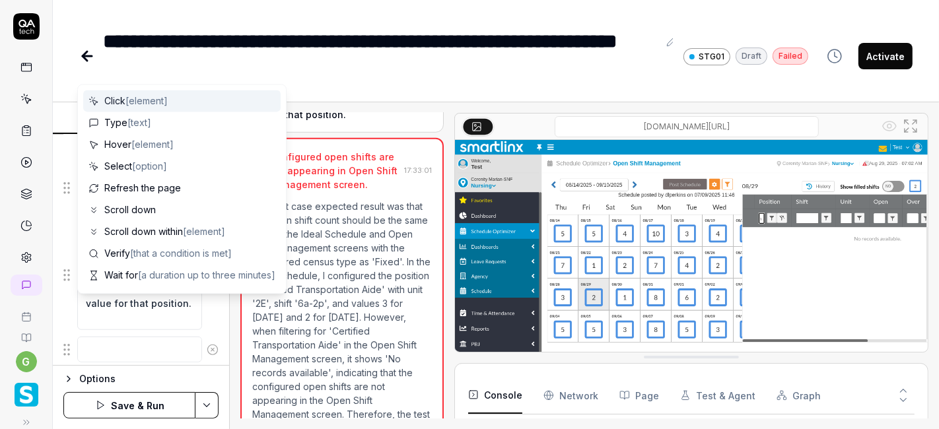
scroll to position [1036, 0]
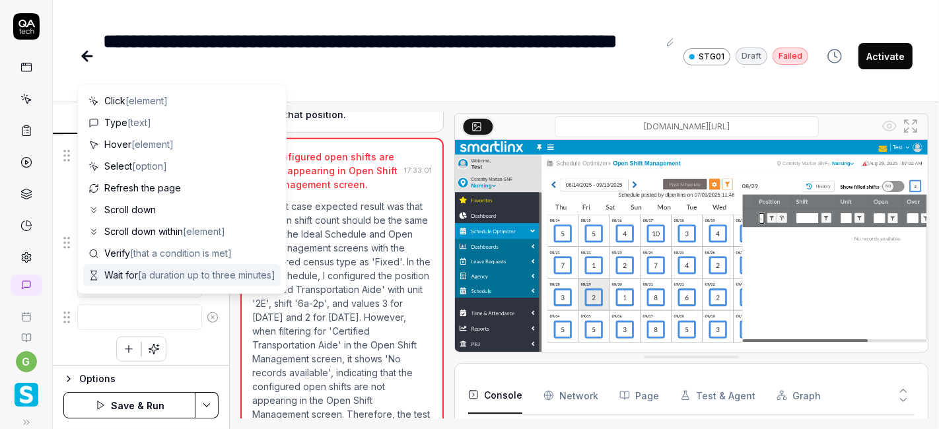
click at [143, 280] on span "Wait for [a duration up to three minutes]" at bounding box center [189, 275] width 171 height 14
type textarea "*"
type textarea "Wait for"
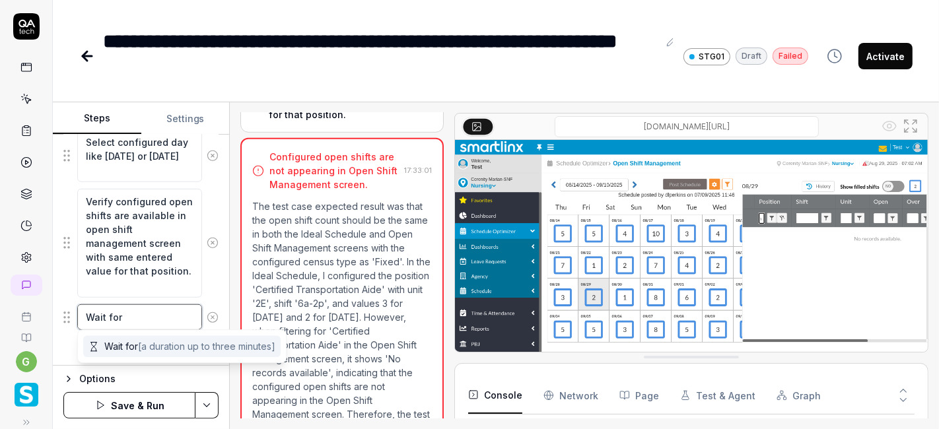
type textarea "*"
type textarea "Wait for d"
type textarea "*"
type textarea "Wait for da"
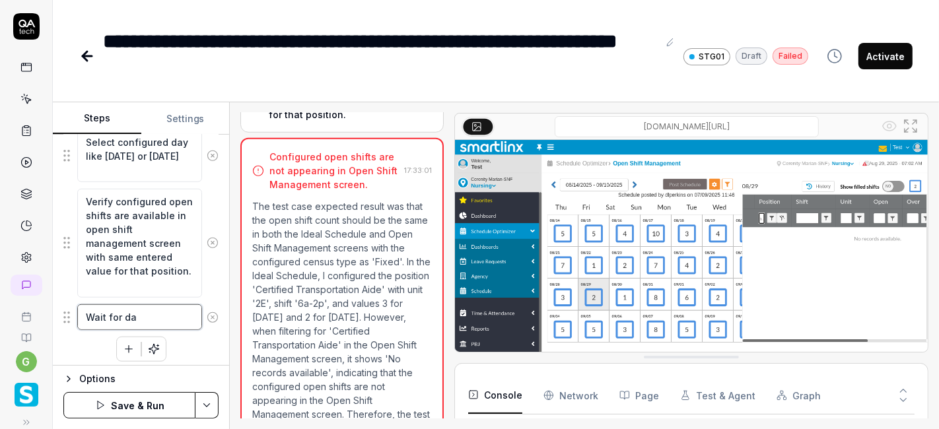
type textarea "*"
type textarea "Wait for dat"
type textarea "*"
type textarea "Wait for data"
type textarea "*"
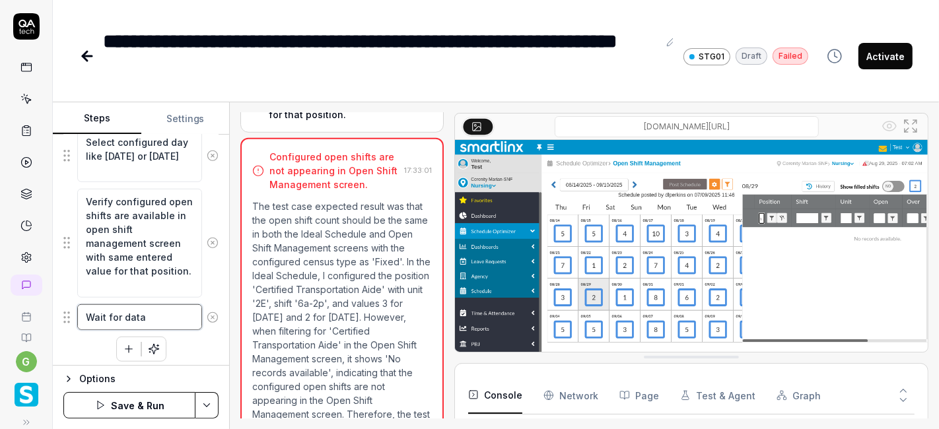
type textarea "Wait for data"
type textarea "*"
type textarea "Wait for data l"
type textarea "*"
type textarea "Wait for data lo"
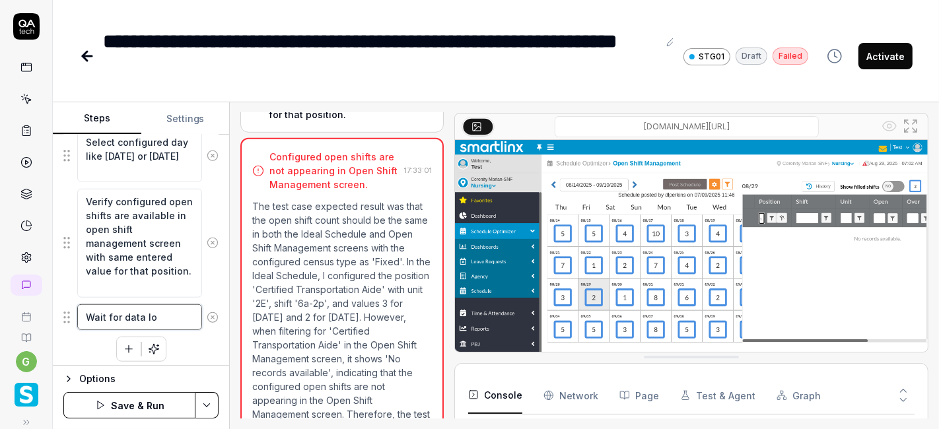
type textarea "*"
type textarea "Wait for data loa"
type textarea "*"
type textarea "Wait for data load"
type textarea "*"
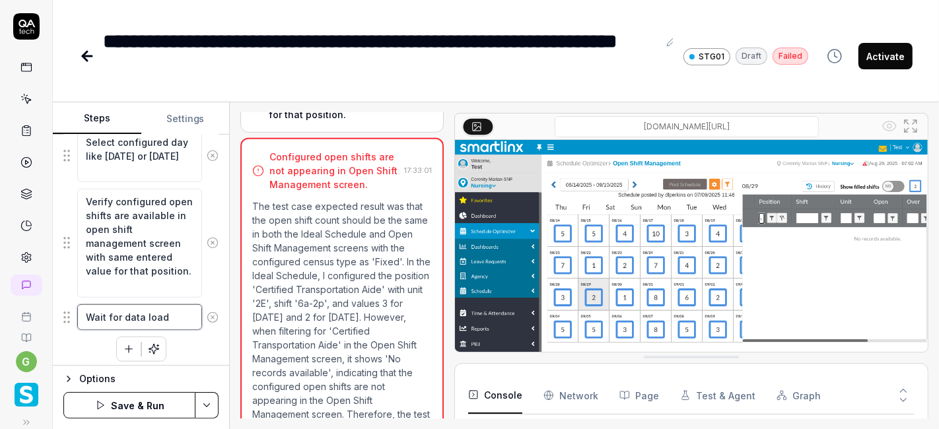
type textarea "Wait for data loadi"
type textarea "*"
type textarea "Wait for data loadin"
type textarea "*"
type textarea "Wait for data loading"
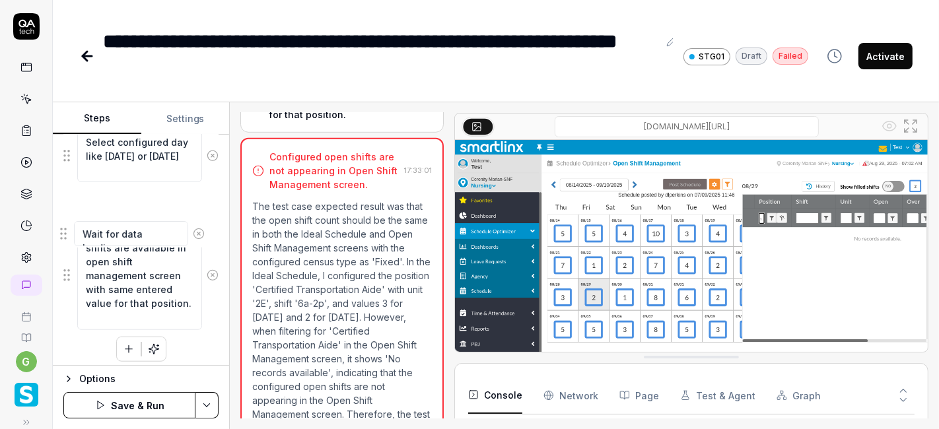
drag, startPoint x: 67, startPoint y: 310, endPoint x: 64, endPoint y: 226, distance: 83.9
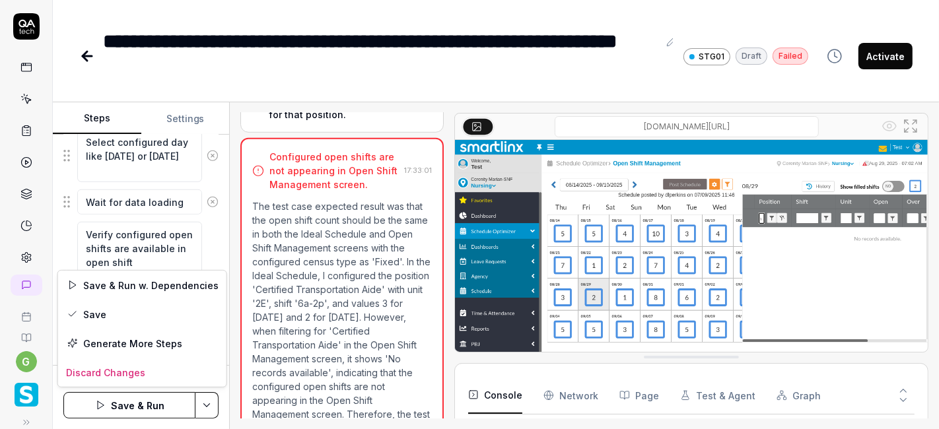
click at [205, 402] on html "**********" at bounding box center [469, 214] width 939 height 429
click at [132, 311] on div "Save" at bounding box center [142, 314] width 168 height 29
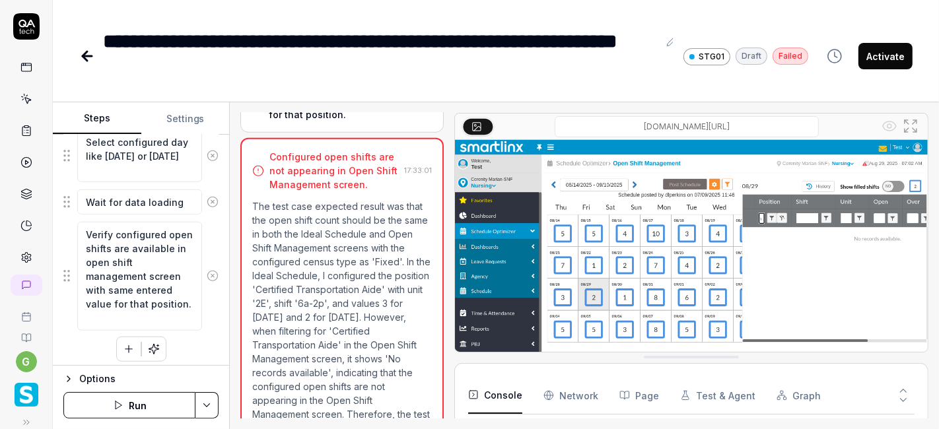
type textarea "*"
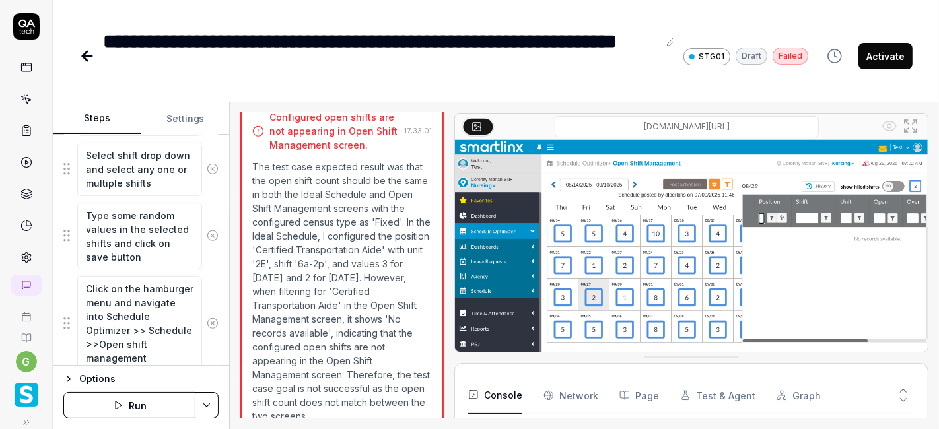
scroll to position [1036, 0]
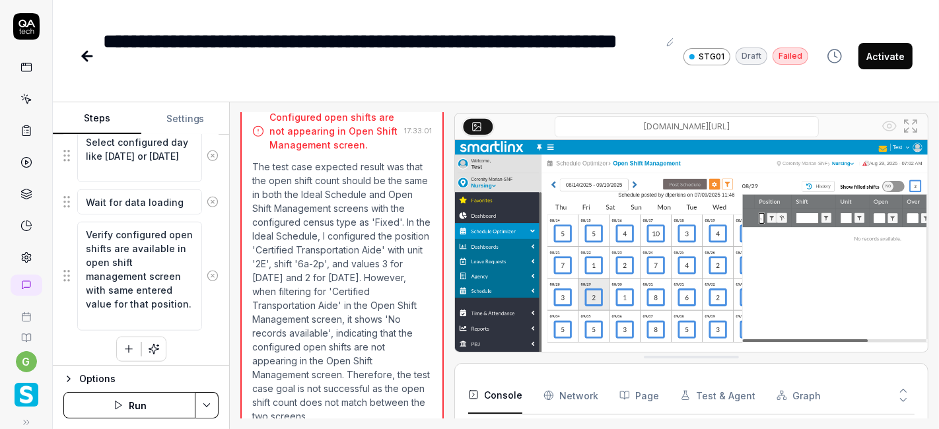
click at [129, 401] on button "Run" at bounding box center [129, 405] width 132 height 26
type textarea "*"
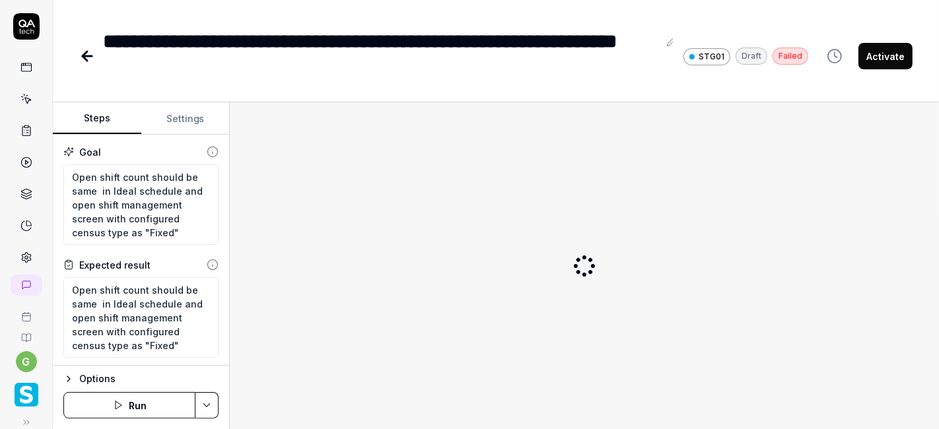
click at [132, 406] on button "Run" at bounding box center [129, 405] width 132 height 26
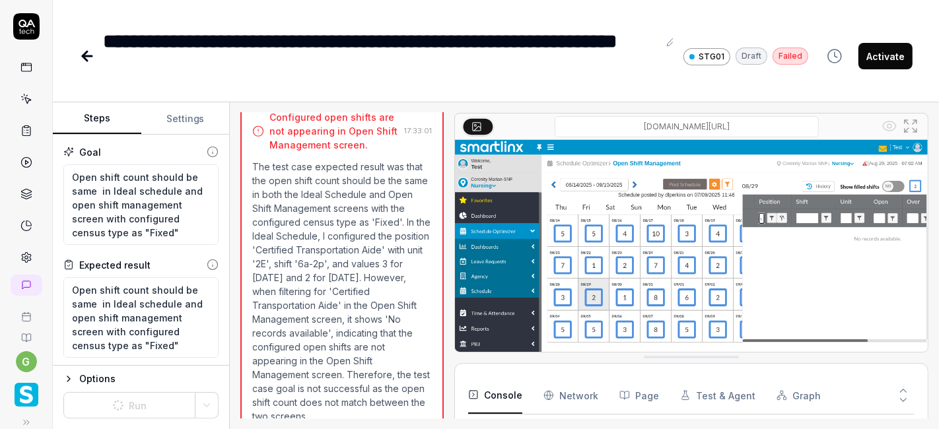
scroll to position [203, 0]
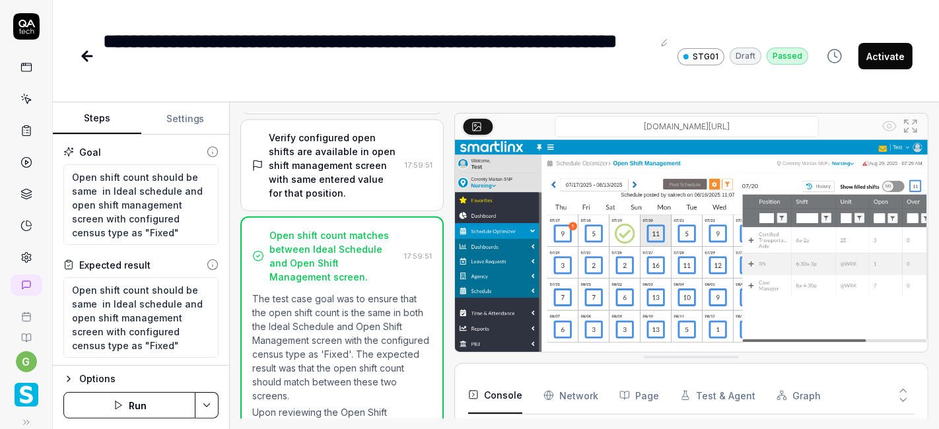
scroll to position [861, 0]
click at [882, 55] on button "Activate" at bounding box center [886, 56] width 54 height 26
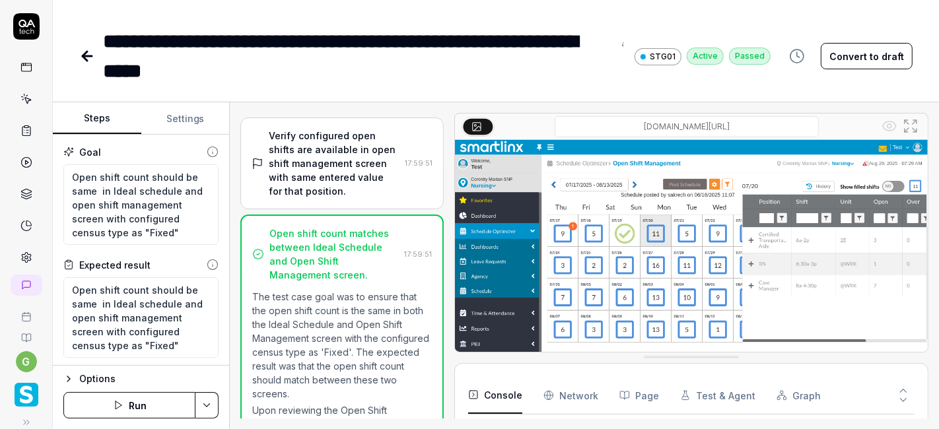
type textarea "*"
click at [20, 100] on icon at bounding box center [26, 99] width 12 height 12
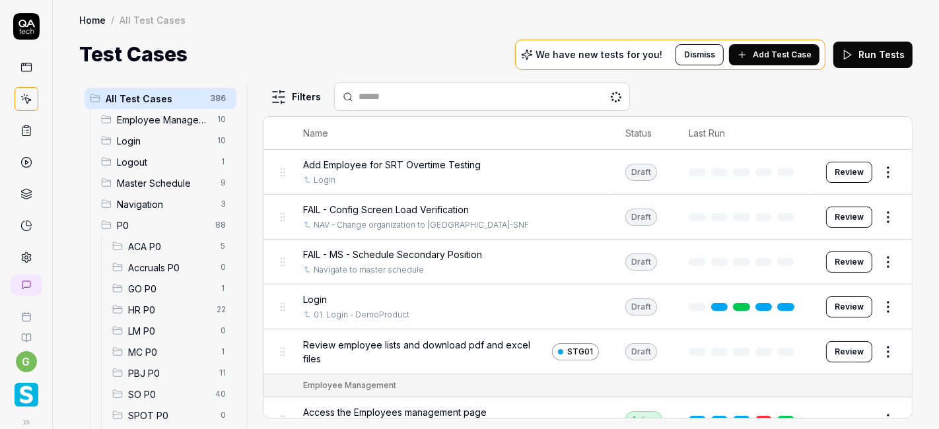
scroll to position [183, 0]
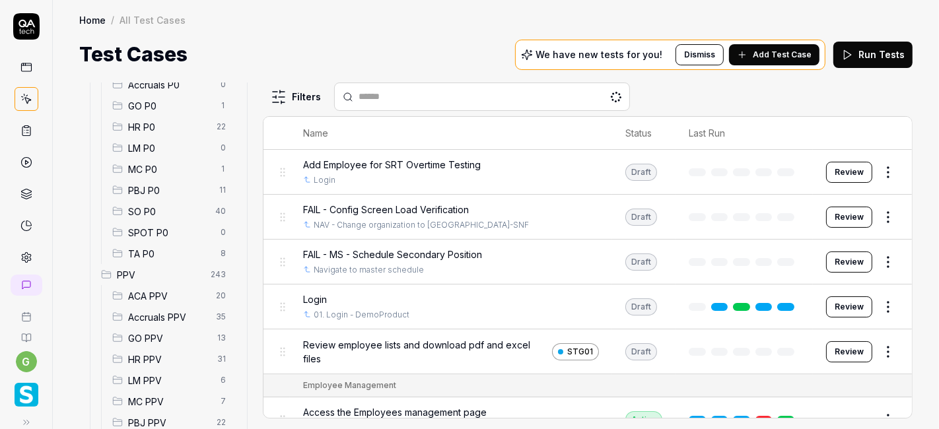
click at [151, 212] on span "SO P0" at bounding box center [167, 212] width 79 height 14
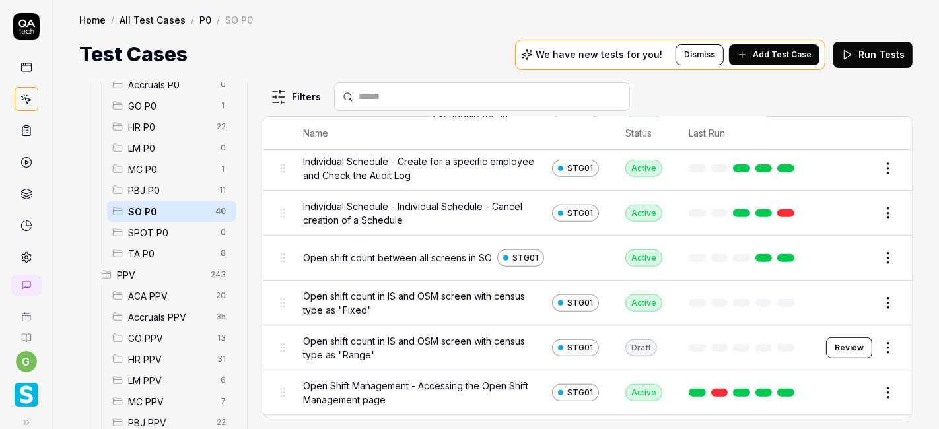
scroll to position [491, 0]
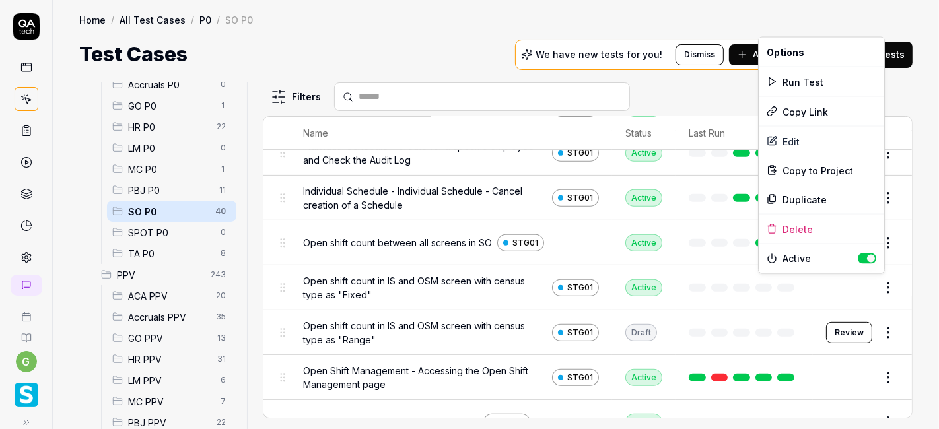
click at [875, 285] on html "g Home / All Test Cases / P0 / SO P0 Home / All Test Cases / P0 / SO P0 Test Ca…" at bounding box center [469, 214] width 939 height 429
click at [808, 82] on div "Run Test" at bounding box center [821, 81] width 125 height 29
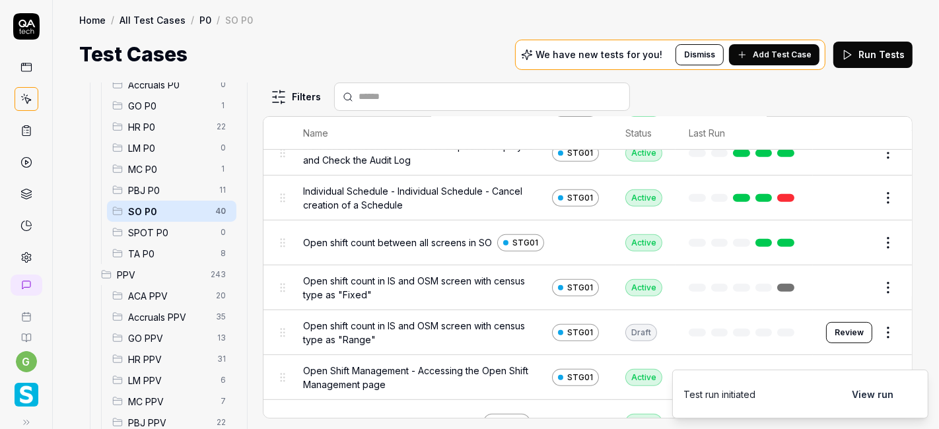
click at [873, 386] on button "View run" at bounding box center [872, 394] width 57 height 26
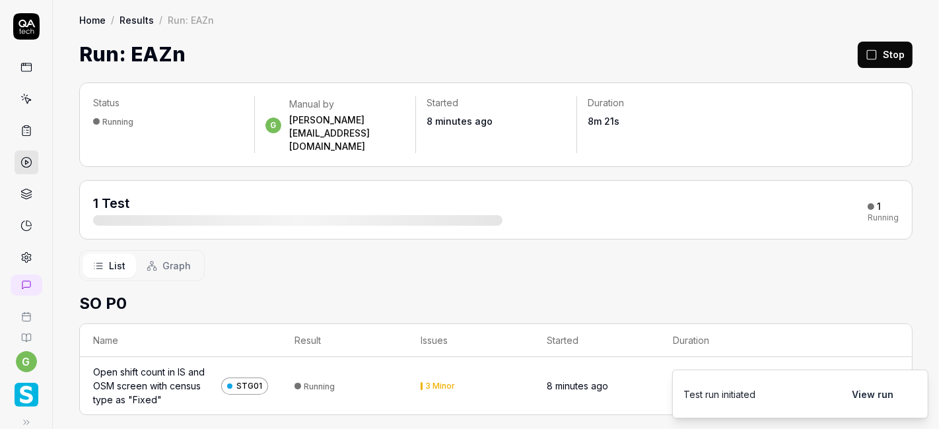
click at [160, 365] on div "Open shift count in IS and OSM screen with census type as "Fixed"" at bounding box center [154, 386] width 123 height 42
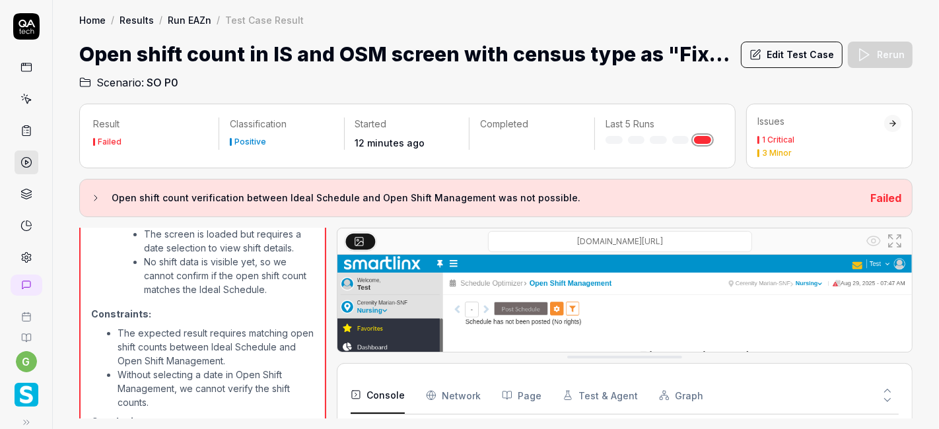
scroll to position [945, 0]
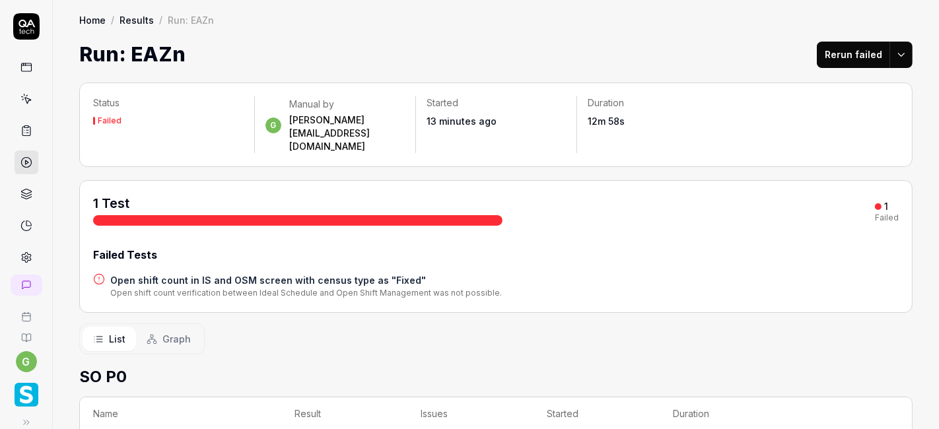
click at [847, 57] on button "Rerun failed" at bounding box center [853, 55] width 73 height 26
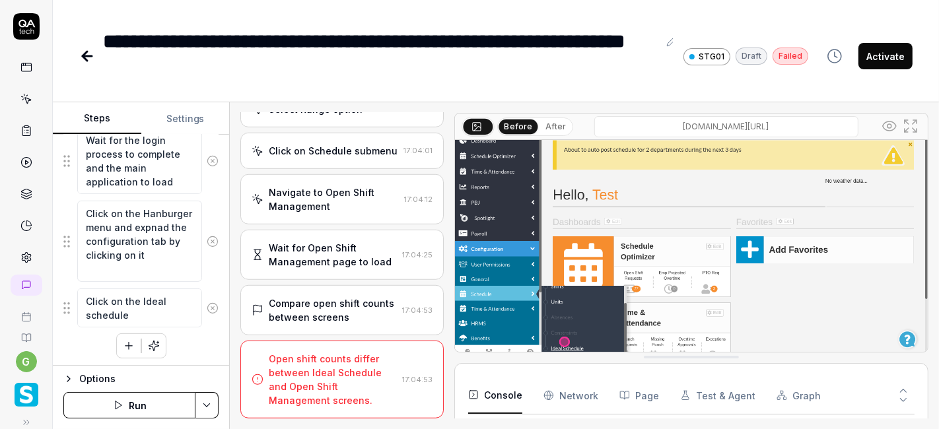
scroll to position [835, 0]
type textarea "*"
